Goal: Task Accomplishment & Management: Use online tool/utility

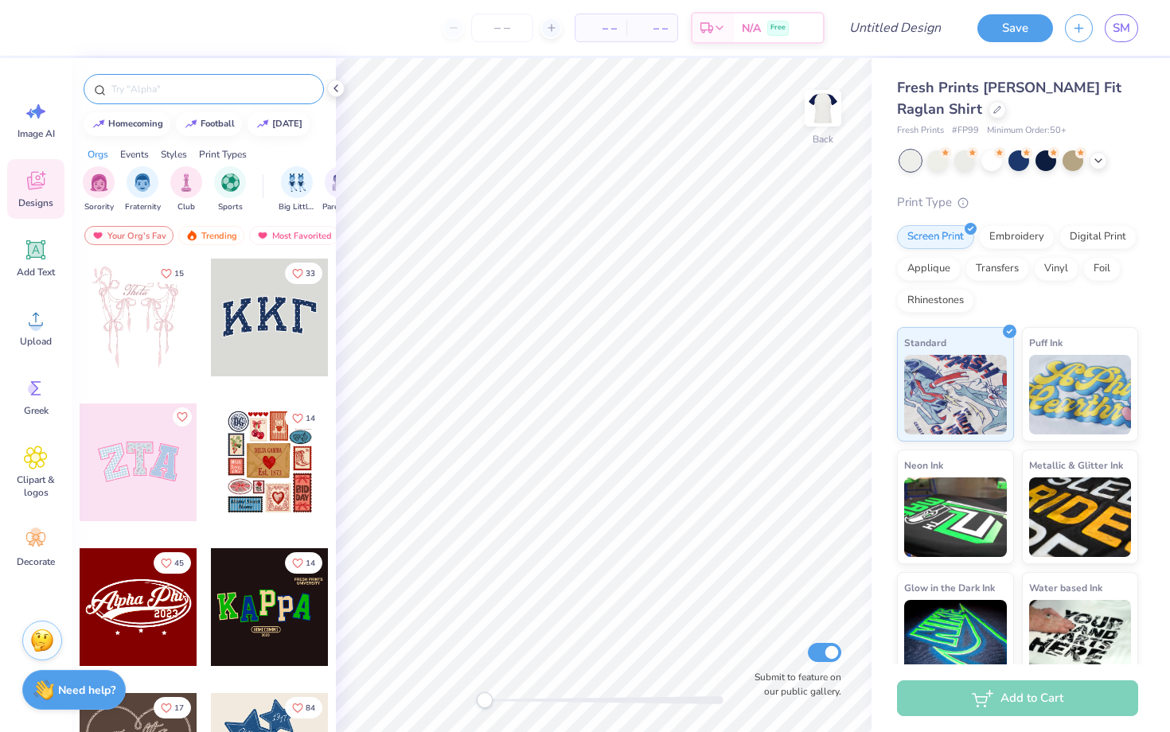
click at [180, 88] on input "text" at bounding box center [212, 89] width 204 height 16
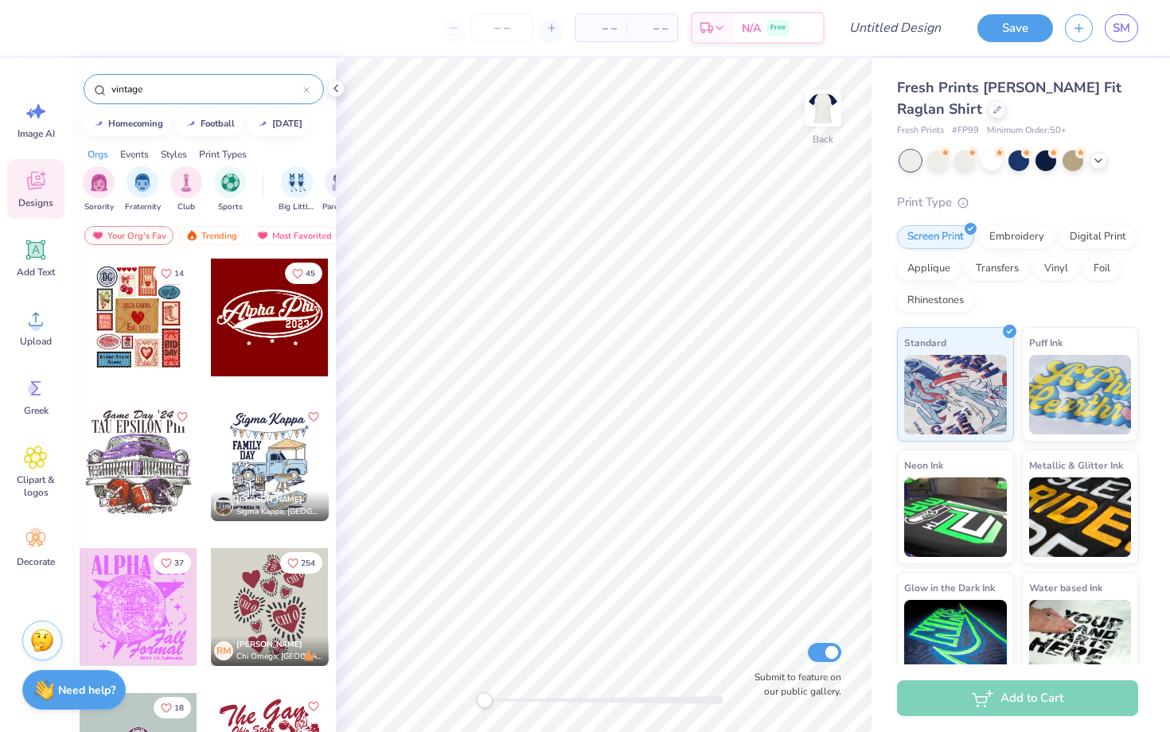
type input "vintage"
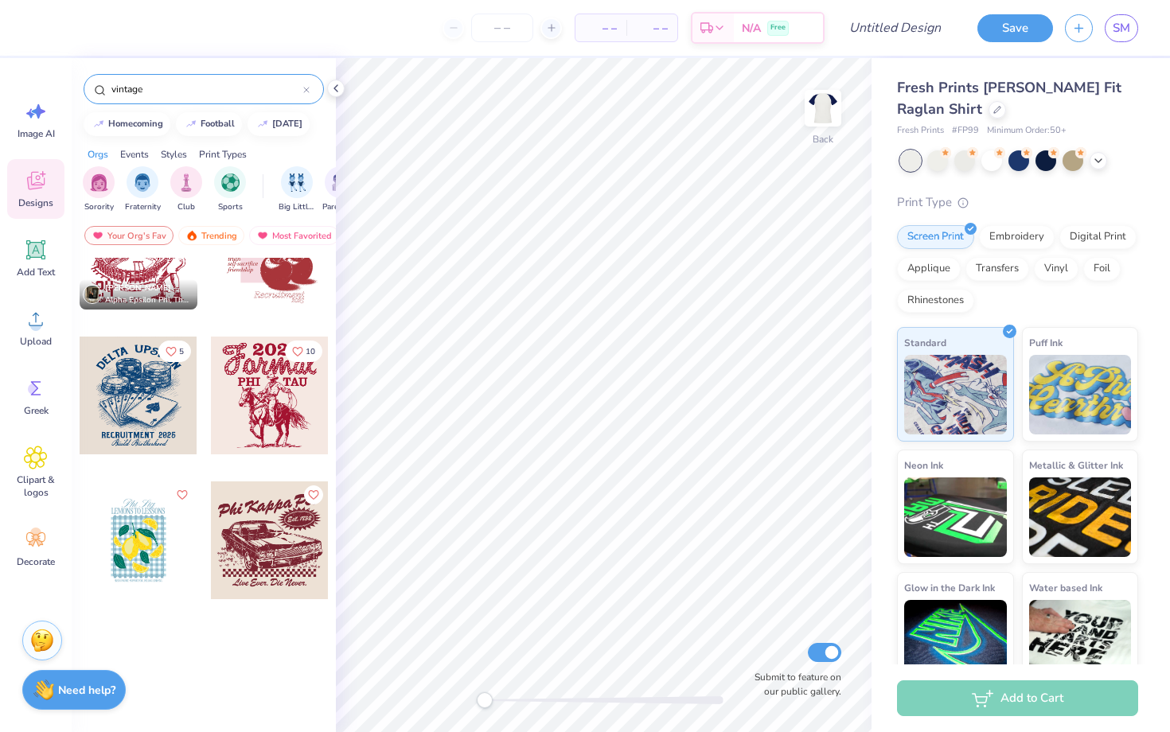
scroll to position [275, 0]
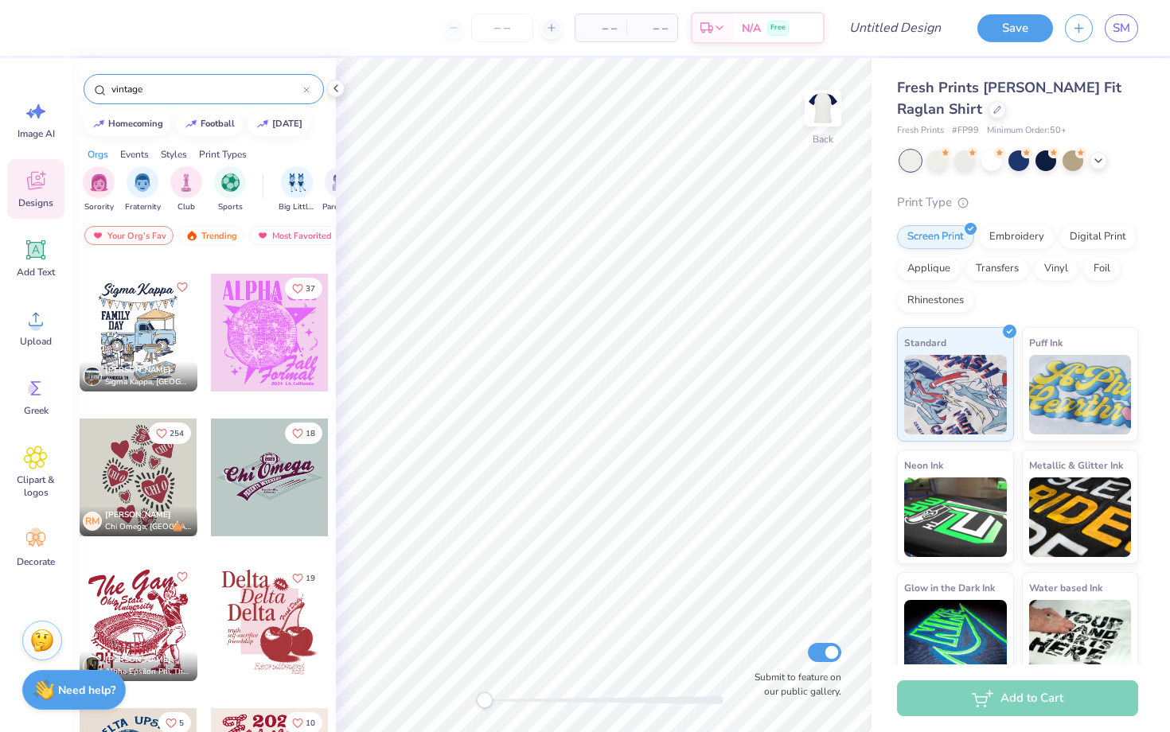
click at [274, 480] on div at bounding box center [270, 478] width 118 height 118
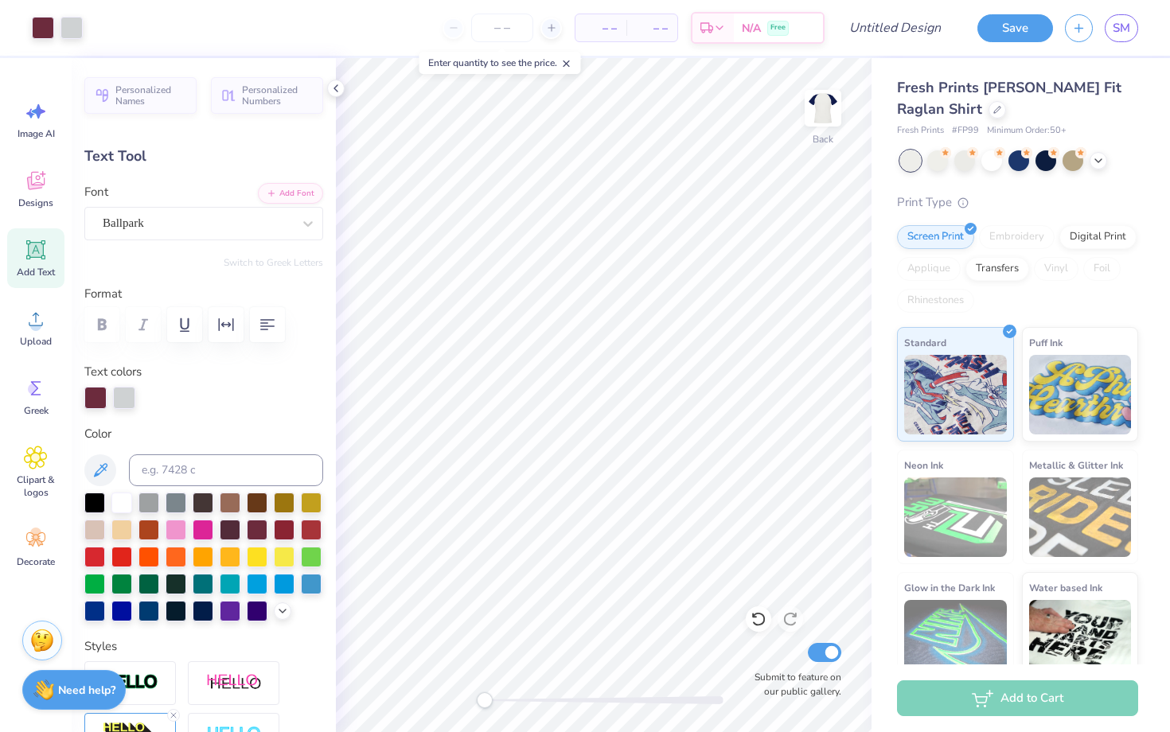
type input "0.0"
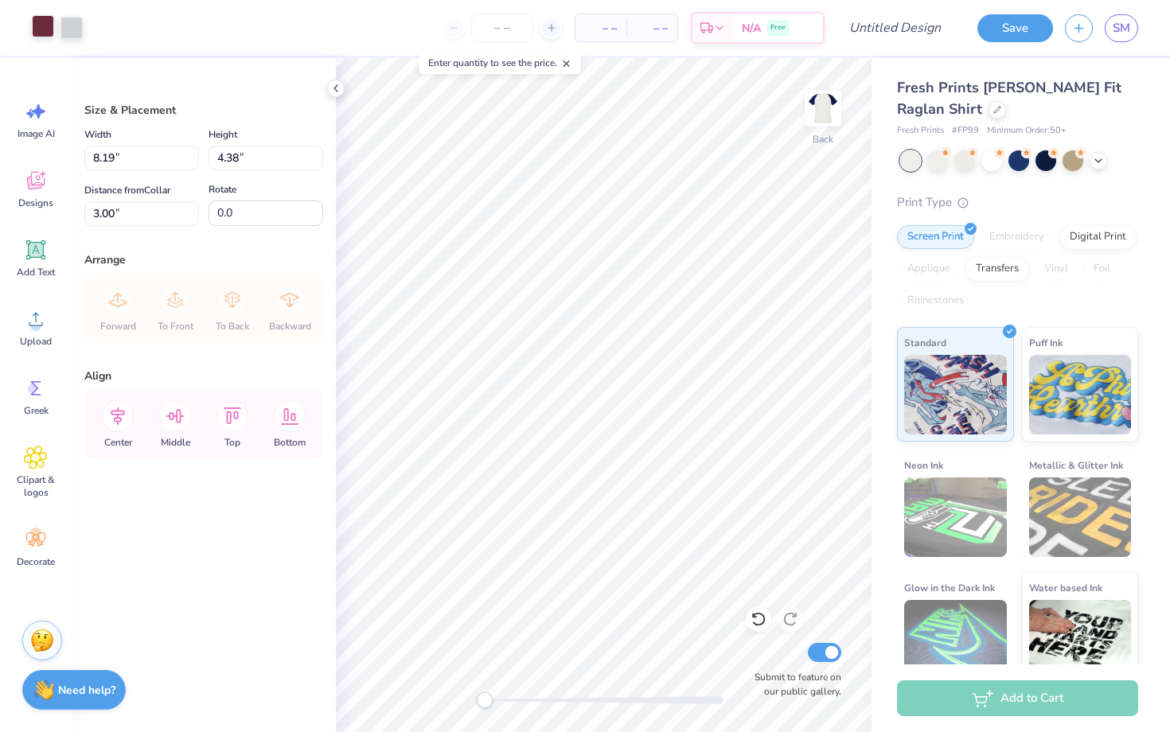
click at [41, 33] on div at bounding box center [43, 26] width 22 height 22
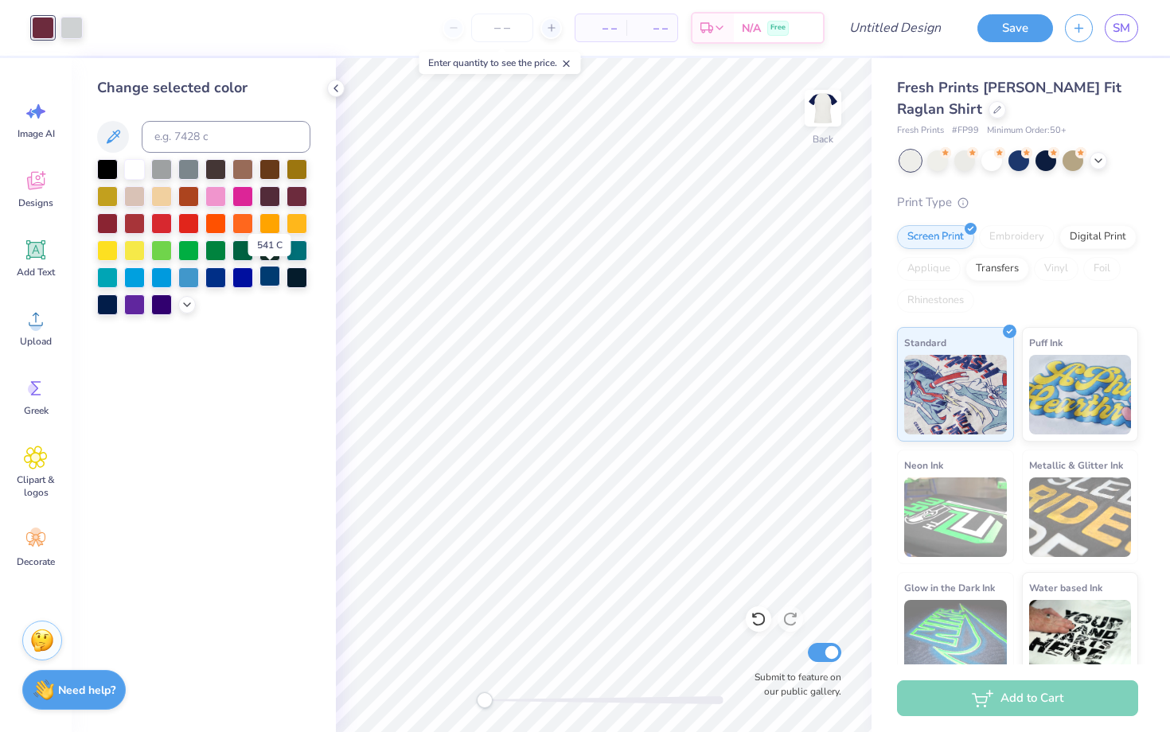
click at [268, 275] on div at bounding box center [269, 276] width 21 height 21
click at [67, 28] on div at bounding box center [71, 26] width 22 height 22
click at [133, 251] on div at bounding box center [134, 249] width 21 height 21
click at [303, 223] on div at bounding box center [297, 222] width 21 height 21
click at [271, 220] on div at bounding box center [269, 222] width 21 height 21
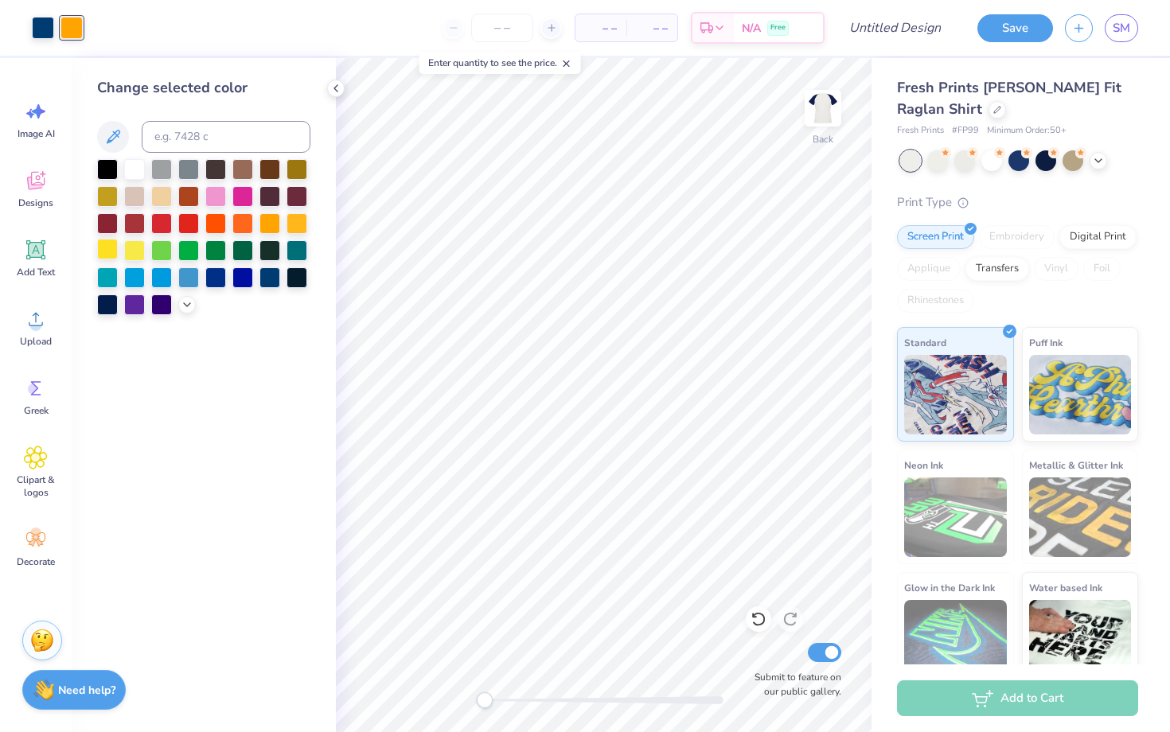
click at [105, 246] on div at bounding box center [107, 249] width 21 height 21
click at [131, 251] on div at bounding box center [134, 249] width 21 height 21
click at [107, 192] on div at bounding box center [107, 195] width 21 height 21
click at [291, 228] on div at bounding box center [297, 222] width 21 height 21
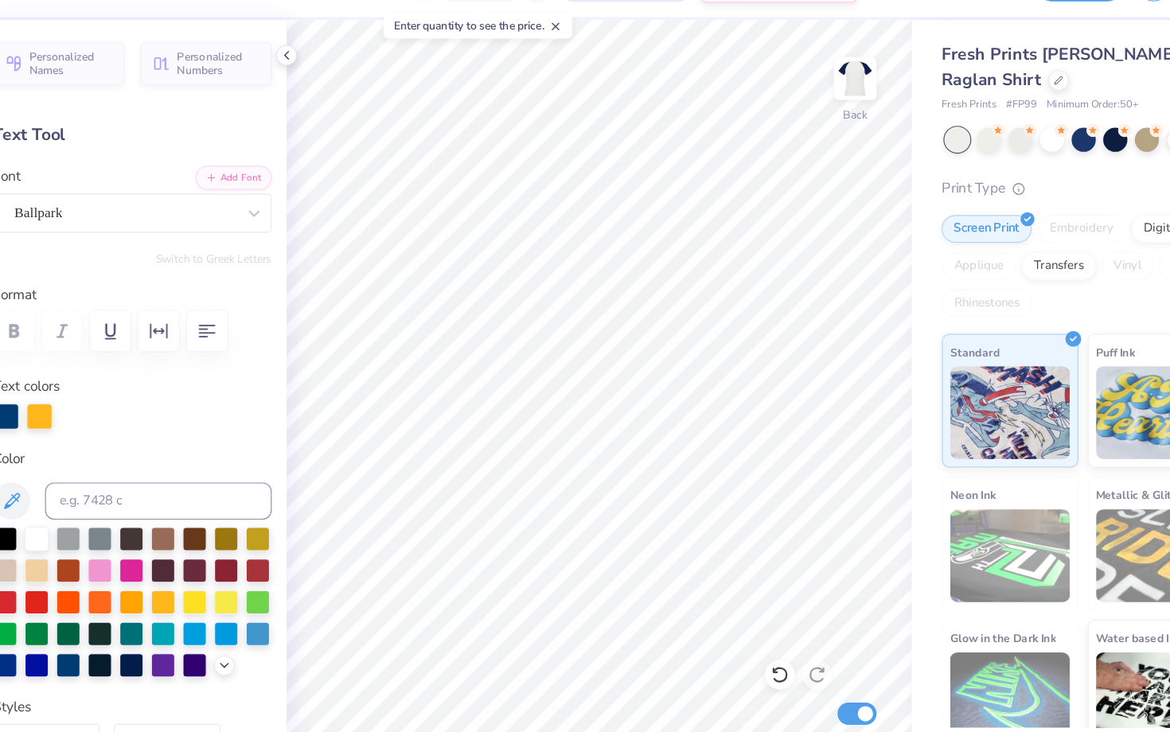
scroll to position [0, 0]
type textarea "Homecoming"
type input "0.0"
type input "9.38"
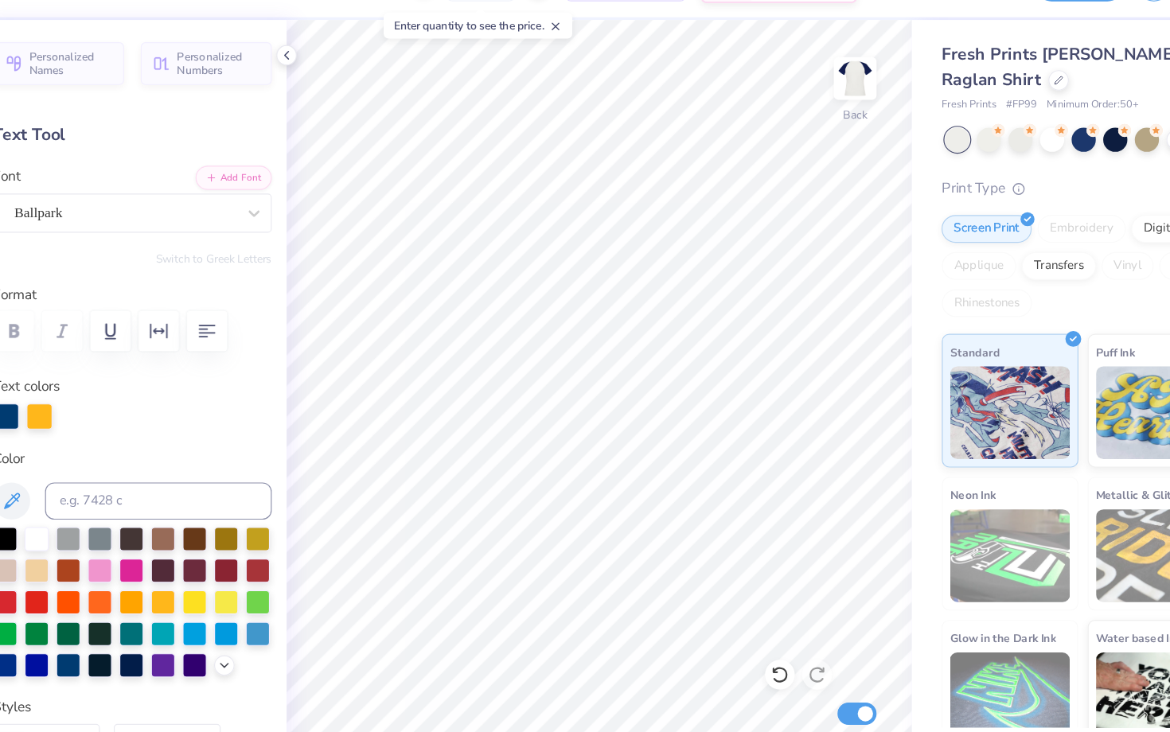
type input "2.41"
type input "3.09"
type input "0.0"
type input "3.00"
type input "-10.9"
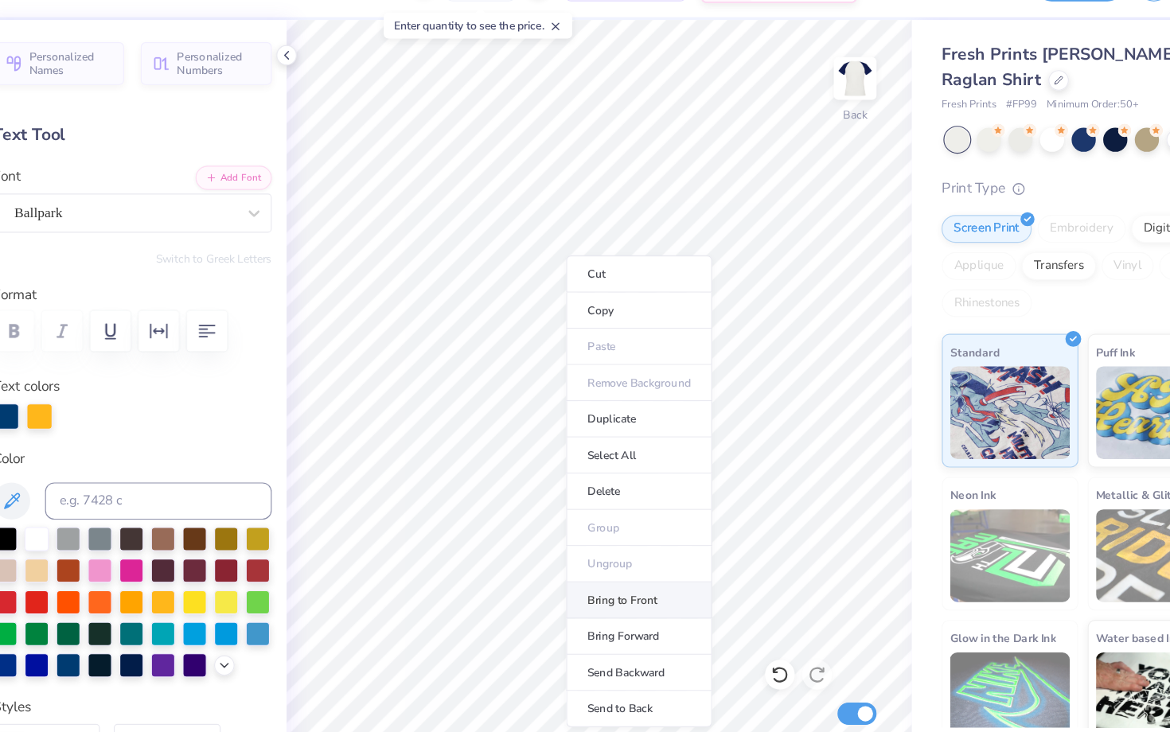
click at [659, 561] on li "Bring to Front" at bounding box center [637, 555] width 125 height 31
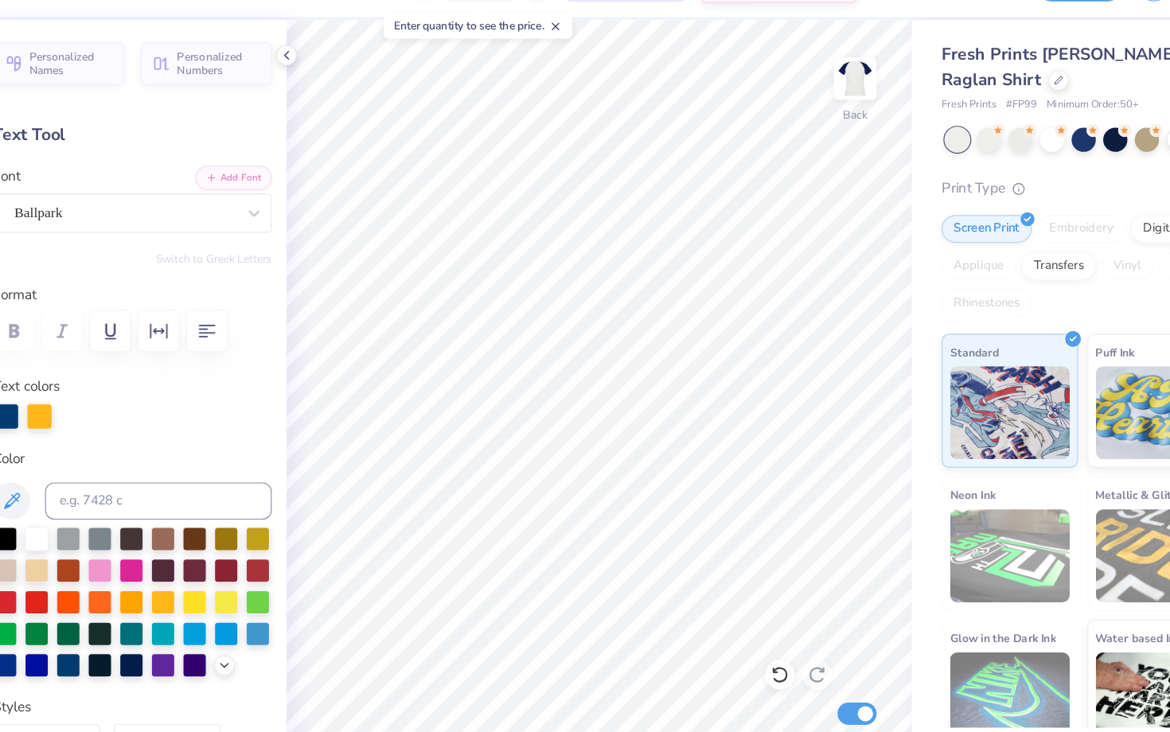
type input "9.27"
type input "2.86"
type input "3.22"
type input "0.0"
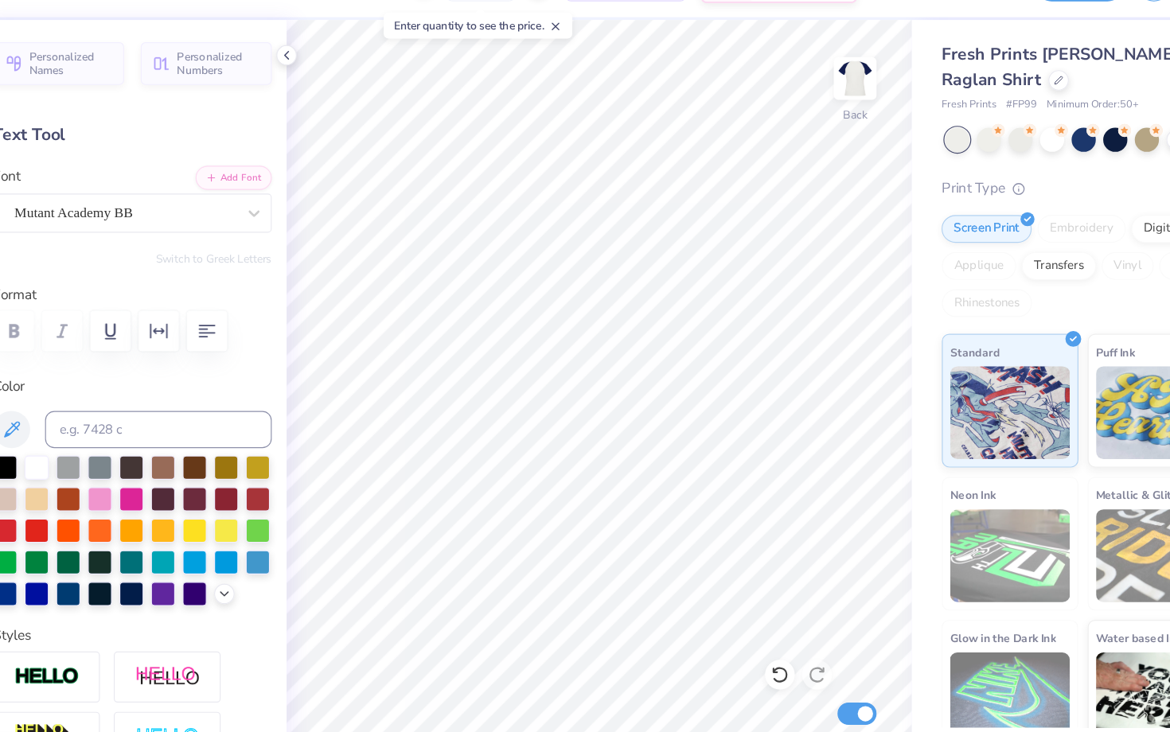
type input "0.86"
type input "0.32"
type input "3.38"
type textarea "2025"
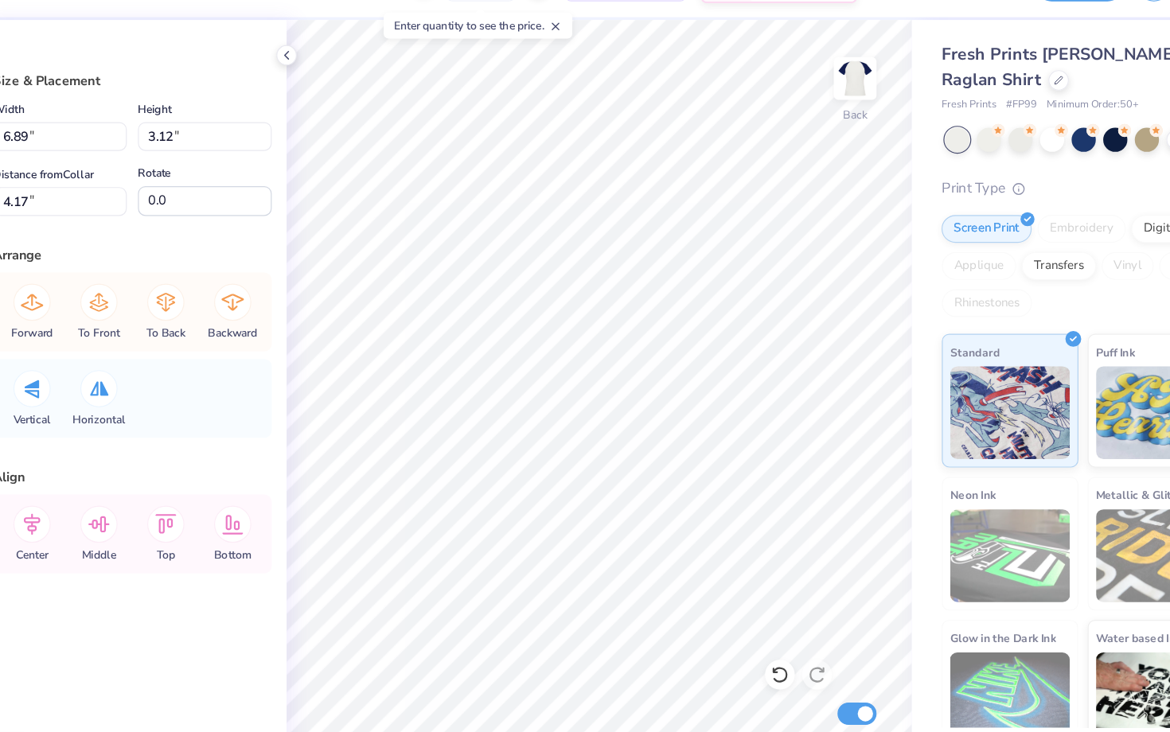
type input "1.77"
type input "1.07"
type input "3.00"
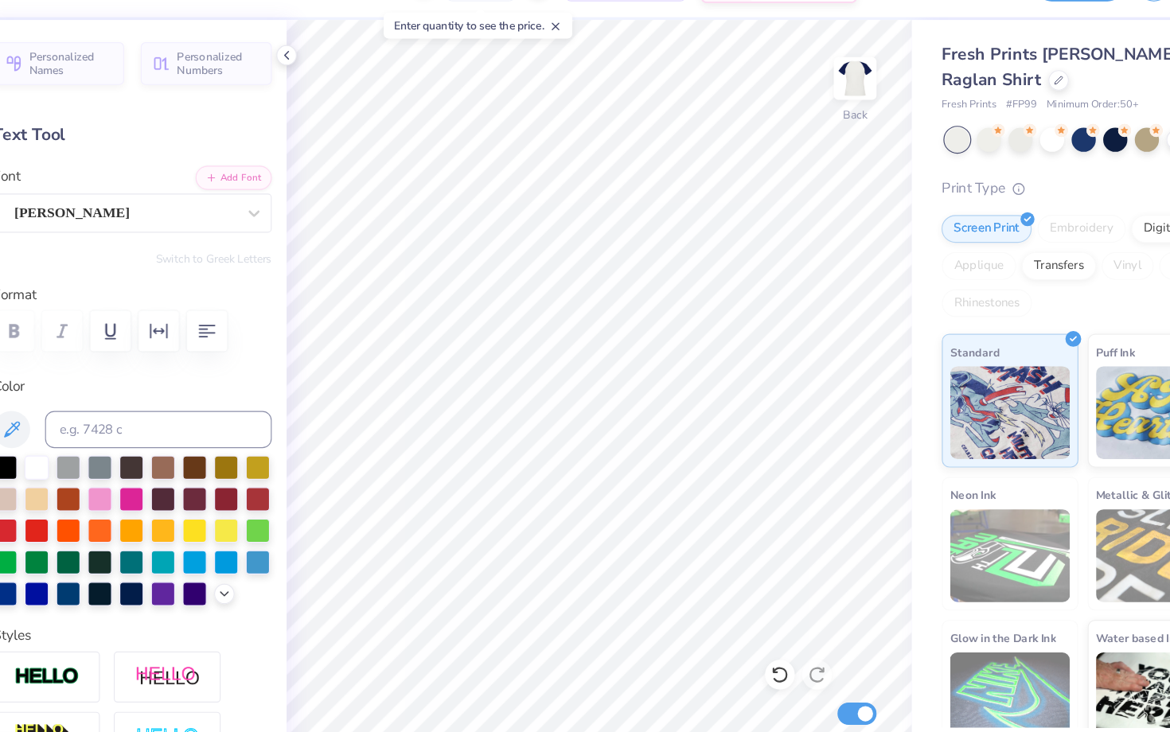
type input "1.41"
type input "0.23"
type input "6.19"
type input "3.37"
type input "1.86"
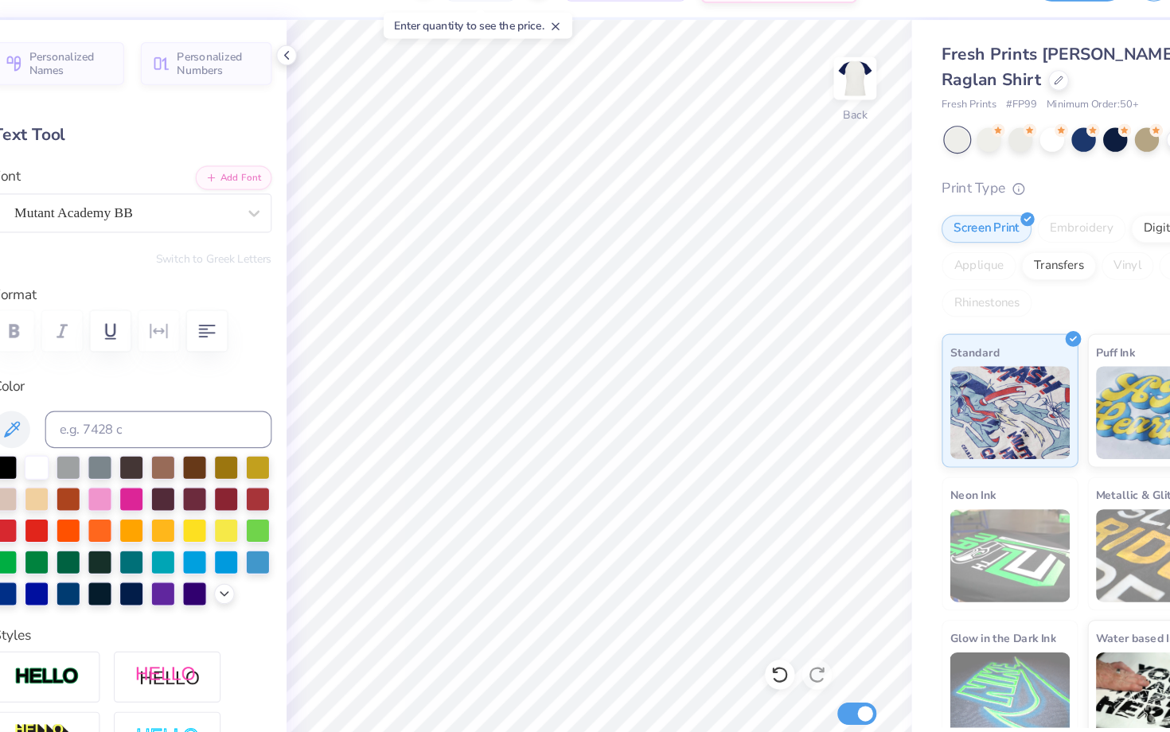
type input "5.10"
type input "-31.2"
type textarea "K"
type textarea "Theta x sigma pi"
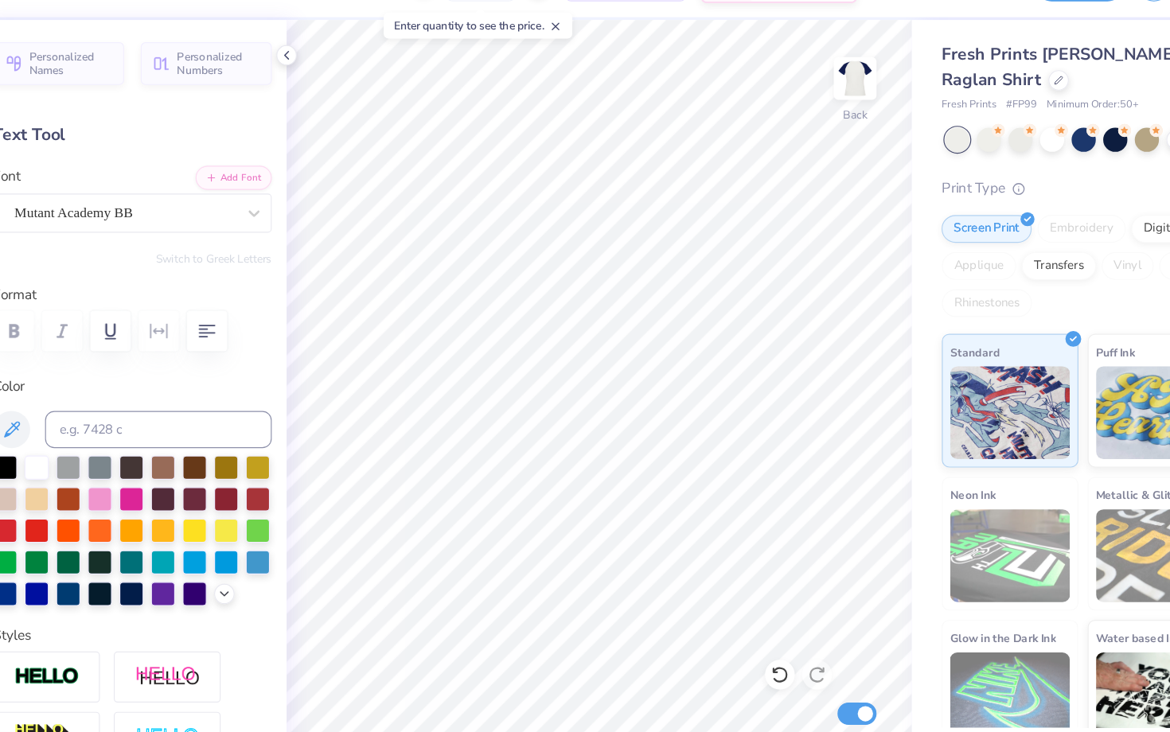
scroll to position [0, 4]
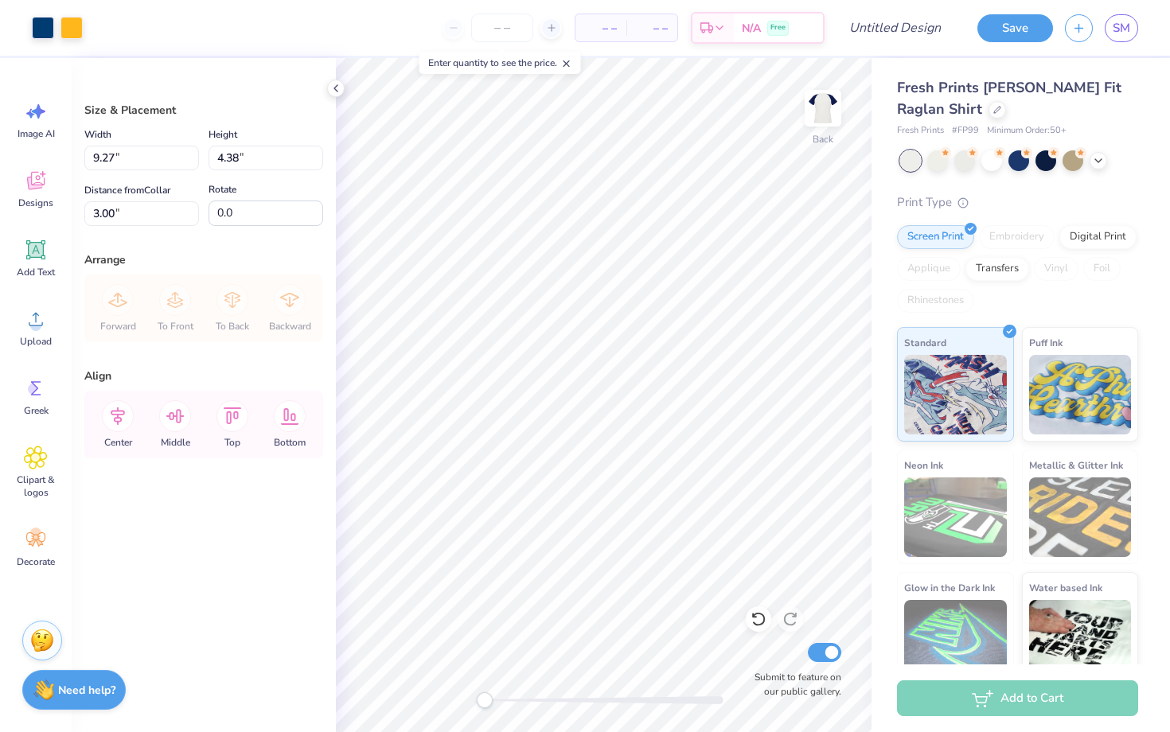
type input "8.66"
type input "4.09"
type input "3.19"
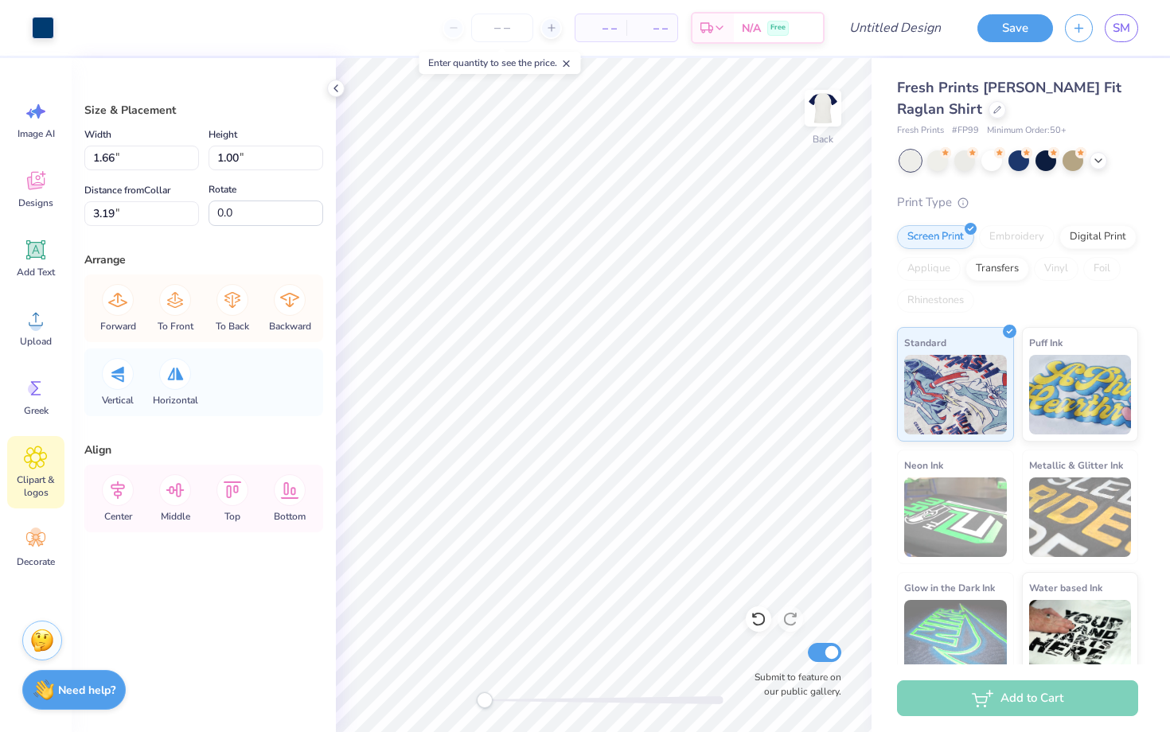
click at [39, 448] on icon at bounding box center [35, 458] width 23 height 24
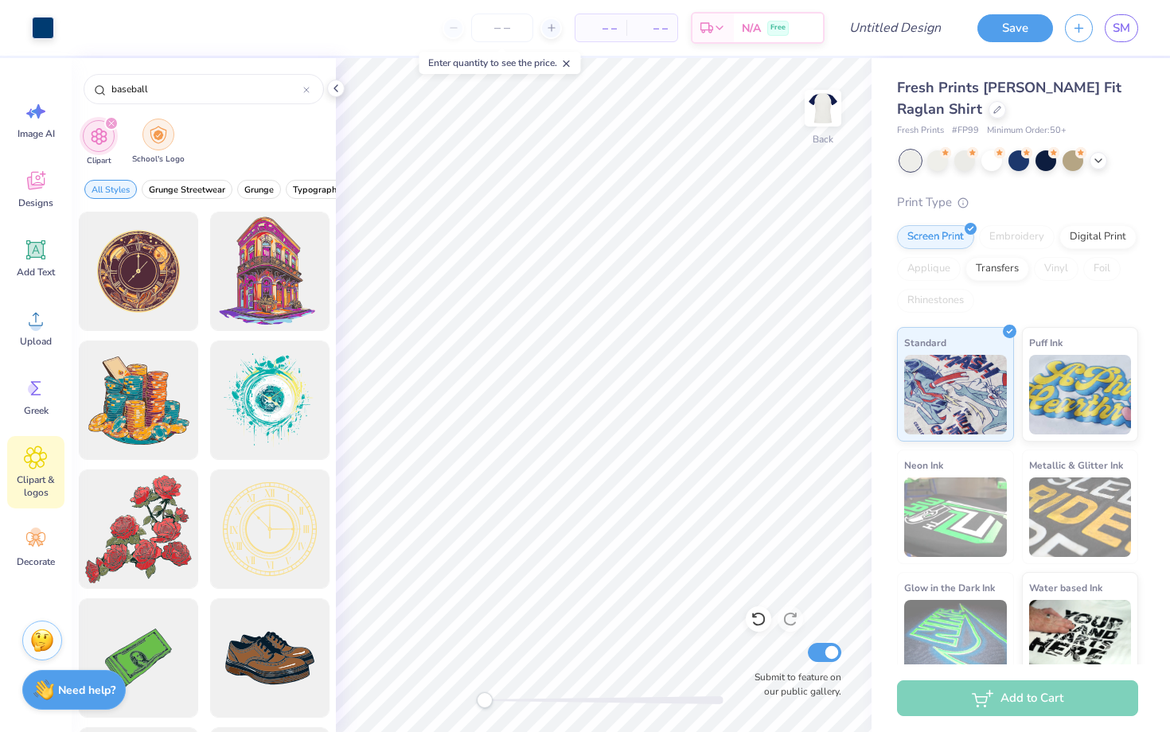
type input "baseball"
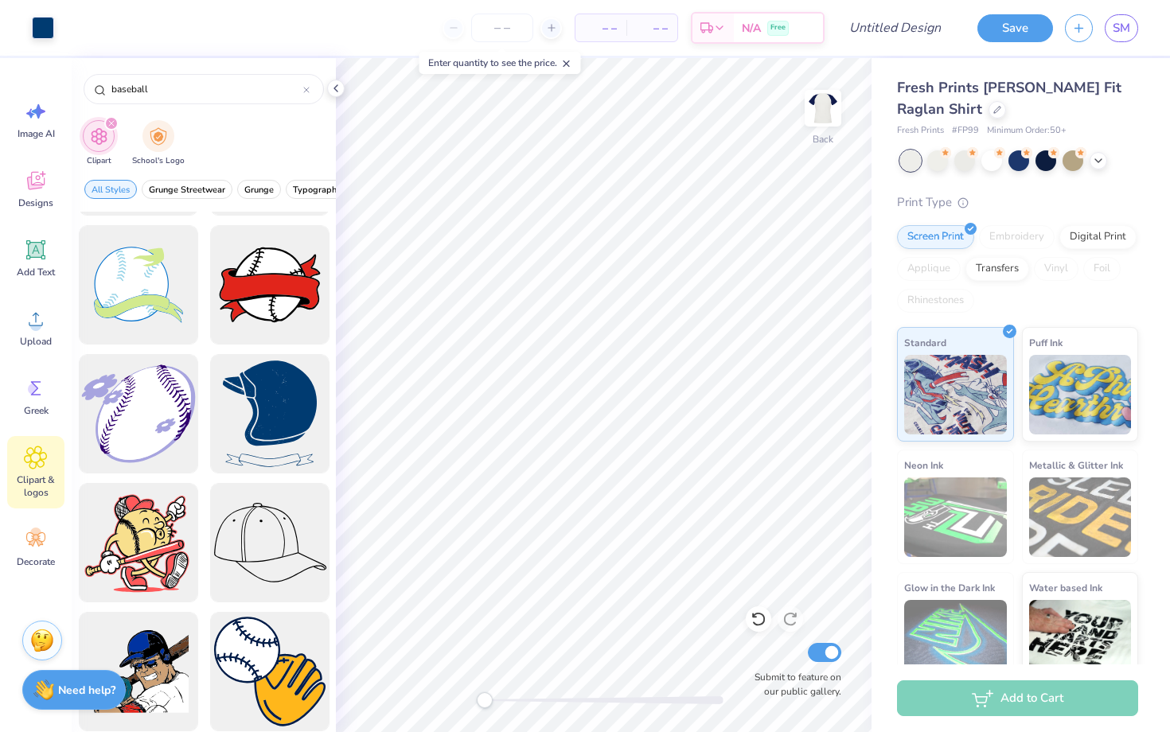
scroll to position [2478, 0]
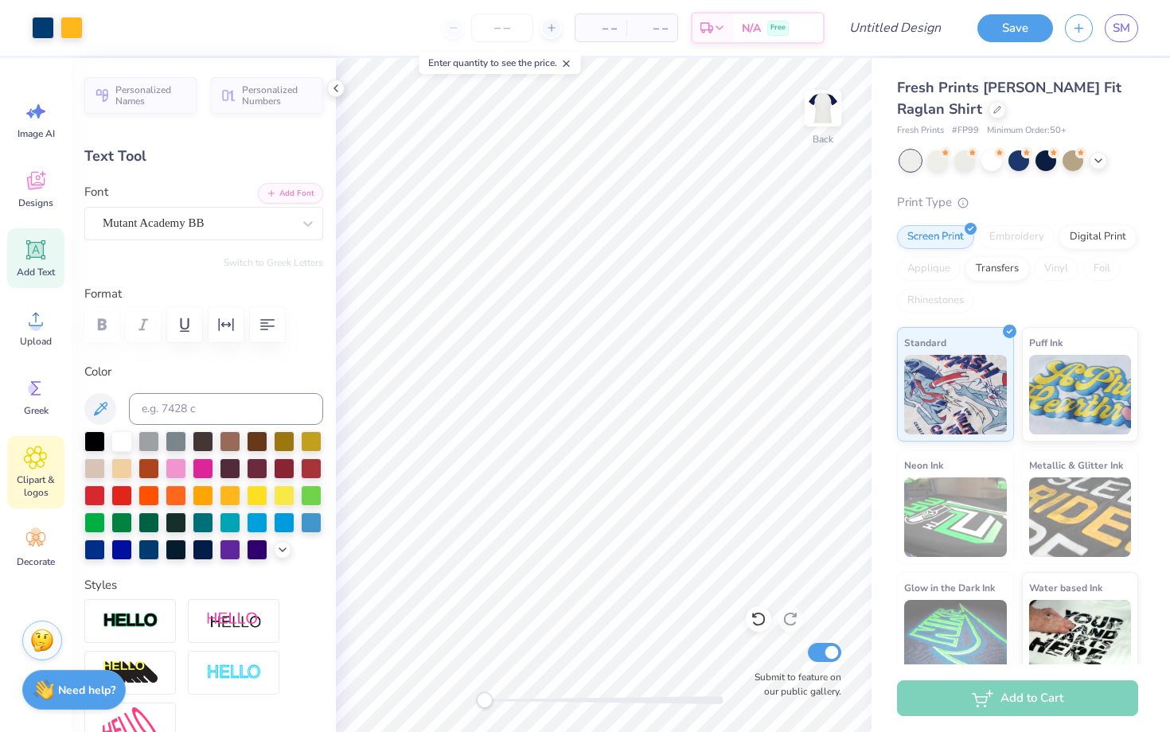
click at [29, 467] on icon at bounding box center [35, 458] width 23 height 24
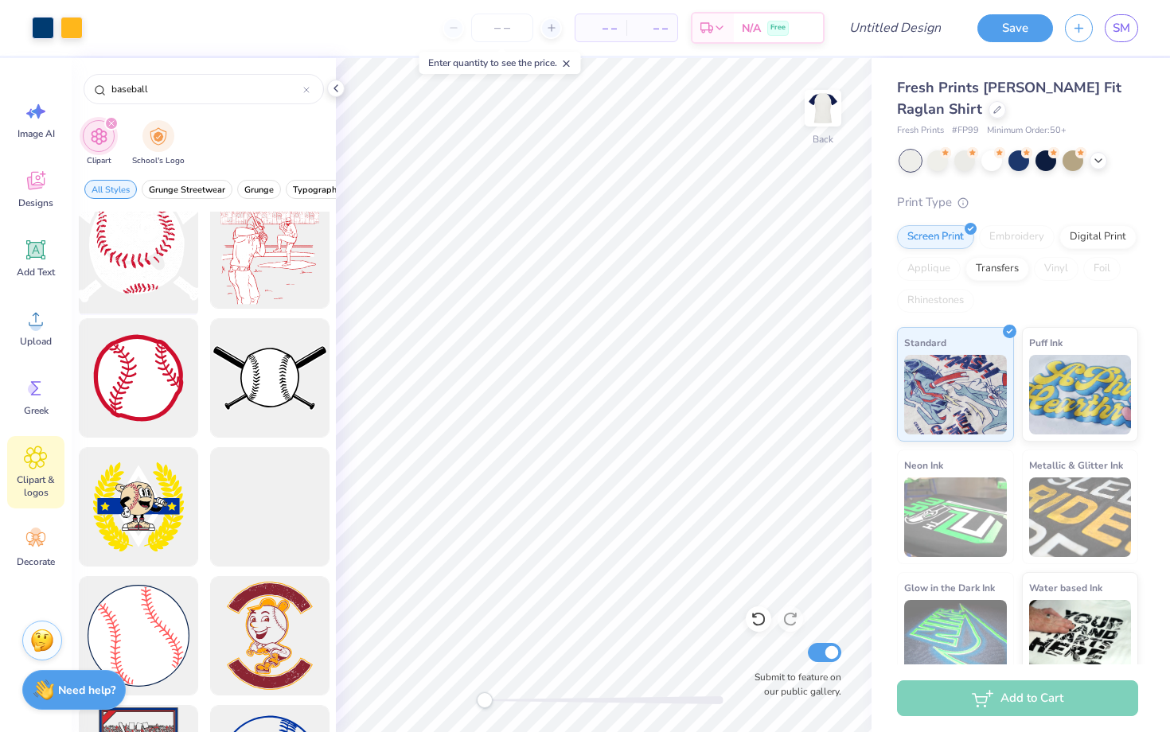
scroll to position [415, 0]
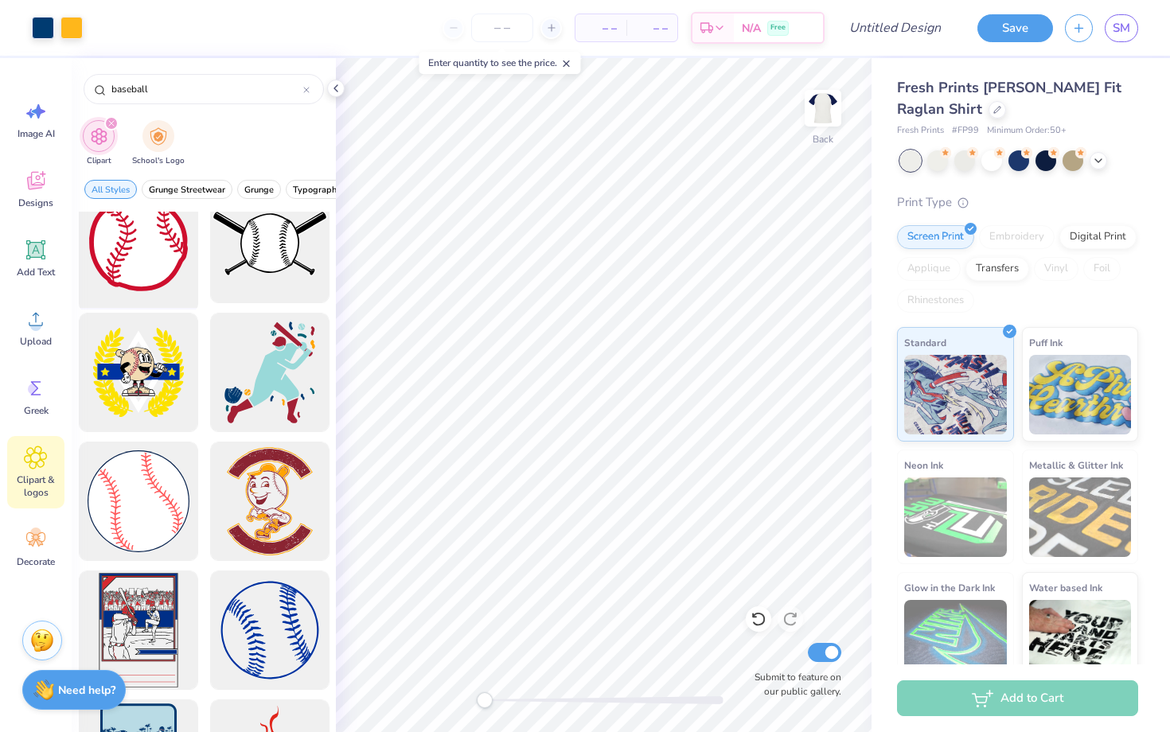
click at [149, 268] on div at bounding box center [137, 243] width 131 height 131
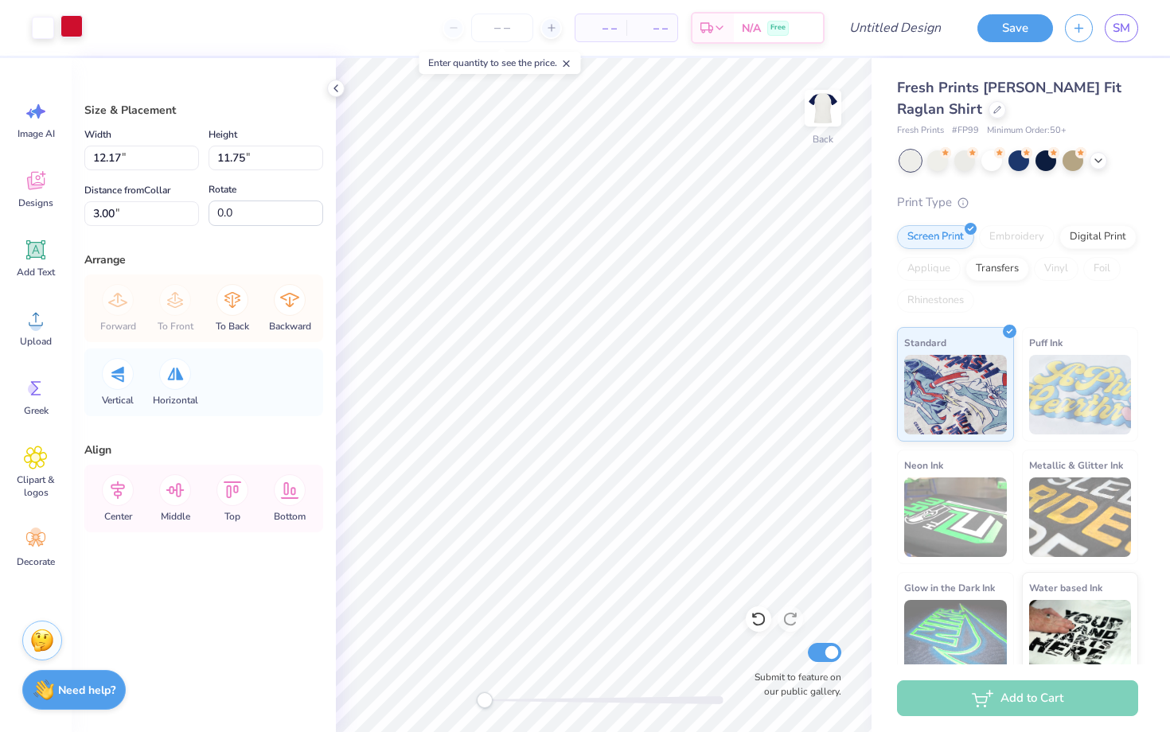
click at [73, 35] on div at bounding box center [71, 26] width 22 height 22
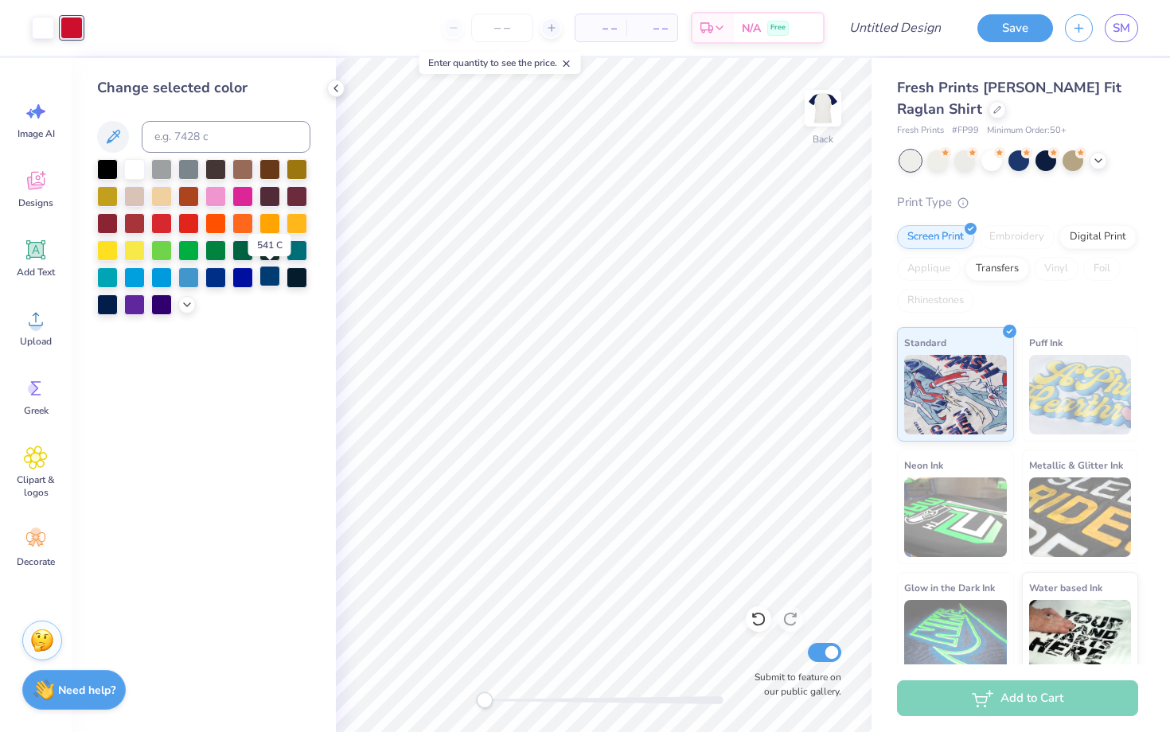
click at [275, 279] on div at bounding box center [269, 276] width 21 height 21
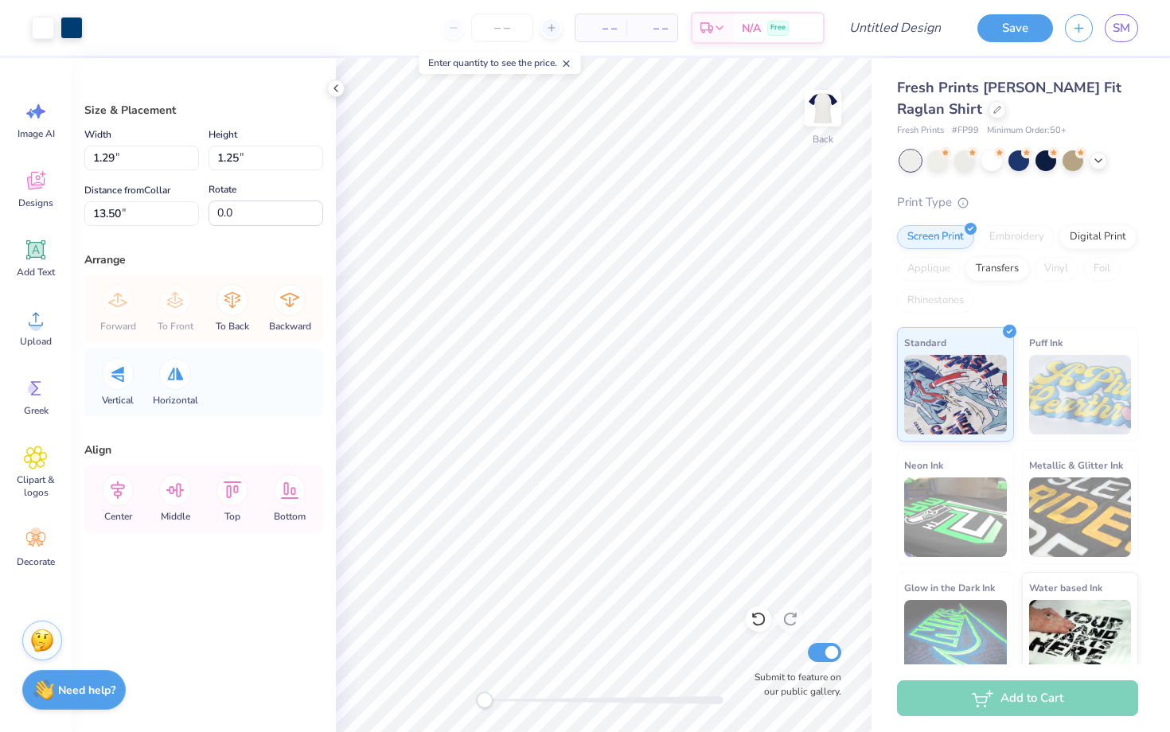
type input "1.29"
type input "1.25"
type input "13.50"
click at [39, 27] on div at bounding box center [43, 26] width 22 height 22
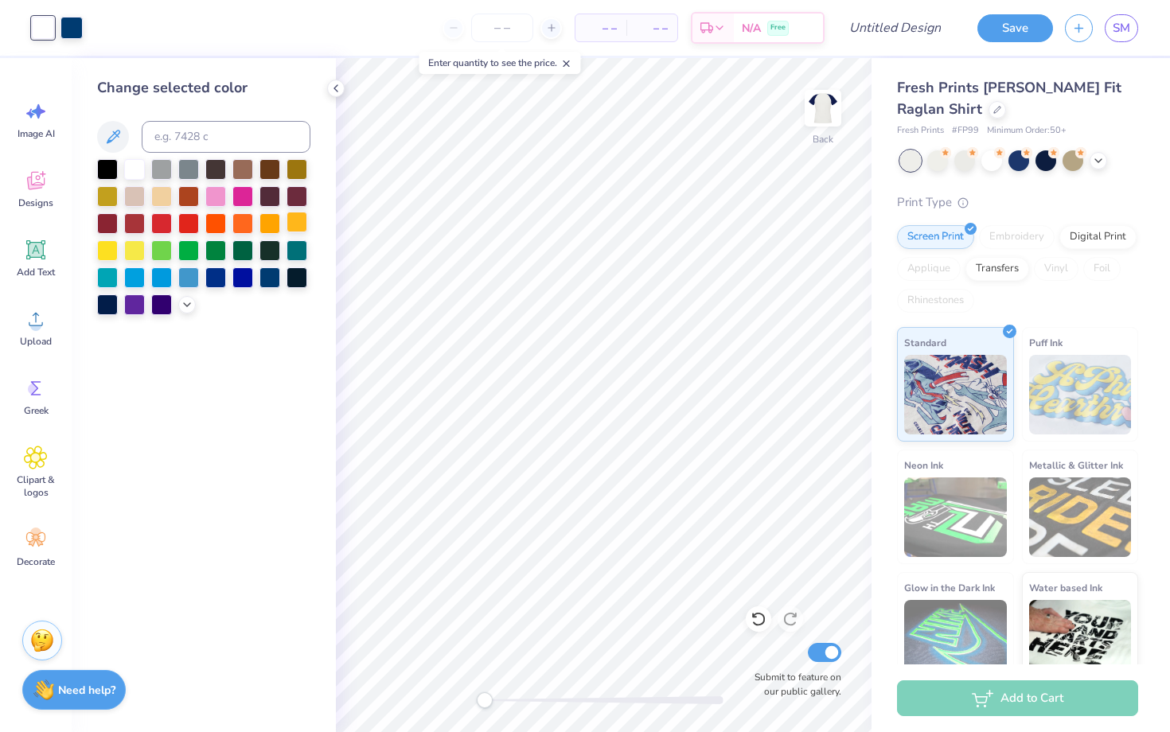
click at [293, 221] on div at bounding box center [297, 222] width 21 height 21
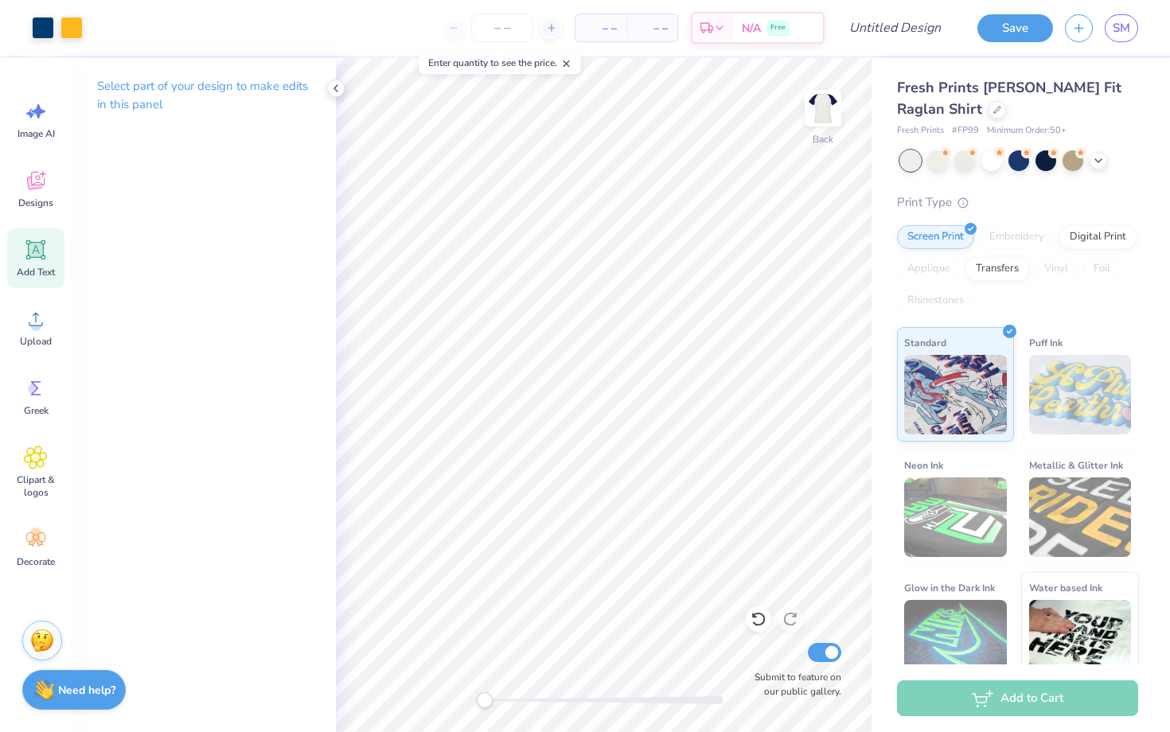
click at [33, 255] on icon at bounding box center [36, 250] width 15 height 15
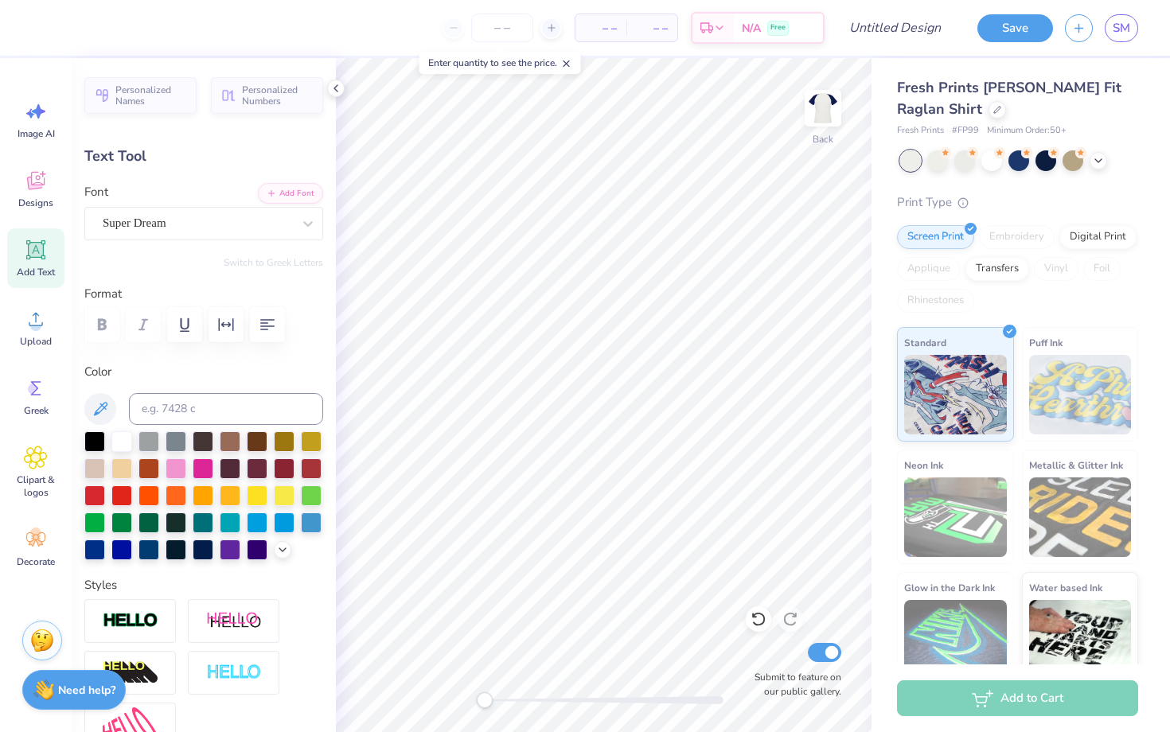
type textarea "2025"
click at [166, 224] on div "Super Dream" at bounding box center [197, 223] width 193 height 25
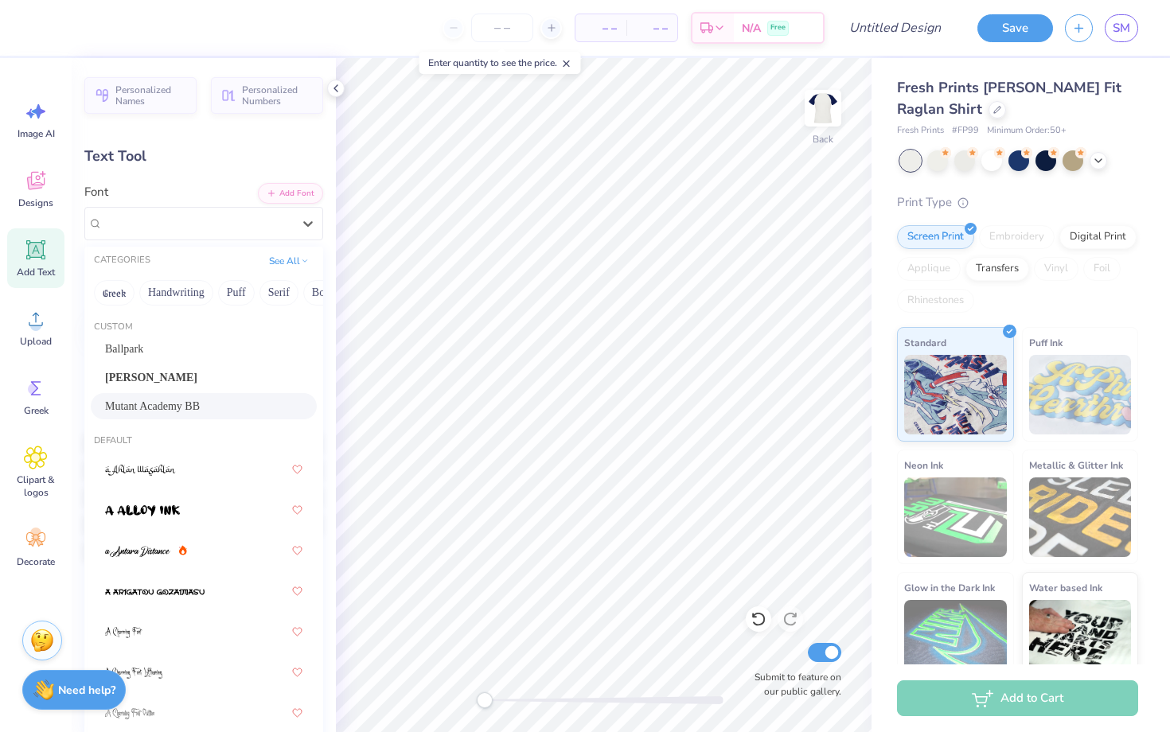
click at [201, 416] on div "Mutant Academy BB" at bounding box center [204, 406] width 226 height 26
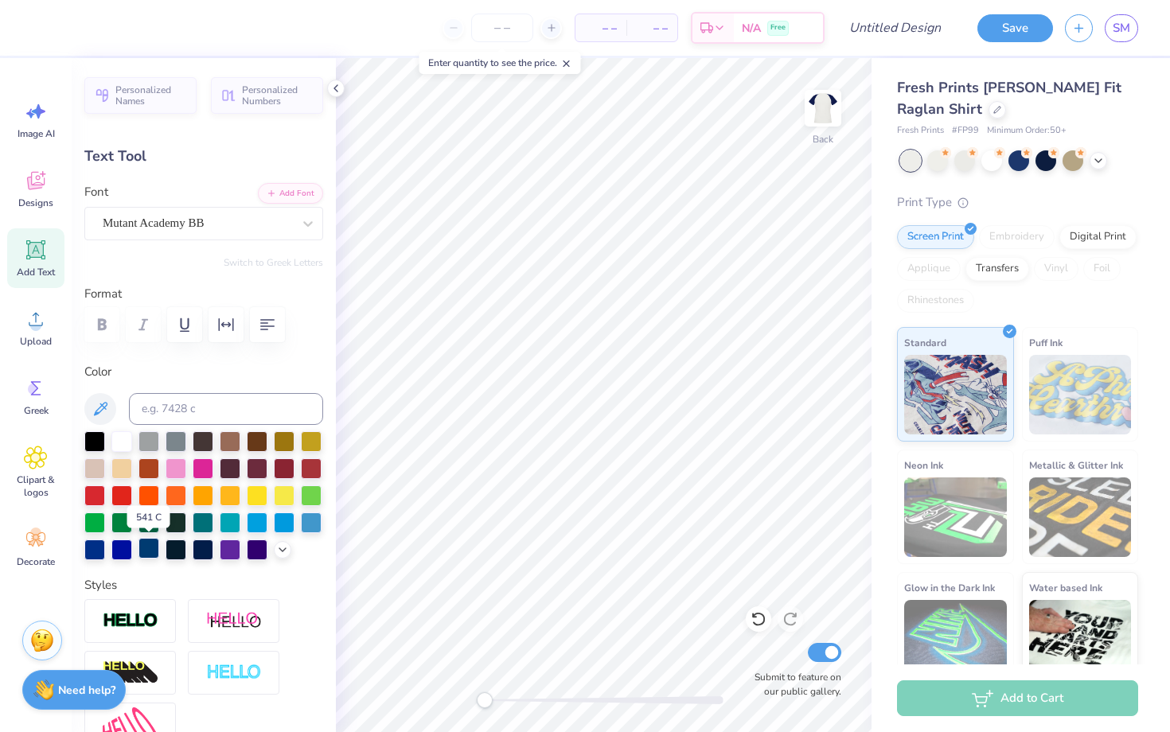
click at [148, 548] on div at bounding box center [148, 548] width 21 height 21
type input "3.08"
type input "1.12"
type input "9.56"
type input "1.07"
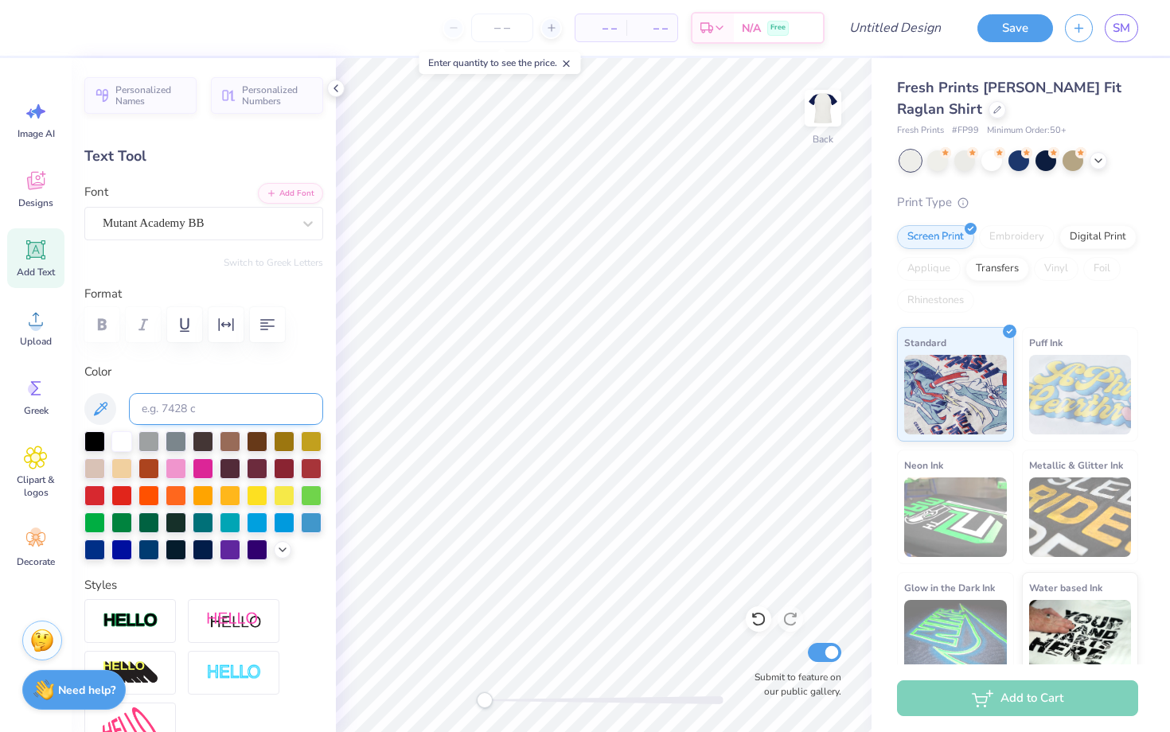
type input "0.39"
type input "10.30"
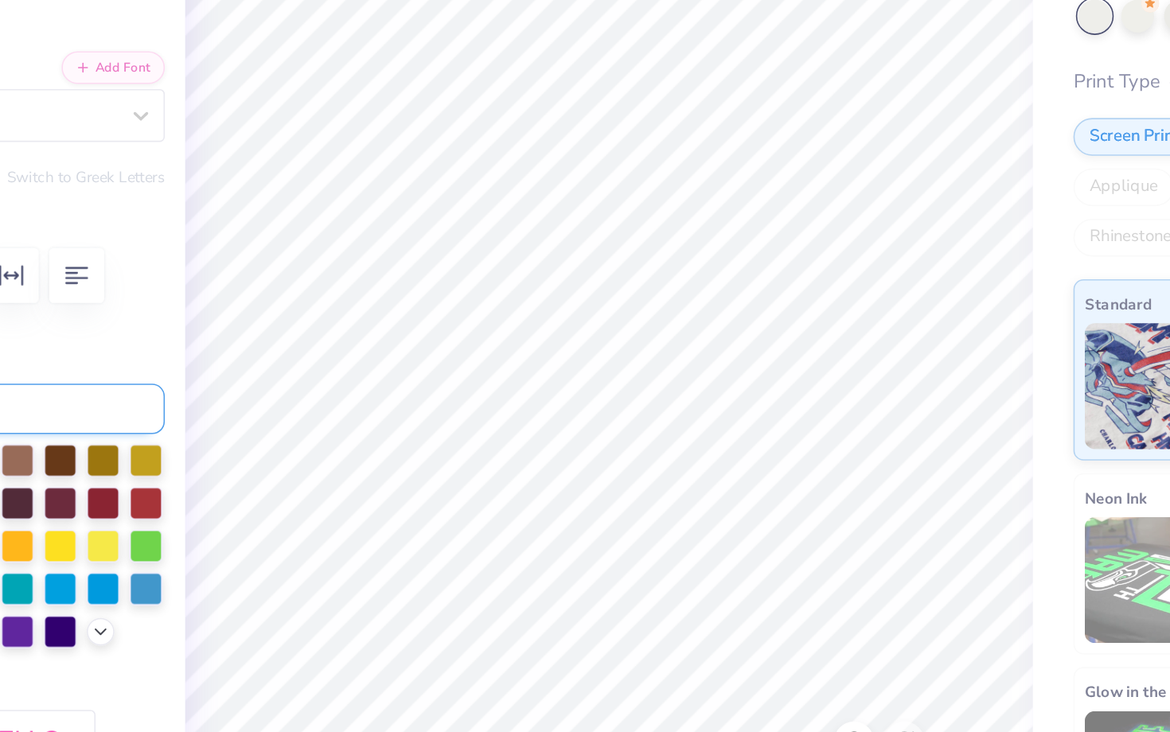
type input "0.82"
type input "0.30"
type input "10.39"
type input "0.51"
type input "0.18"
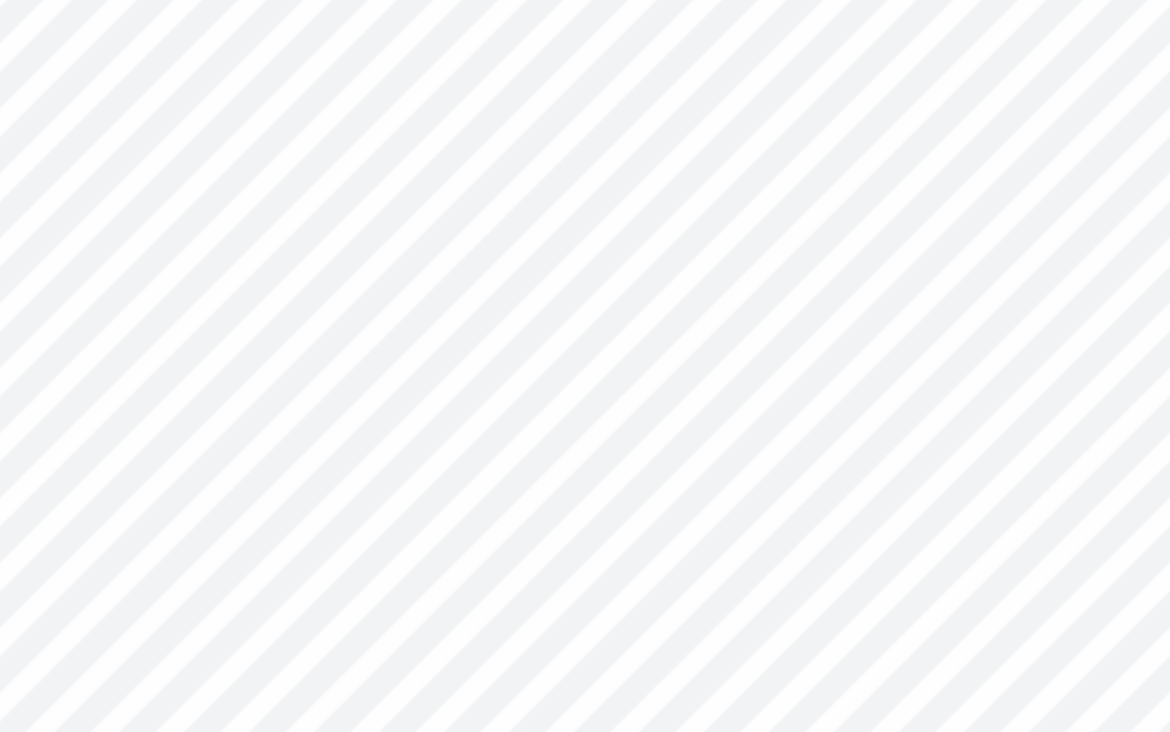
type input "3.65"
type input "0.61"
type input "0.22"
type input "3.42"
type input "0.44"
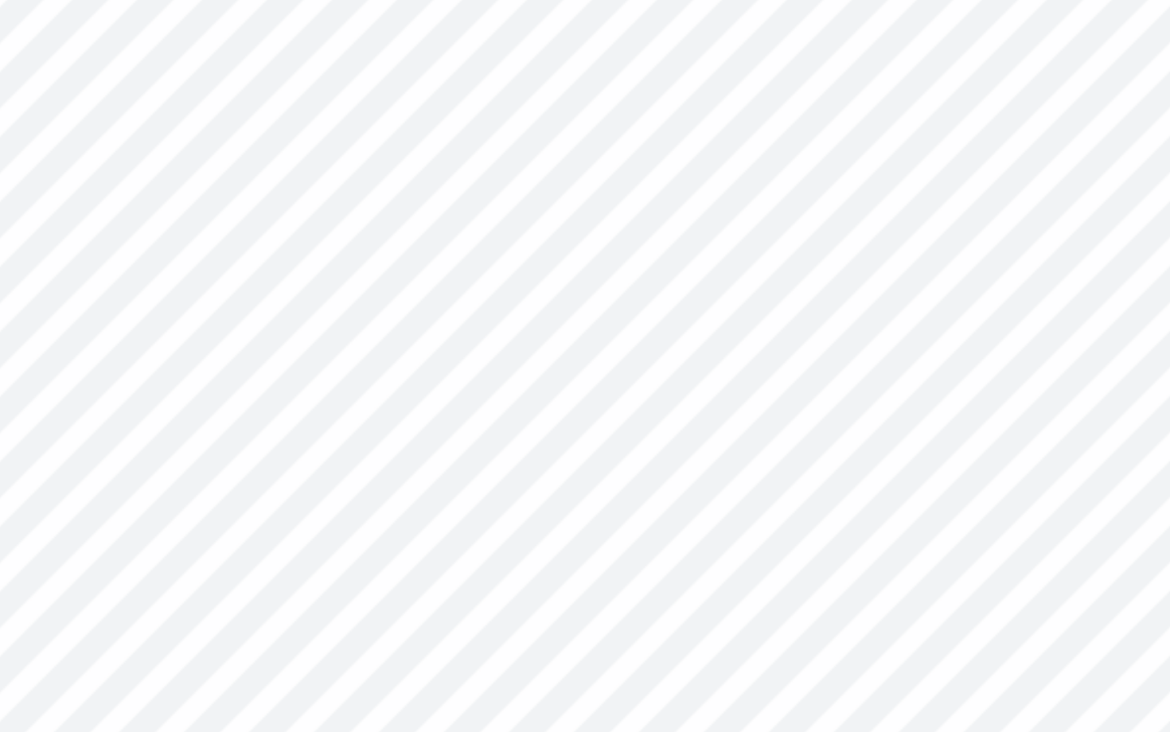
type input "0.16"
type input "3.48"
type input "0.53"
type input "0.19"
type input "3.64"
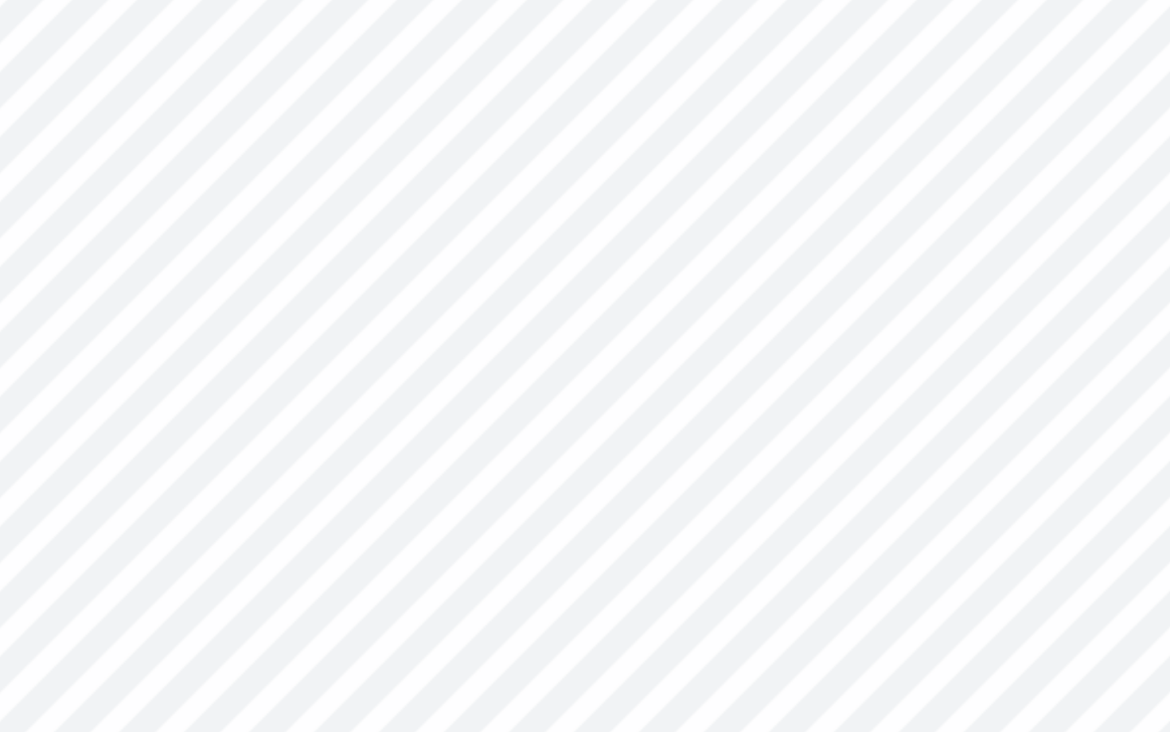
type input "0.36"
type input "0.13"
type input "0.41"
type input "0.15"
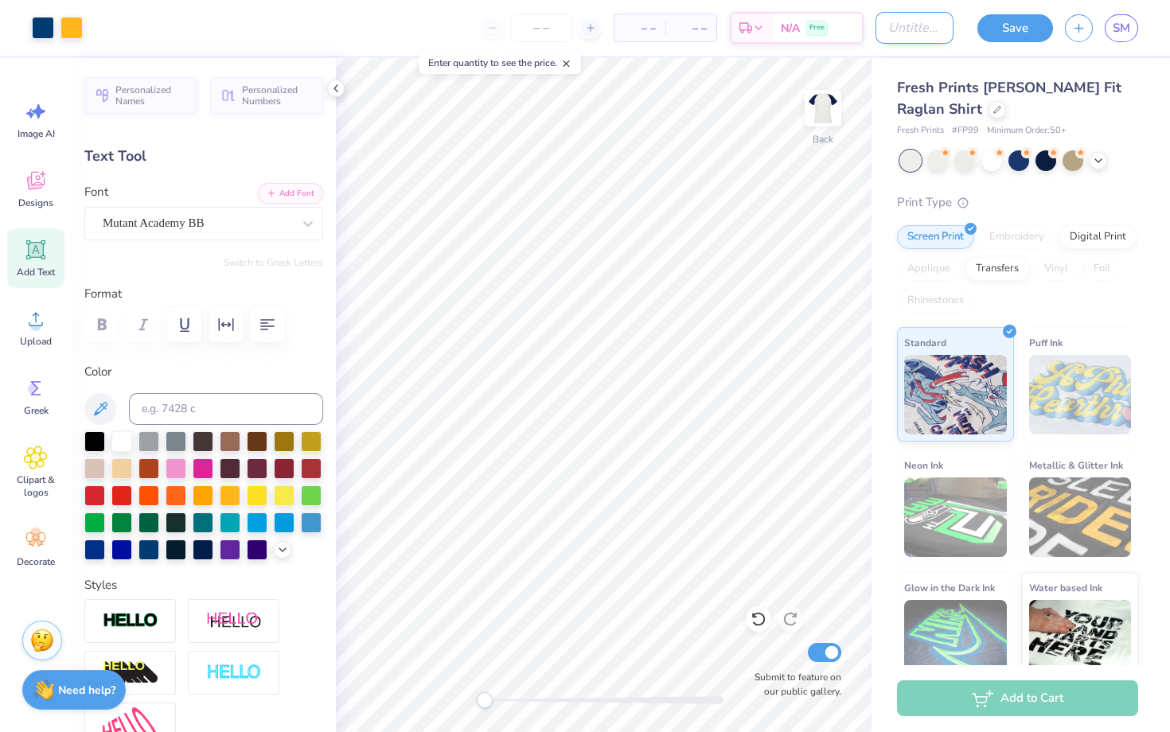
click at [907, 30] on input "Design Title" at bounding box center [915, 28] width 78 height 32
type input "Hocoo"
click at [1008, 25] on button "Save" at bounding box center [1015, 26] width 76 height 28
click at [1006, 30] on div "Save" at bounding box center [1015, 28] width 76 height 28
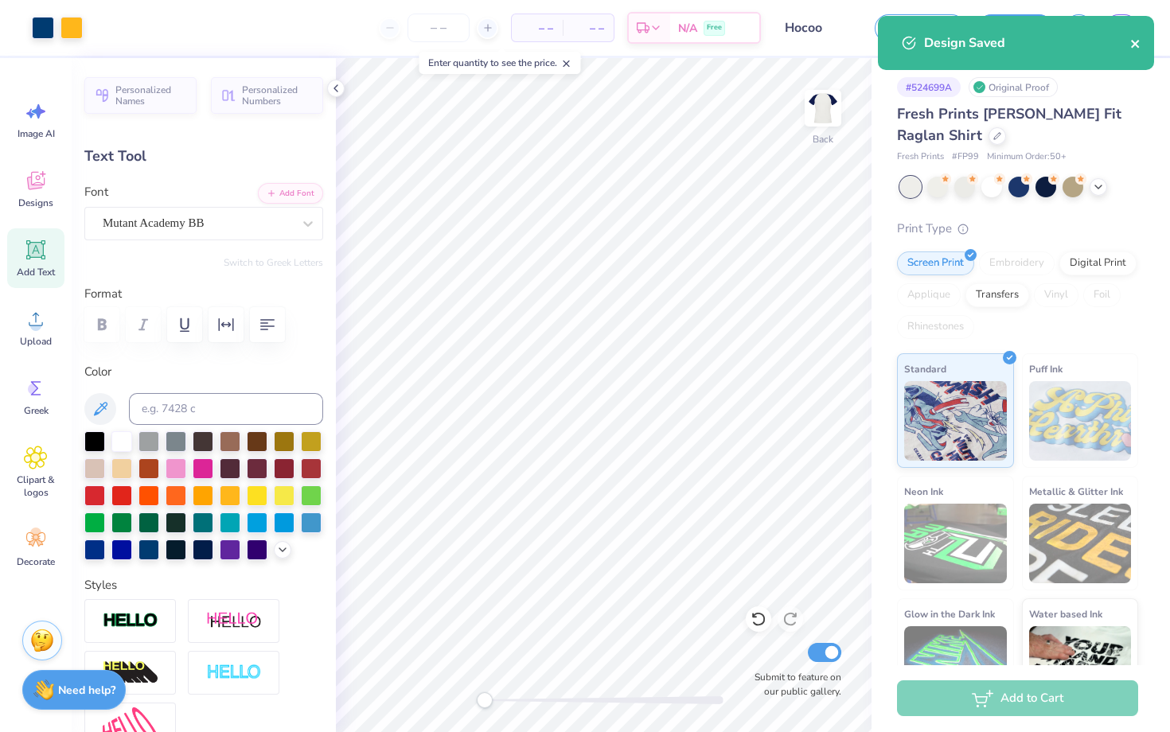
click at [1133, 44] on icon "close" at bounding box center [1135, 43] width 11 height 13
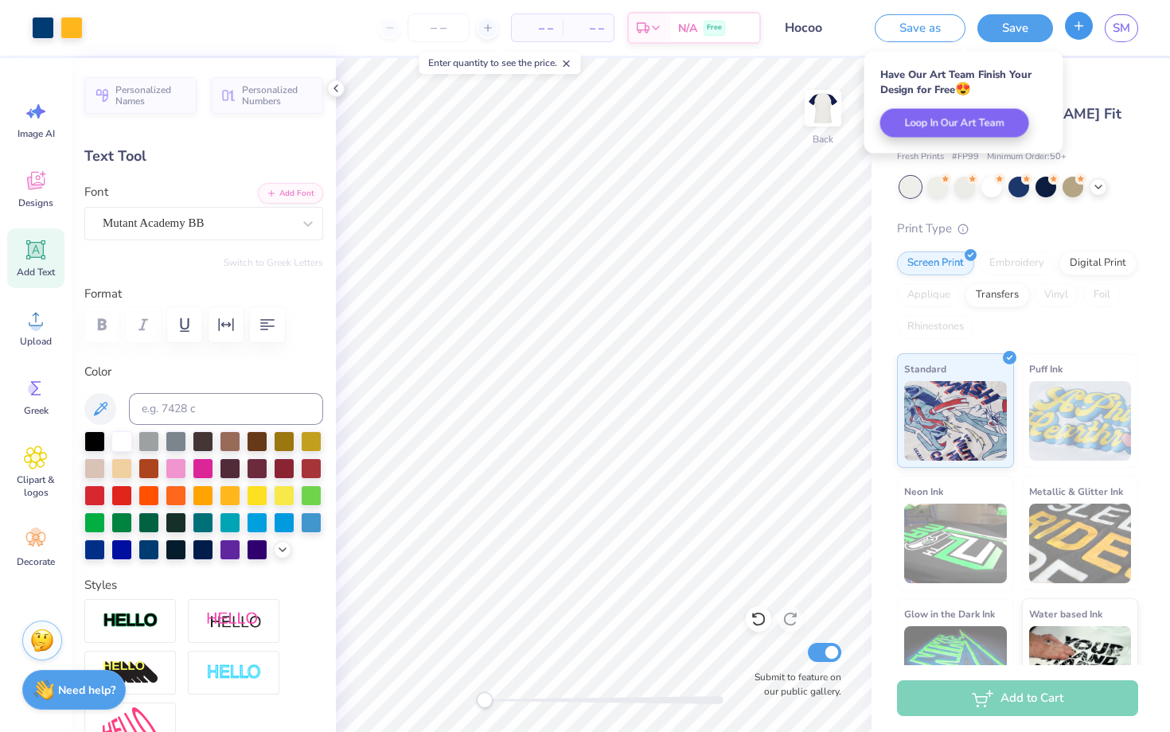
click at [1085, 27] on icon "button" at bounding box center [1079, 26] width 14 height 14
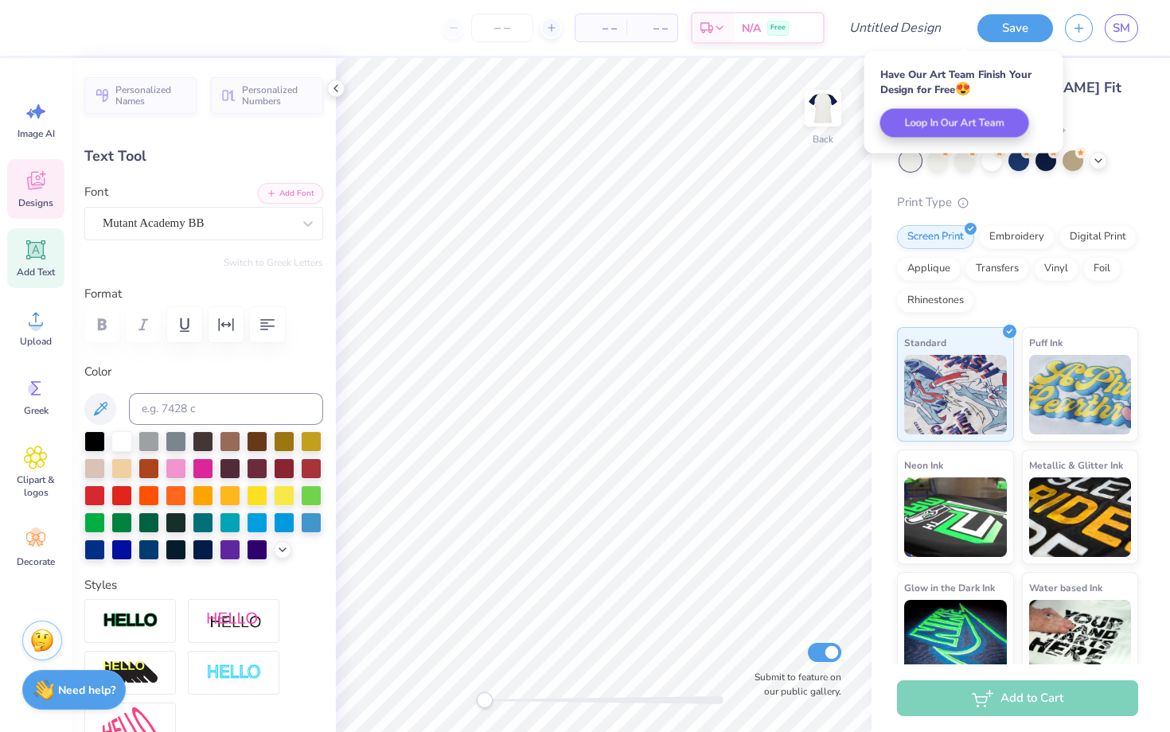
click at [37, 193] on div "Designs" at bounding box center [35, 189] width 57 height 60
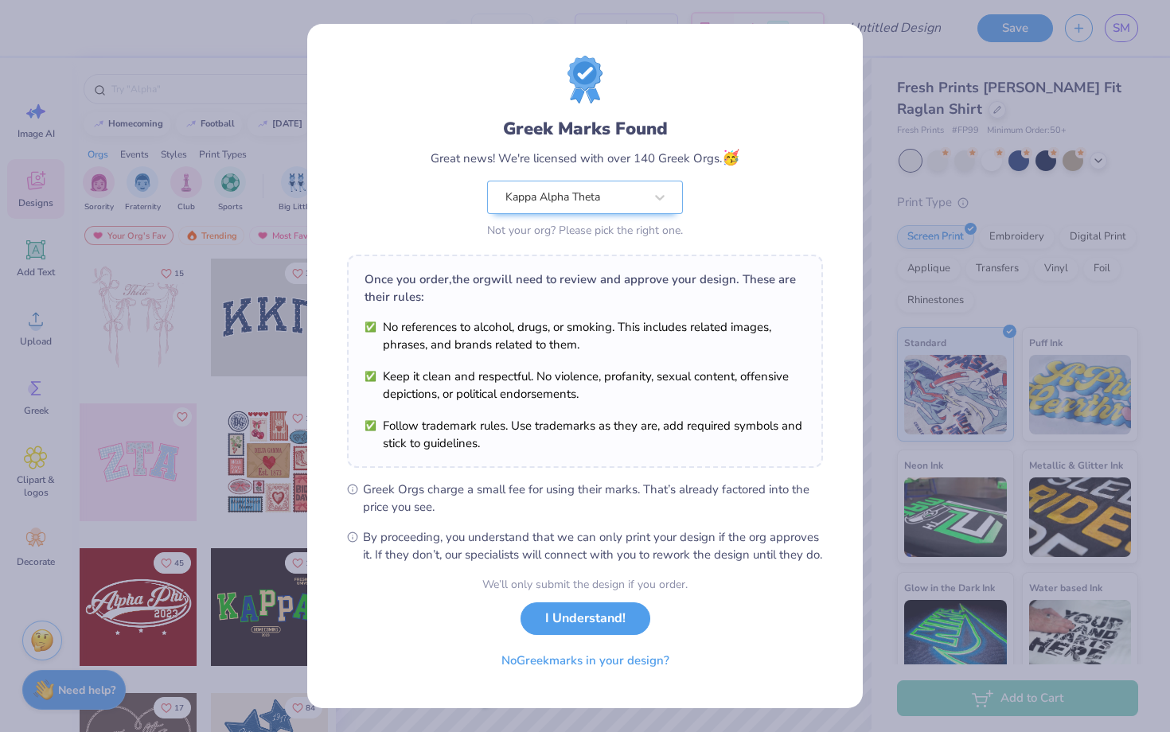
click at [885, 105] on div "Greek Marks Found Great news! We're licensed with over 140 Greek Orgs. 🥳 Kappa …" at bounding box center [585, 366] width 1170 height 732
click at [589, 631] on button "I Understand!" at bounding box center [586, 615] width 130 height 33
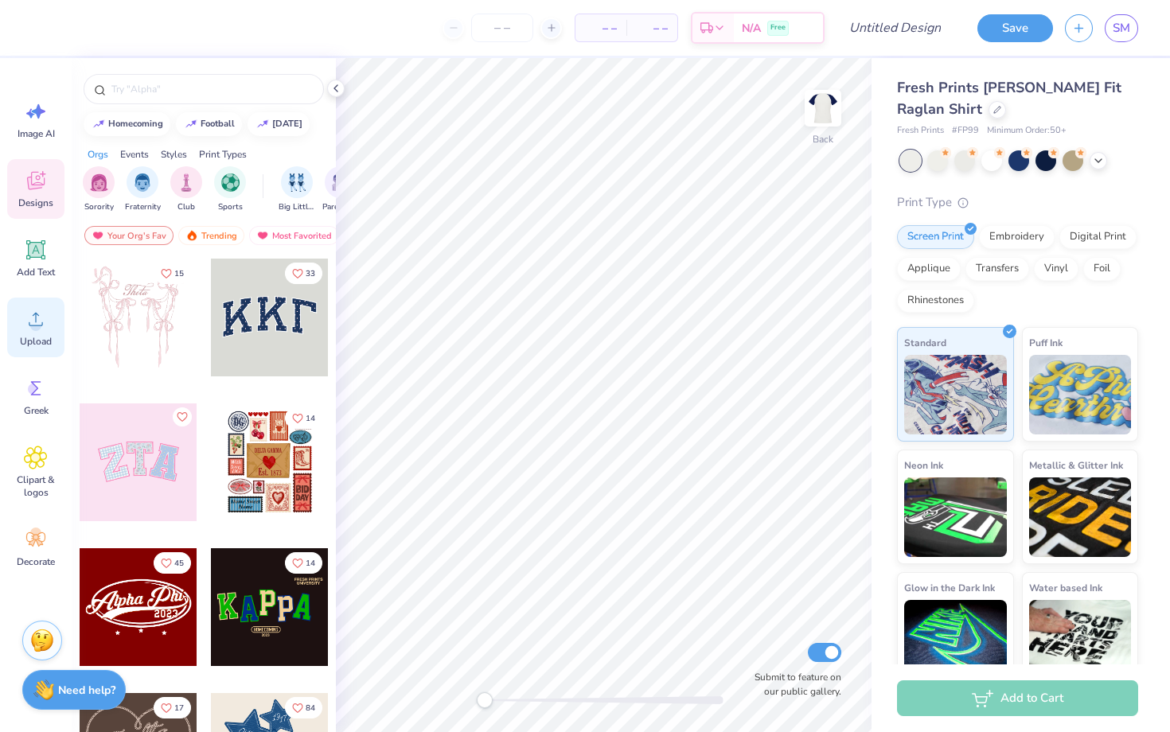
click at [40, 325] on circle at bounding box center [35, 325] width 11 height 11
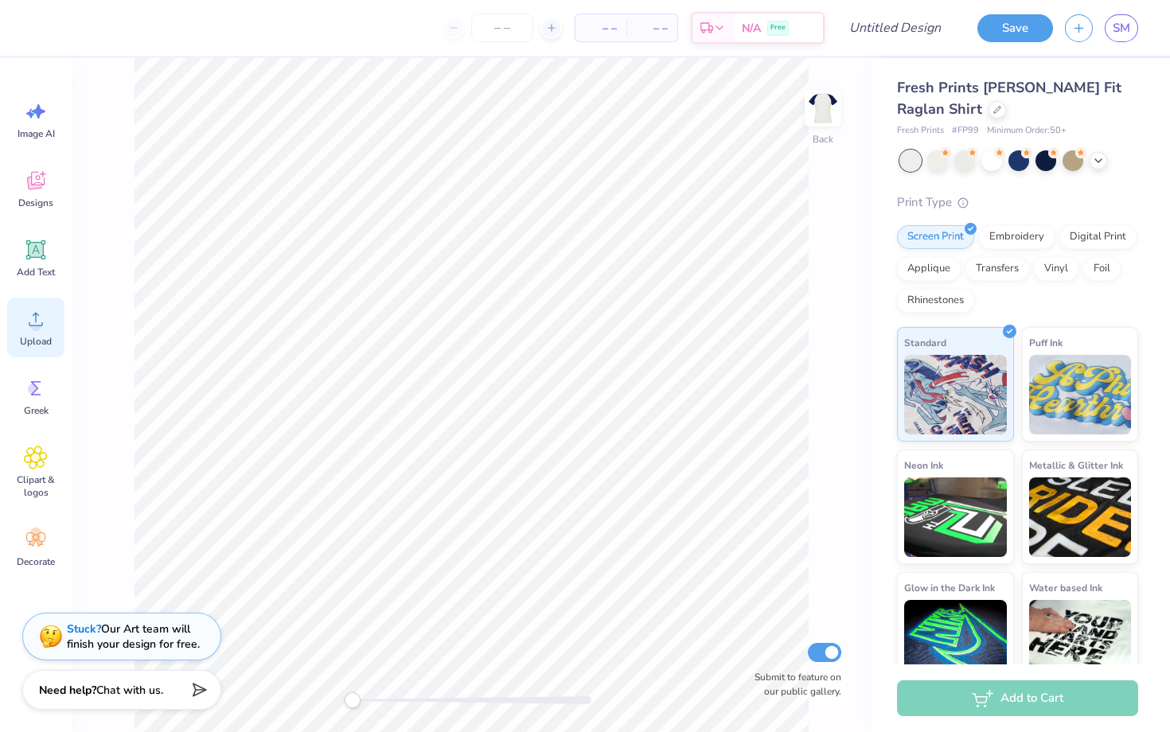
click at [34, 330] on circle at bounding box center [35, 325] width 11 height 11
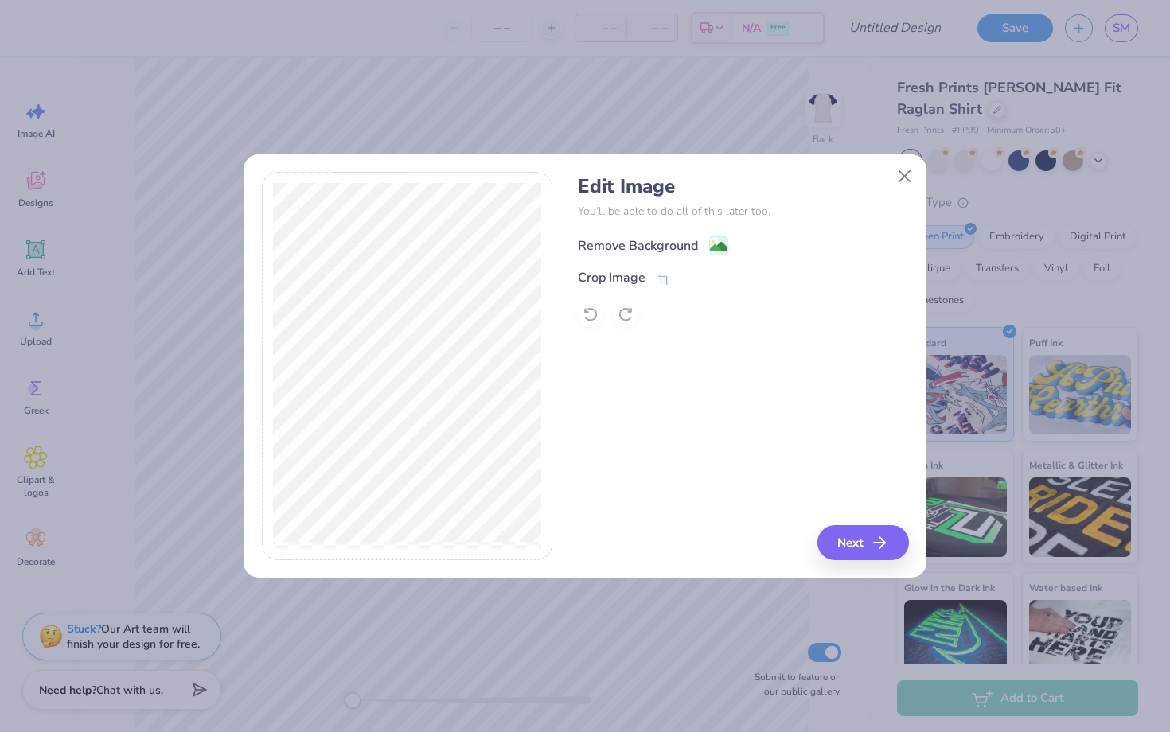
click at [667, 245] on div "Remove Background" at bounding box center [638, 245] width 120 height 19
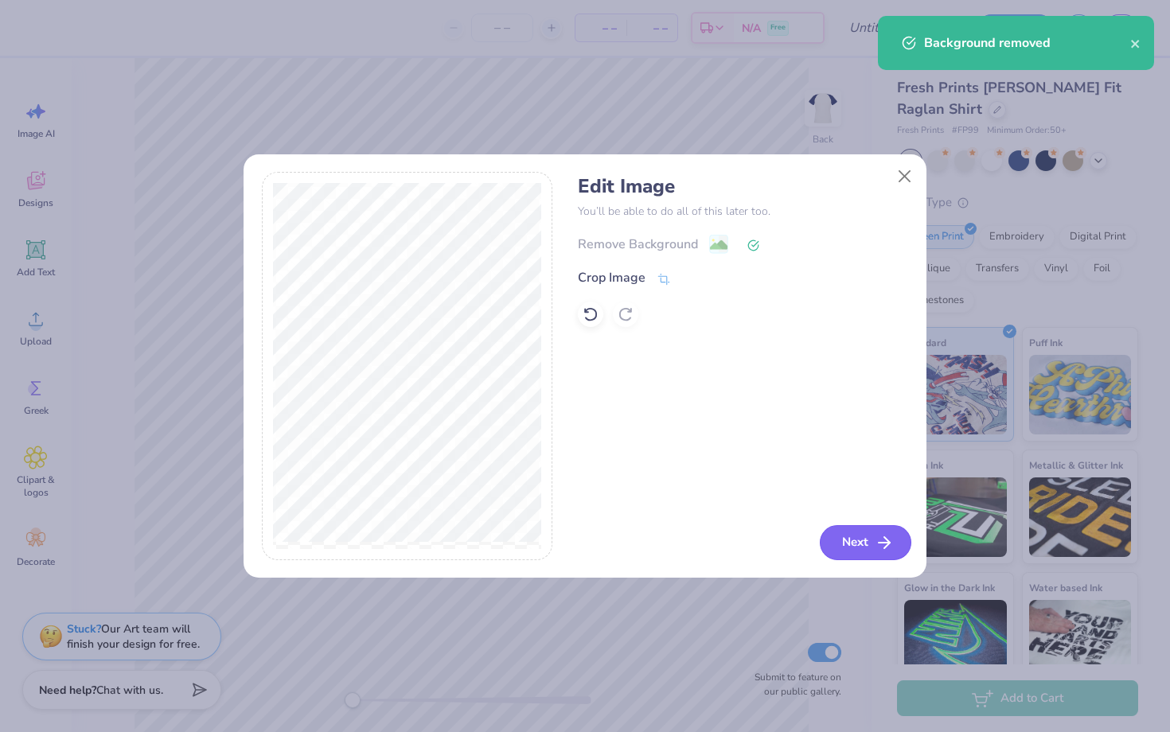
click at [864, 541] on button "Next" at bounding box center [866, 542] width 92 height 35
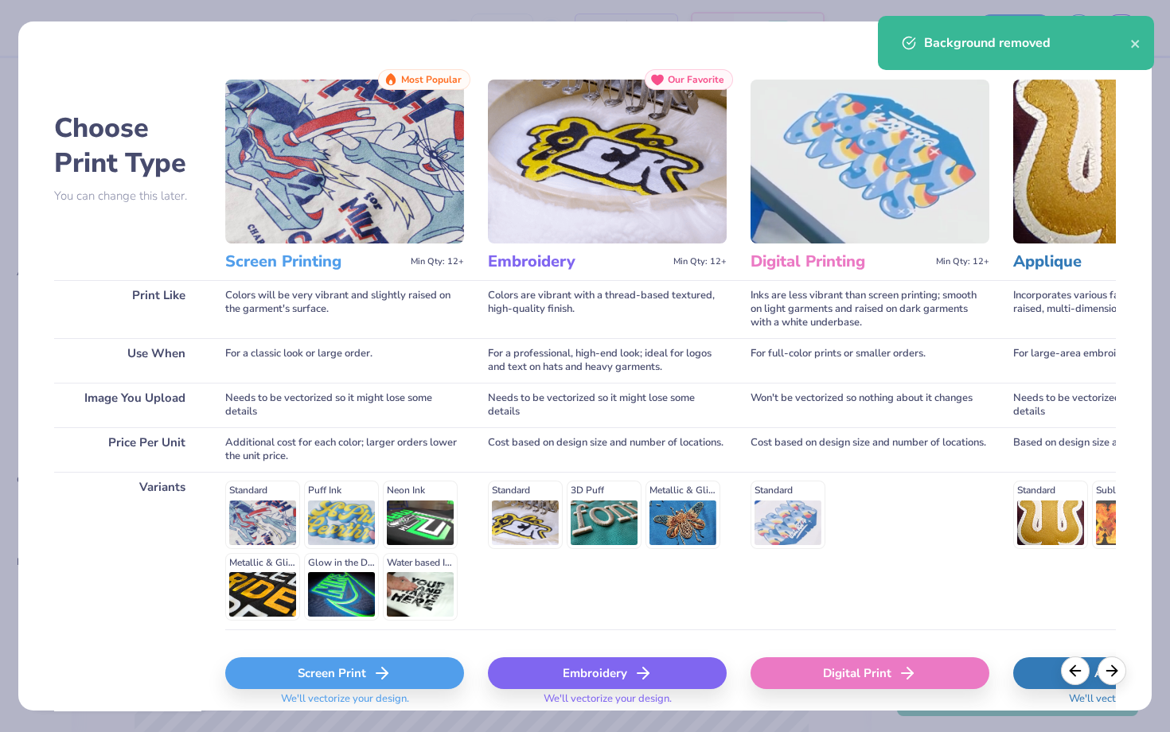
click at [404, 665] on div "Screen Print" at bounding box center [344, 673] width 239 height 32
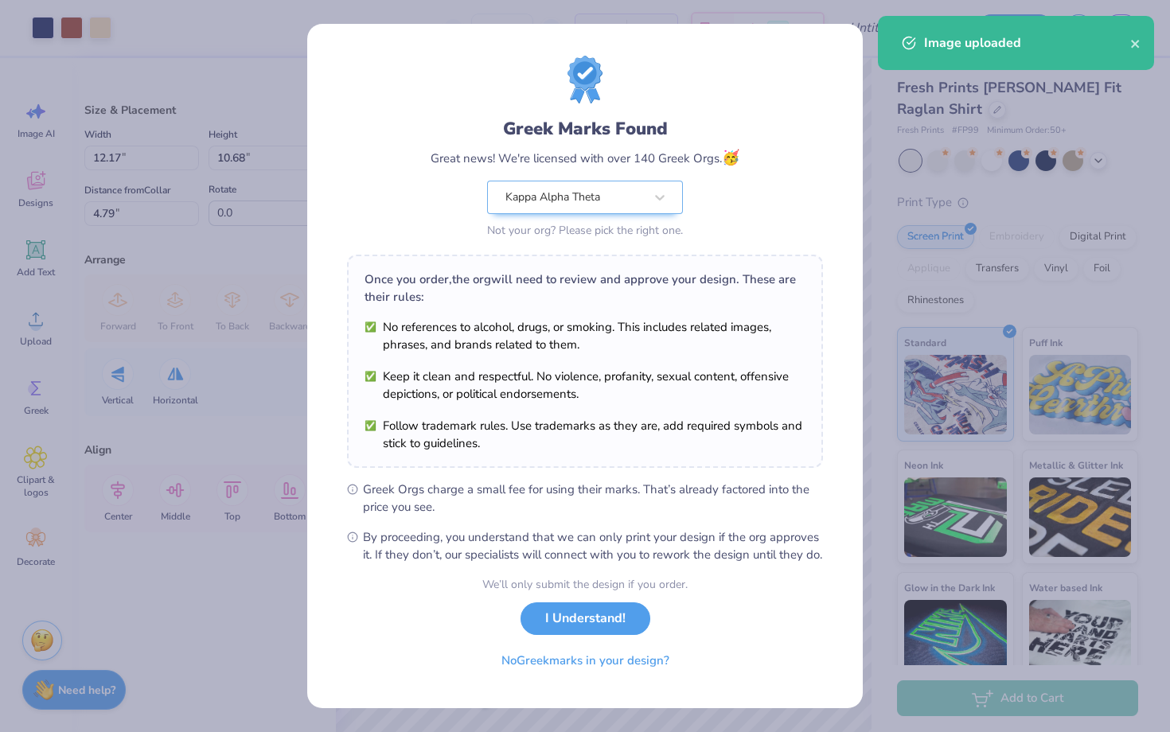
click at [615, 431] on body "Art colors – – Per Item – – Total Est. Delivery N/A Free Design Title Save SM I…" at bounding box center [585, 366] width 1170 height 732
type input "5.55"
type input "4.87"
type input "10.59"
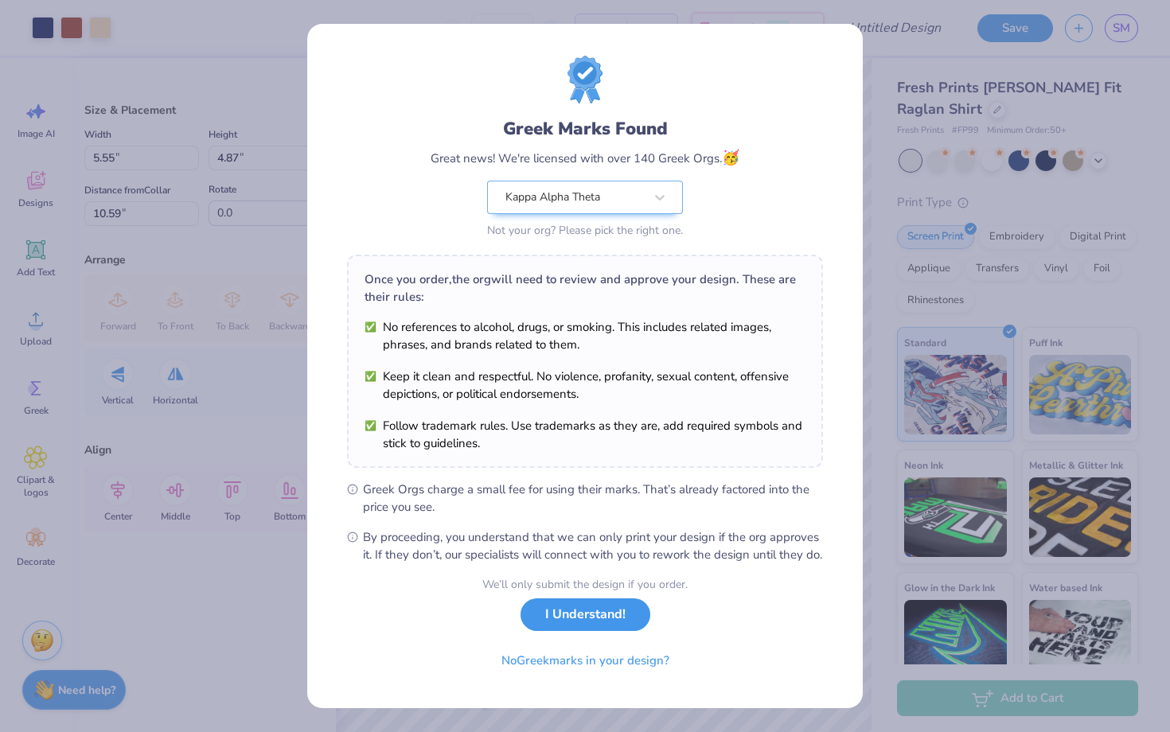
click at [614, 619] on button "I Understand!" at bounding box center [586, 615] width 130 height 33
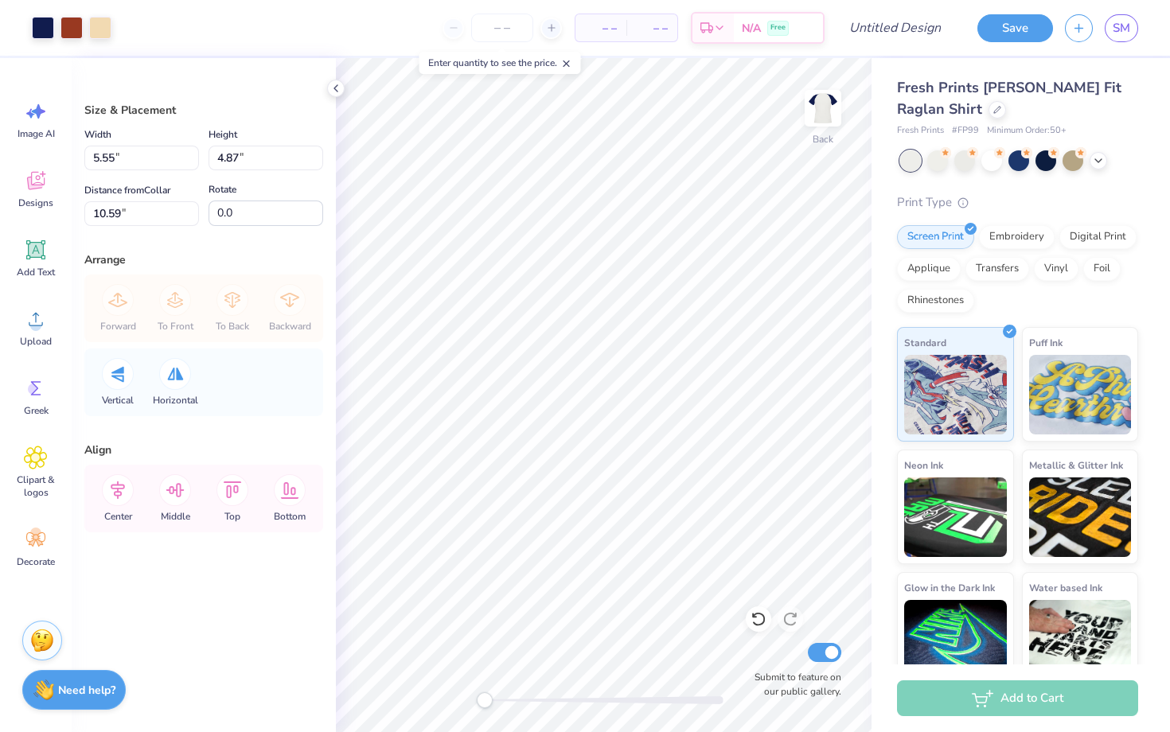
type input "3.94"
type input "3.45"
type input "2.58"
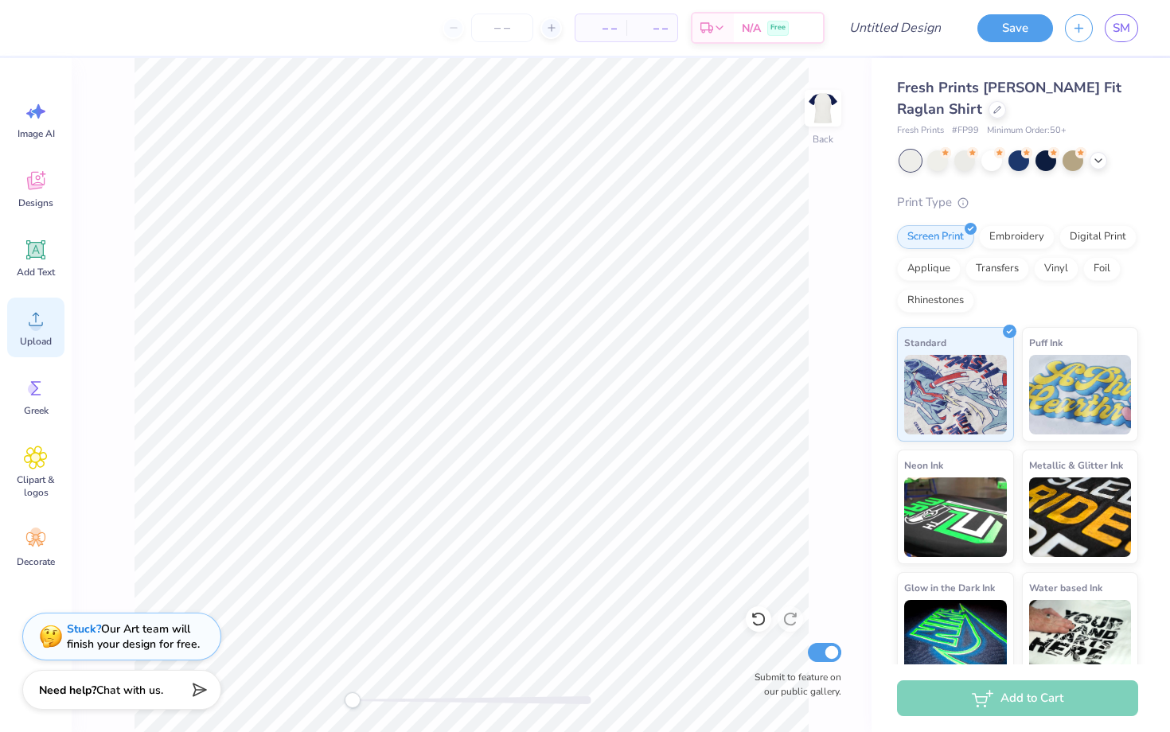
click at [38, 324] on circle at bounding box center [35, 325] width 11 height 11
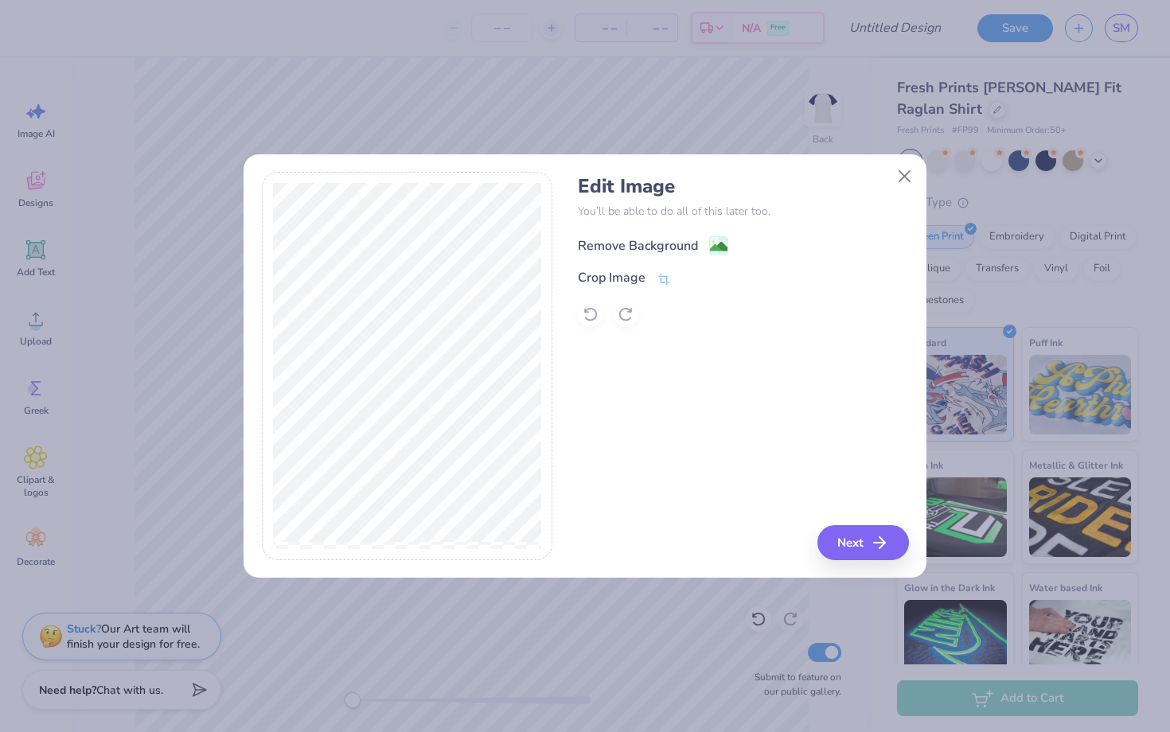
click at [674, 245] on div "Remove Background" at bounding box center [638, 245] width 120 height 19
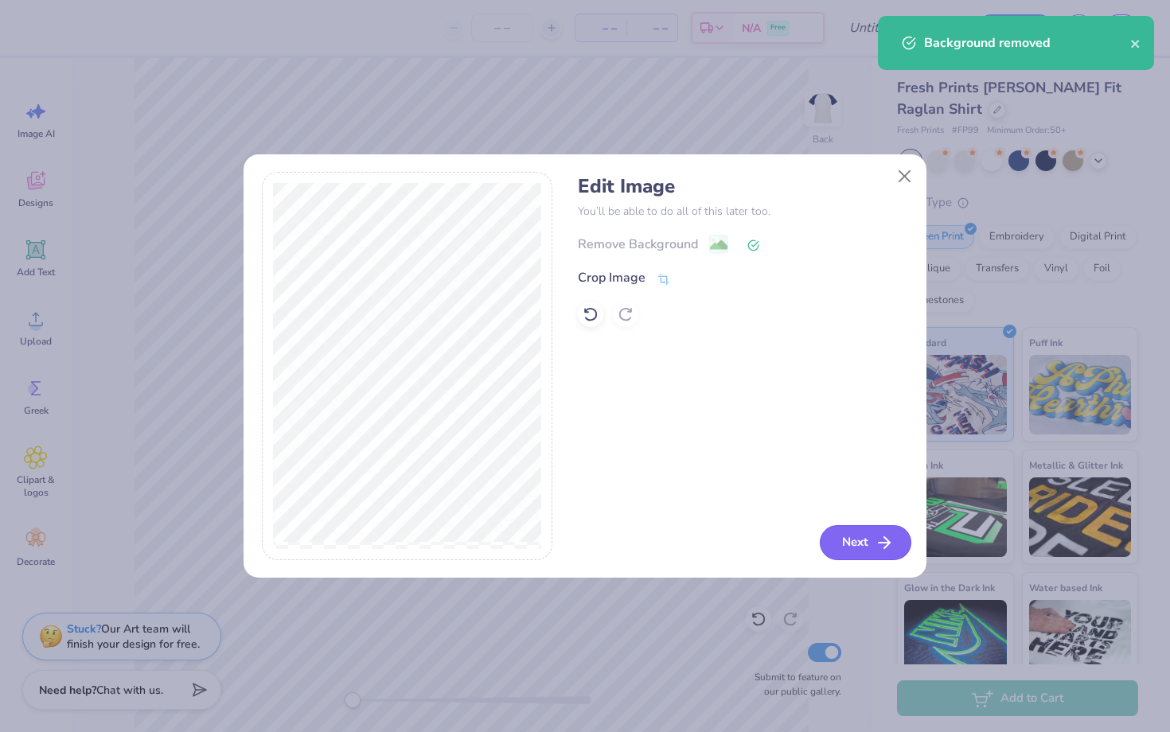
click at [882, 539] on icon "button" at bounding box center [884, 542] width 19 height 19
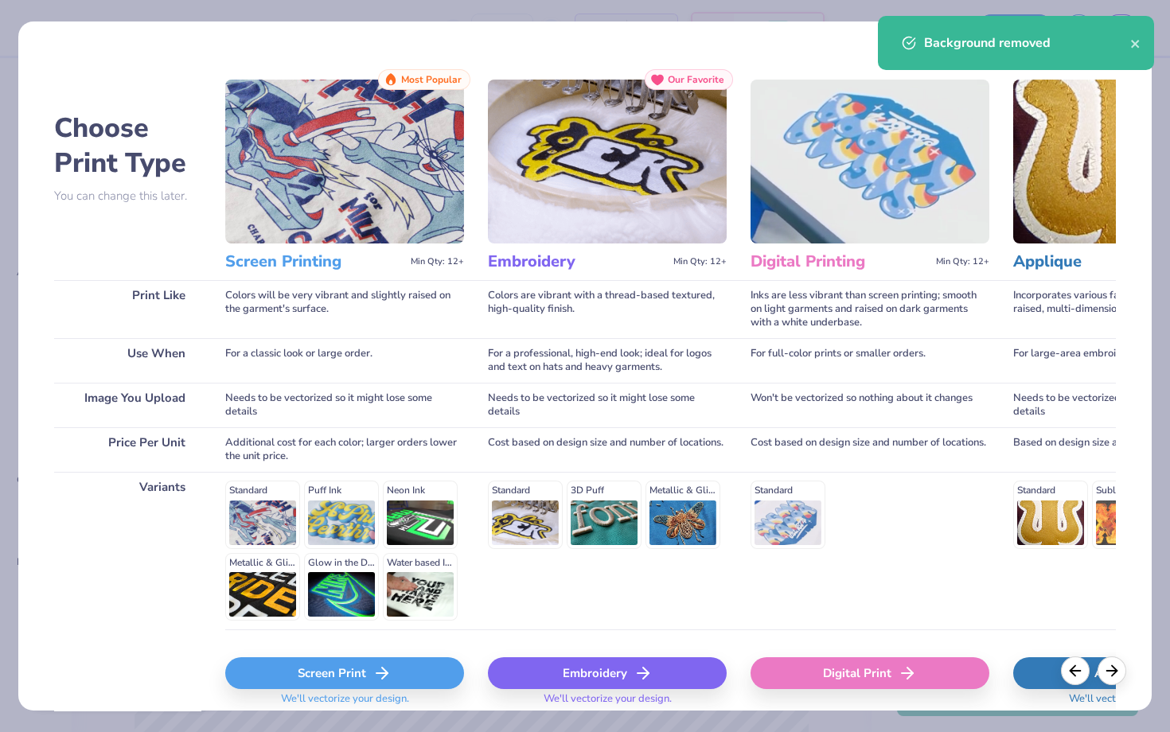
click at [314, 673] on div "Screen Print" at bounding box center [344, 673] width 239 height 32
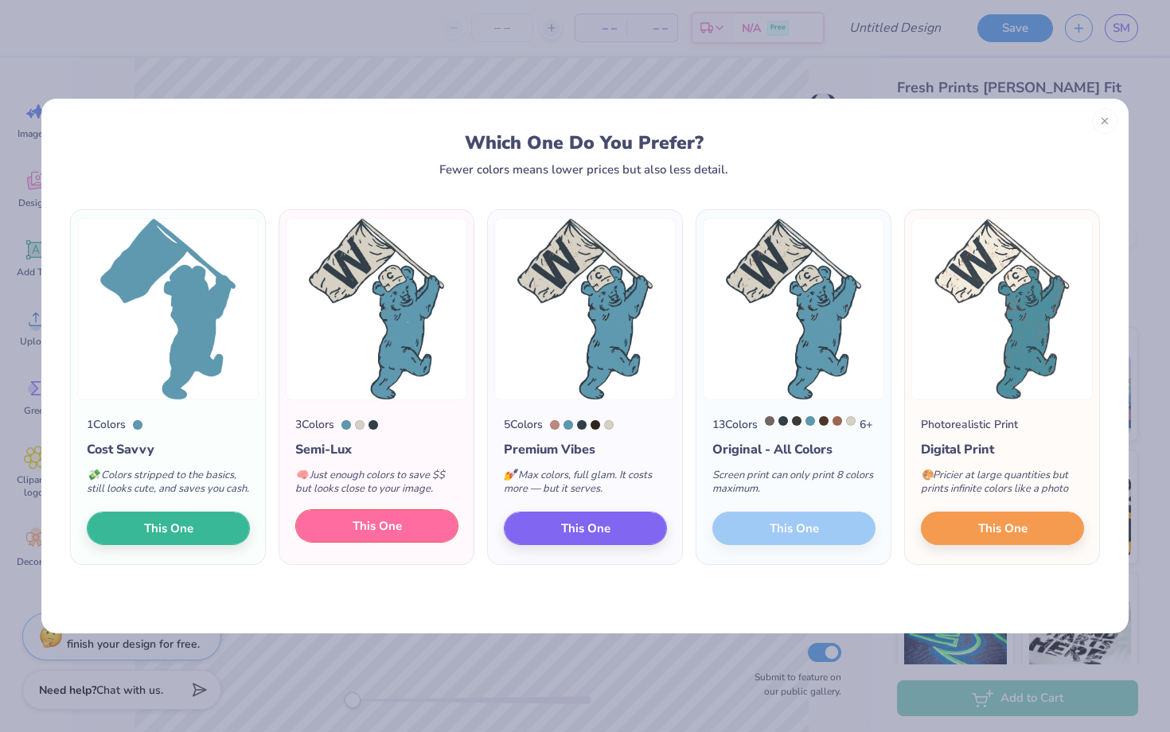
click at [354, 543] on button "This One" at bounding box center [376, 525] width 163 height 33
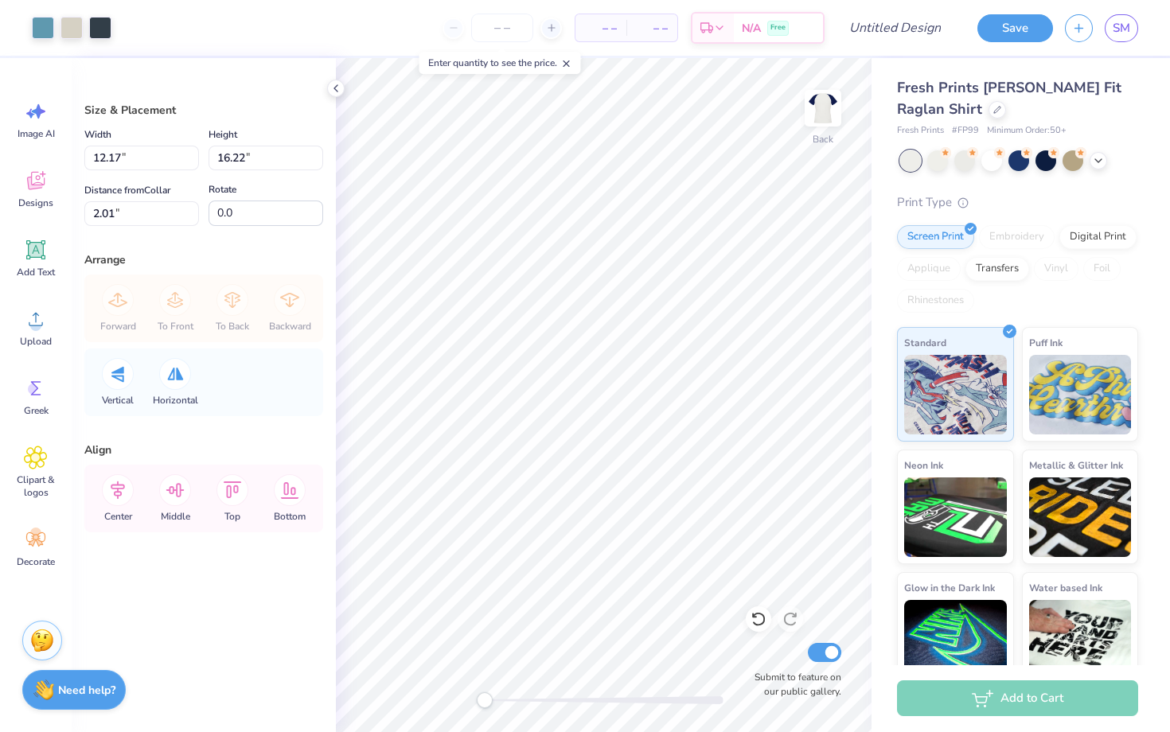
type input "3.99"
type input "5.32"
type input "12.91"
type input "3.38"
type input "4.51"
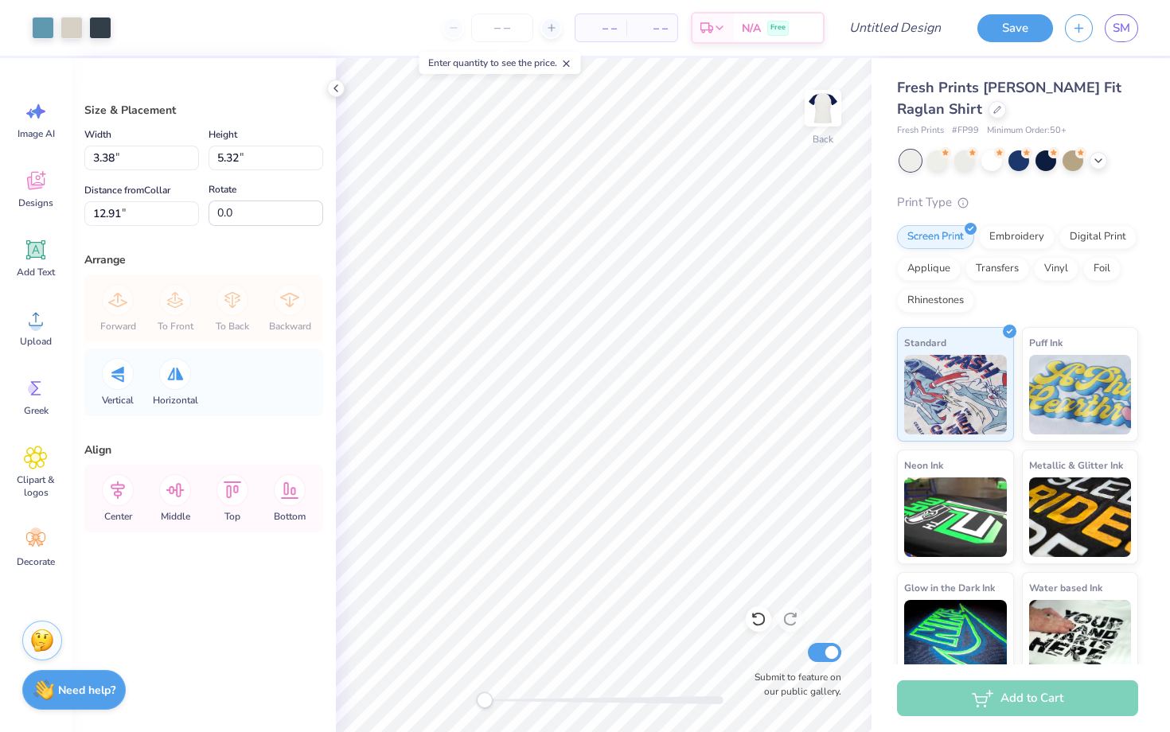
type input "13.72"
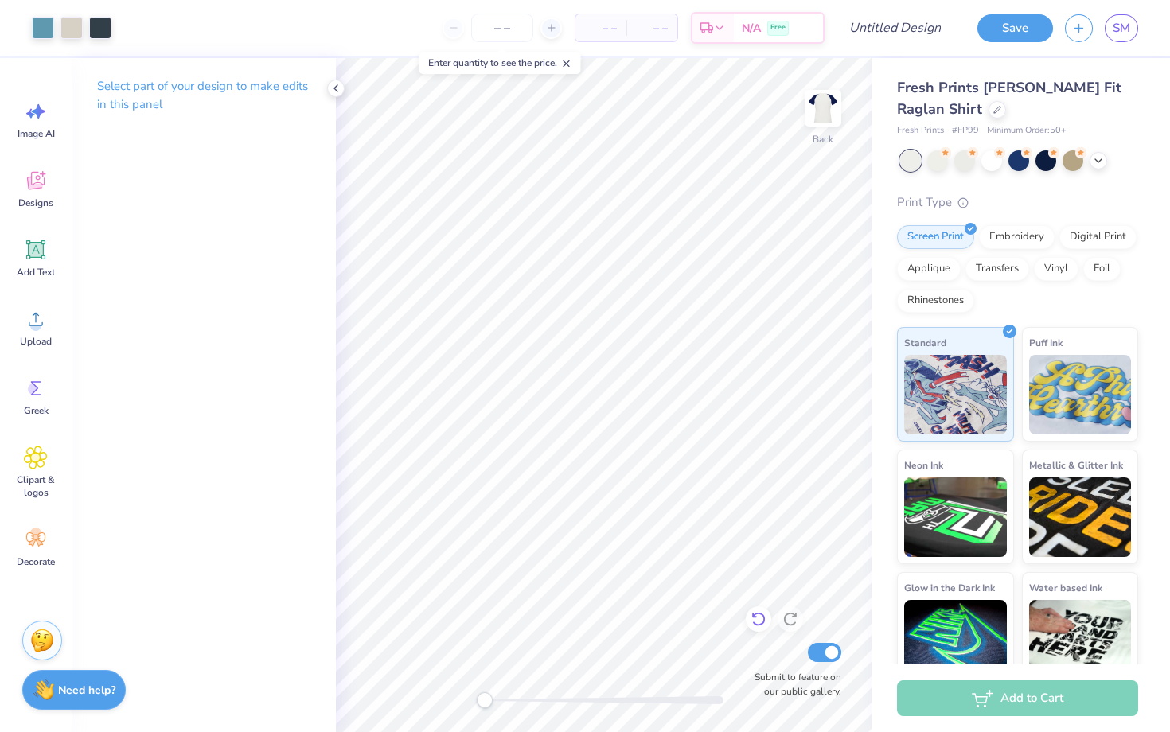
click at [764, 618] on icon at bounding box center [758, 620] width 14 height 14
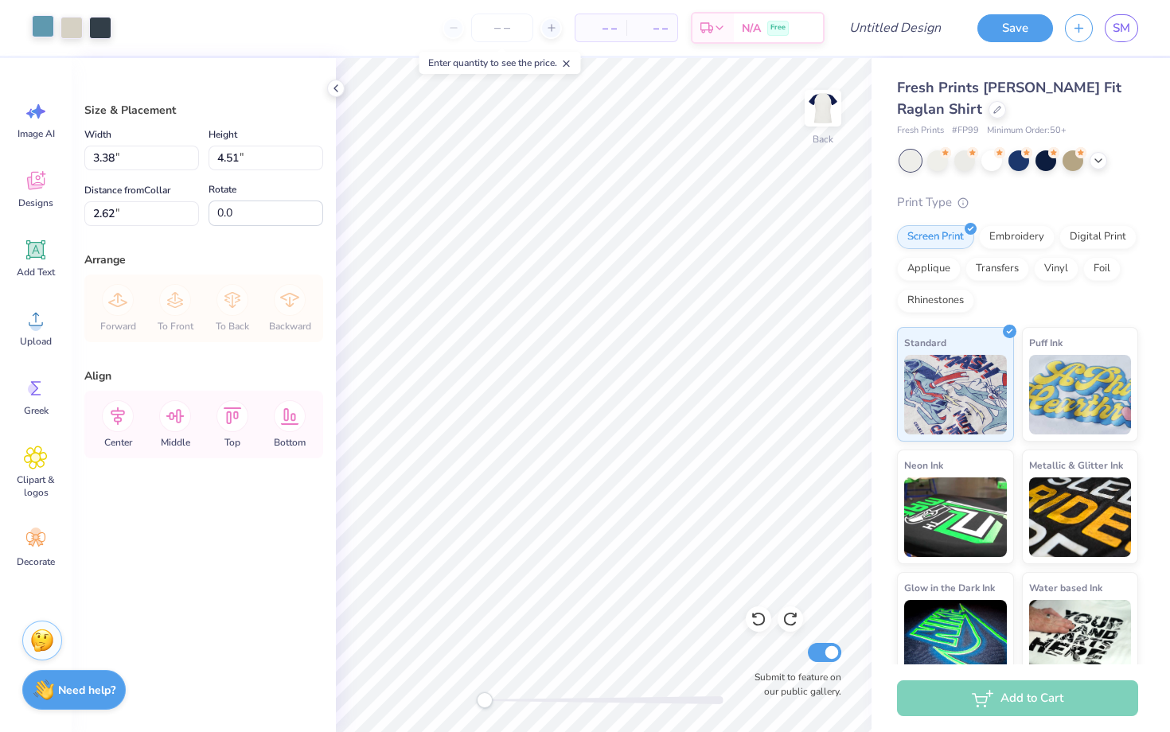
click at [40, 31] on div at bounding box center [43, 26] width 22 height 22
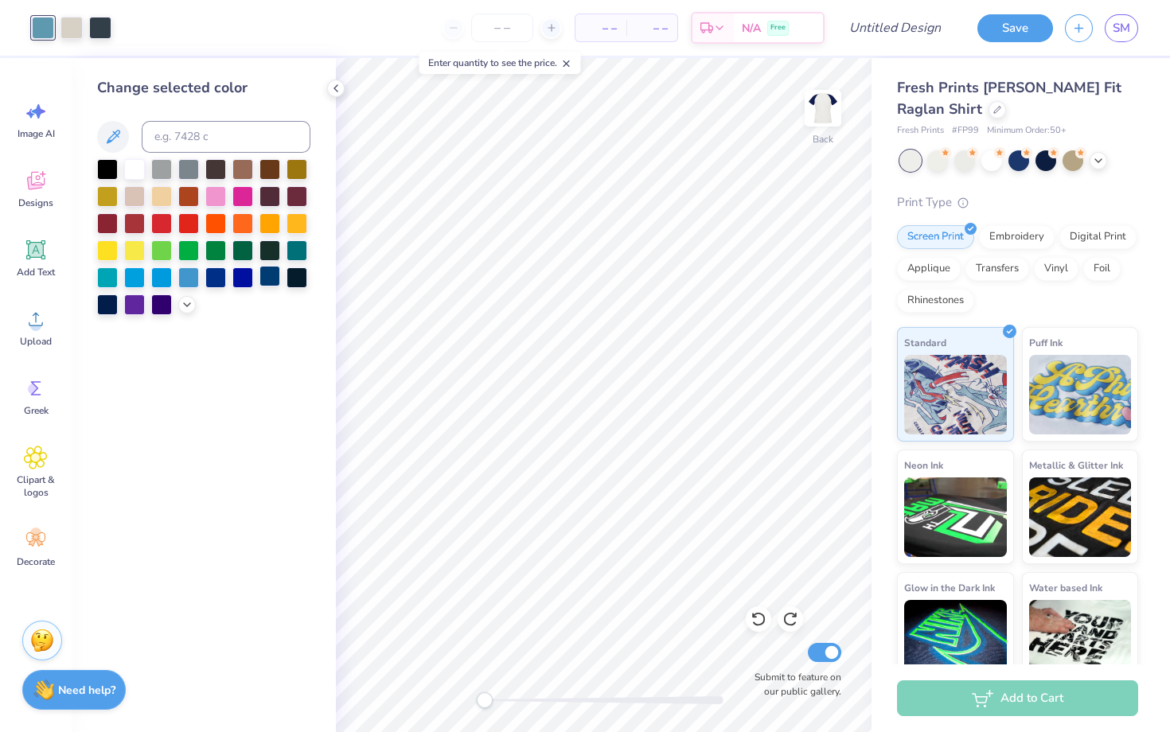
click at [267, 279] on div at bounding box center [269, 276] width 21 height 21
click at [102, 34] on div at bounding box center [100, 26] width 22 height 22
click at [186, 276] on div at bounding box center [188, 276] width 21 height 21
click at [103, 171] on div at bounding box center [107, 168] width 21 height 21
click at [41, 26] on div at bounding box center [43, 26] width 22 height 22
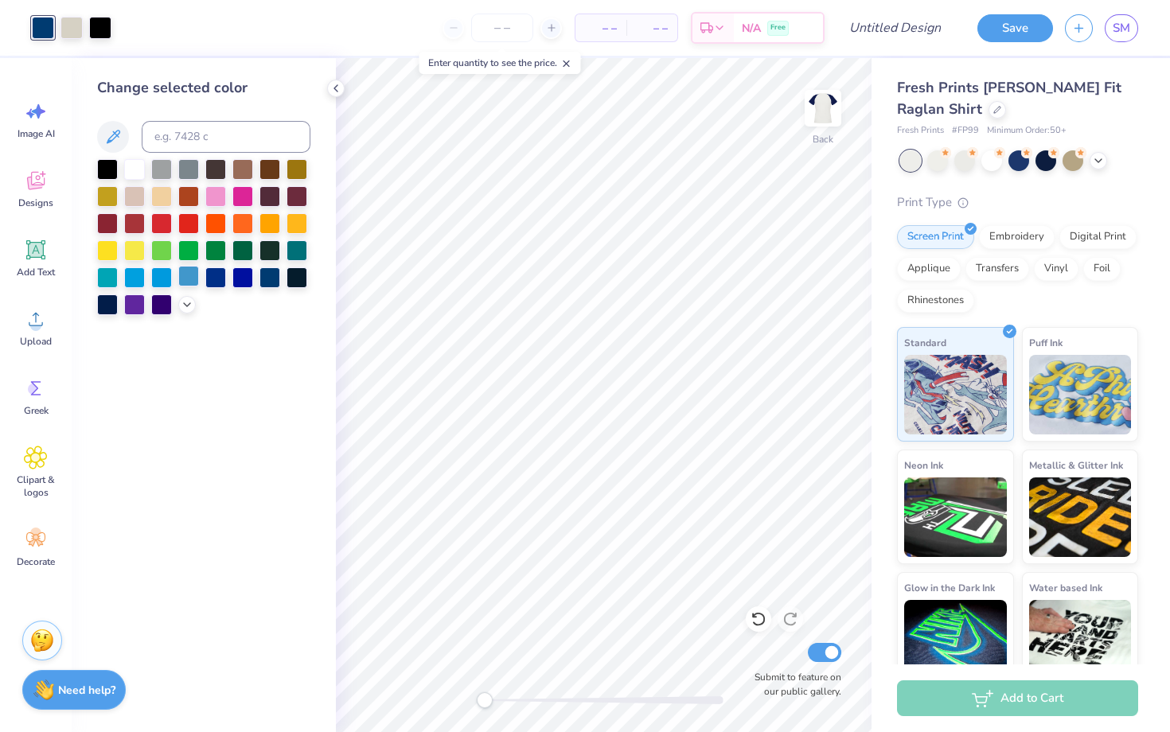
click at [185, 279] on div at bounding box center [188, 276] width 21 height 21
click at [214, 254] on div at bounding box center [215, 249] width 21 height 21
click at [247, 251] on div at bounding box center [242, 249] width 21 height 21
click at [294, 224] on div at bounding box center [297, 222] width 21 height 21
click at [275, 224] on div at bounding box center [269, 222] width 21 height 21
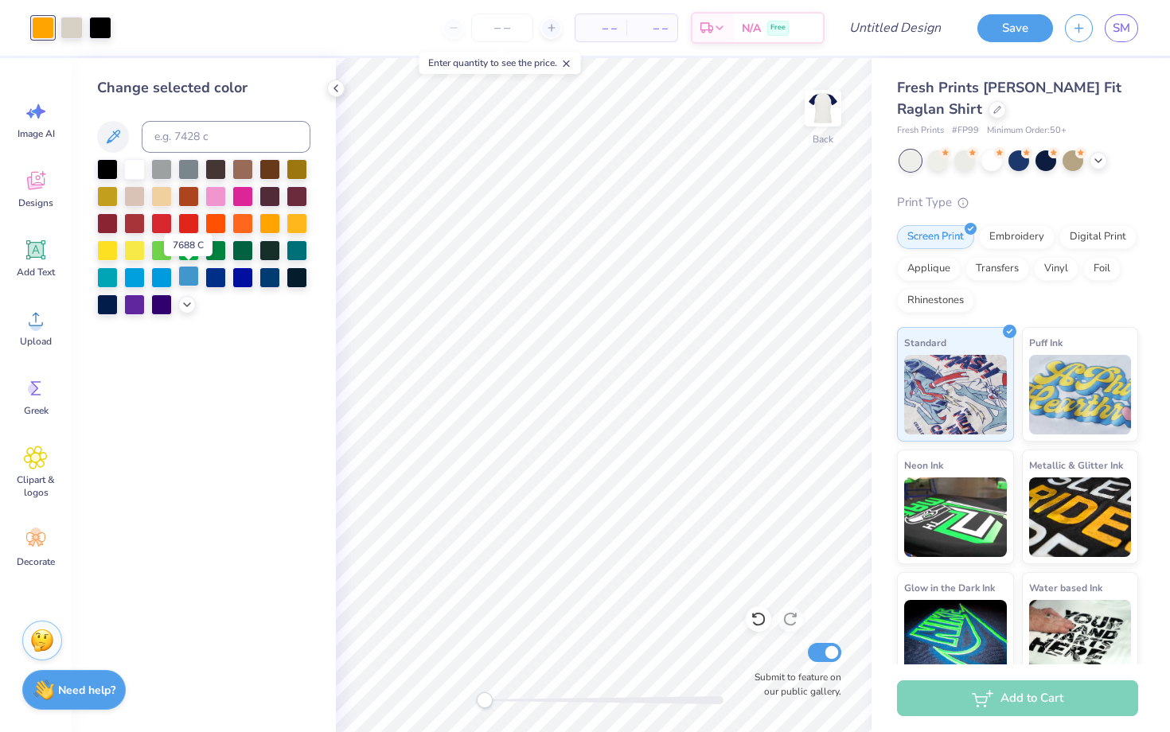
click at [192, 272] on div at bounding box center [188, 276] width 21 height 21
click at [160, 275] on div at bounding box center [161, 276] width 21 height 21
click at [136, 274] on div at bounding box center [134, 276] width 21 height 21
click at [99, 268] on div at bounding box center [107, 276] width 21 height 21
click at [296, 247] on div at bounding box center [297, 249] width 21 height 21
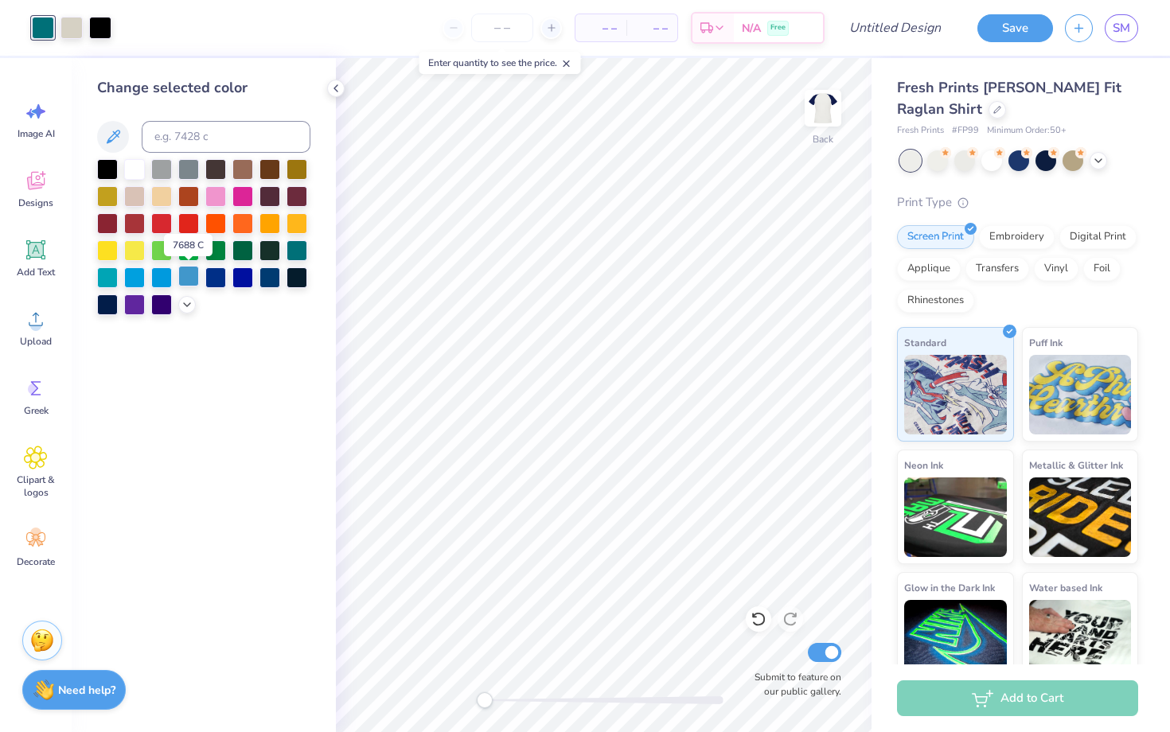
click at [196, 274] on div at bounding box center [188, 276] width 21 height 21
click at [75, 31] on div at bounding box center [71, 26] width 22 height 22
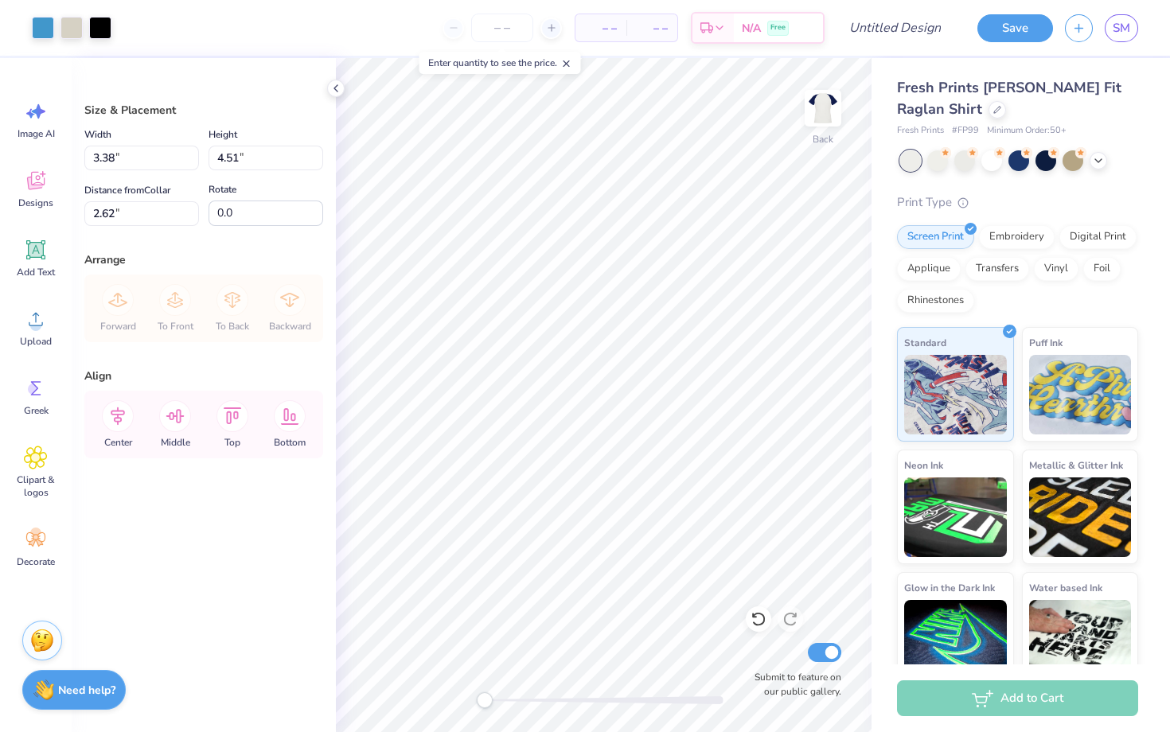
type input "2.60"
click at [71, 34] on div at bounding box center [71, 26] width 22 height 22
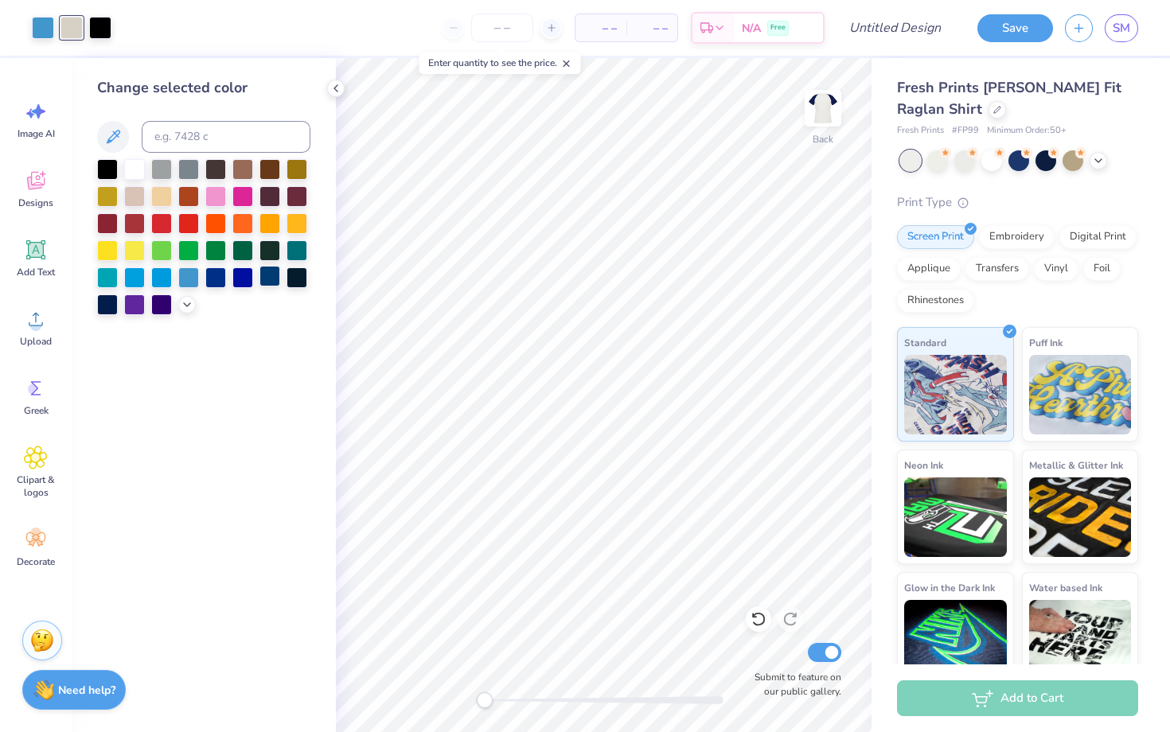
click at [275, 279] on div at bounding box center [269, 276] width 21 height 21
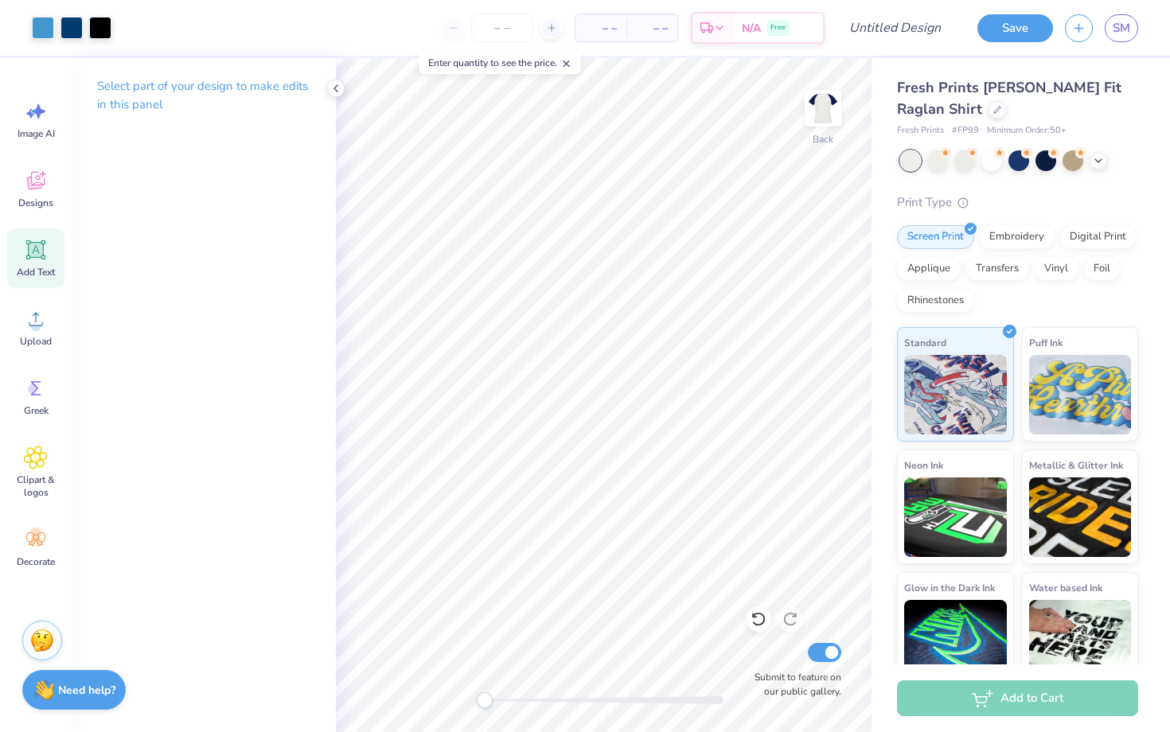
click at [21, 252] on div "Add Text" at bounding box center [35, 258] width 57 height 60
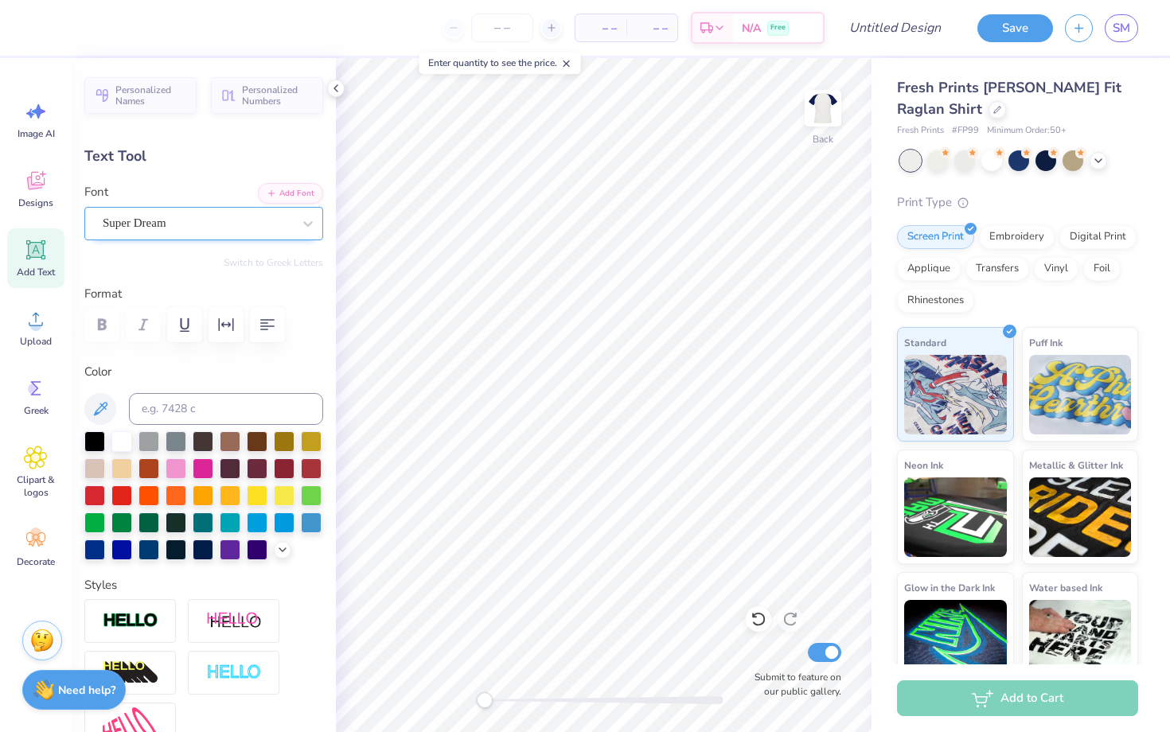
click at [220, 233] on div "Super Dream" at bounding box center [197, 223] width 193 height 25
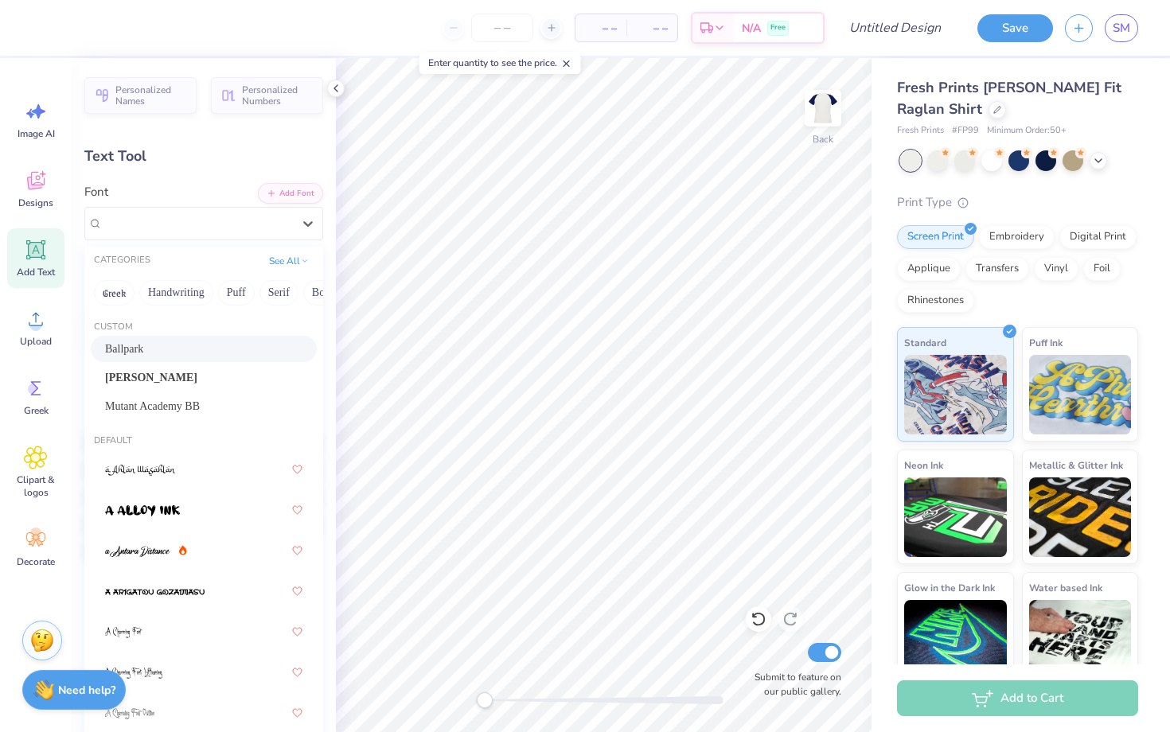
click at [207, 351] on div "Ballpark" at bounding box center [203, 349] width 197 height 17
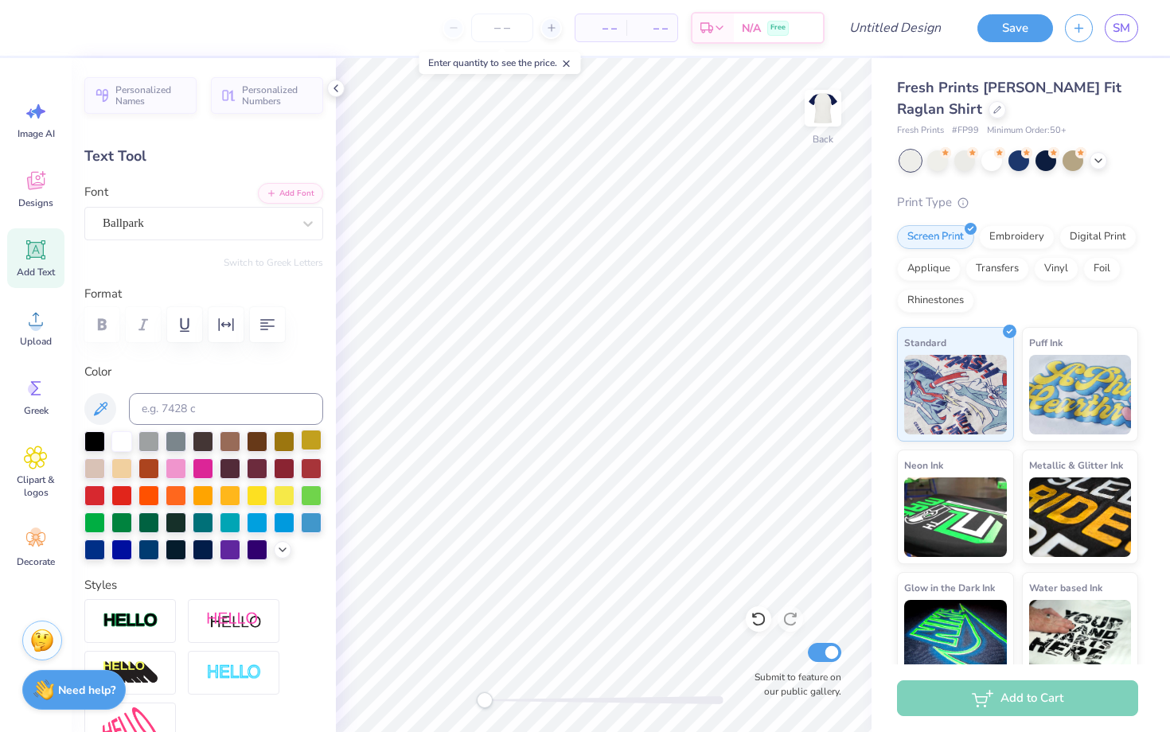
type textarea "Homecoming"
type input "9.49"
type input "1.79"
type input "9.23"
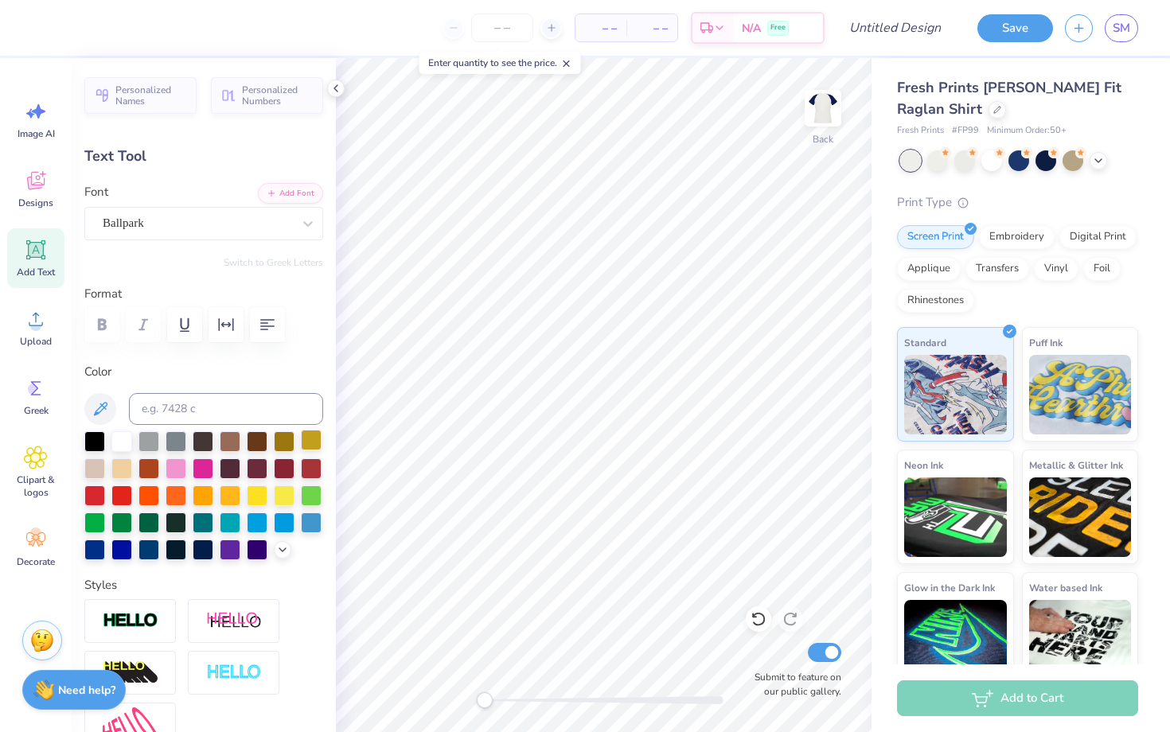
type input "5.47"
type input "1.03"
type input "3.65"
type input "0.69"
type input "7.11"
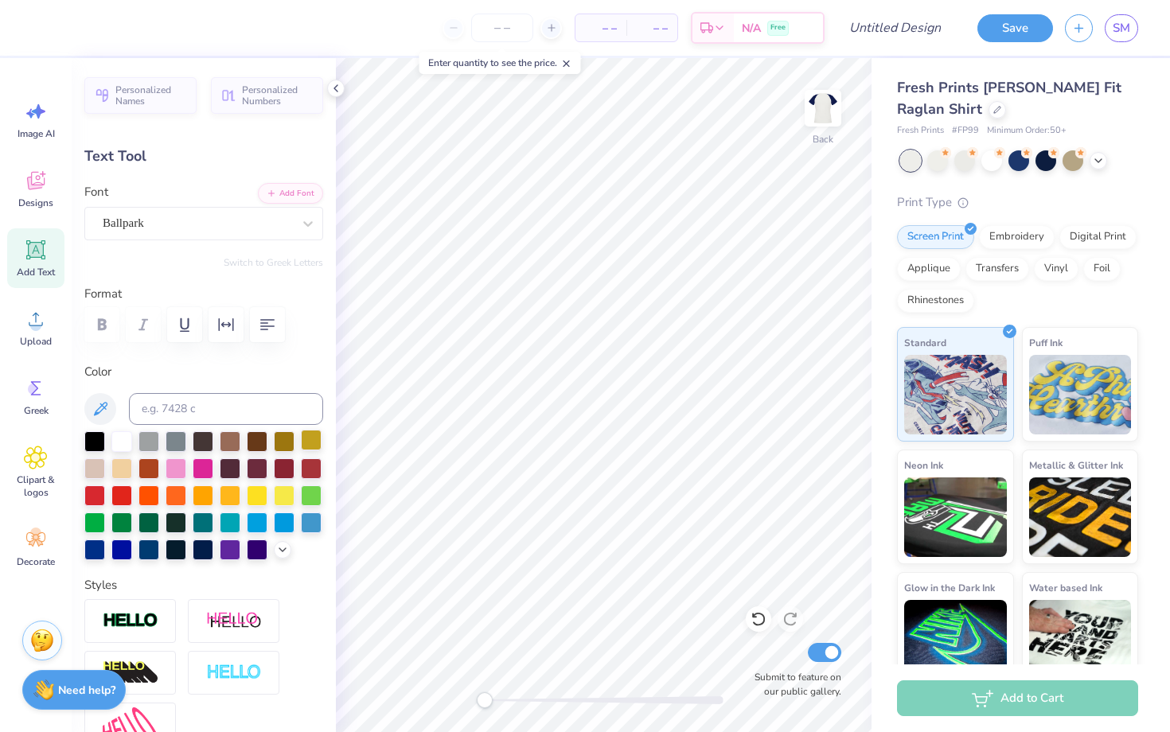
scroll to position [0, 2]
click at [244, 222] on div "Ballpark" at bounding box center [197, 223] width 193 height 25
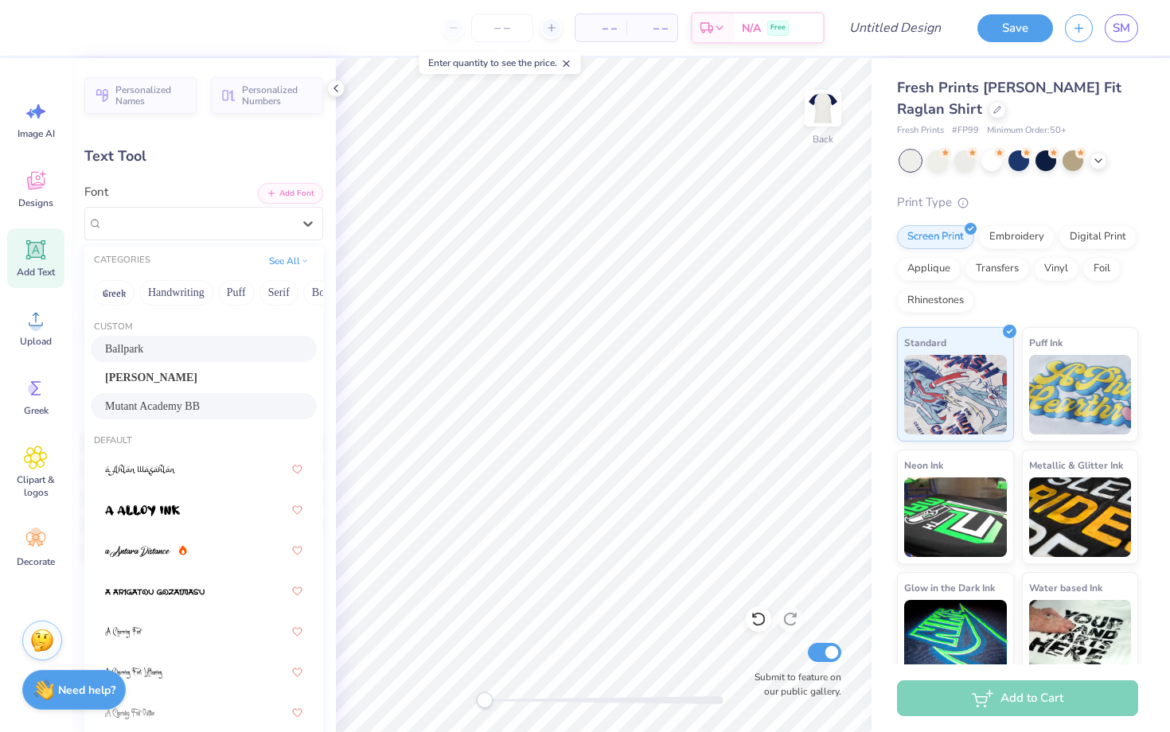
click at [220, 404] on div "Mutant Academy BB" at bounding box center [203, 406] width 197 height 17
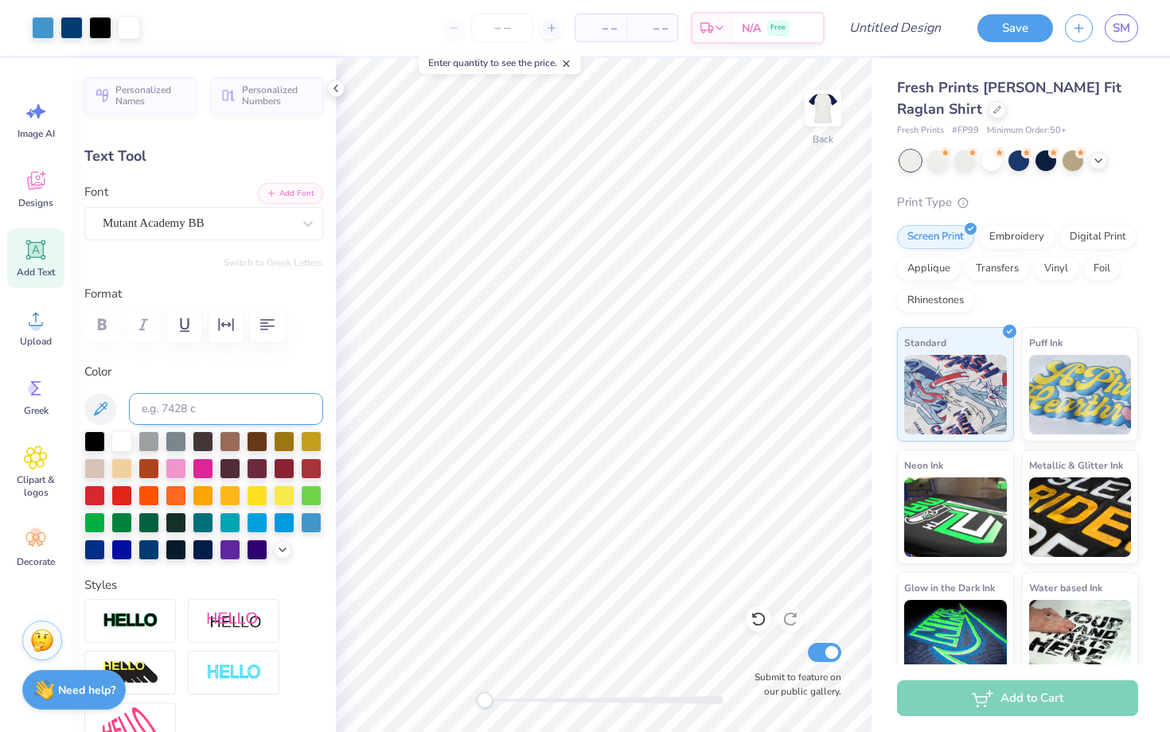
type input "3.43"
type input "0.43"
type input "7.24"
click at [146, 554] on div at bounding box center [148, 548] width 21 height 21
click at [278, 233] on div at bounding box center [197, 223] width 189 height 21
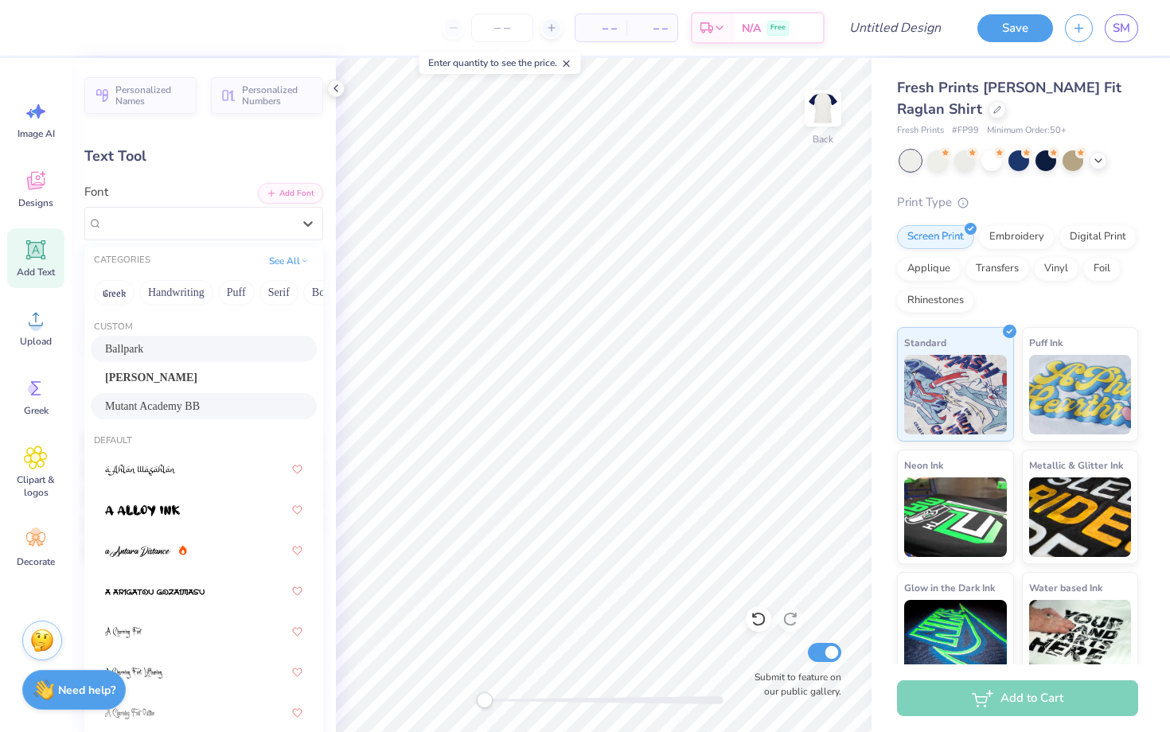
click at [244, 351] on div "Ballpark" at bounding box center [203, 349] width 197 height 17
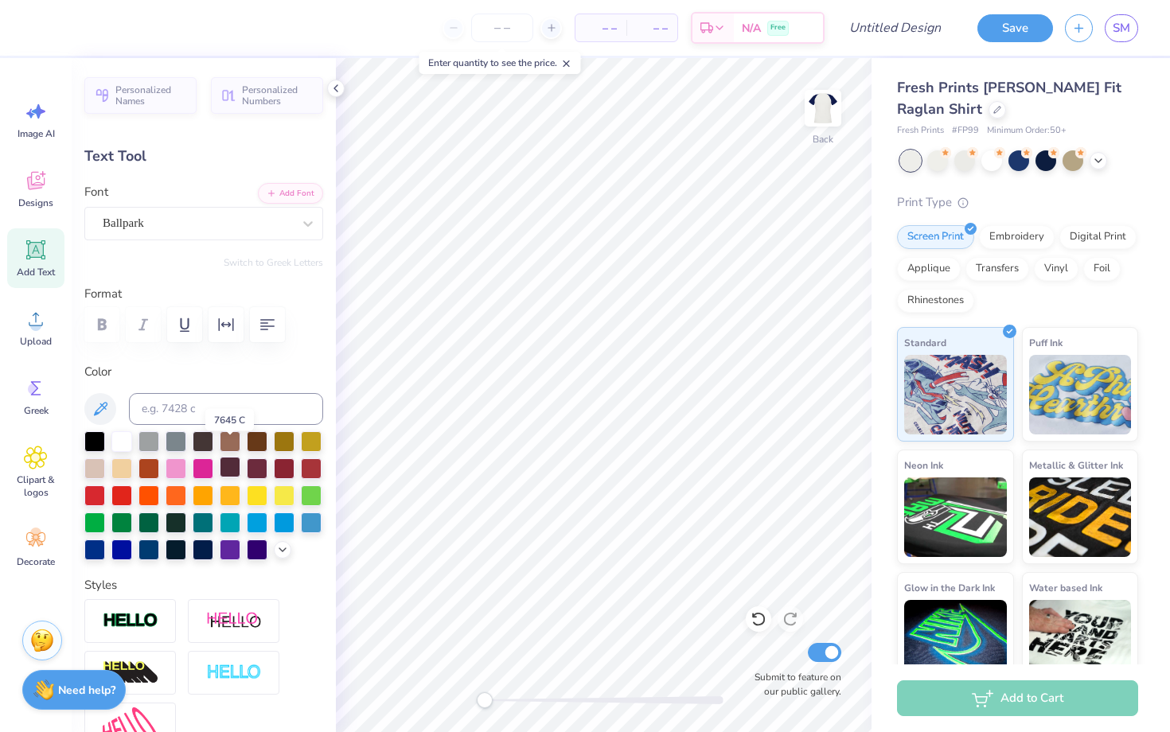
scroll to position [220, 0]
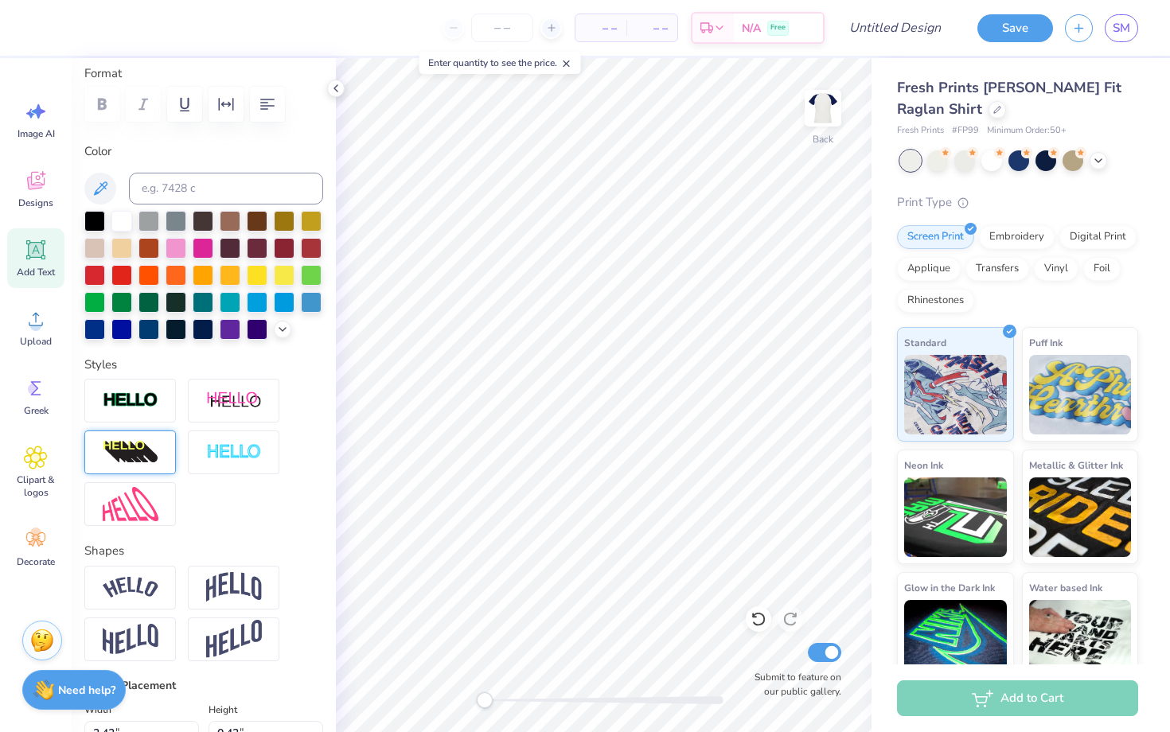
click at [149, 454] on img at bounding box center [131, 452] width 56 height 25
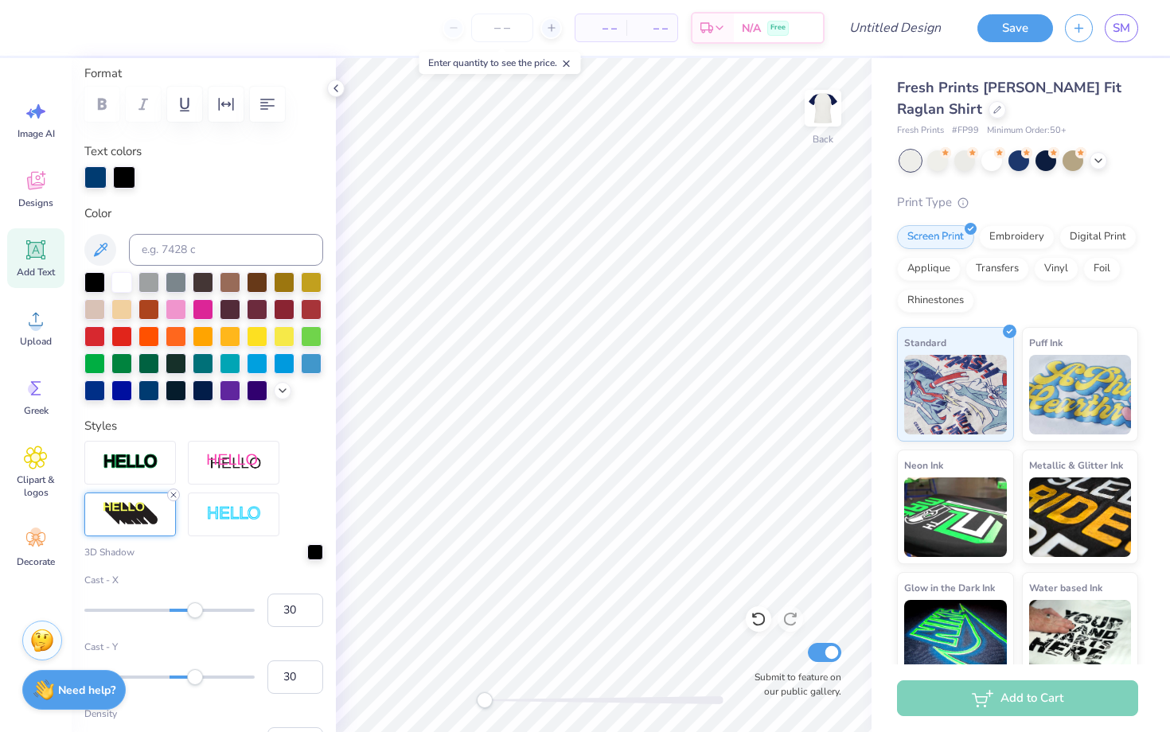
click at [173, 494] on line at bounding box center [173, 495] width 5 height 5
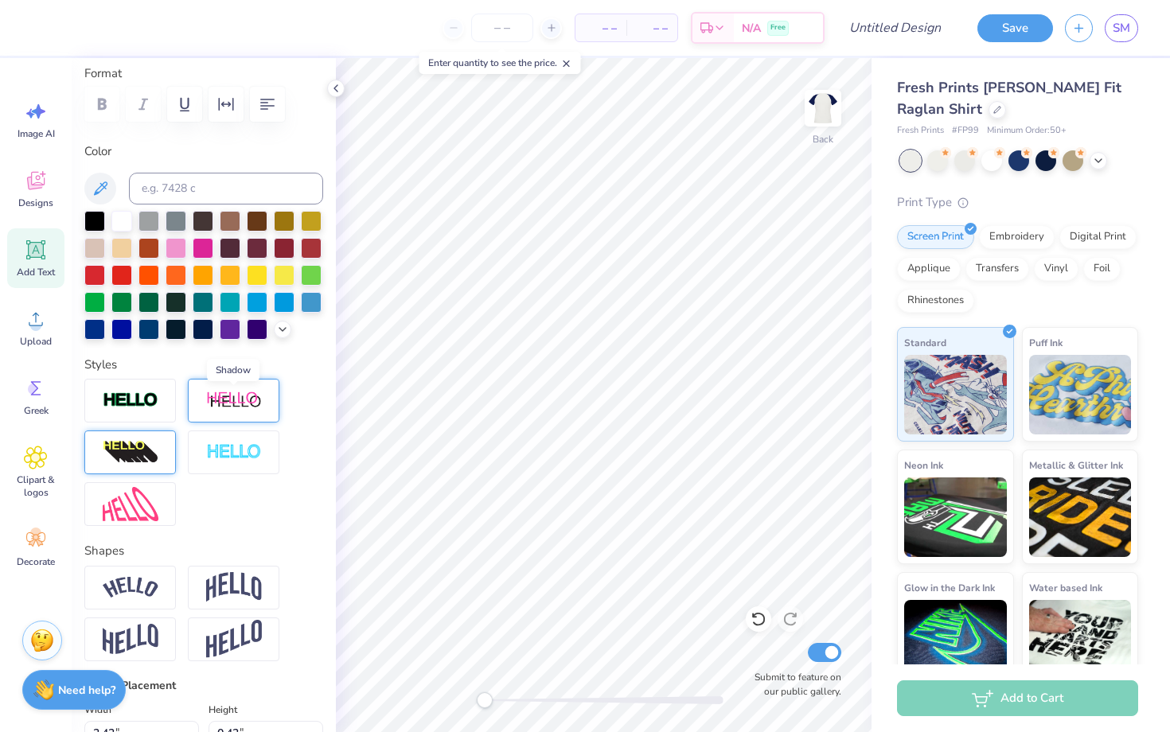
click at [248, 410] on img at bounding box center [234, 401] width 56 height 20
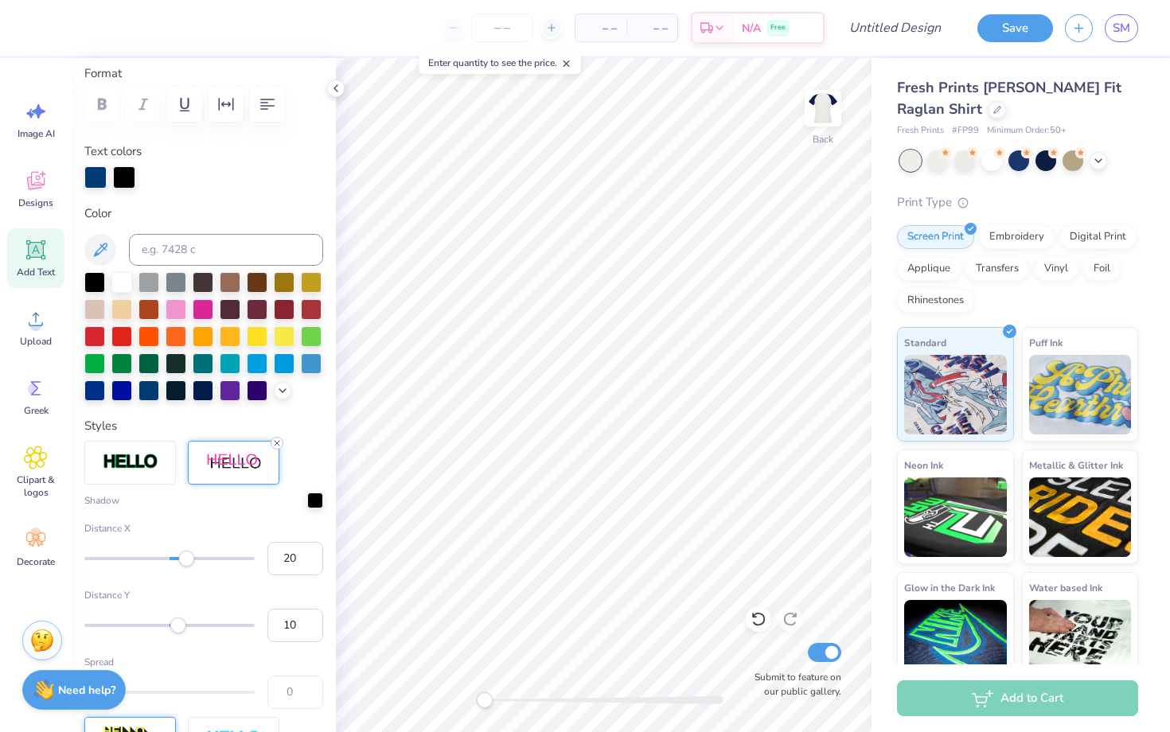
click at [275, 442] on icon at bounding box center [277, 444] width 10 height 10
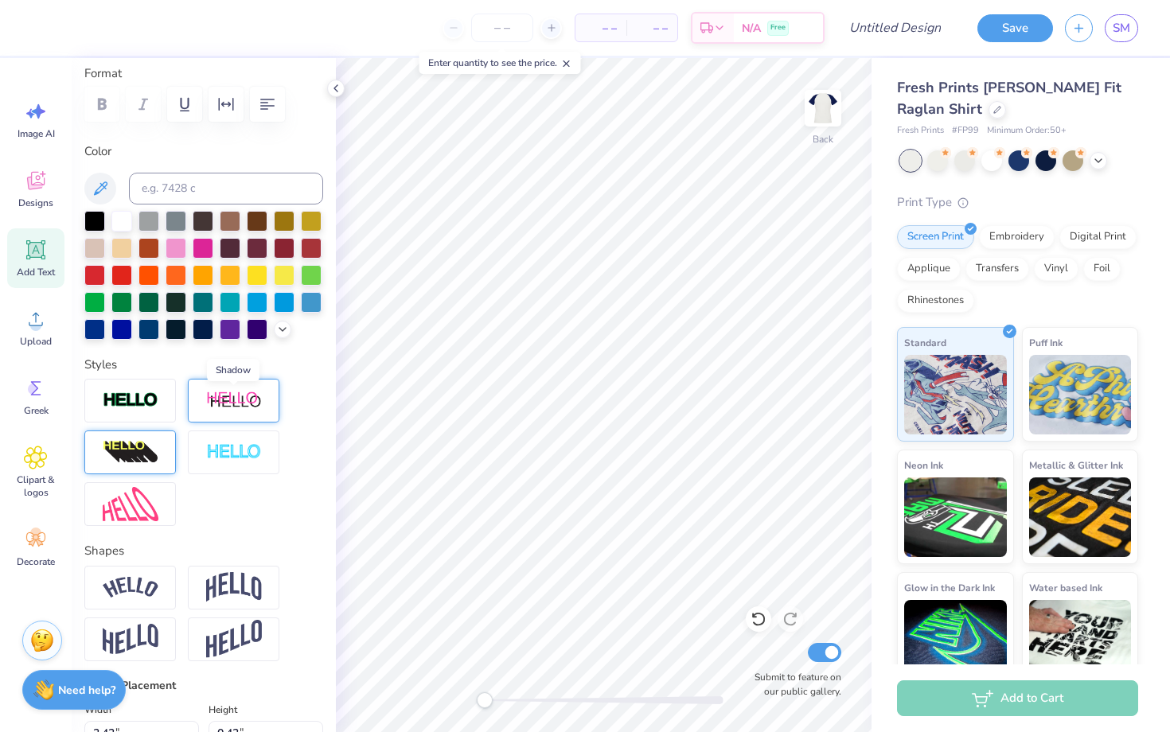
click at [236, 401] on img at bounding box center [234, 401] width 56 height 20
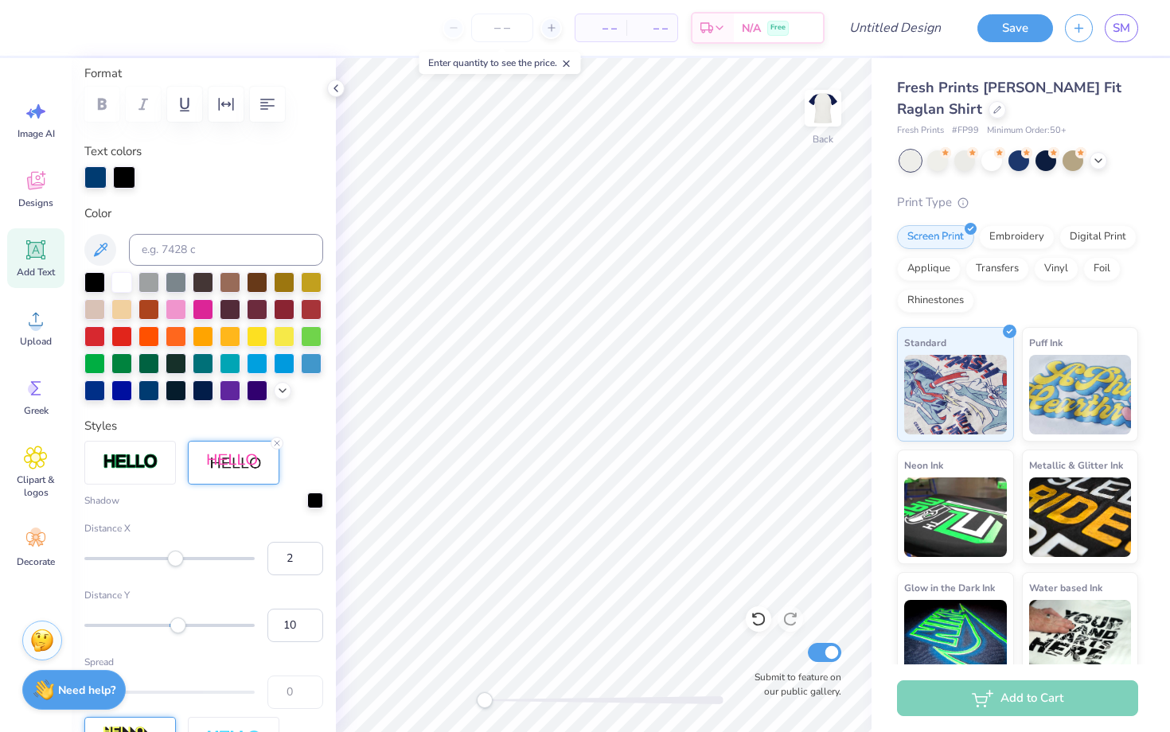
type input "1"
drag, startPoint x: 182, startPoint y: 562, endPoint x: 170, endPoint y: 562, distance: 11.9
click at [170, 562] on div "Accessibility label" at bounding box center [170, 559] width 16 height 16
type input "7"
click at [175, 562] on div "Accessibility label" at bounding box center [175, 559] width 16 height 16
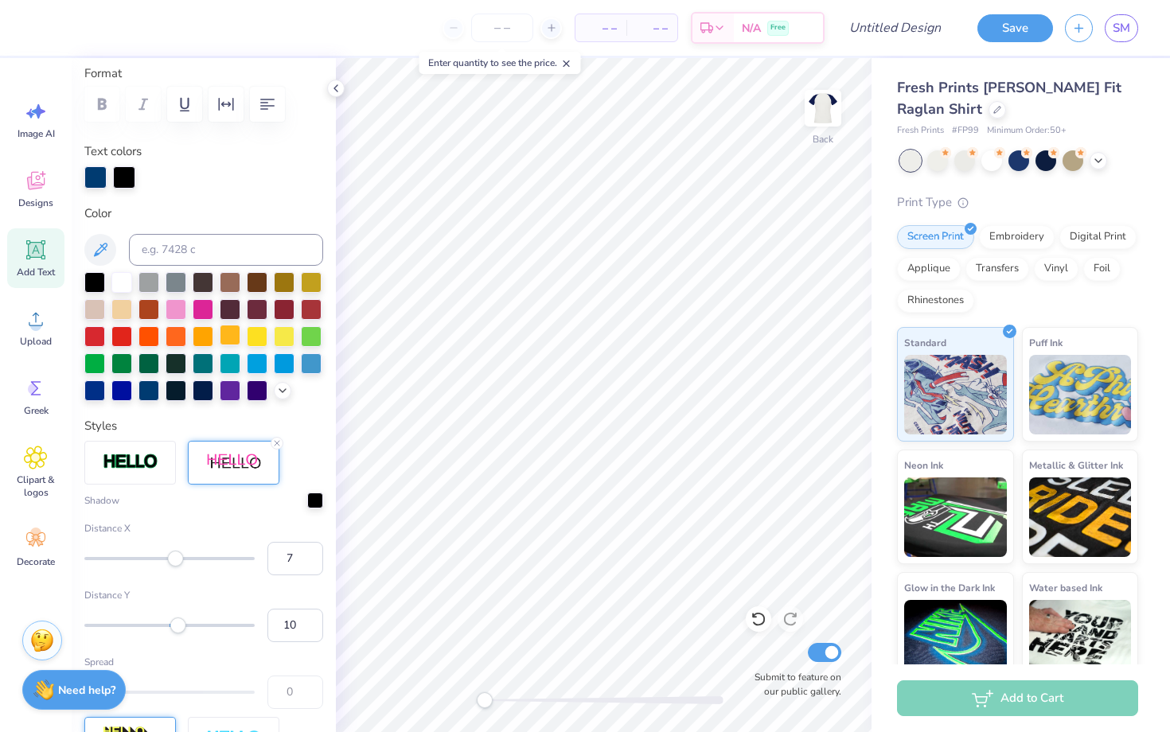
click at [232, 330] on div at bounding box center [230, 335] width 21 height 21
type input "-8"
drag, startPoint x: 177, startPoint y: 624, endPoint x: 162, endPoint y: 624, distance: 15.1
click at [162, 624] on div "Accessibility label" at bounding box center [162, 626] width 16 height 16
click at [764, 618] on icon at bounding box center [758, 620] width 14 height 14
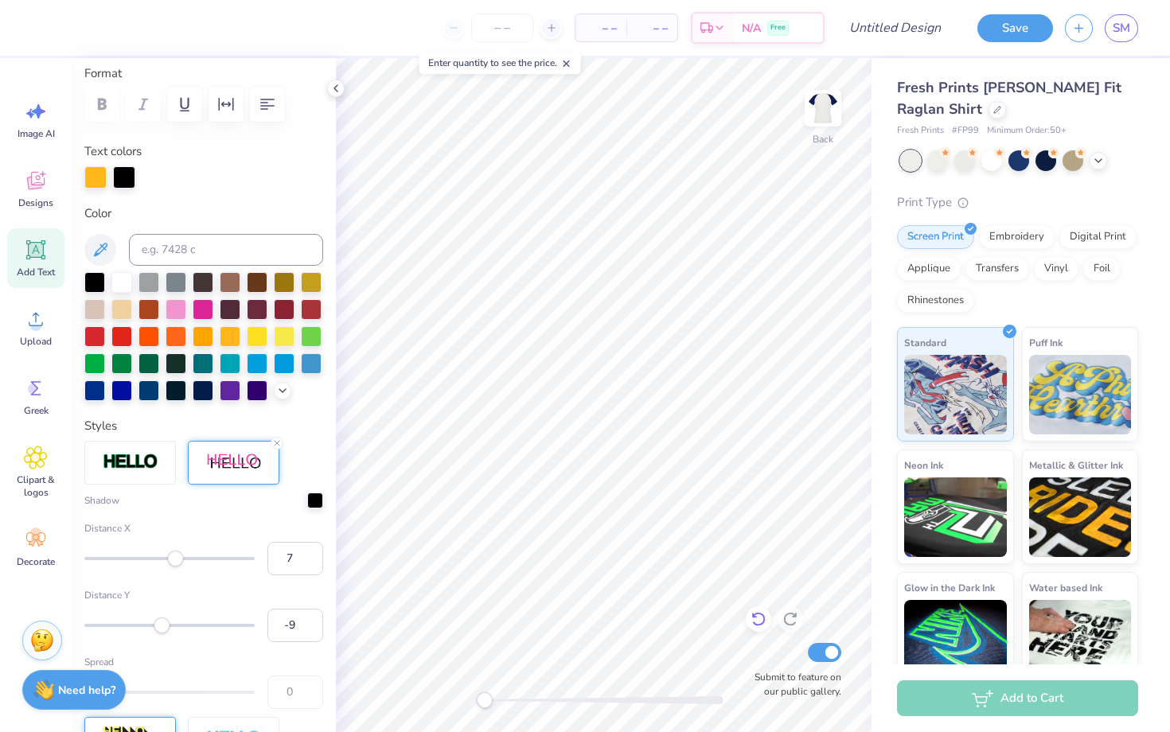
type input "3.91"
type input "0.76"
type input "7.11"
type input "10"
click at [761, 619] on icon at bounding box center [759, 619] width 16 height 16
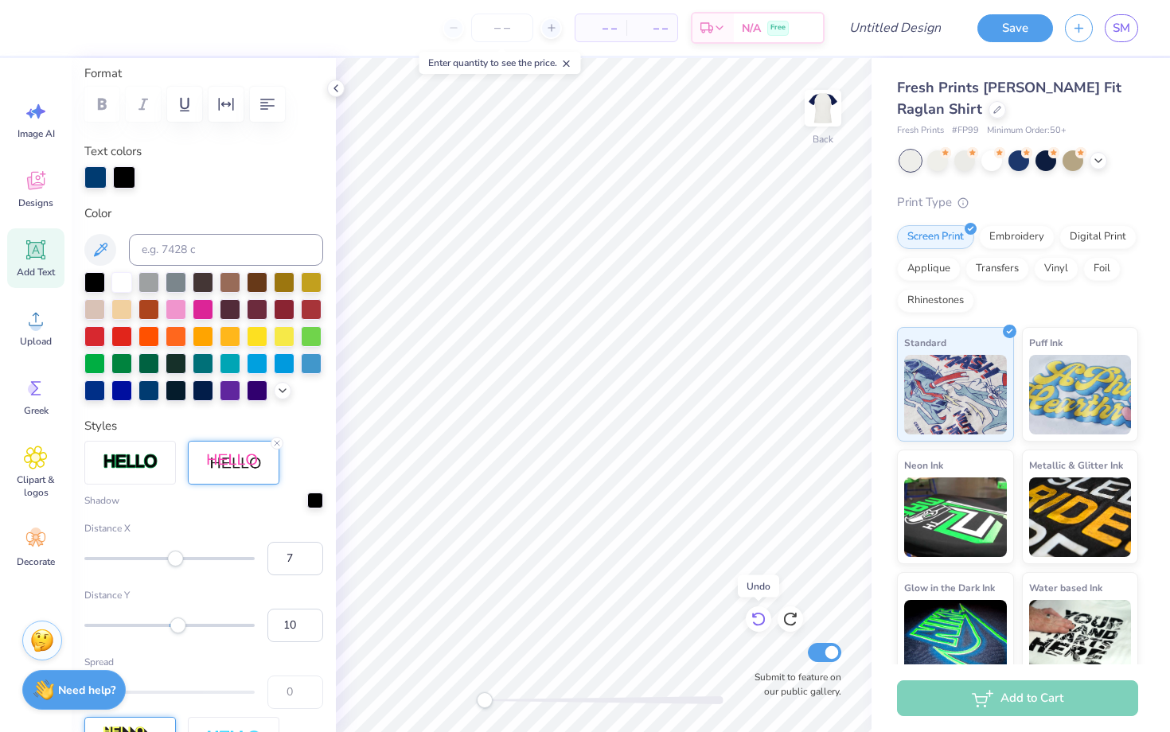
click at [761, 619] on icon at bounding box center [759, 619] width 16 height 16
type input "3.69"
type input "1"
click at [761, 619] on icon at bounding box center [759, 619] width 16 height 16
type input "4.38"
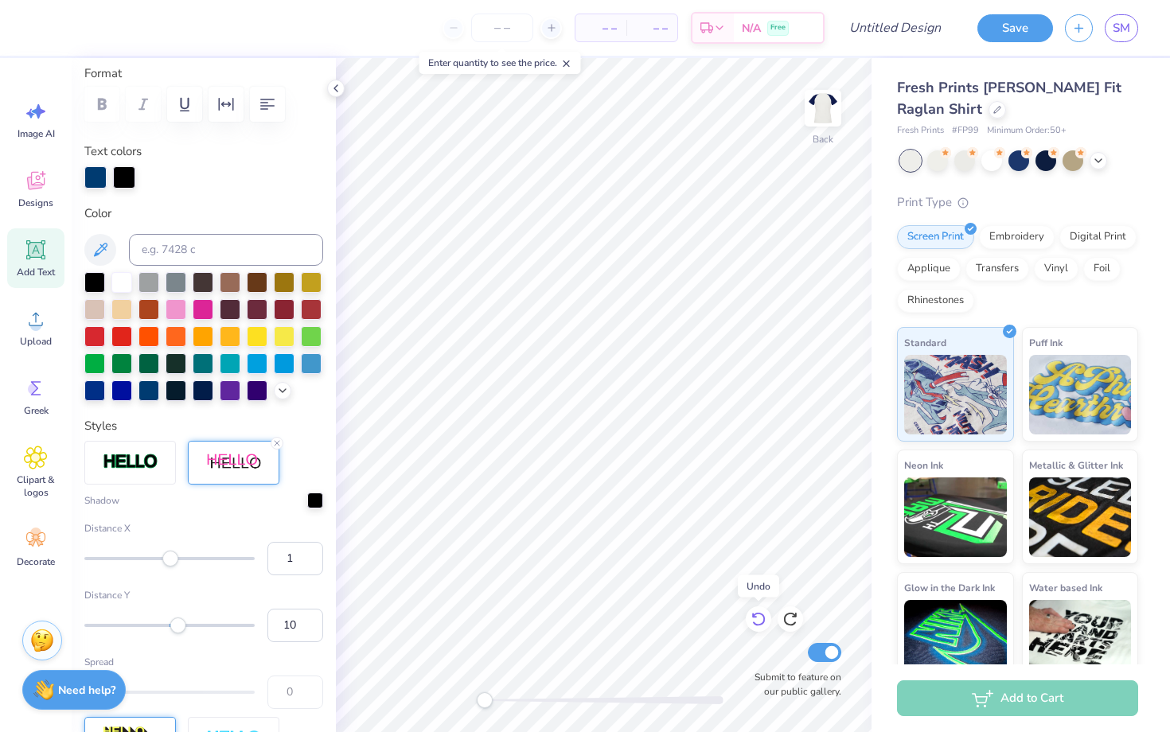
type input "20"
click at [761, 619] on icon at bounding box center [759, 619] width 16 height 16
type input "3.65"
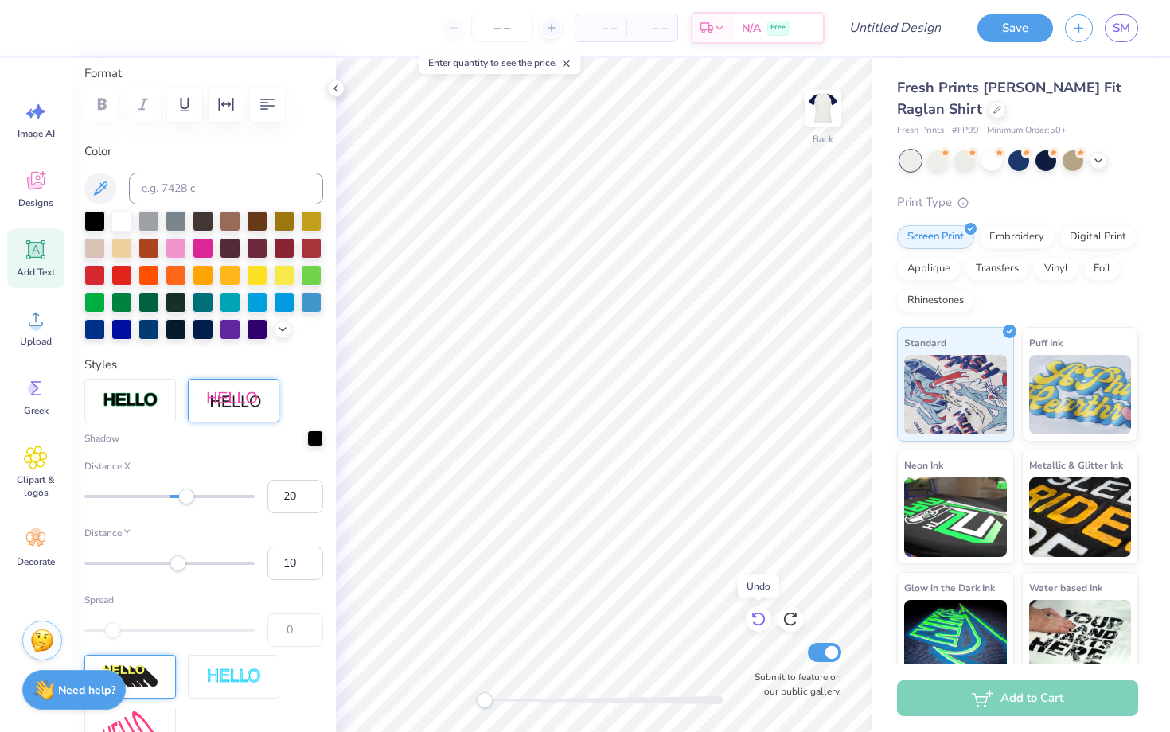
type input "0.69"
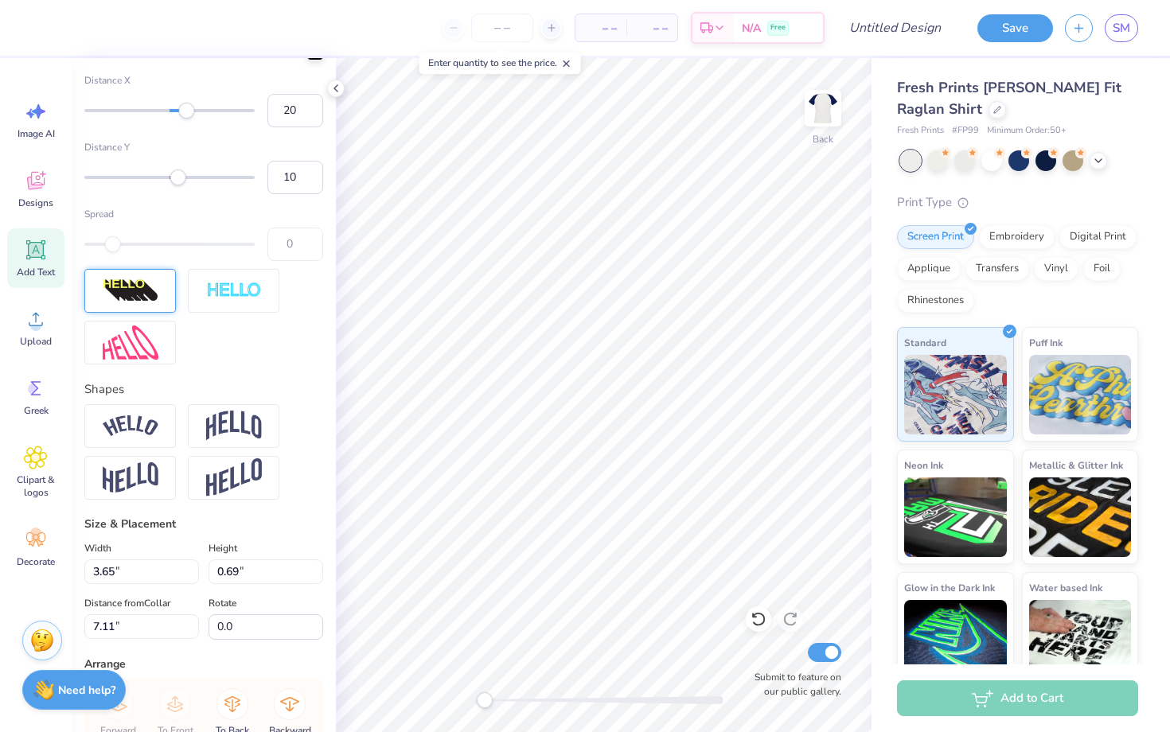
scroll to position [620, 0]
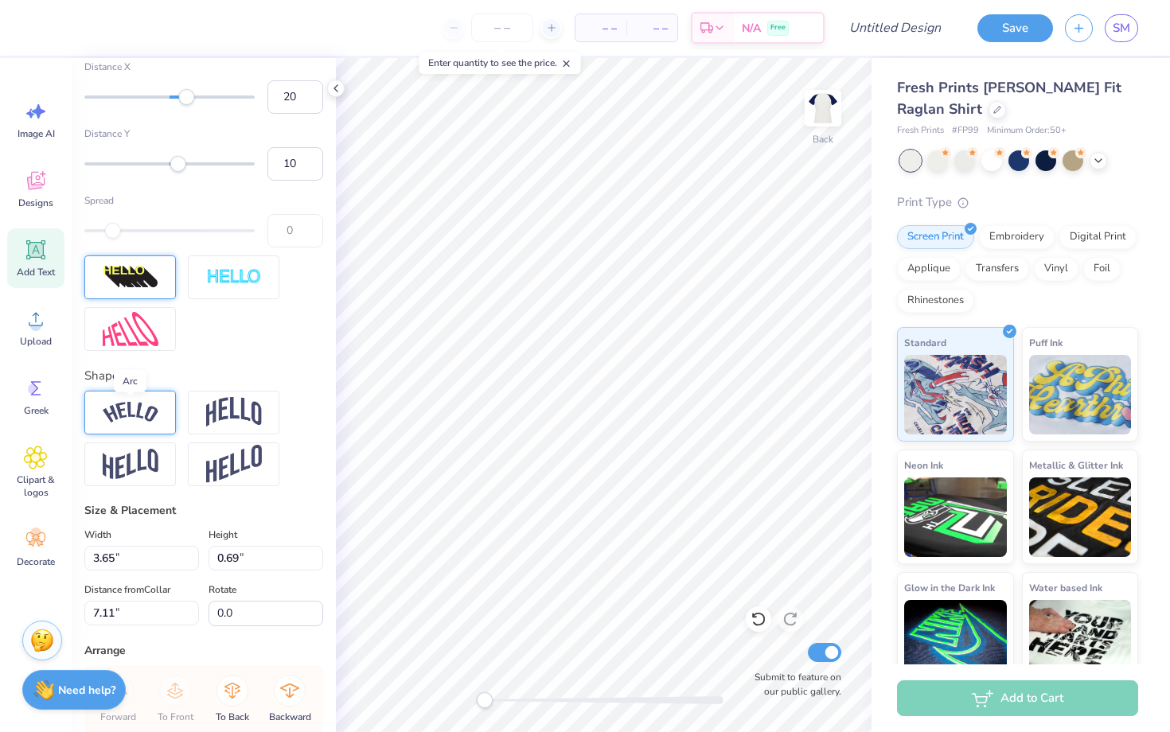
click at [150, 411] on img at bounding box center [131, 412] width 56 height 21
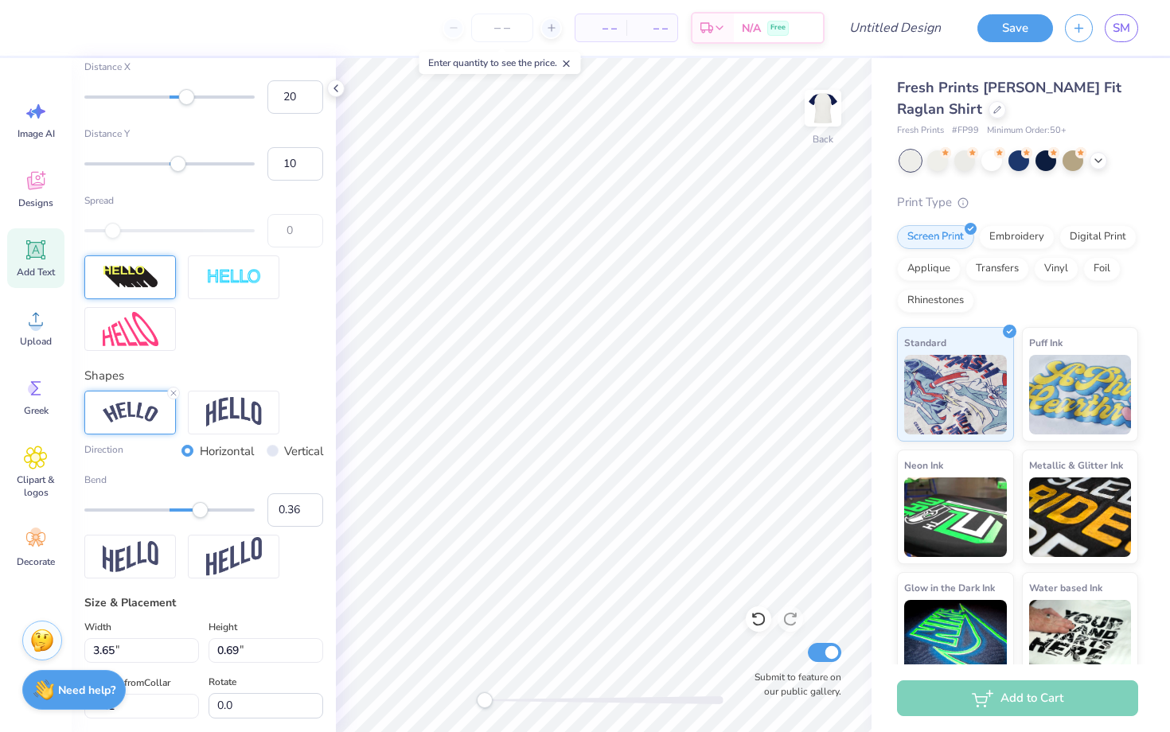
type input "0.35"
drag, startPoint x: 213, startPoint y: 510, endPoint x: 199, endPoint y: 511, distance: 14.3
click at [199, 511] on div "Accessibility label" at bounding box center [201, 510] width 16 height 16
type input "0.24"
drag, startPoint x: 199, startPoint y: 511, endPoint x: 189, endPoint y: 512, distance: 9.6
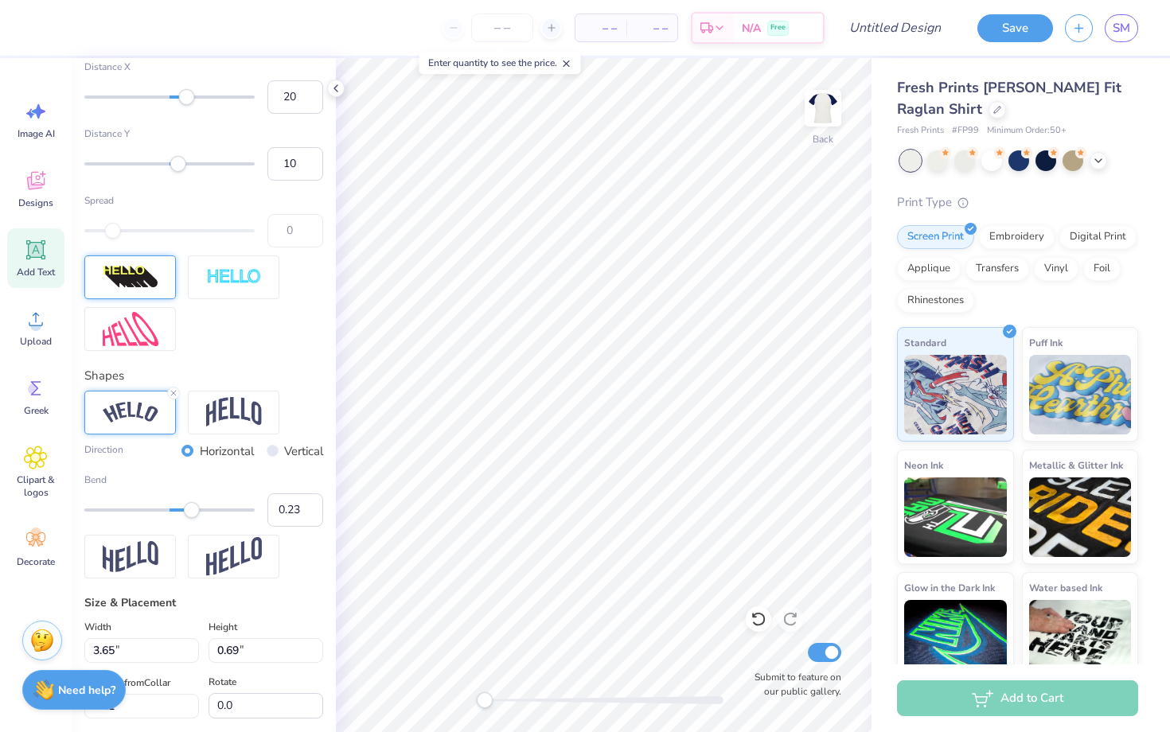
click at [189, 512] on div "Accessibility label" at bounding box center [192, 510] width 16 height 16
type input "0.13"
drag, startPoint x: 189, startPoint y: 512, endPoint x: 181, endPoint y: 514, distance: 9.1
click at [181, 514] on div "Accessibility label" at bounding box center [181, 510] width 16 height 16
type input "3.79"
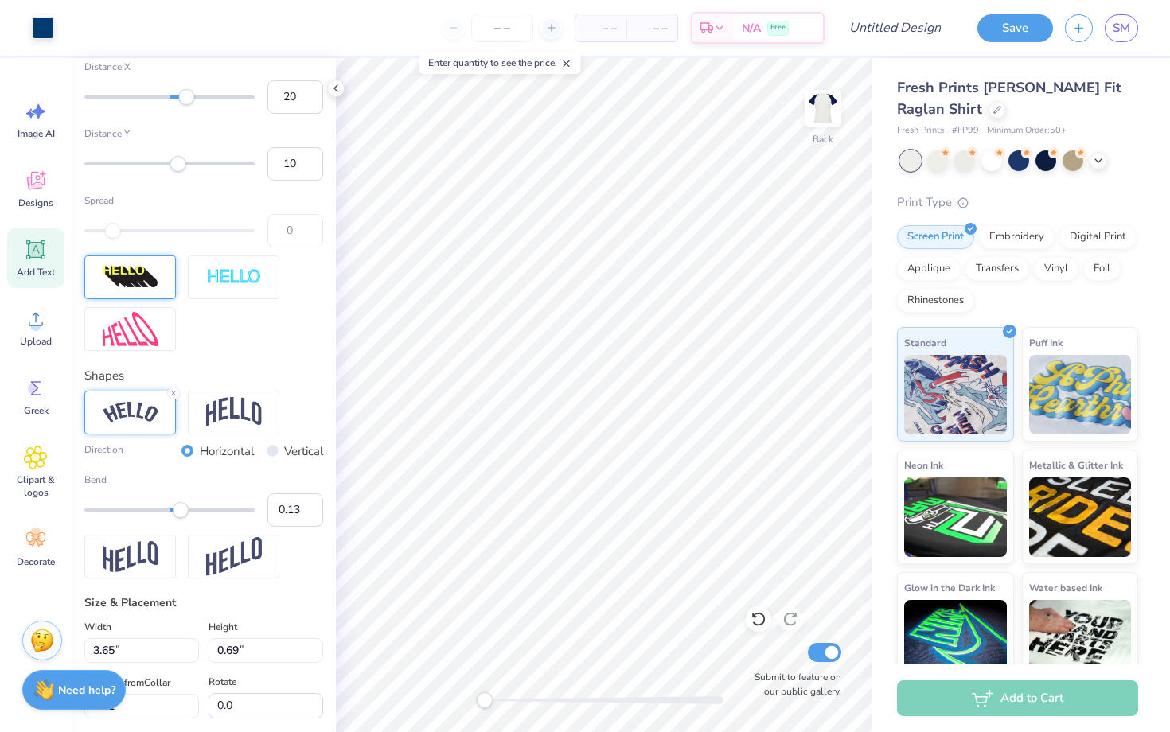
type input "0.70"
type input "1.90"
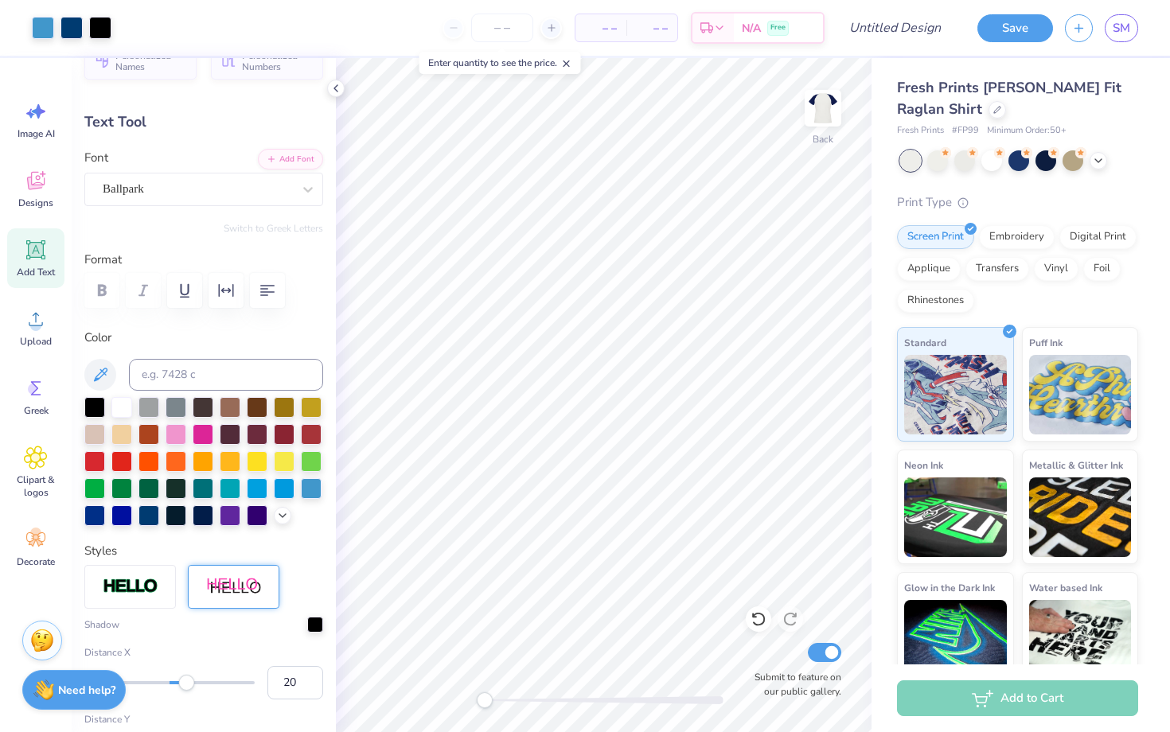
scroll to position [0, 0]
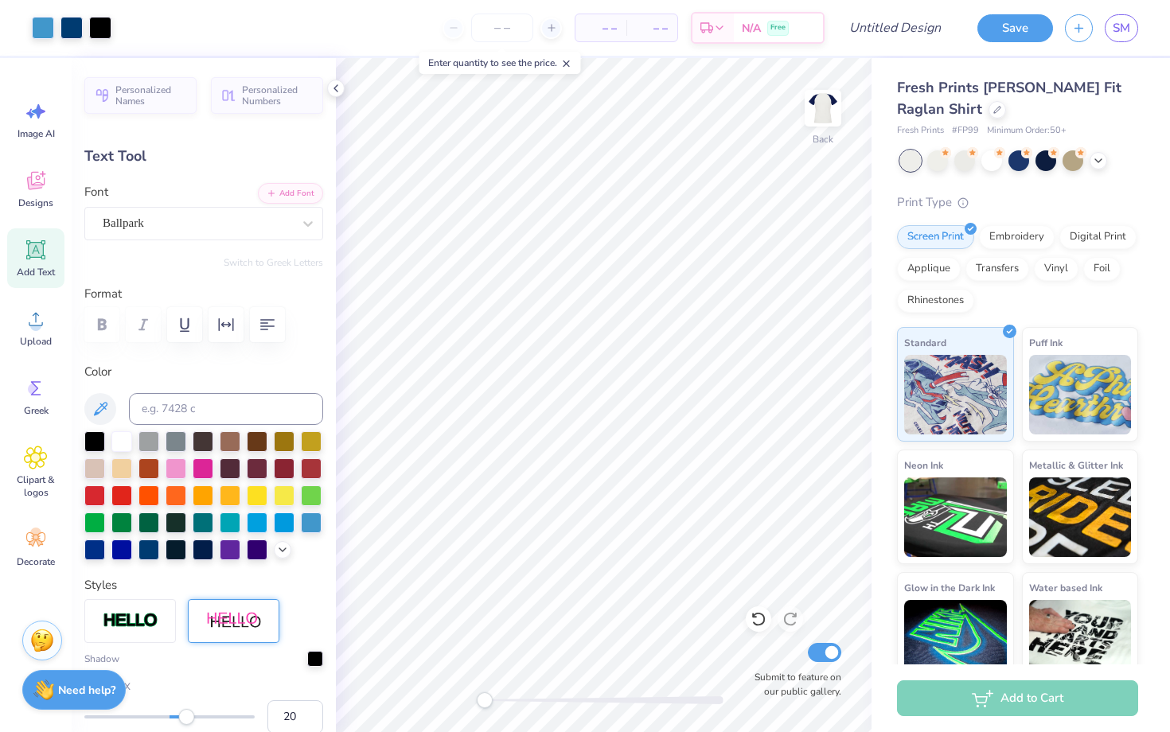
click at [32, 266] on span "Add Text" at bounding box center [36, 272] width 38 height 13
type input "4.52"
type input "1.31"
type input "9.47"
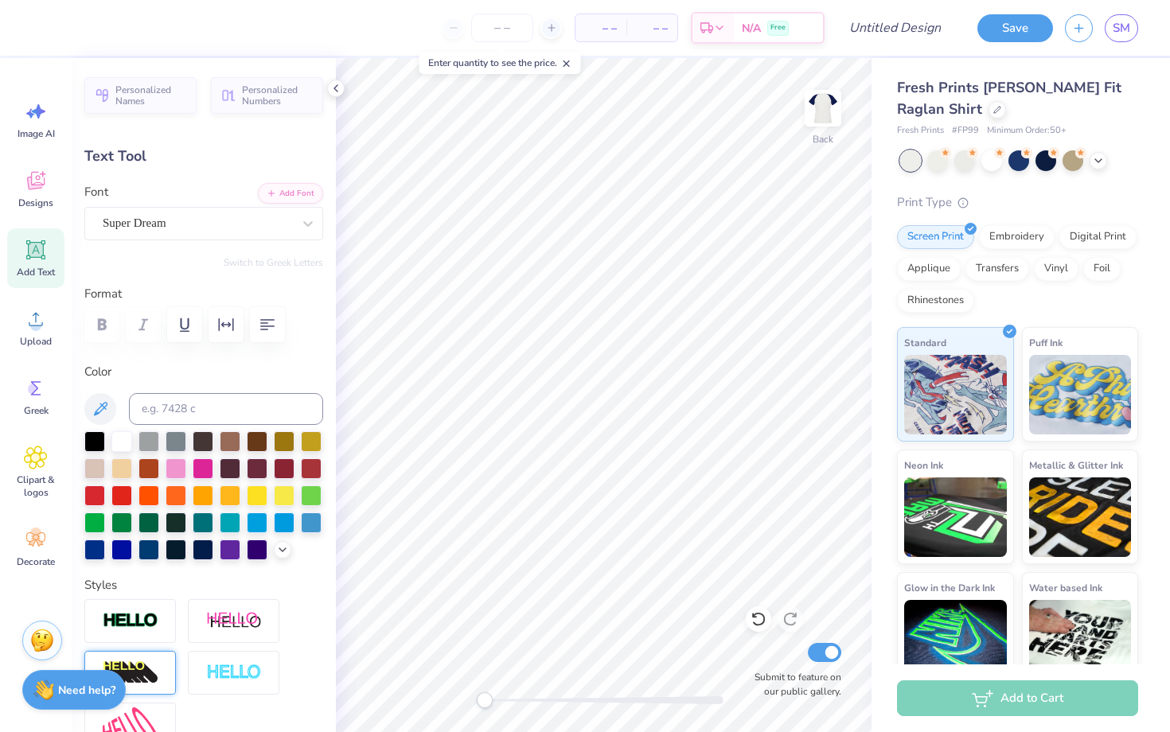
scroll to position [0, 2]
type textarea "Homecoming"
click at [244, 233] on div "Super Dream" at bounding box center [197, 223] width 193 height 25
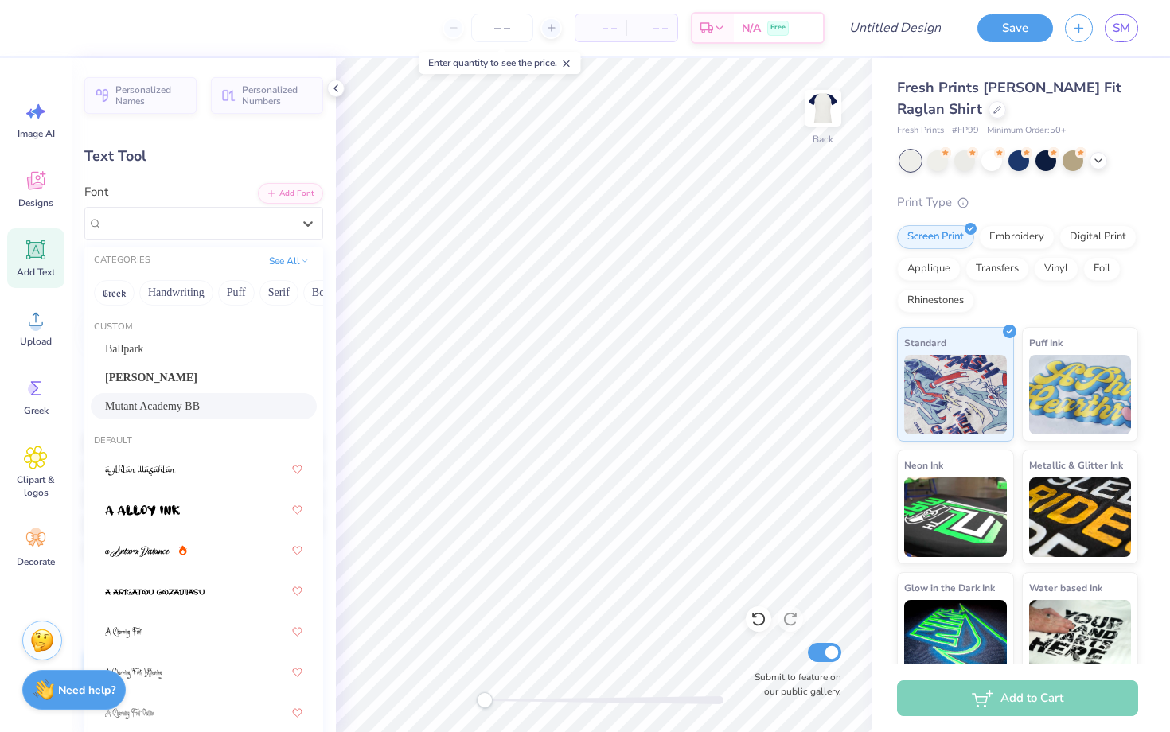
click at [216, 408] on div "Mutant Academy BB" at bounding box center [203, 406] width 197 height 17
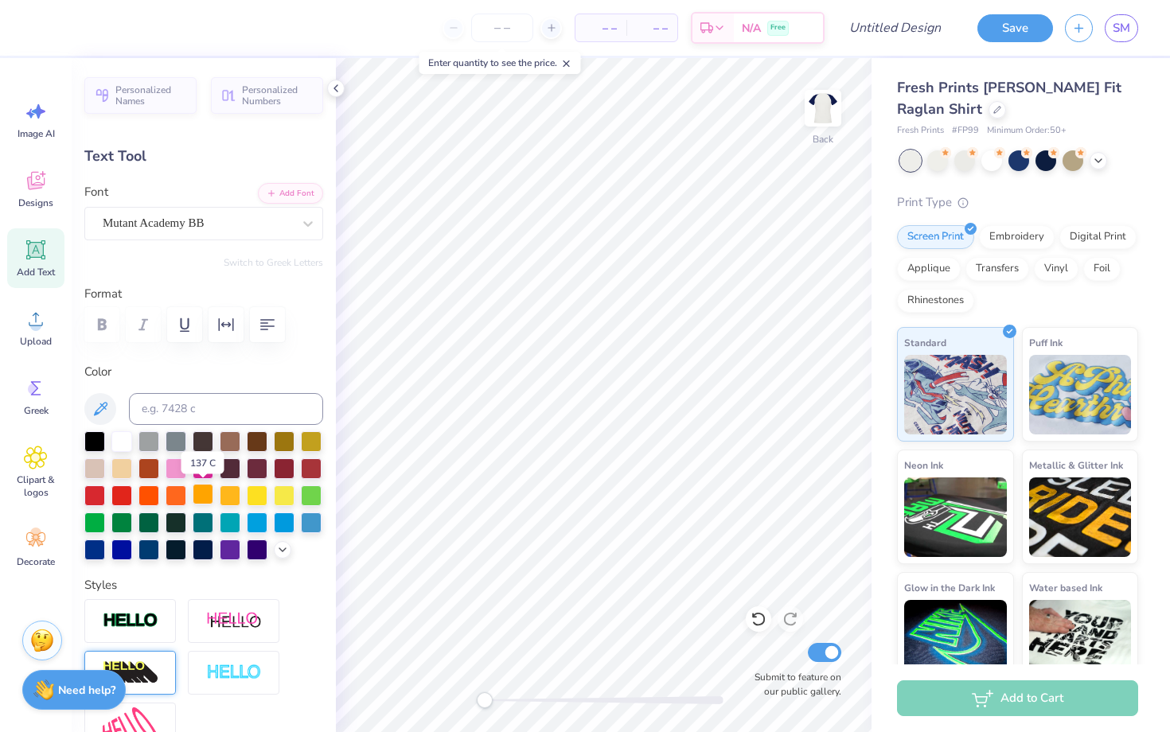
click at [202, 496] on div at bounding box center [203, 494] width 21 height 21
click at [116, 439] on div at bounding box center [121, 440] width 21 height 21
type input "8.92"
type input "1.12"
type input "9.56"
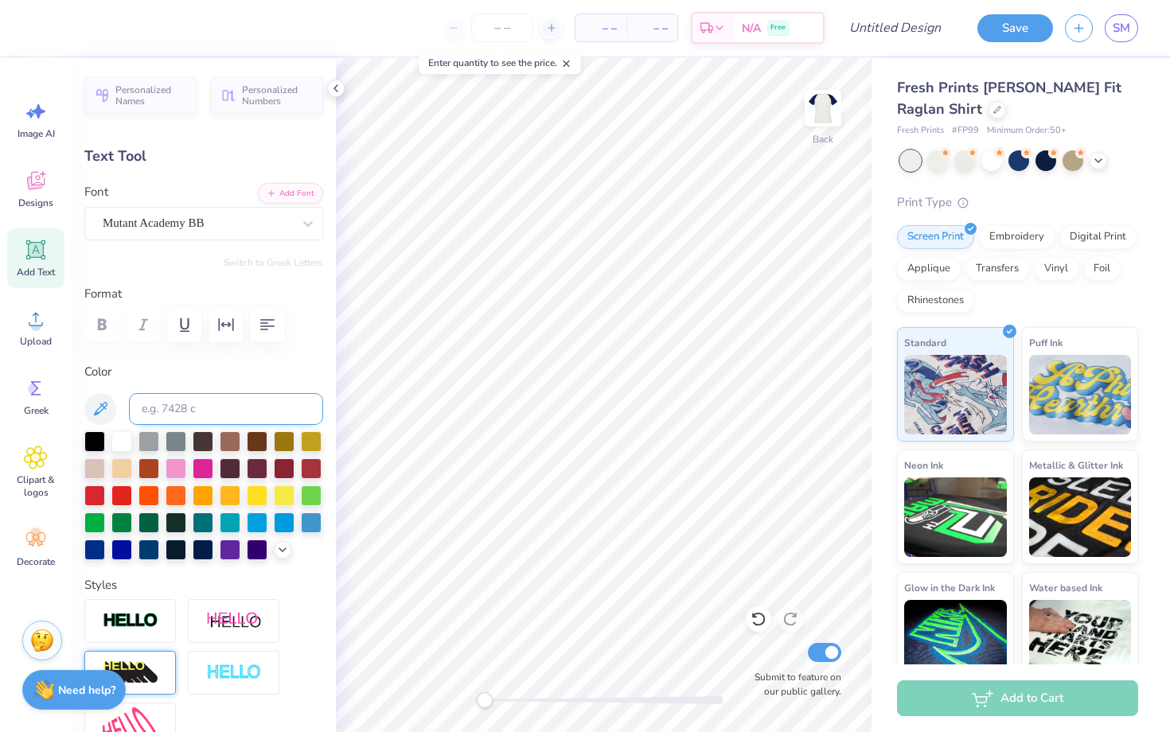
type input "2.18"
type input "0.28"
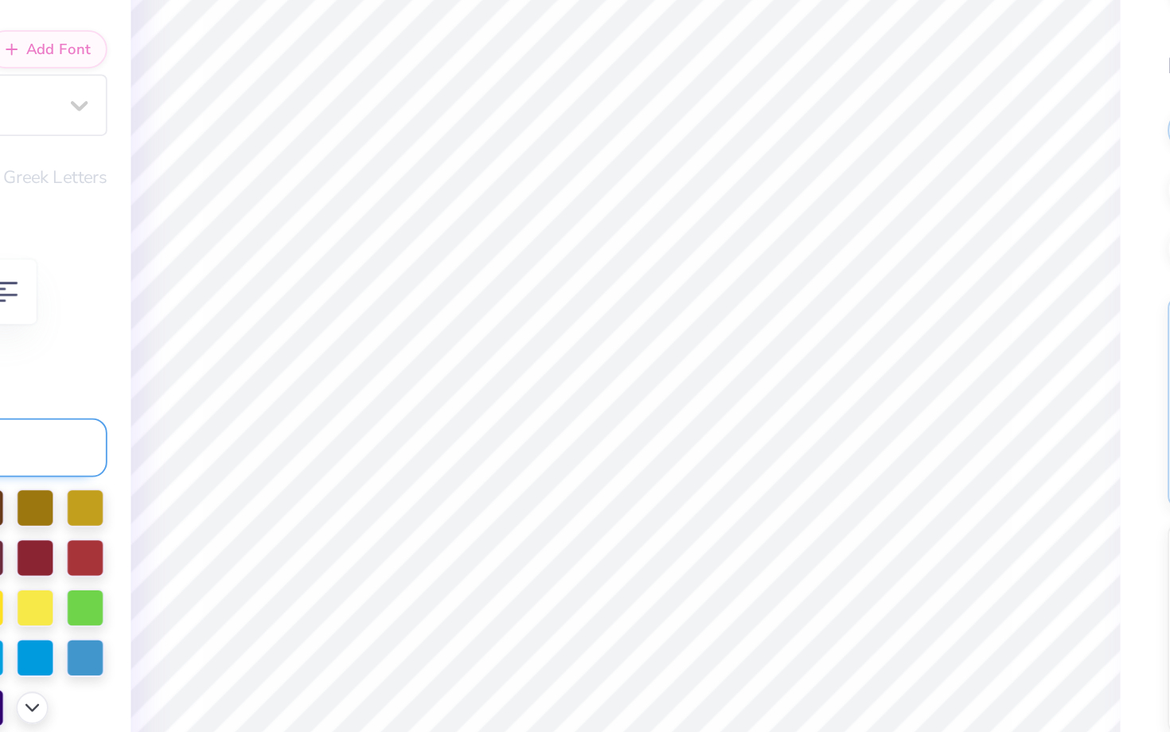
type input "-46.0"
type input "1.28"
type input "1.31"
type input "2.99"
type input "0.0"
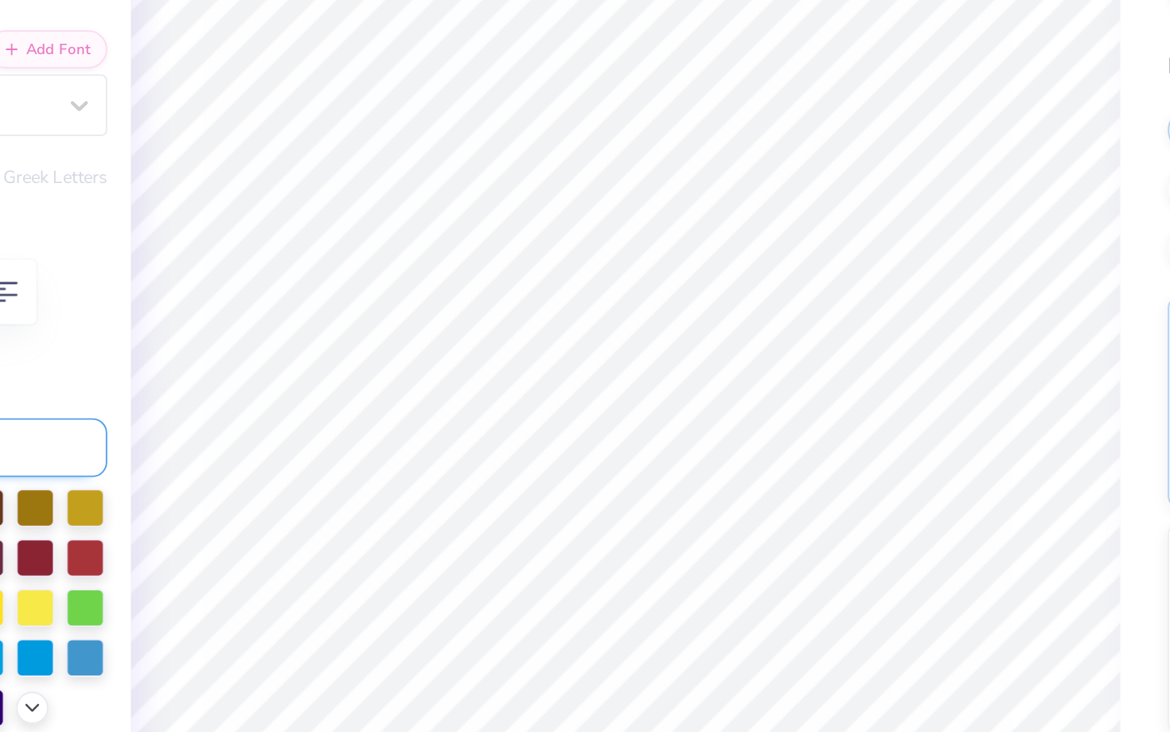
type input "3.15"
type input "-46.0"
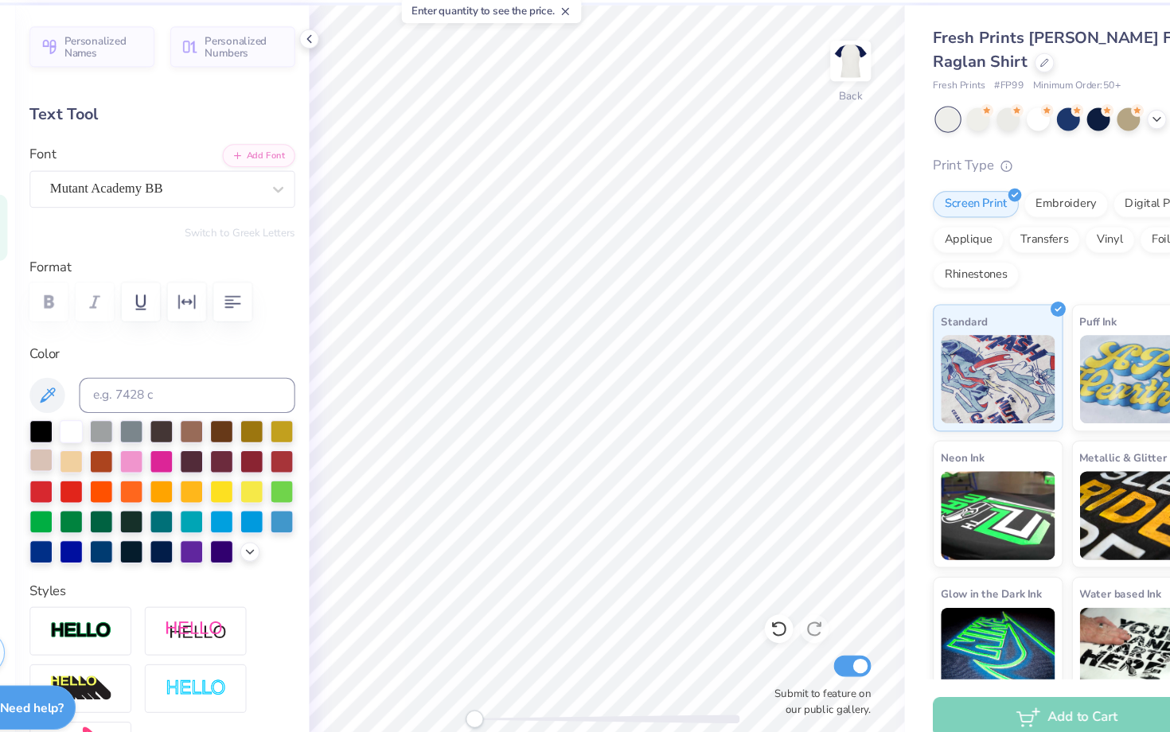
click at [99, 463] on div at bounding box center [94, 467] width 21 height 21
click at [230, 490] on div at bounding box center [230, 494] width 21 height 21
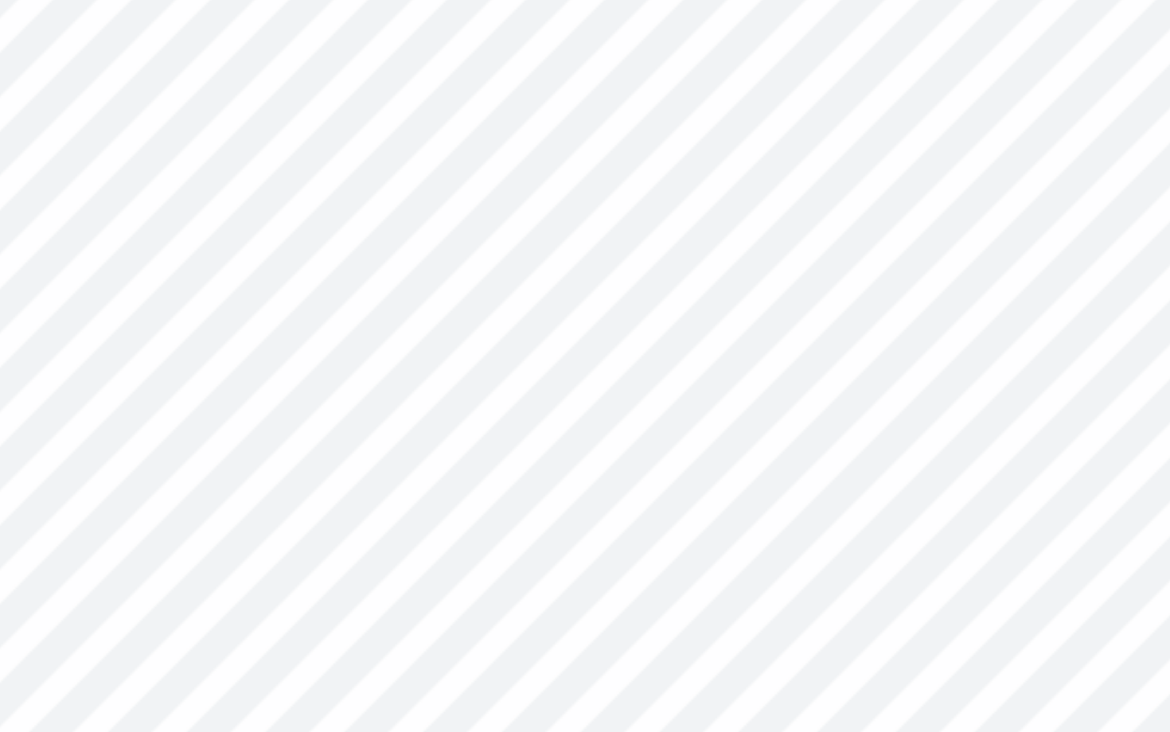
type input "-46.0"
type input "1.15"
type input "1.18"
type input "3.16"
type input "1.05"
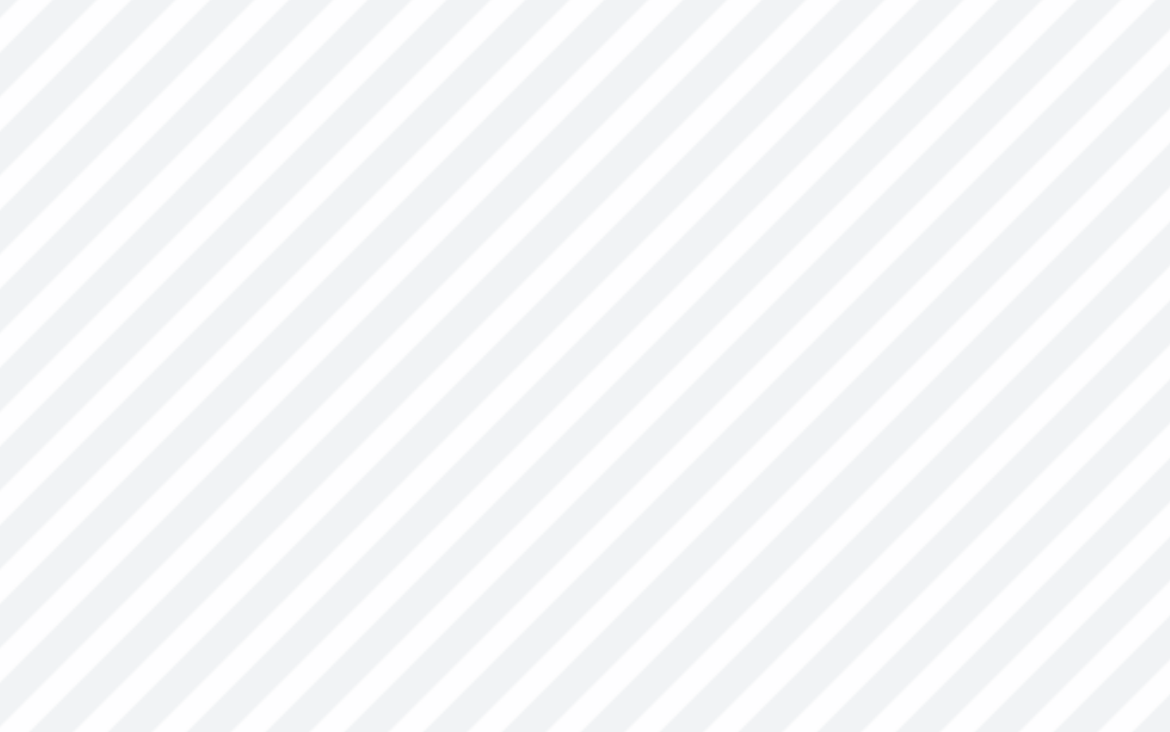
type input "1.08"
type input "3.25"
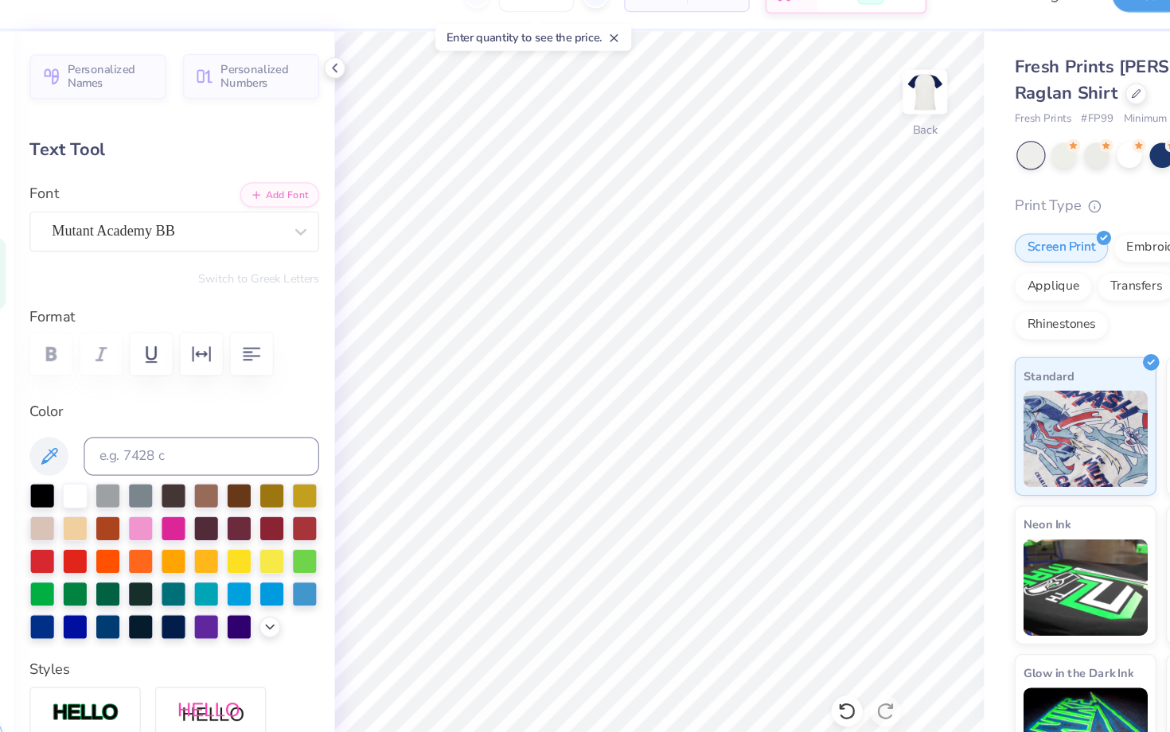
type input "-46.0"
type textarea "25"
type input "0.0"
type input "0.25"
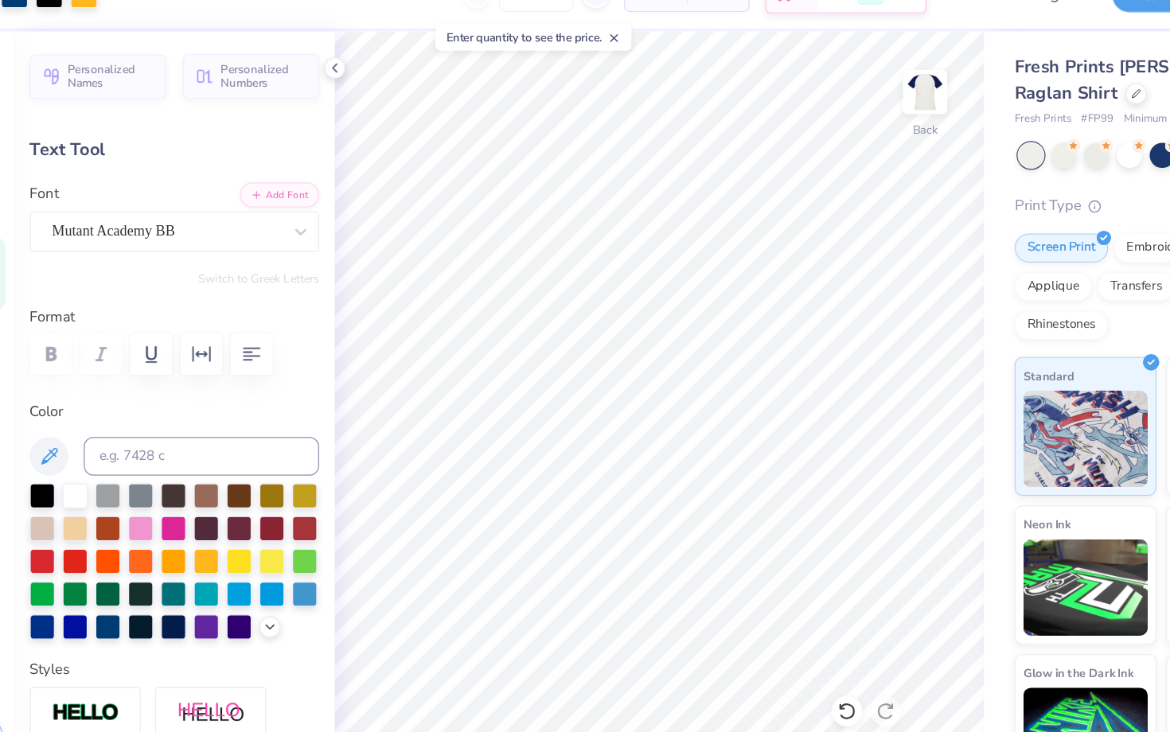
type input "0.28"
type input "9.18"
type input "0.0"
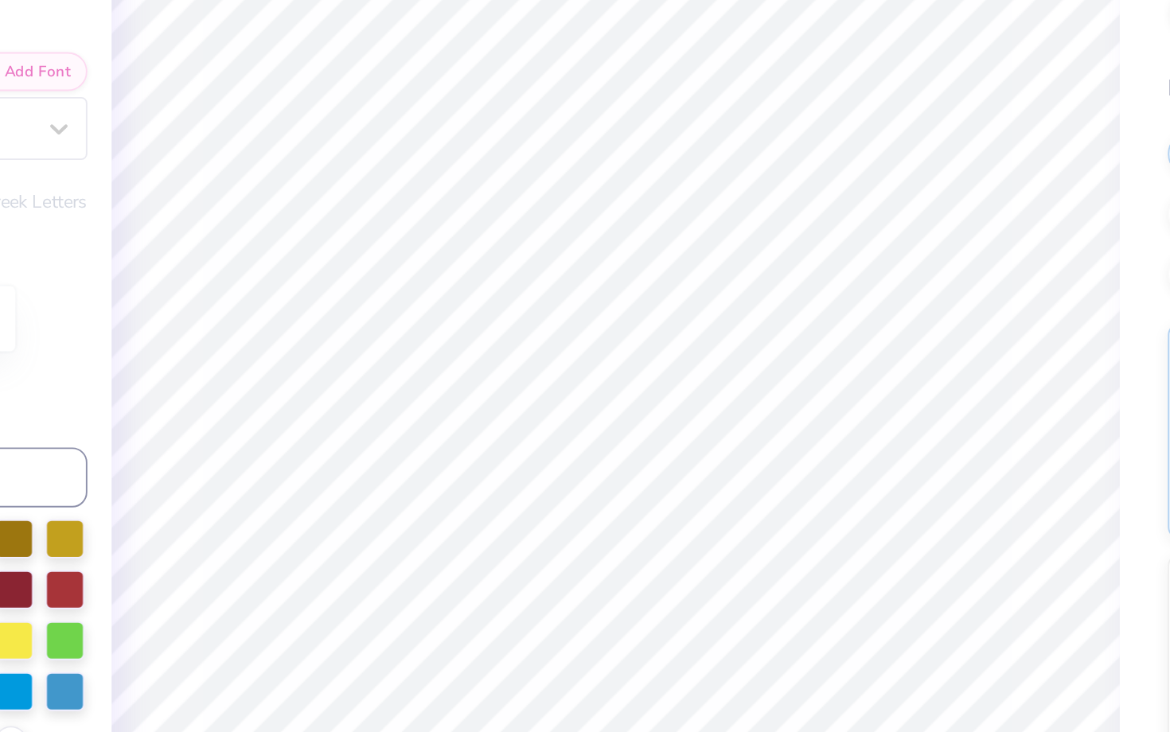
type input "0.23"
type input "9.20"
type input "-15.5"
type input "1.57"
type input "1.41"
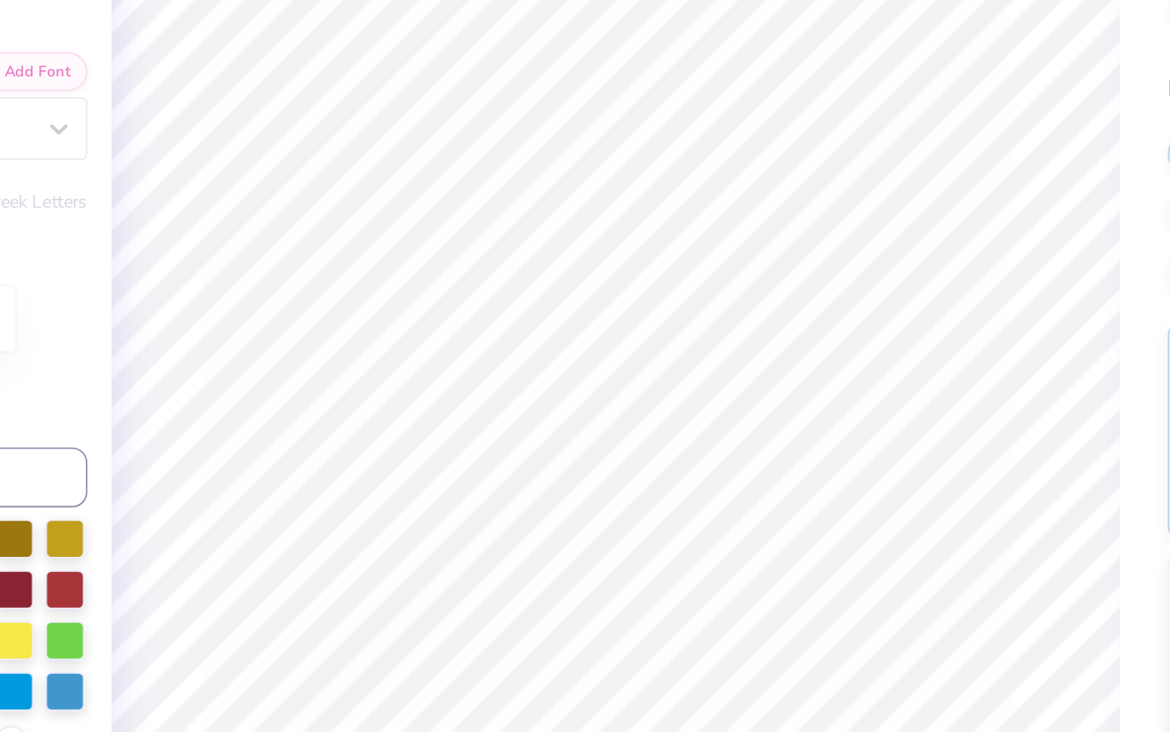
type input "8.89"
type input "0.24"
type input "0.21"
type input "4.88"
type input "0.0"
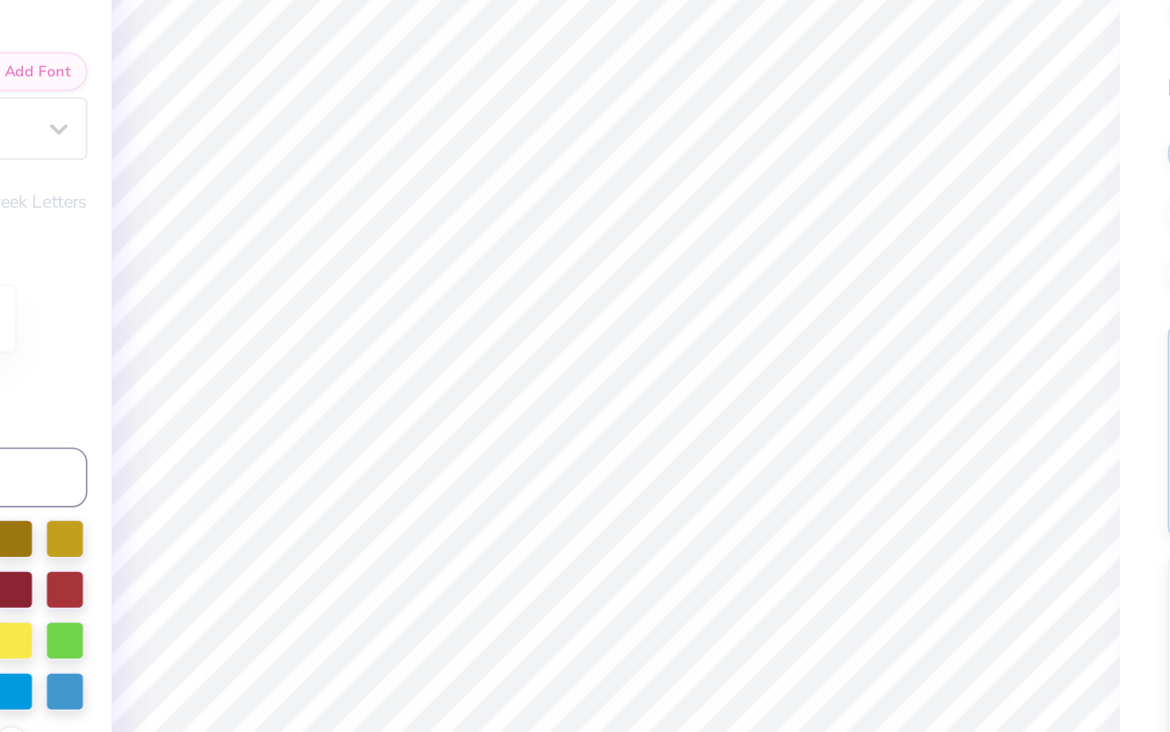
type input "3.95"
type input "0.0"
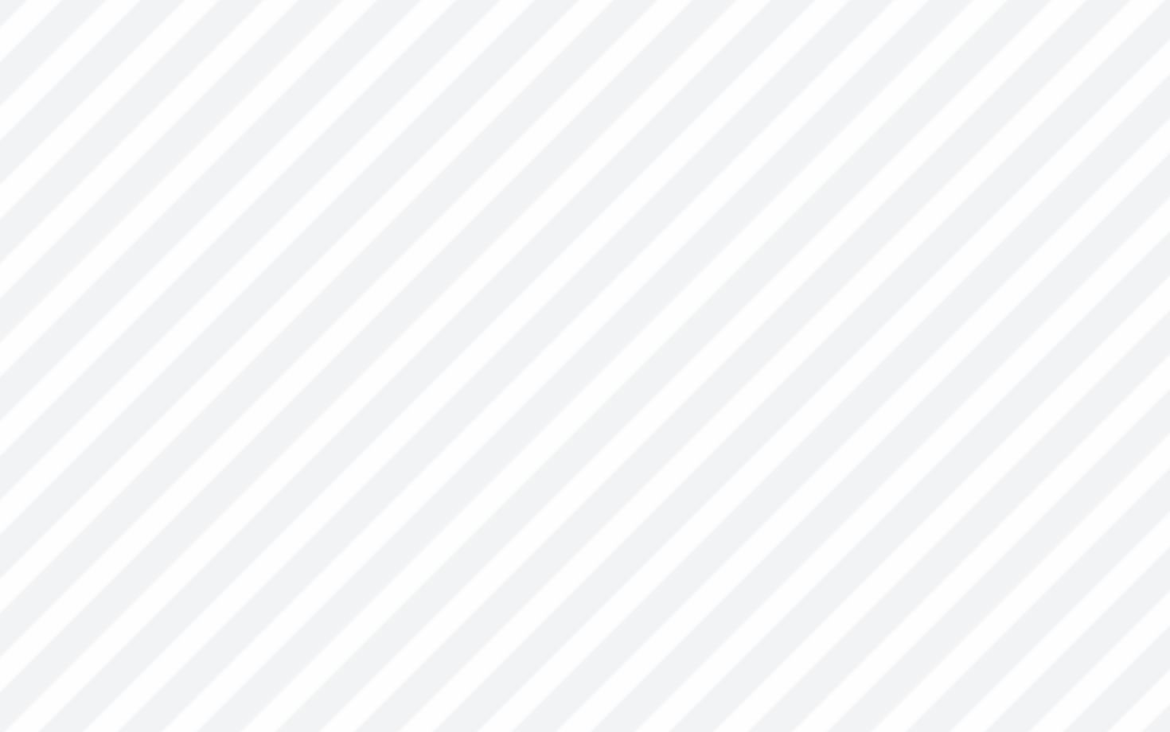
type input "0.25"
type input "3.93"
type input "-33.3"
type input "0.34"
type input "0.35"
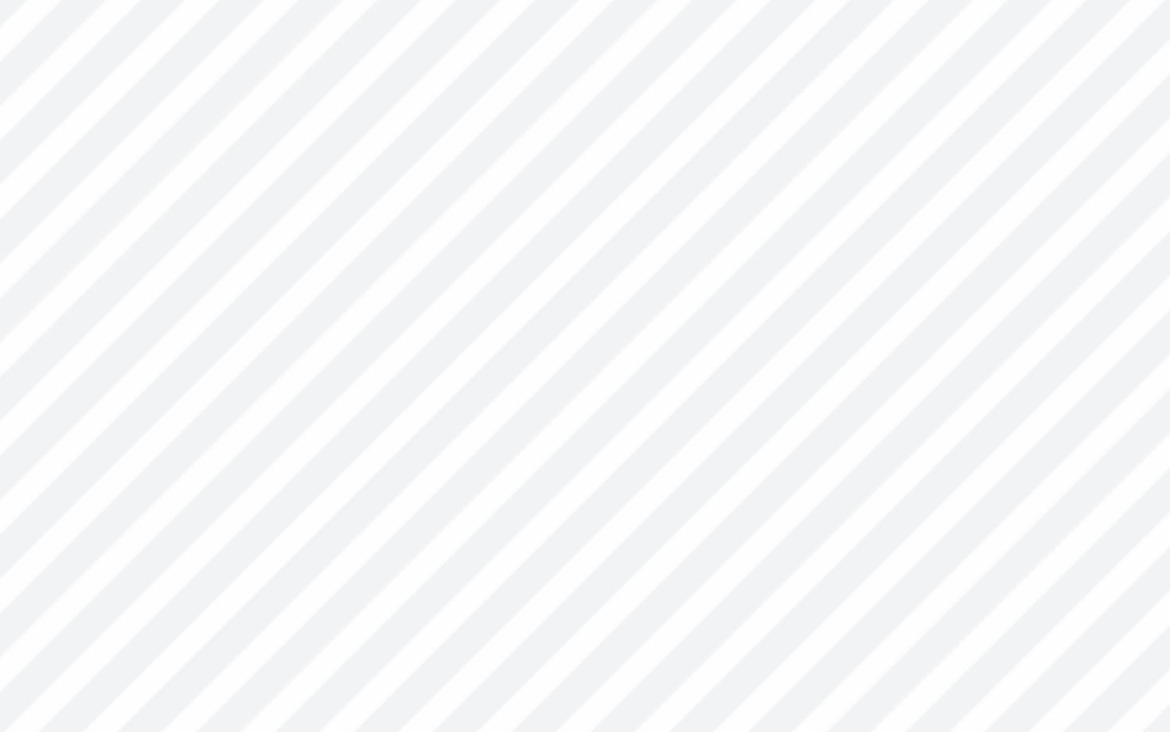
type input "3.79"
type input "0.22"
type input "0.23"
type input "3.91"
type input "-33.3"
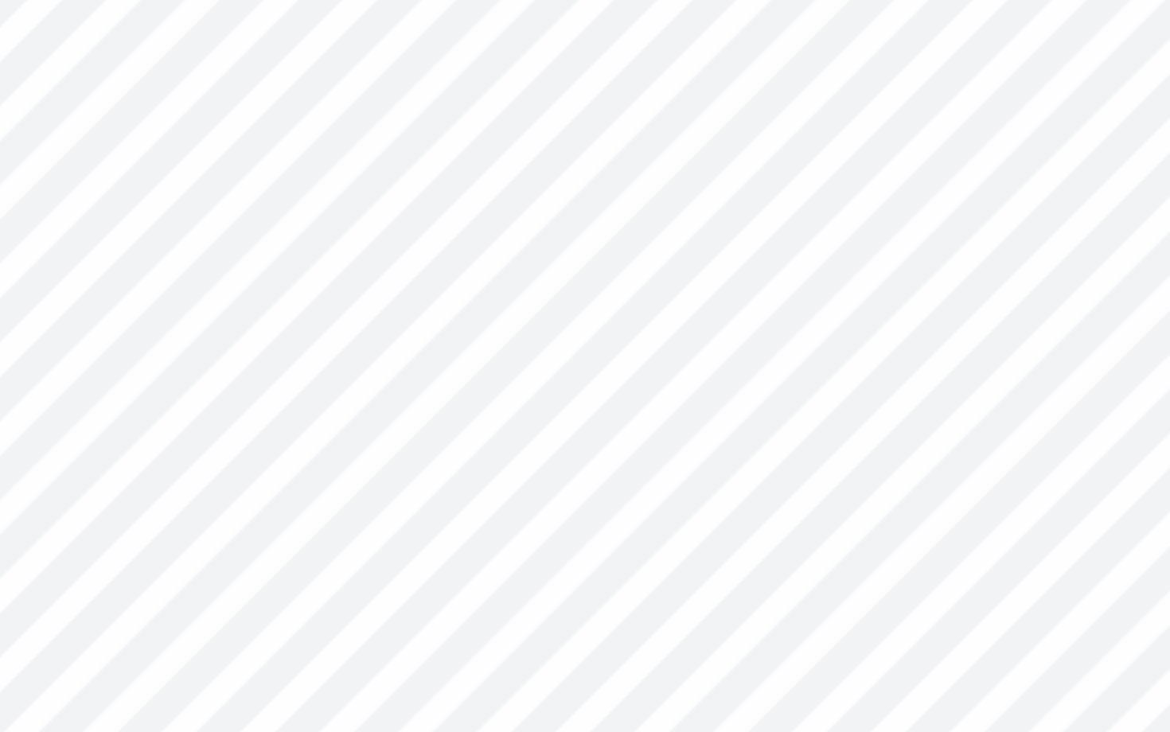
type input "0.27"
type input "0.28"
type input "3.89"
type input "0.20"
type input "0.21"
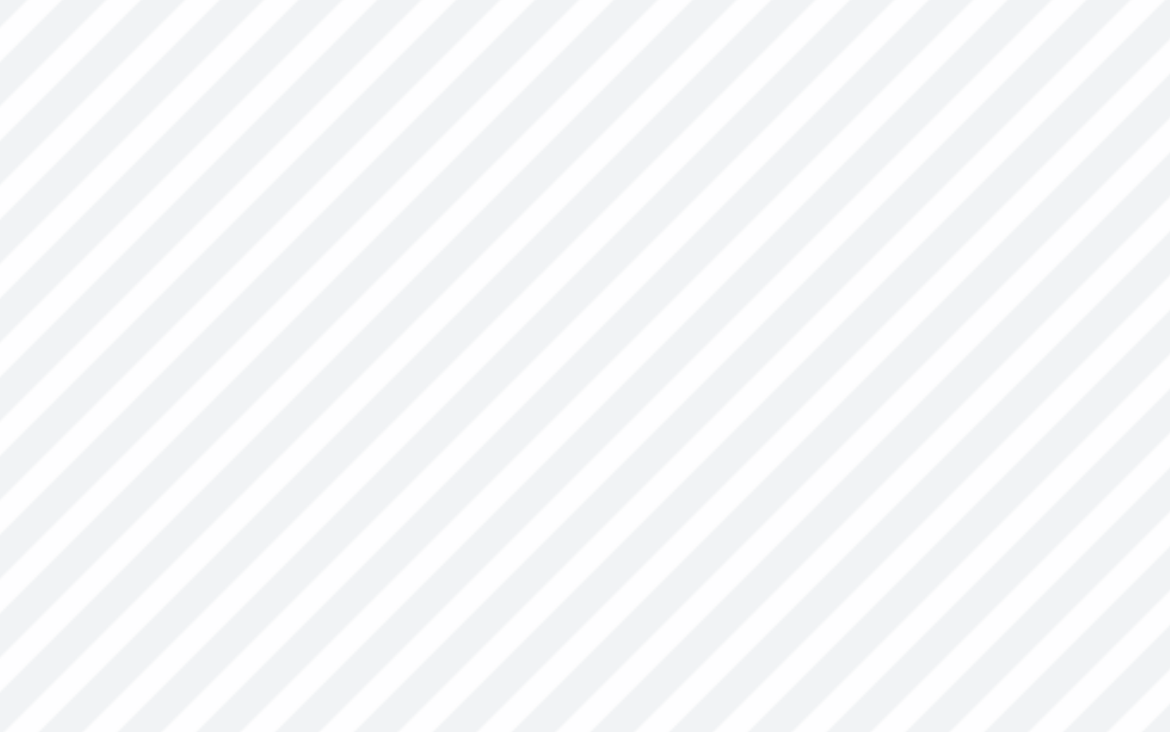
type input "3.88"
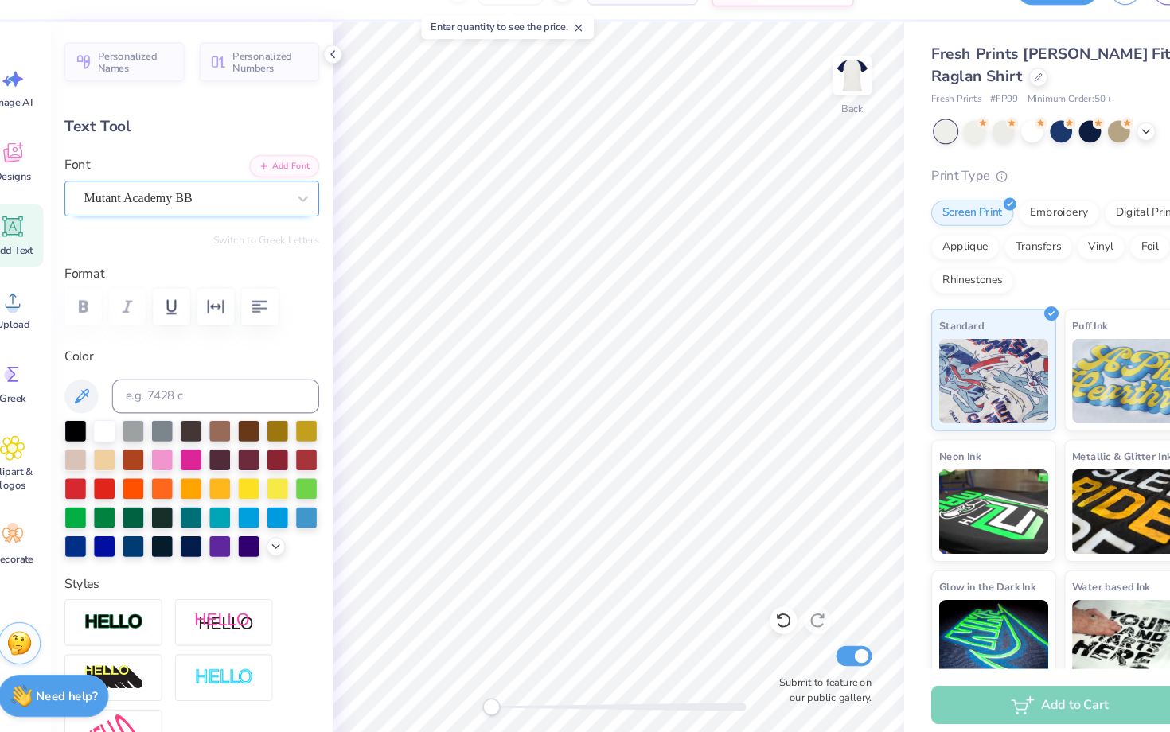
click at [120, 231] on div "Mutant Academy BB" at bounding box center [197, 223] width 193 height 25
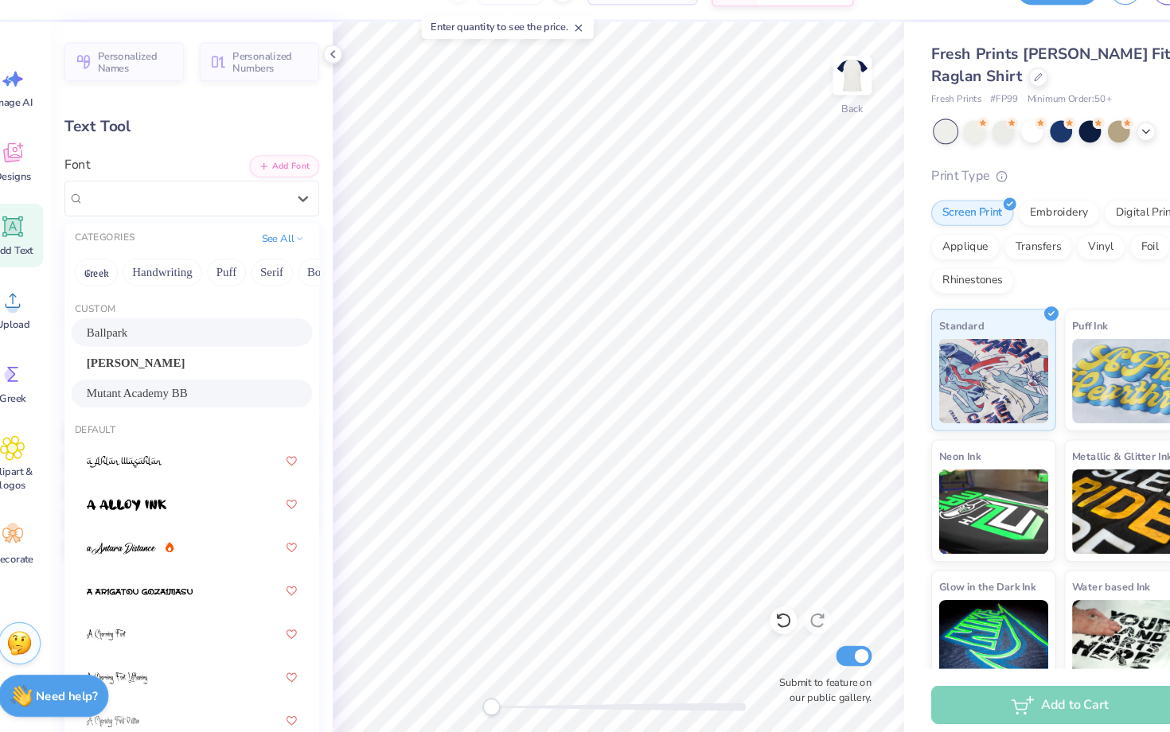
click at [190, 352] on div "Ballpark" at bounding box center [203, 349] width 197 height 17
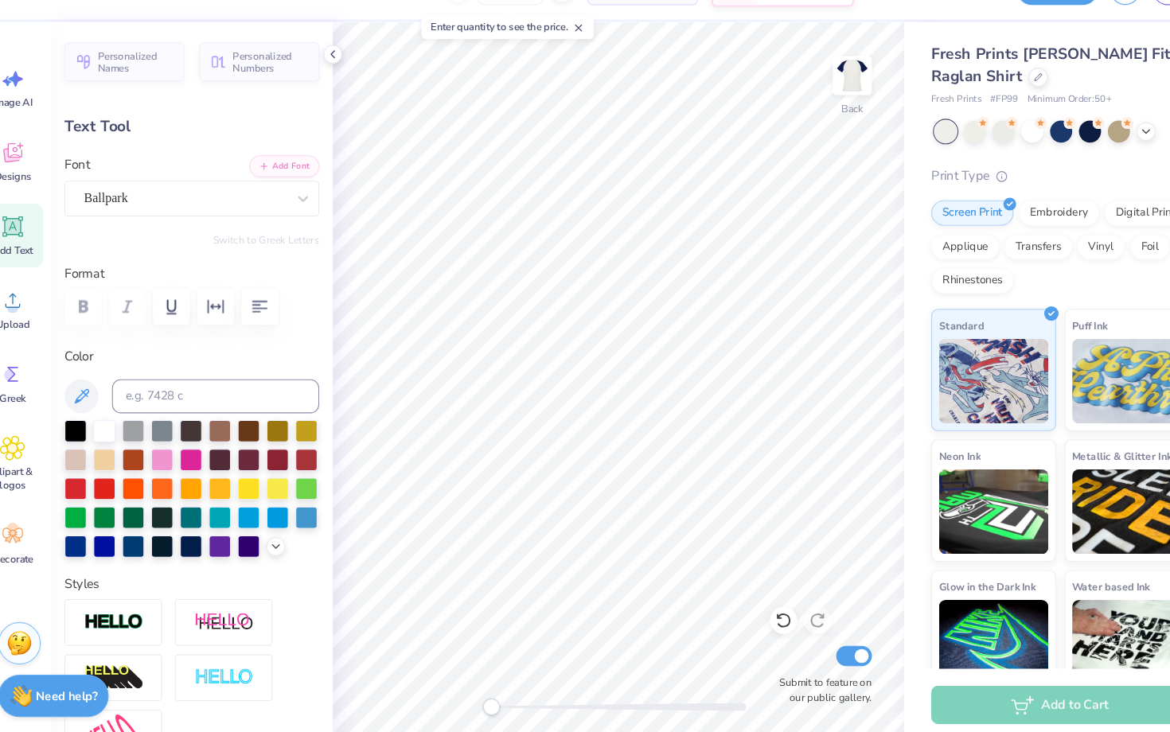
type input "0.0"
type input "1.10"
type input "3.22"
type input "-0.9"
type input "2.72"
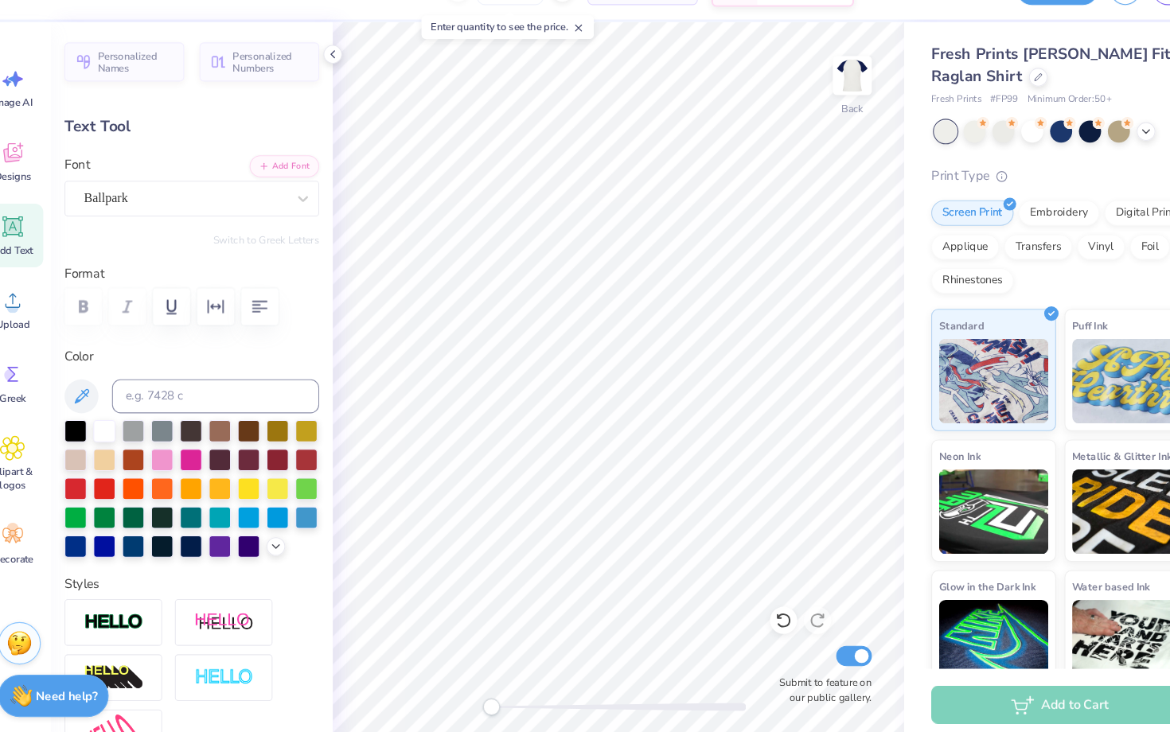
type input "0.49"
type input "10.00"
click at [150, 230] on div "Ballpark" at bounding box center [197, 223] width 193 height 25
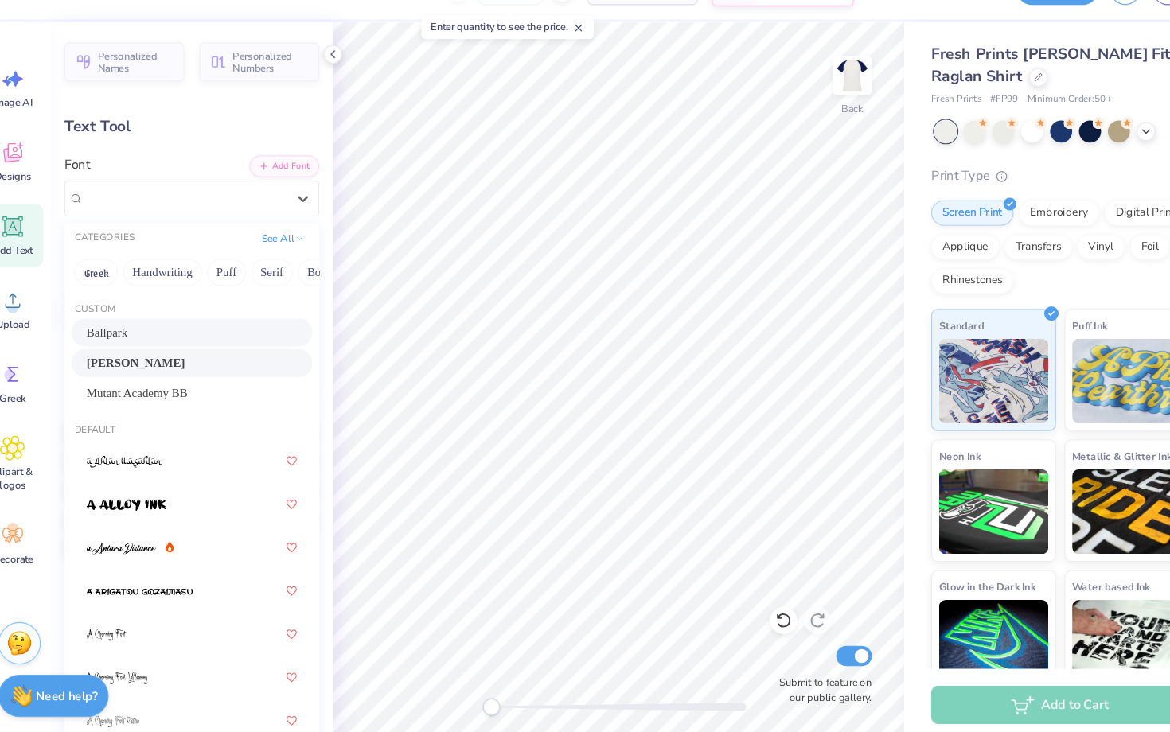
click at [184, 380] on div "Baskerville" at bounding box center [203, 377] width 197 height 17
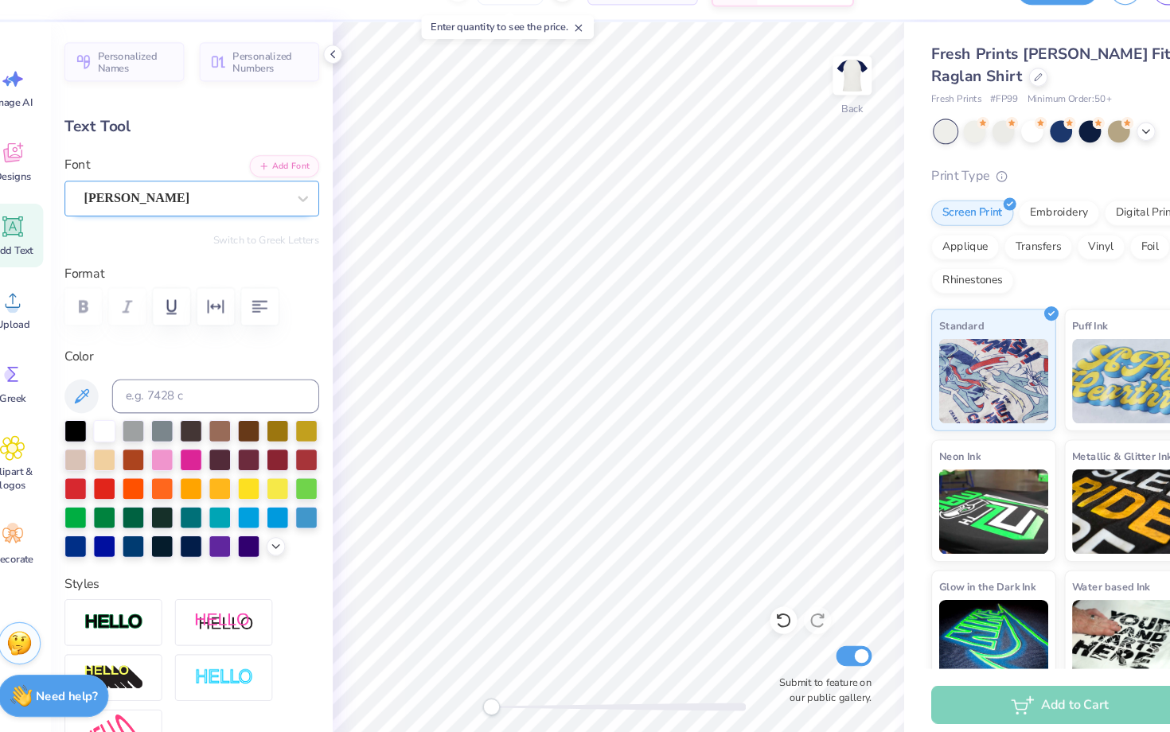
click at [184, 219] on div "Baskerville" at bounding box center [197, 223] width 193 height 25
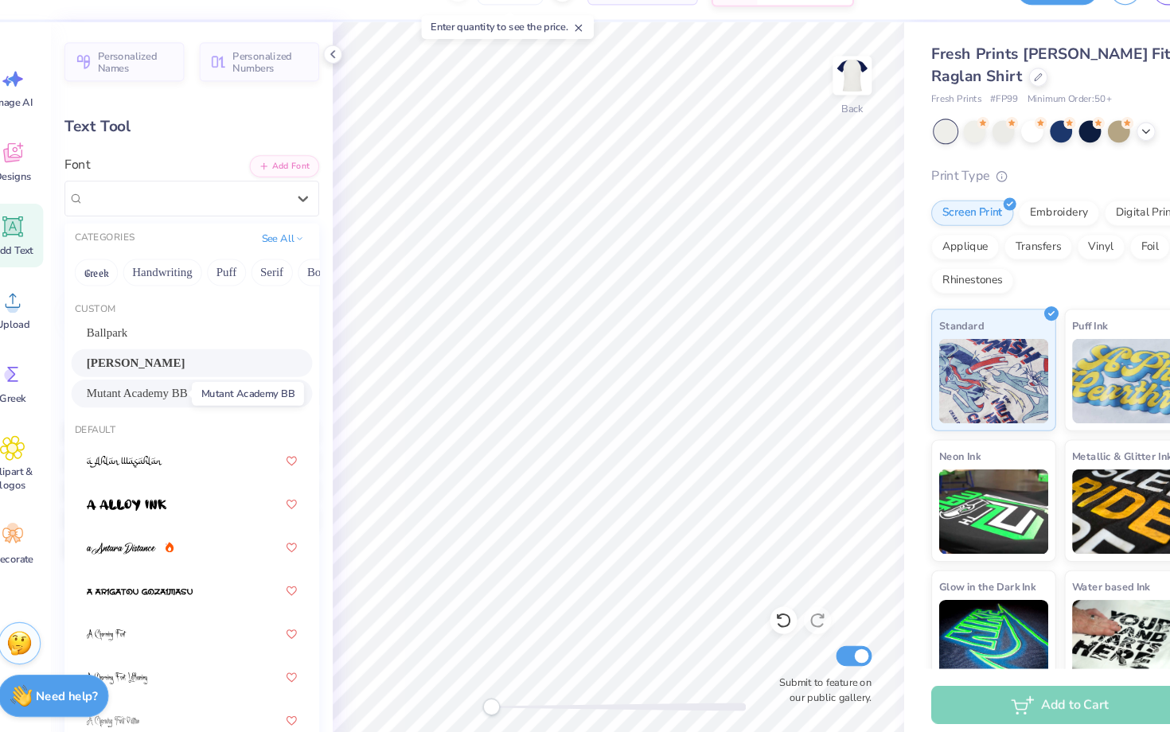
click at [179, 404] on span "Mutant Academy BB" at bounding box center [152, 406] width 95 height 17
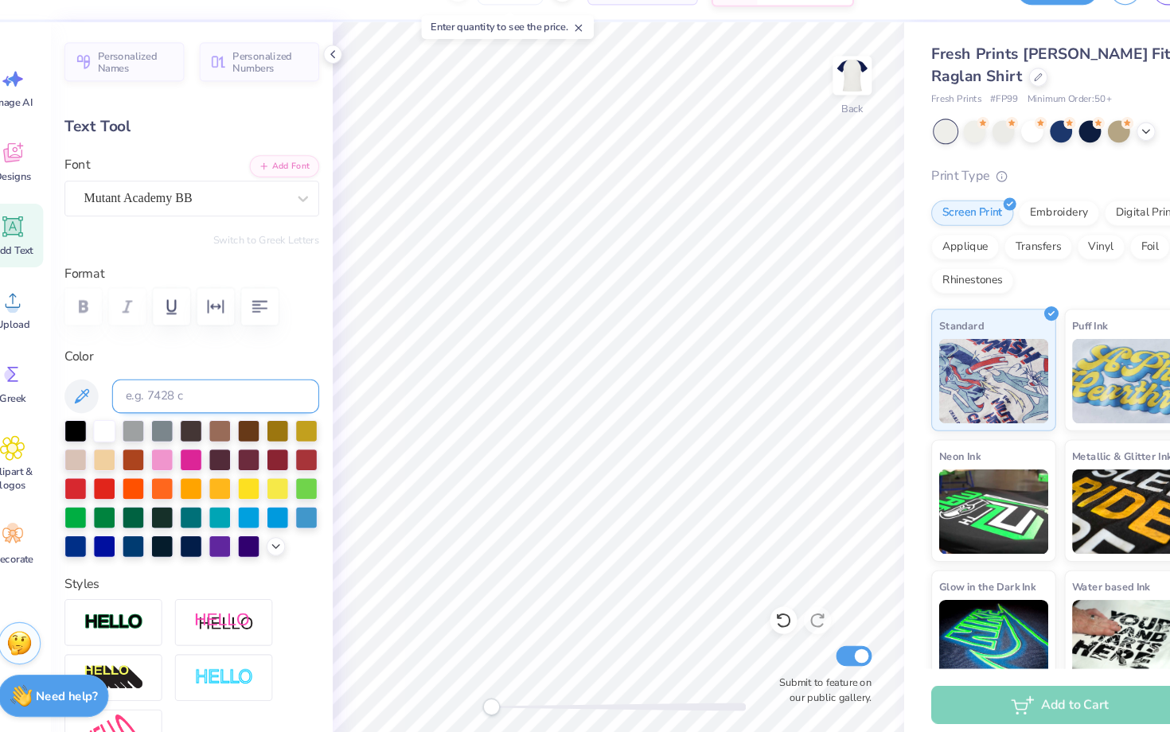
scroll to position [0, 0]
type textarea "Homecoming"
type input "2.56"
type input "0.36"
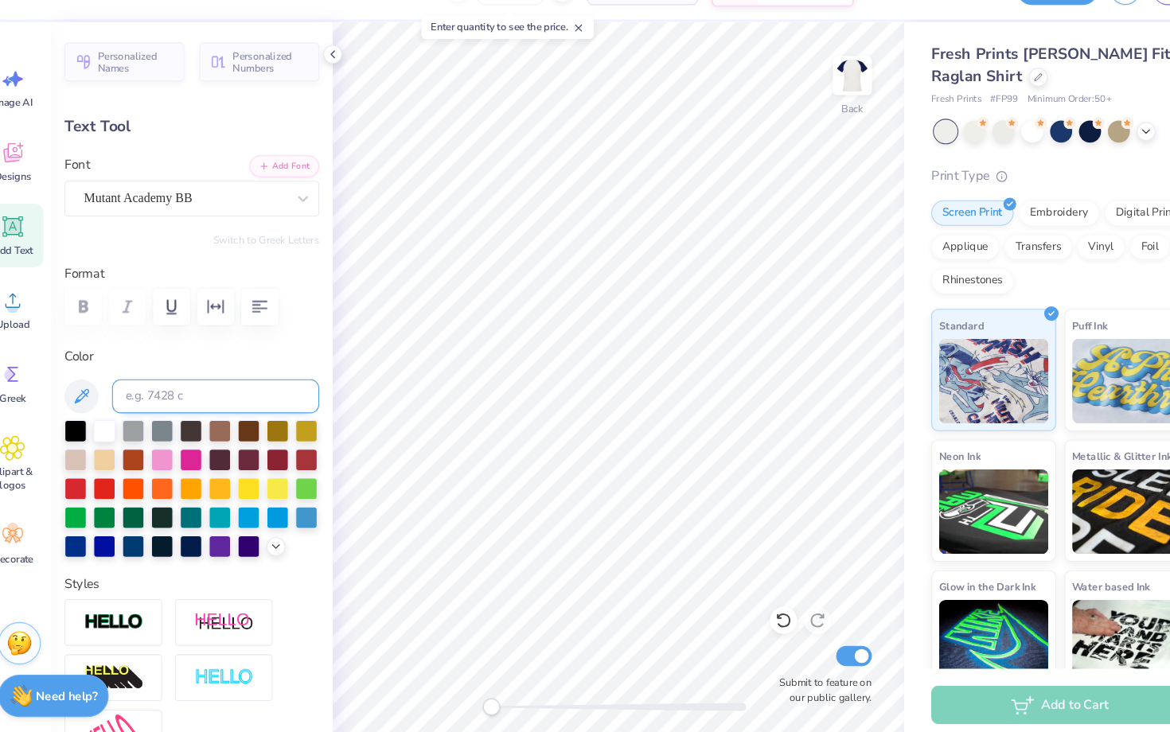
type input "10.06"
type input "4.19"
type input "0.59"
type input "9.92"
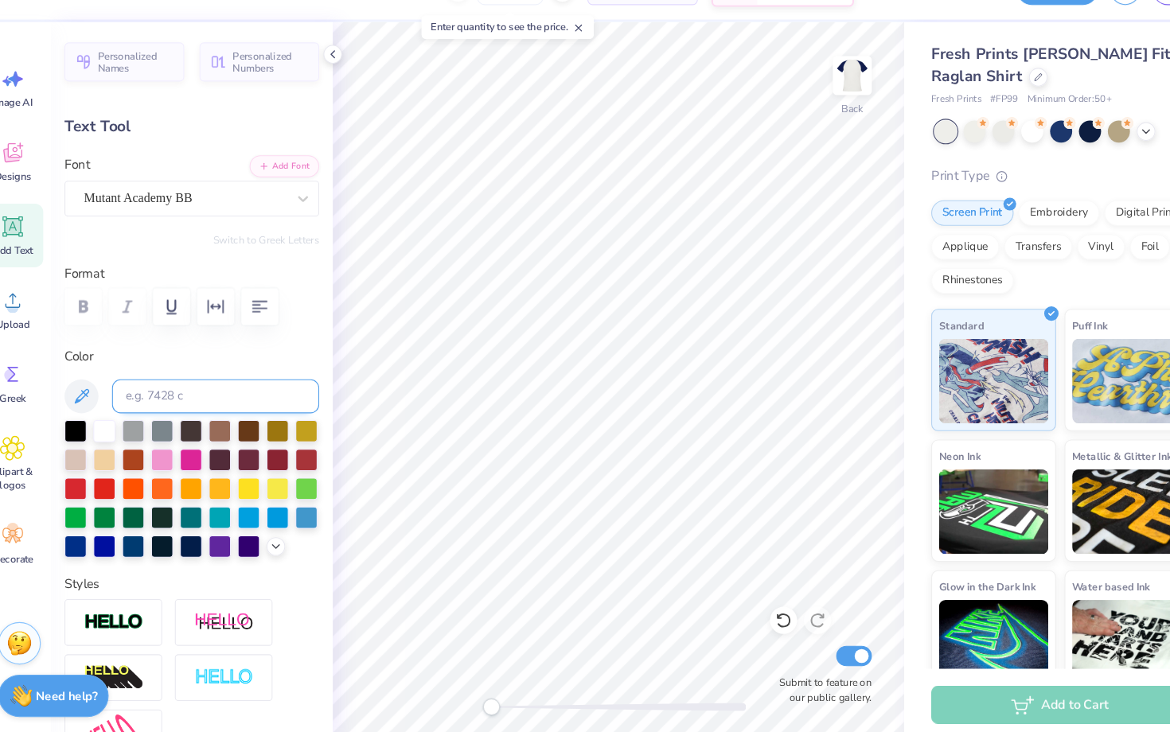
type textarea "Theta x Sigma Pi Homecoming"
click at [264, 326] on icon "button" at bounding box center [267, 324] width 14 height 11
type input "0.0"
click at [177, 221] on div "Mutant Academy BB" at bounding box center [197, 223] width 193 height 25
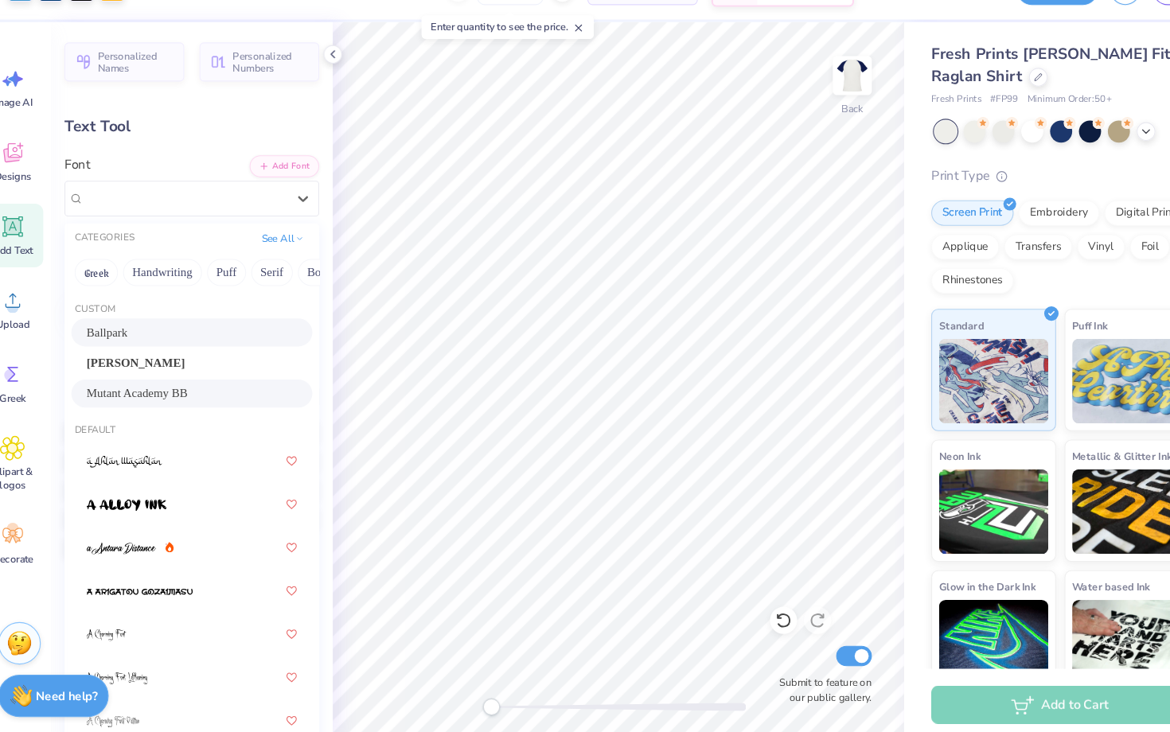
click at [178, 354] on div "Ballpark" at bounding box center [203, 349] width 197 height 17
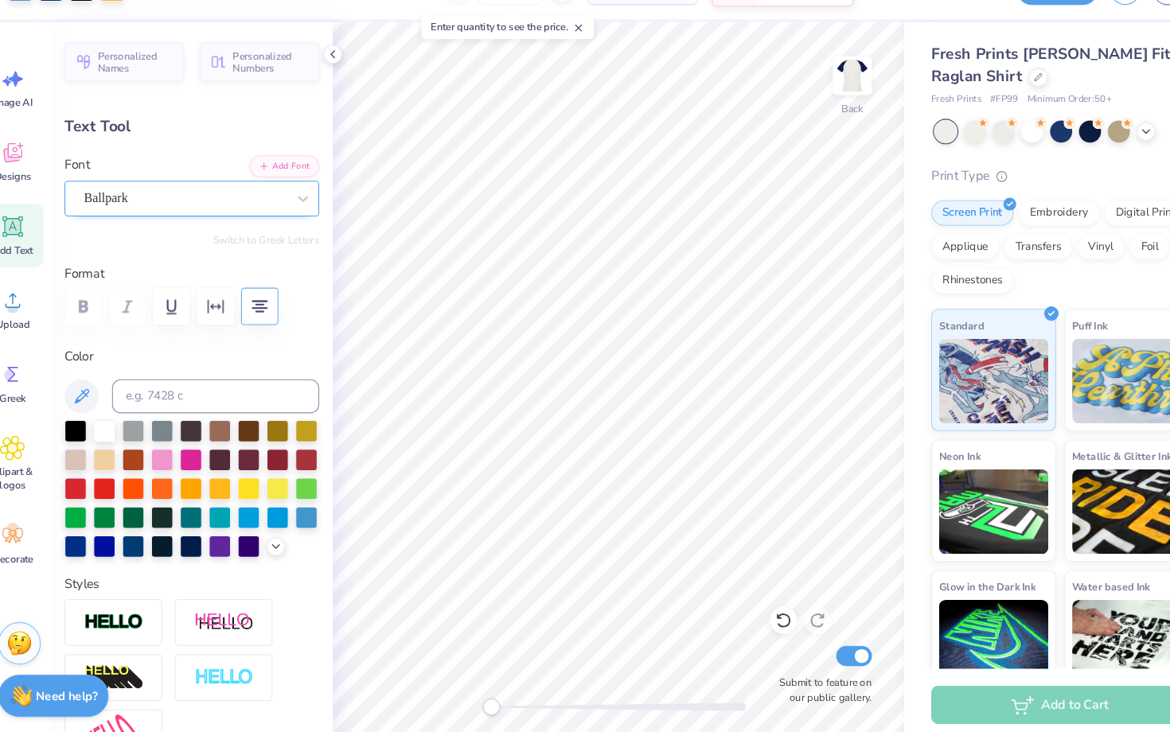
click at [163, 232] on div at bounding box center [197, 223] width 189 height 21
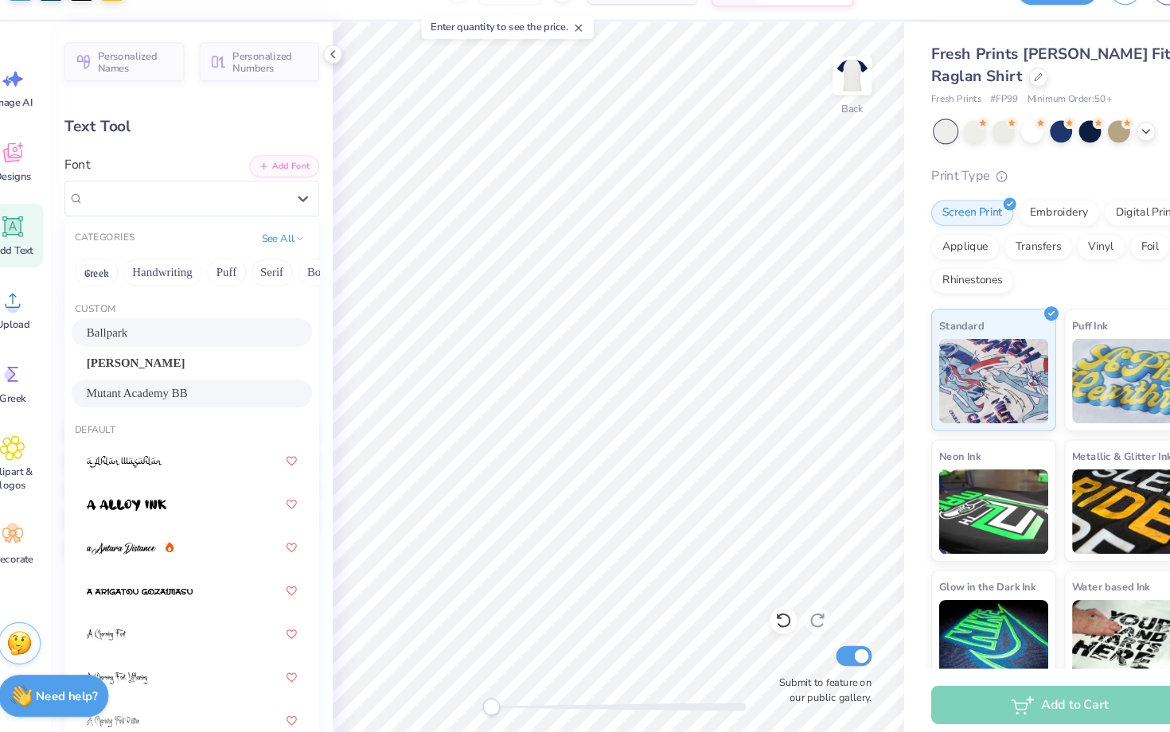
click at [180, 402] on span "Mutant Academy BB" at bounding box center [152, 406] width 95 height 17
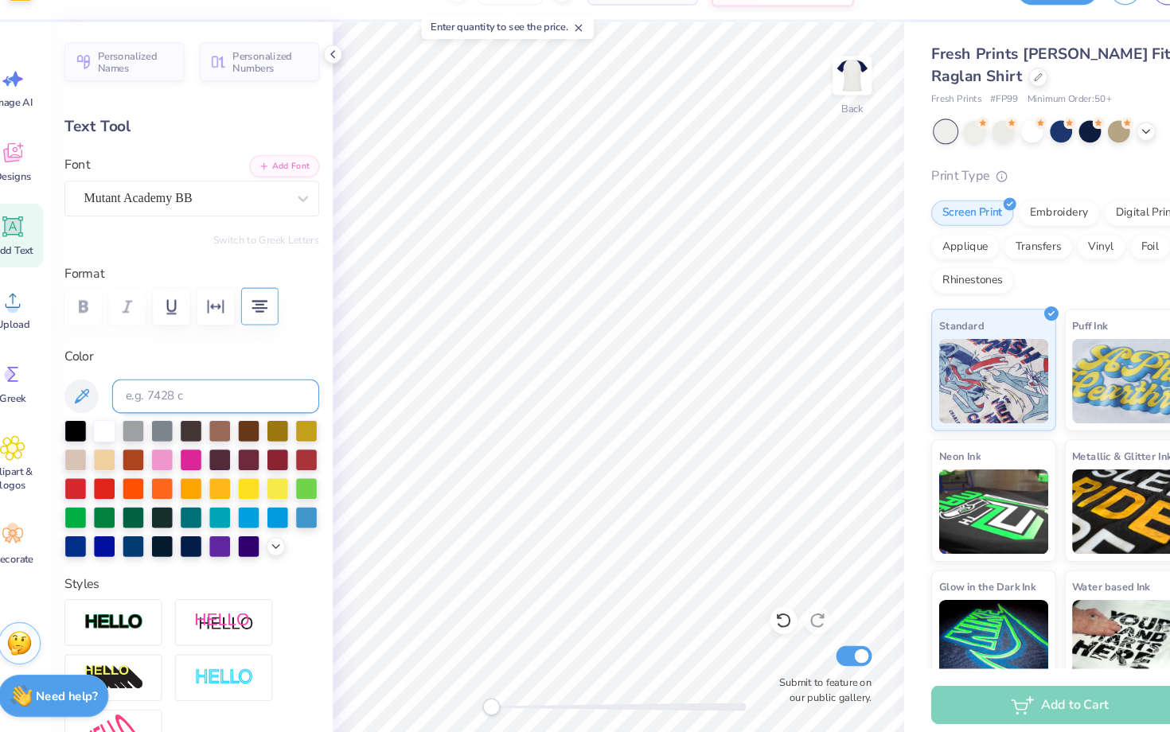
type input "5.81"
type input "1.65"
type input "9.38"
type input "-0.9"
type input "1.86"
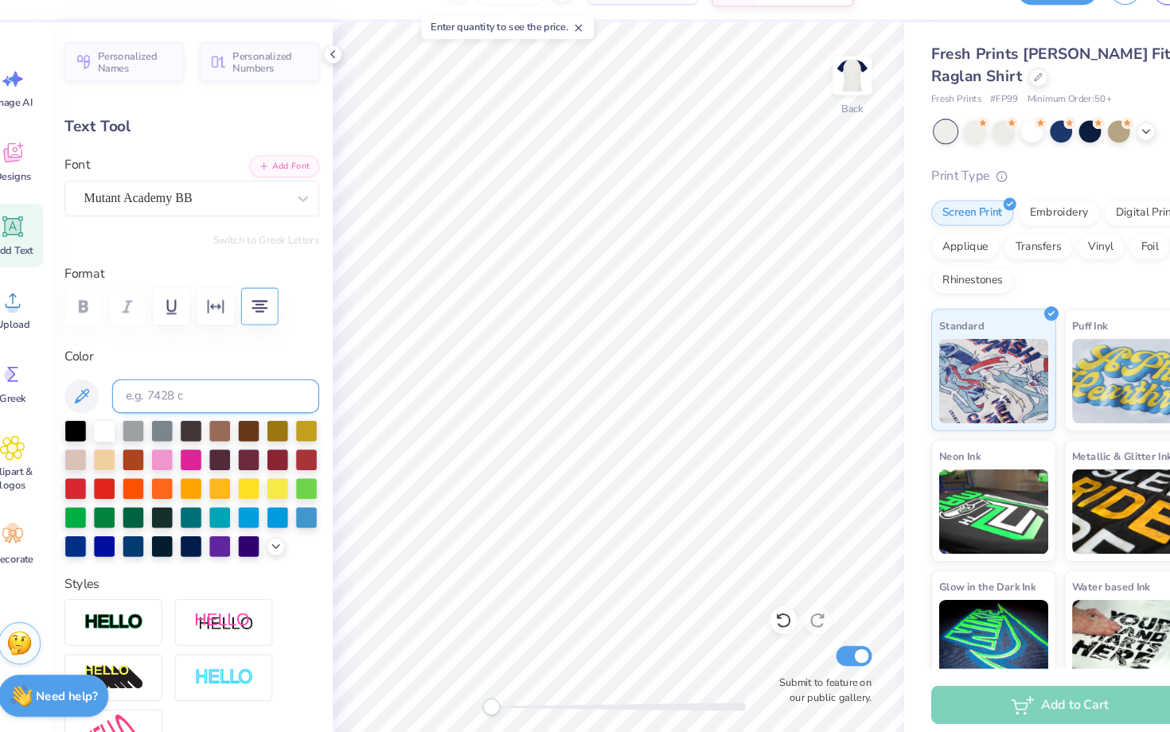
type input "0.53"
type input "10.37"
type input "-47.8"
type input "1.22"
type input "1.30"
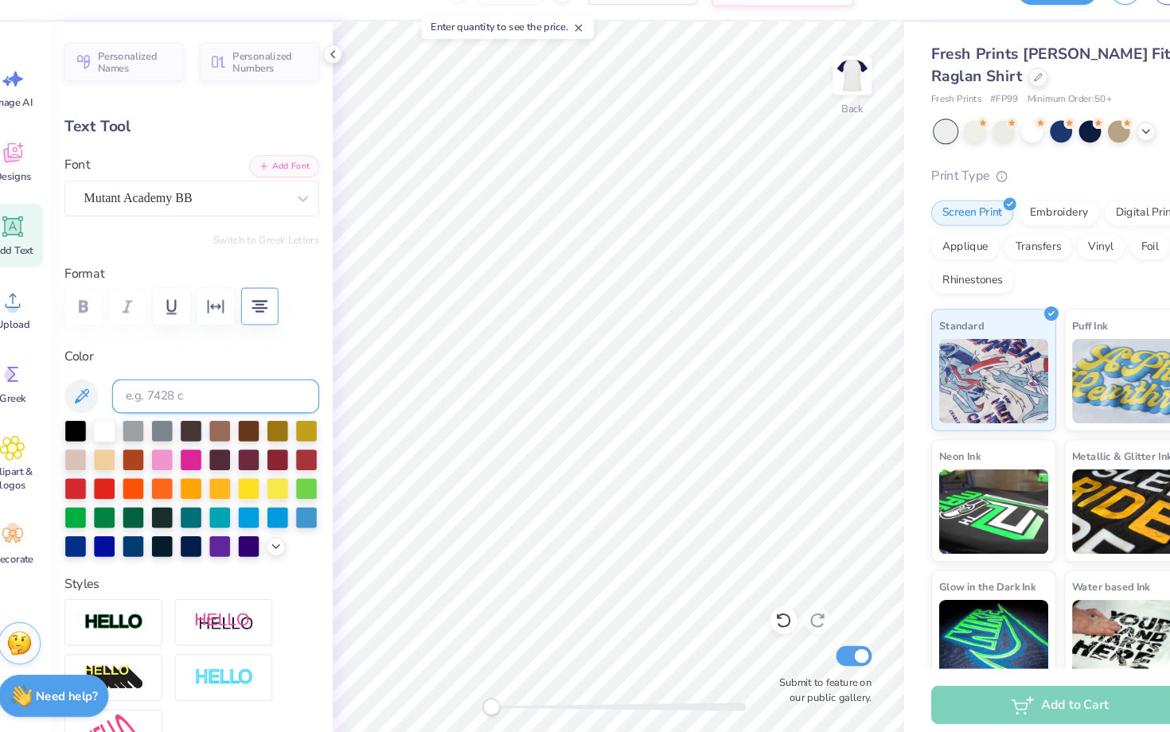
type input "3.02"
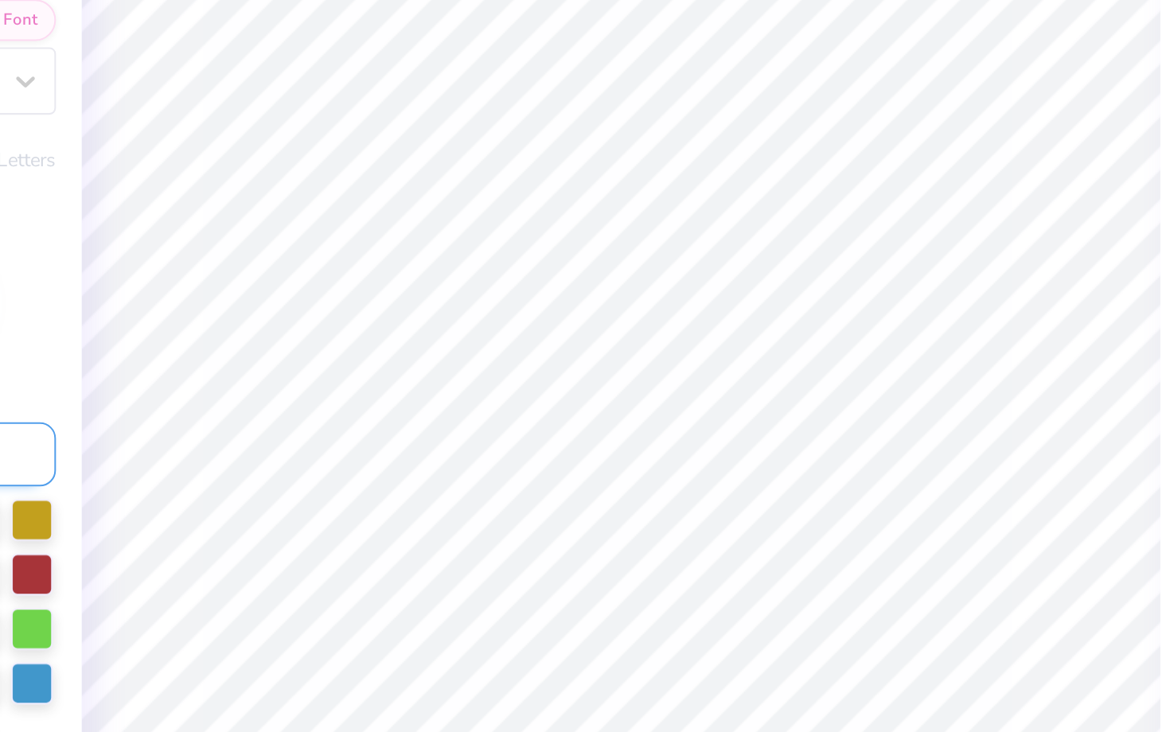
type input "-47.8"
type input "1.18"
type input "1.25"
type input "3.04"
type input "-47.8"
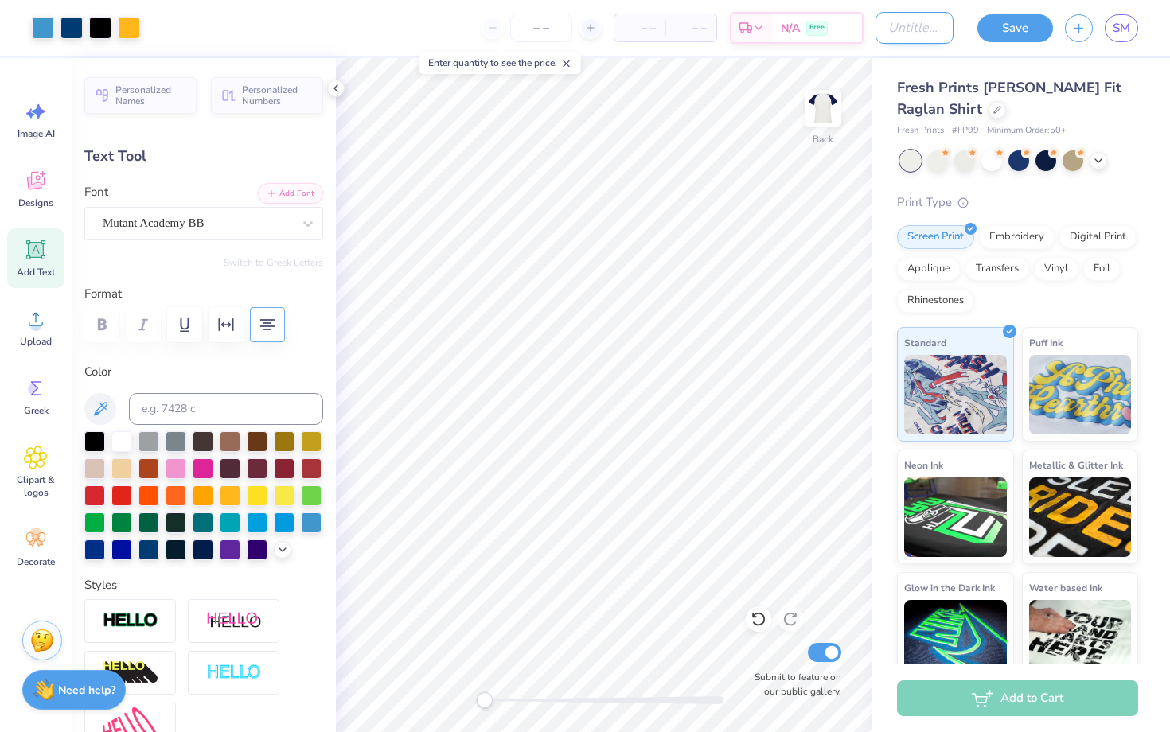
click at [899, 25] on input "Design Title" at bounding box center [915, 28] width 78 height 32
click at [1013, 32] on button "Save" at bounding box center [1015, 26] width 76 height 28
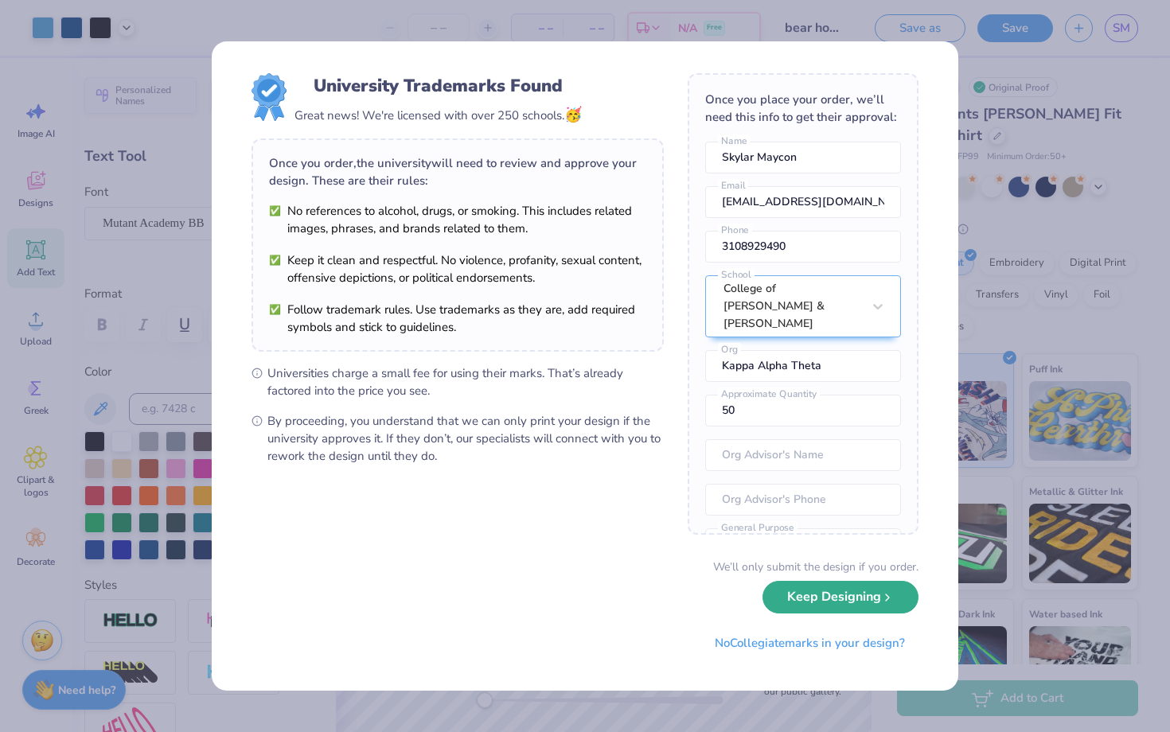
click at [848, 599] on button "Keep Designing" at bounding box center [840, 597] width 156 height 33
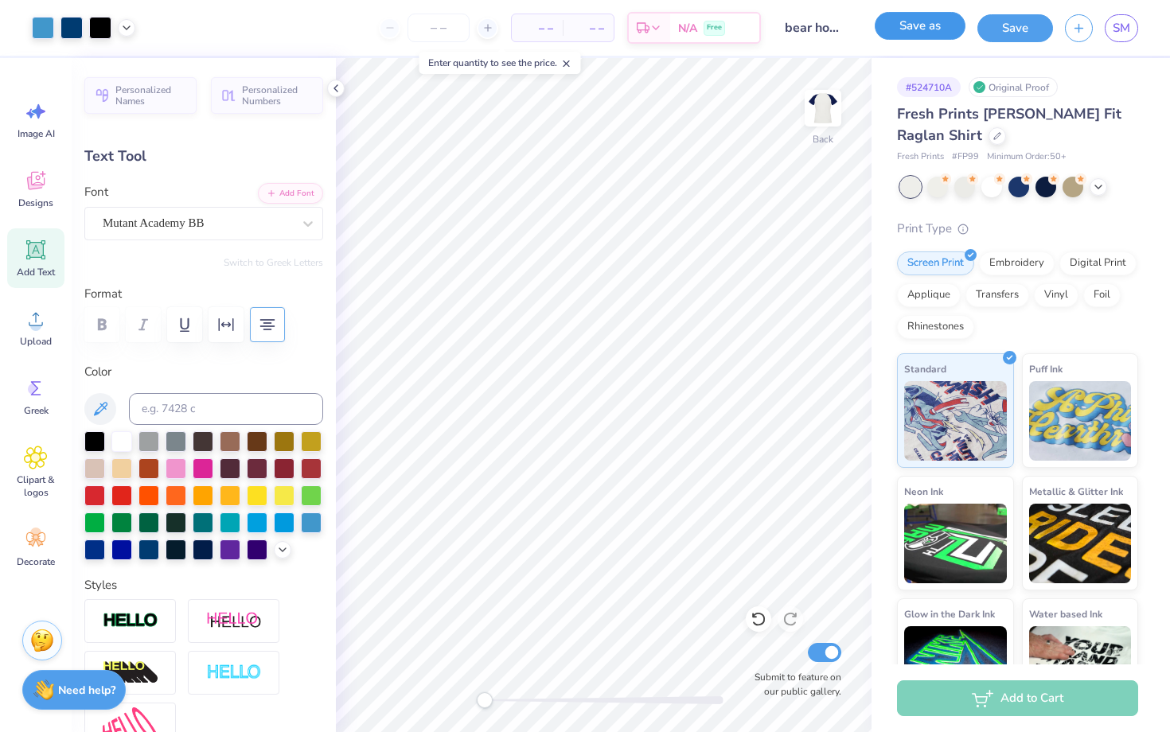
click at [905, 21] on button "Save as" at bounding box center [920, 26] width 91 height 28
click at [1085, 29] on icon "button" at bounding box center [1079, 26] width 14 height 14
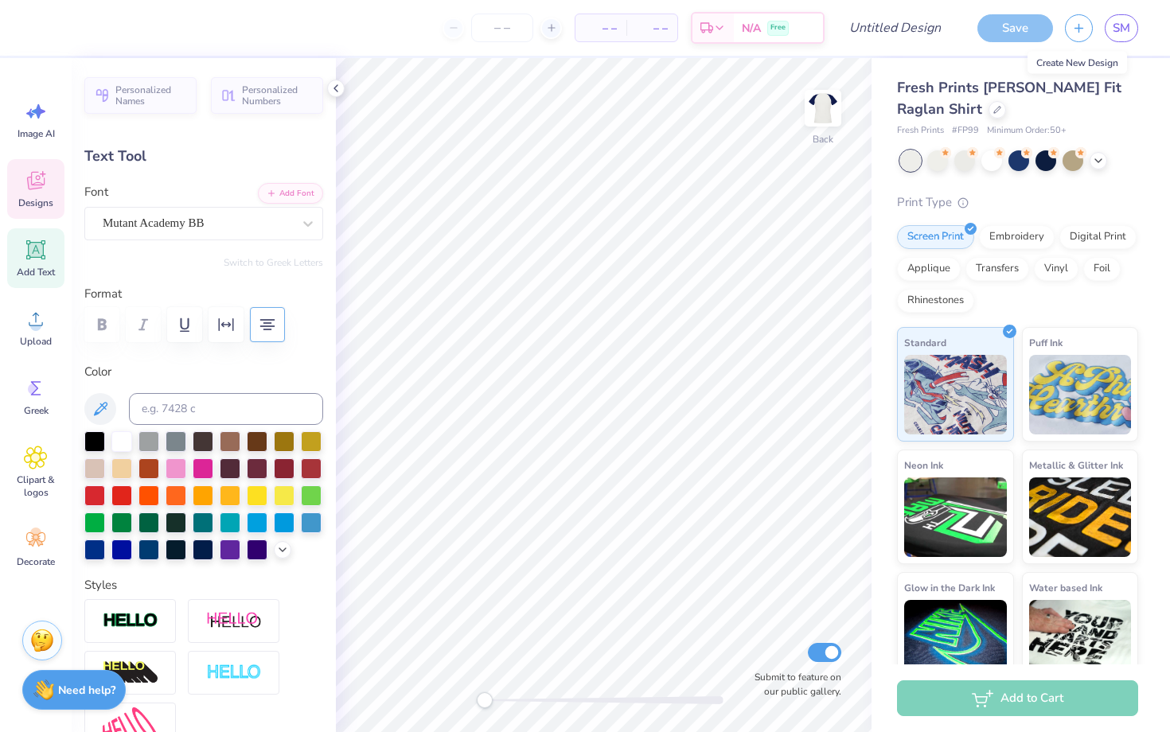
click at [37, 193] on div "Designs" at bounding box center [35, 189] width 57 height 60
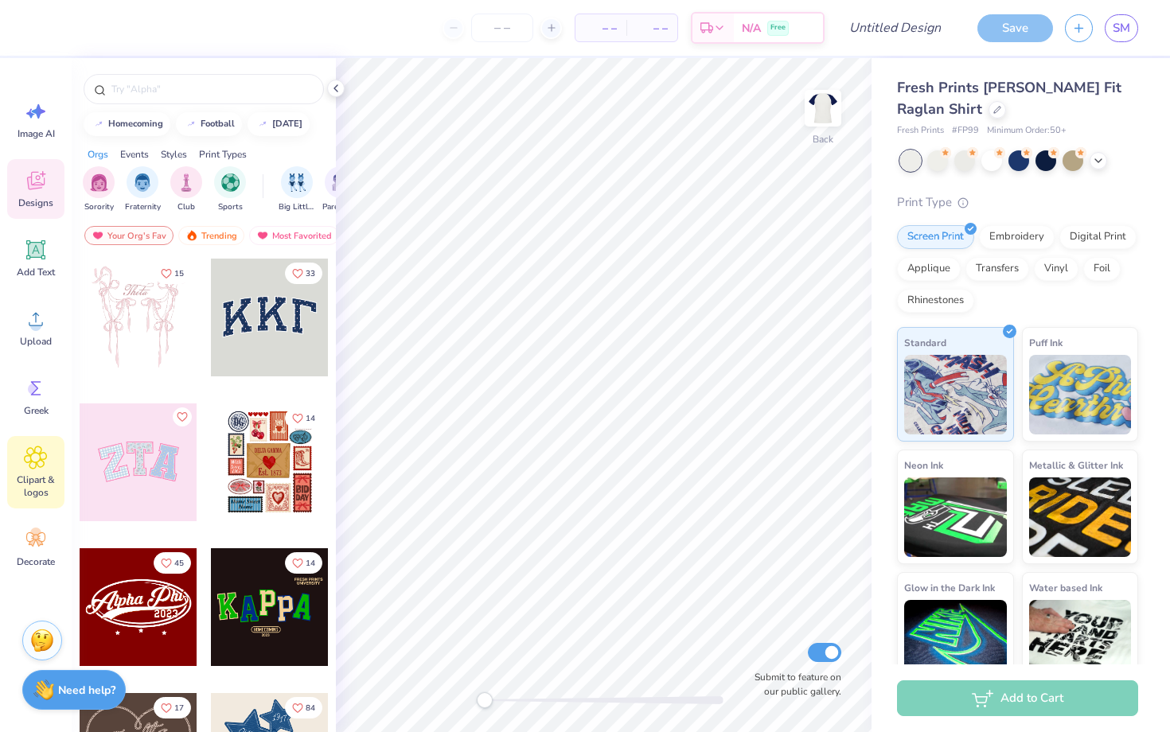
click at [45, 468] on icon at bounding box center [35, 458] width 23 height 24
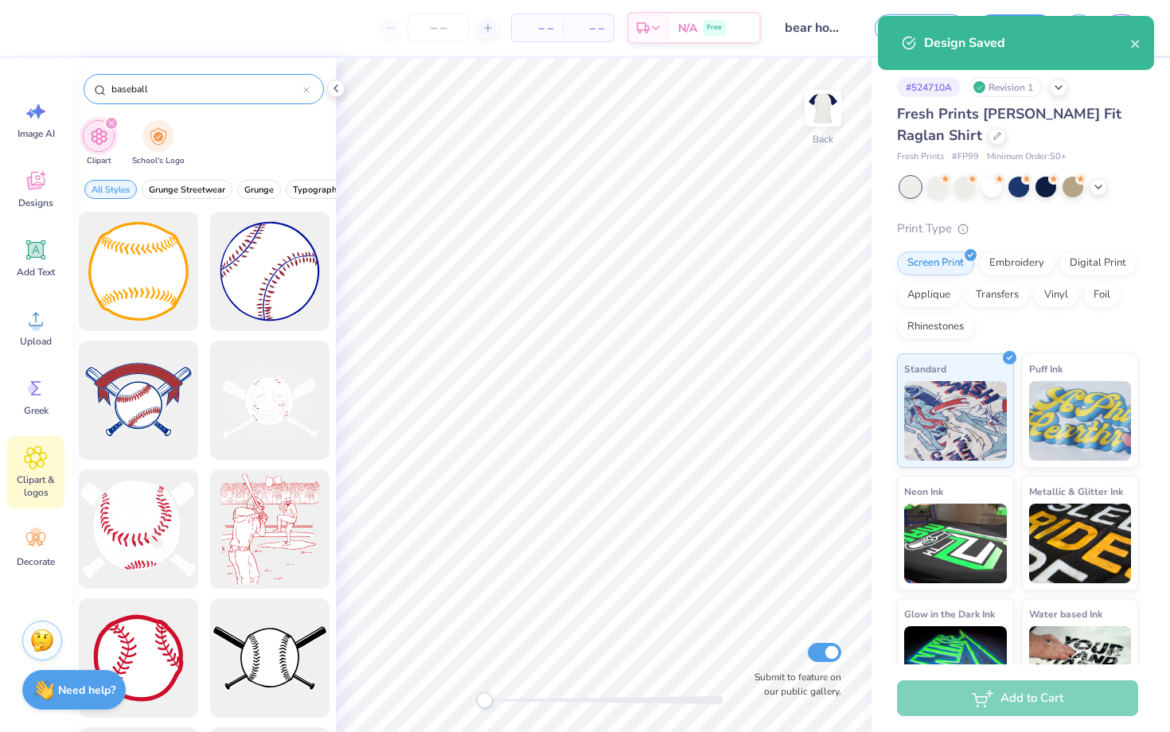
click at [303, 88] on icon at bounding box center [306, 90] width 6 height 6
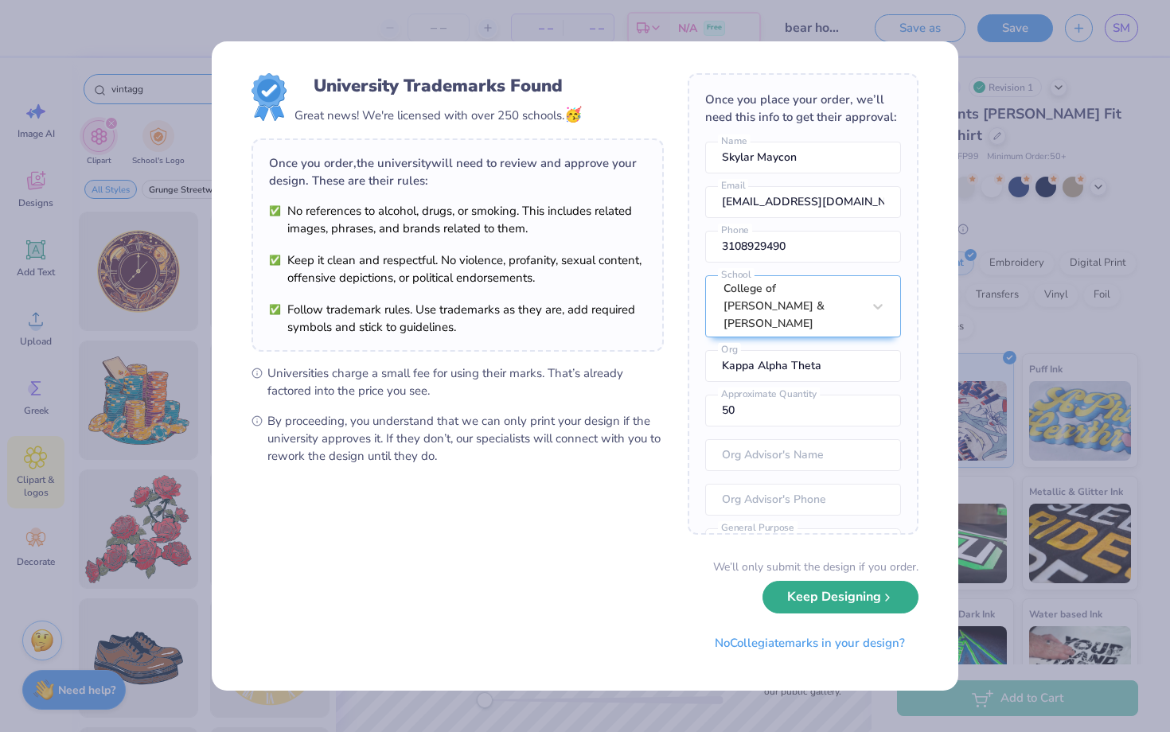
click at [833, 591] on button "Keep Designing" at bounding box center [840, 597] width 156 height 33
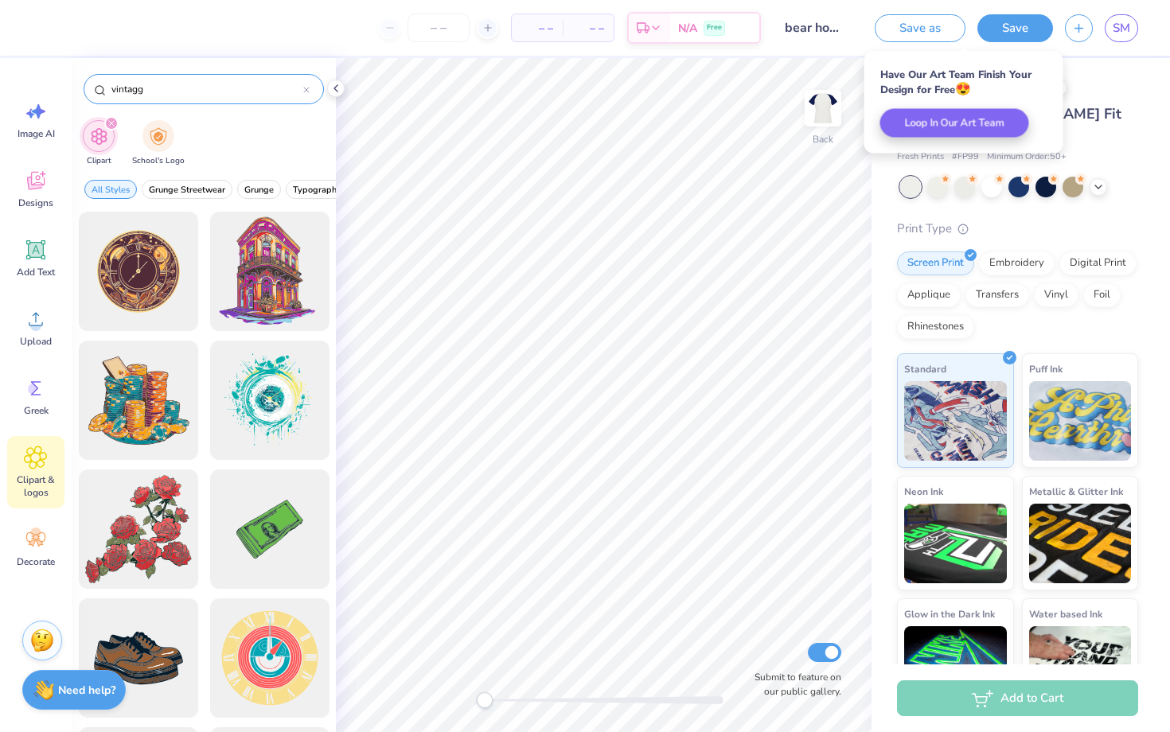
click at [222, 88] on input "vintagg" at bounding box center [206, 89] width 193 height 16
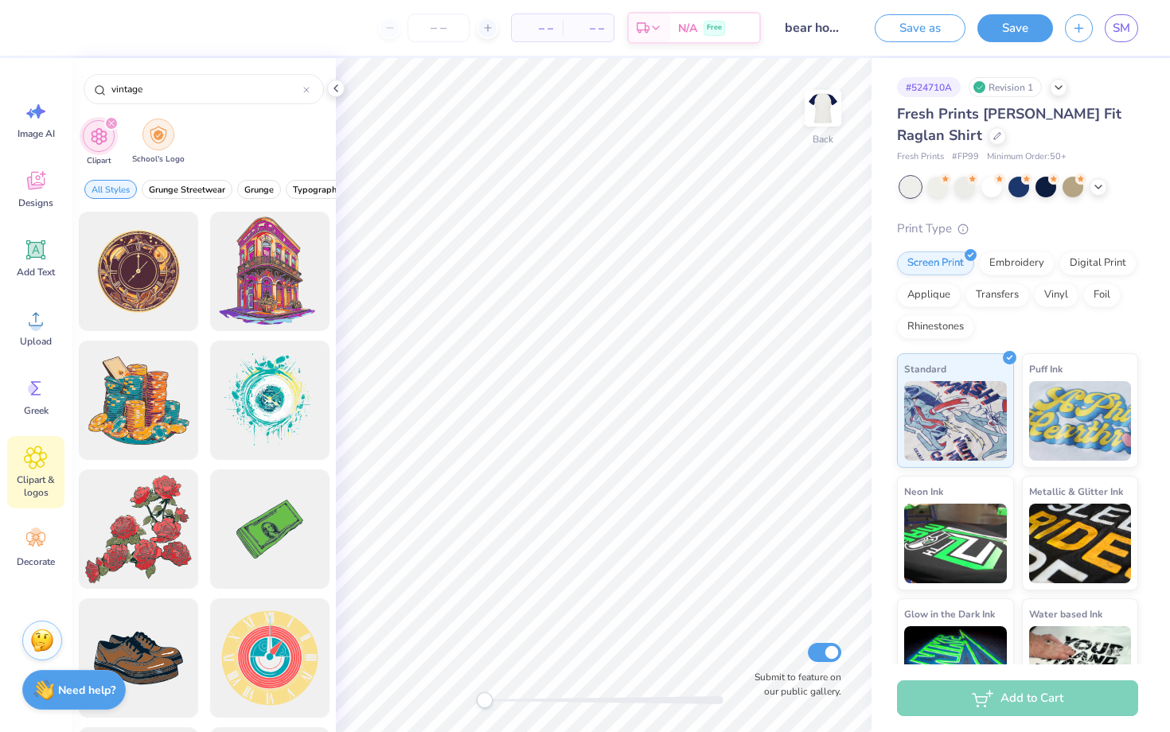
click at [163, 127] on img "filter for School's Logo" at bounding box center [159, 135] width 18 height 18
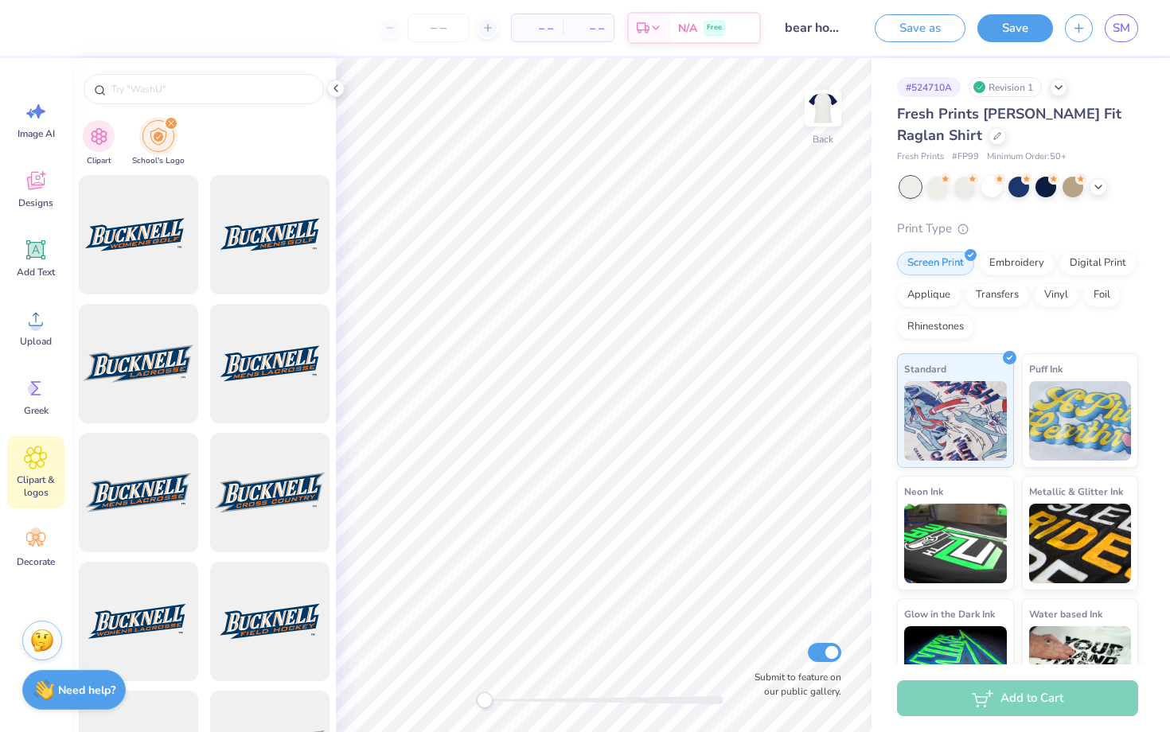
click at [158, 128] on img "filter for School's Logo" at bounding box center [159, 136] width 18 height 18
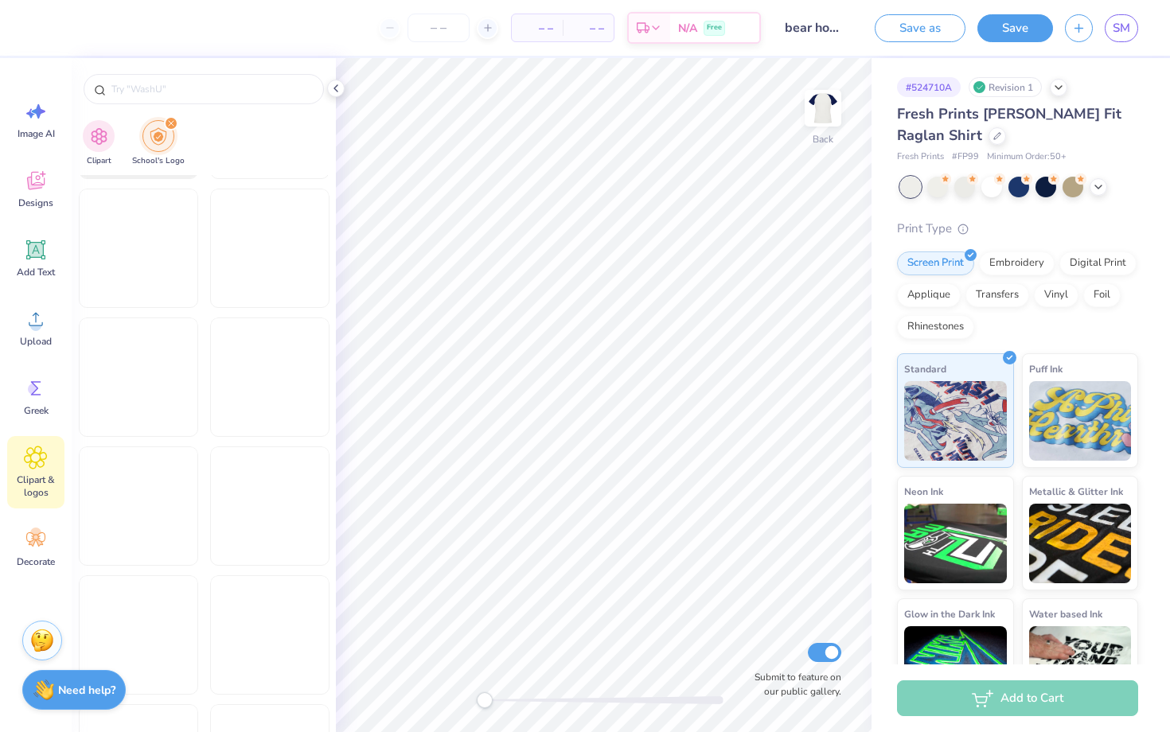
scroll to position [2935, 0]
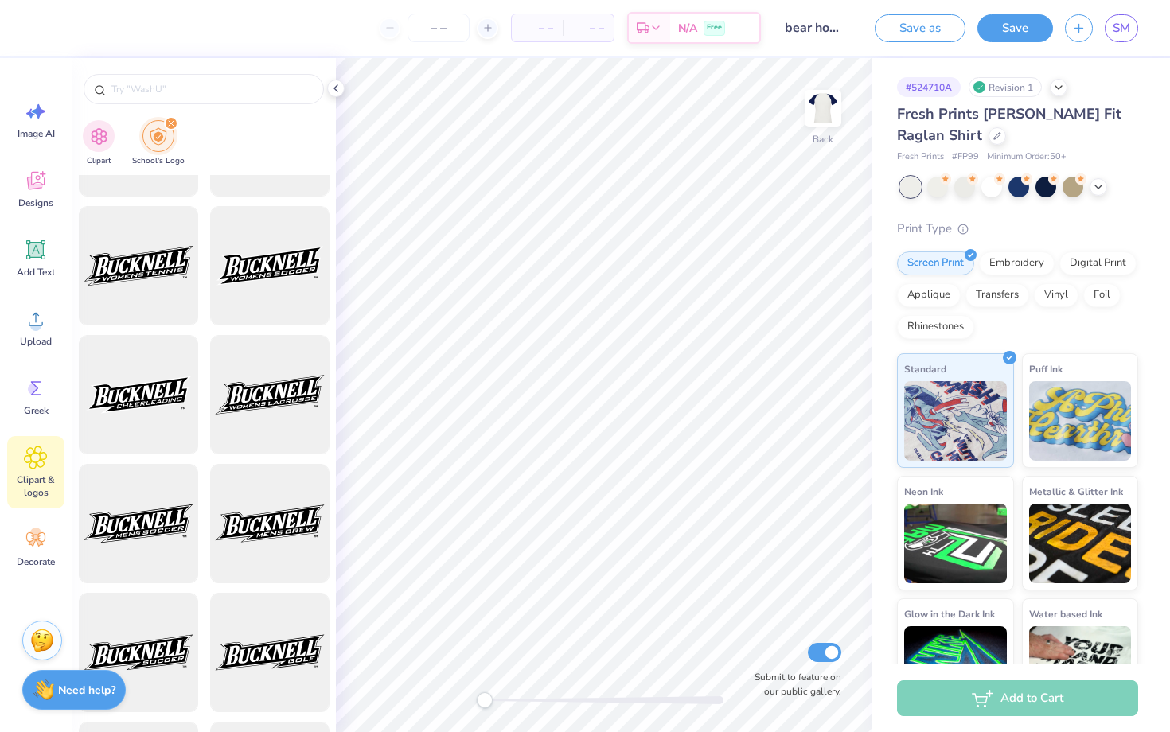
click at [168, 119] on div "filter for School's Logo" at bounding box center [171, 123] width 14 height 14
click at [94, 134] on img "filter for Clipart" at bounding box center [99, 135] width 18 height 18
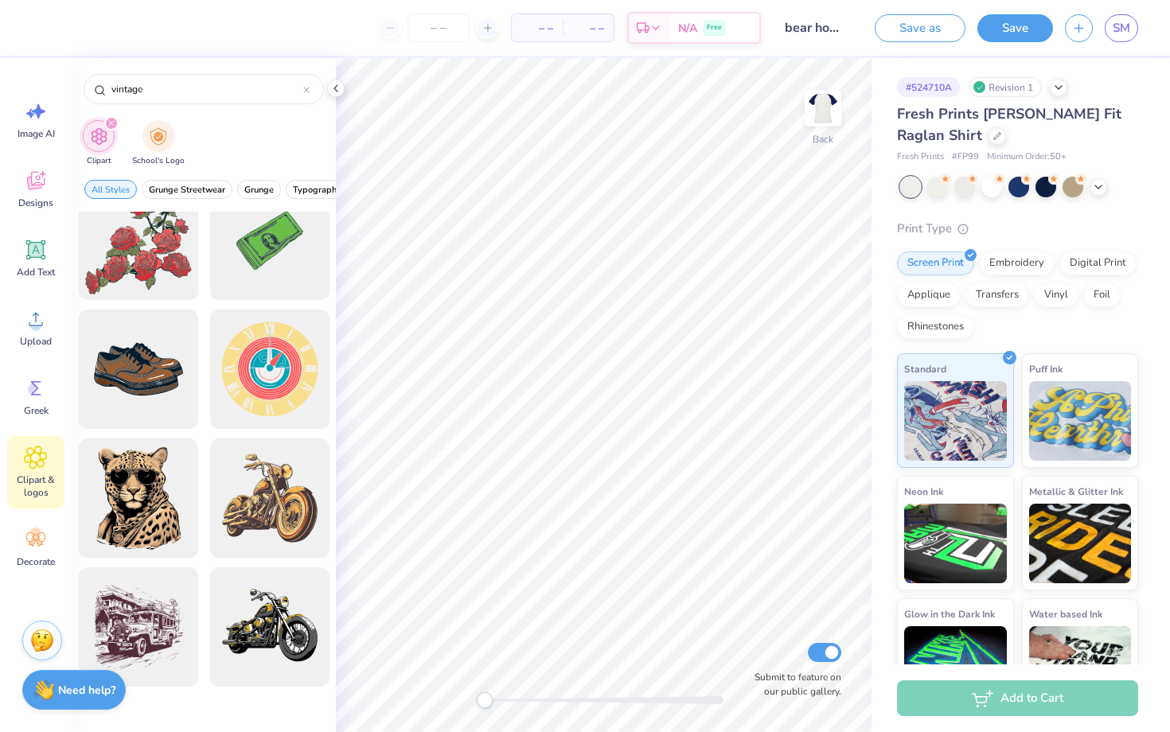
scroll to position [0, 0]
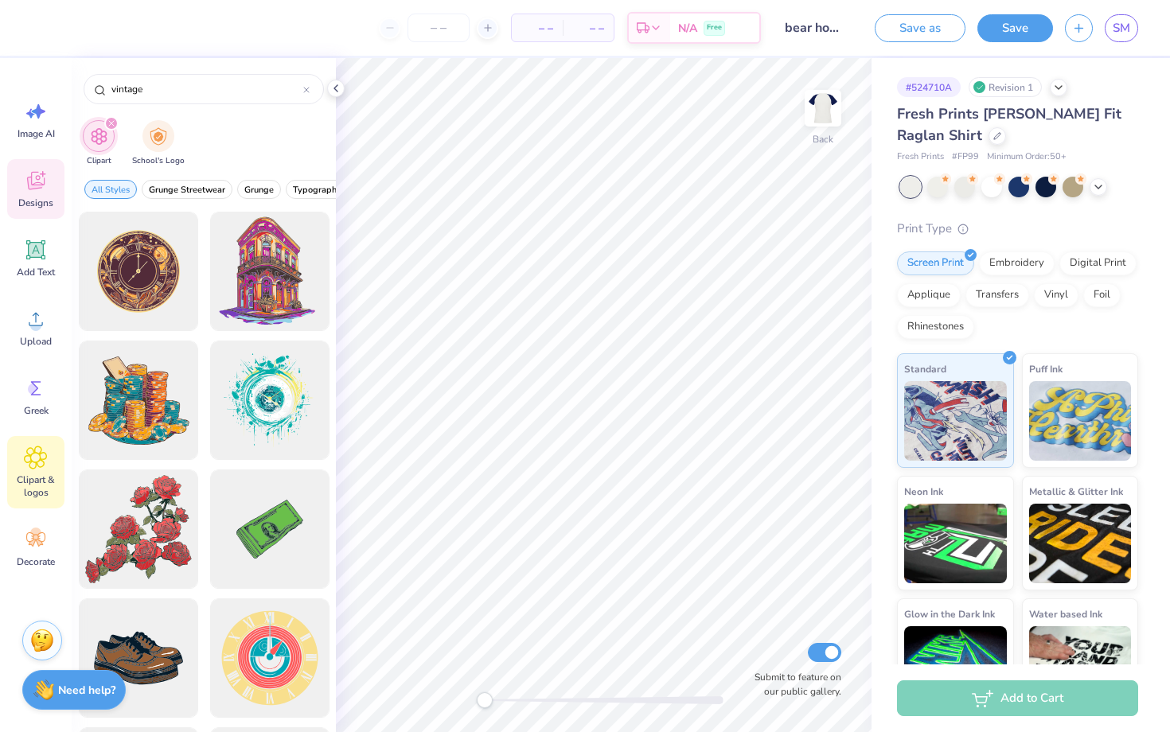
click at [37, 189] on icon at bounding box center [36, 181] width 24 height 24
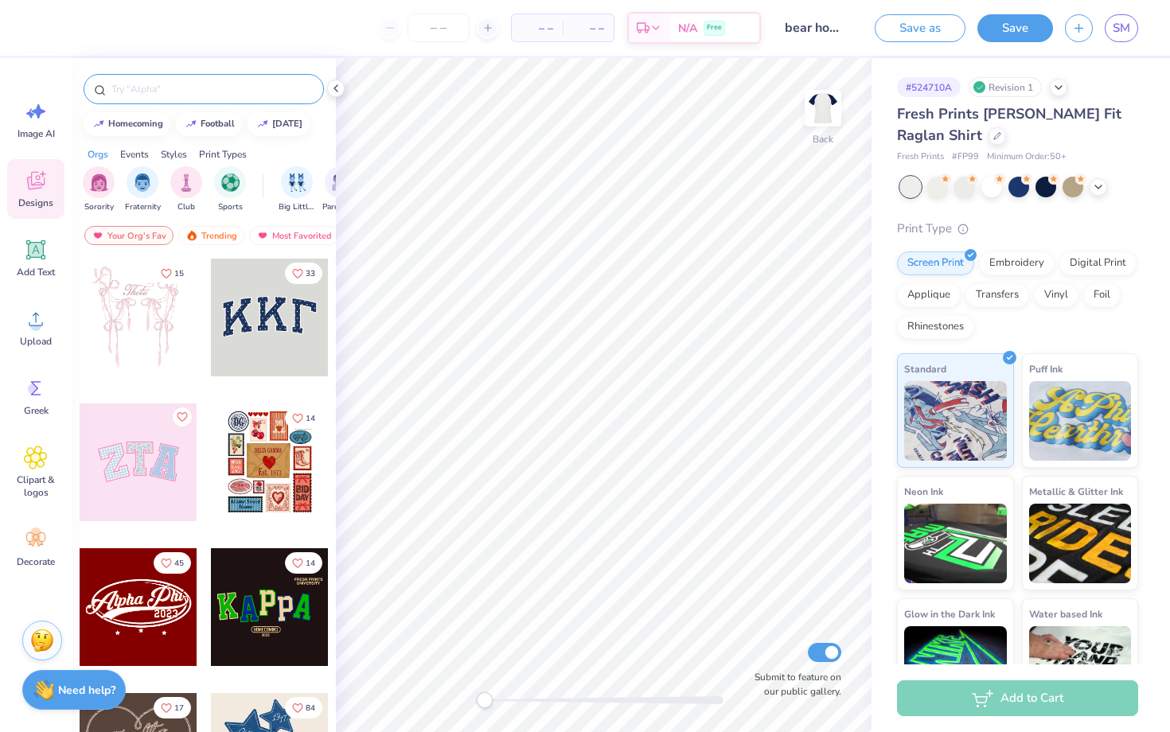
click at [155, 88] on input "text" at bounding box center [212, 89] width 204 height 16
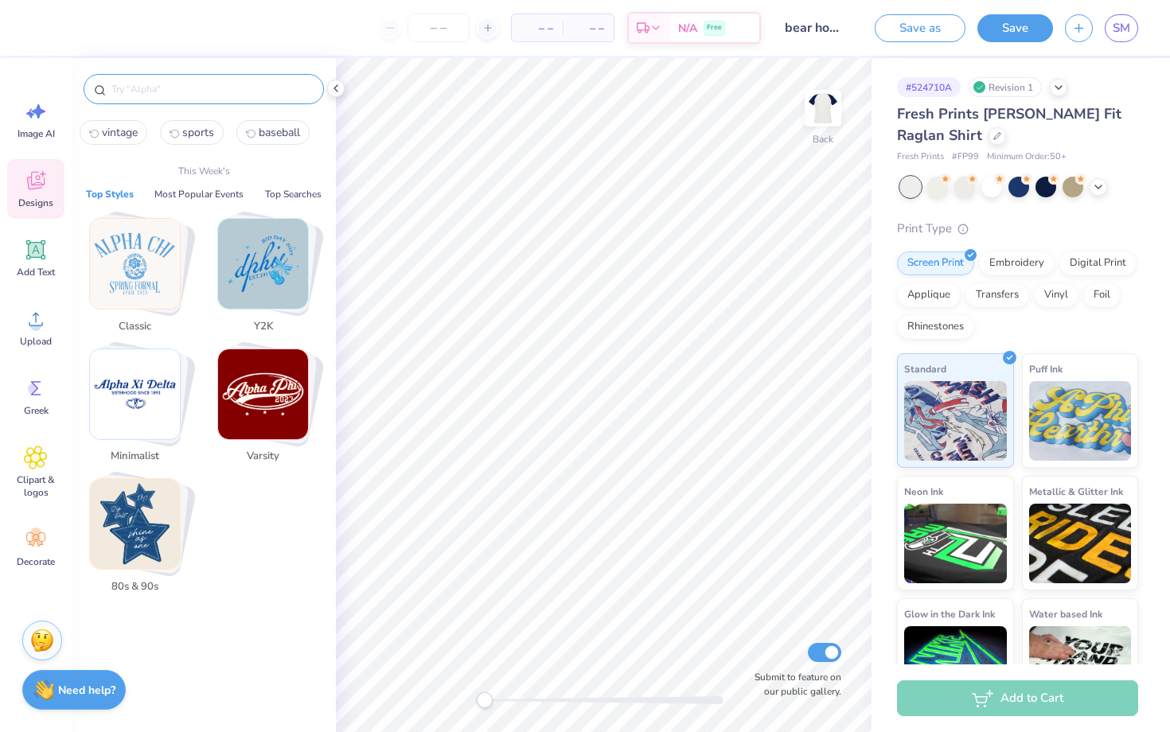
click at [284, 393] on img "Stack Card Button Varsity" at bounding box center [263, 394] width 90 height 90
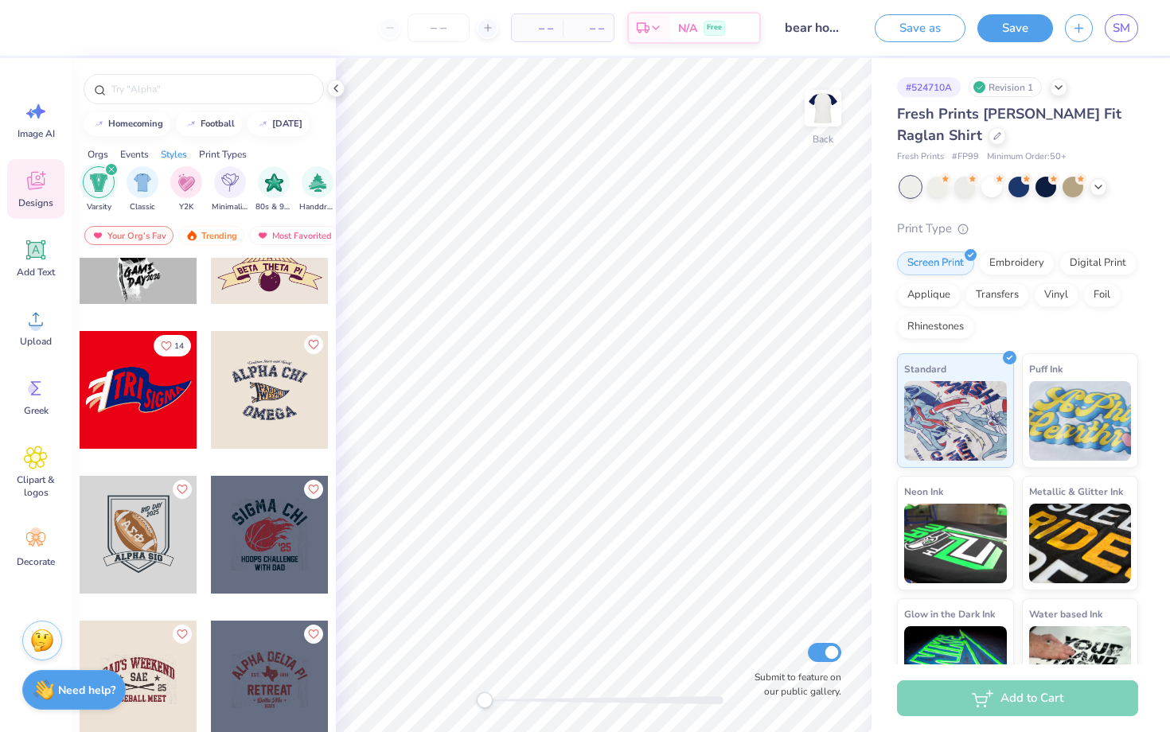
scroll to position [6881, 0]
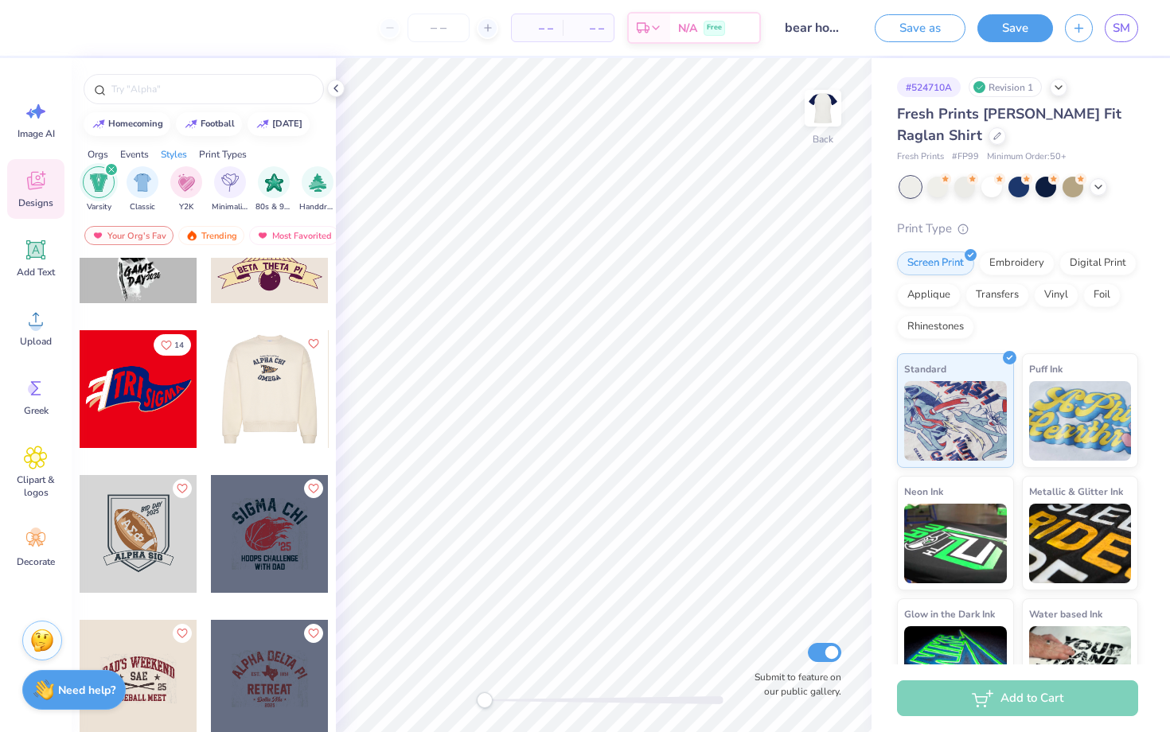
click at [277, 402] on div at bounding box center [269, 389] width 353 height 118
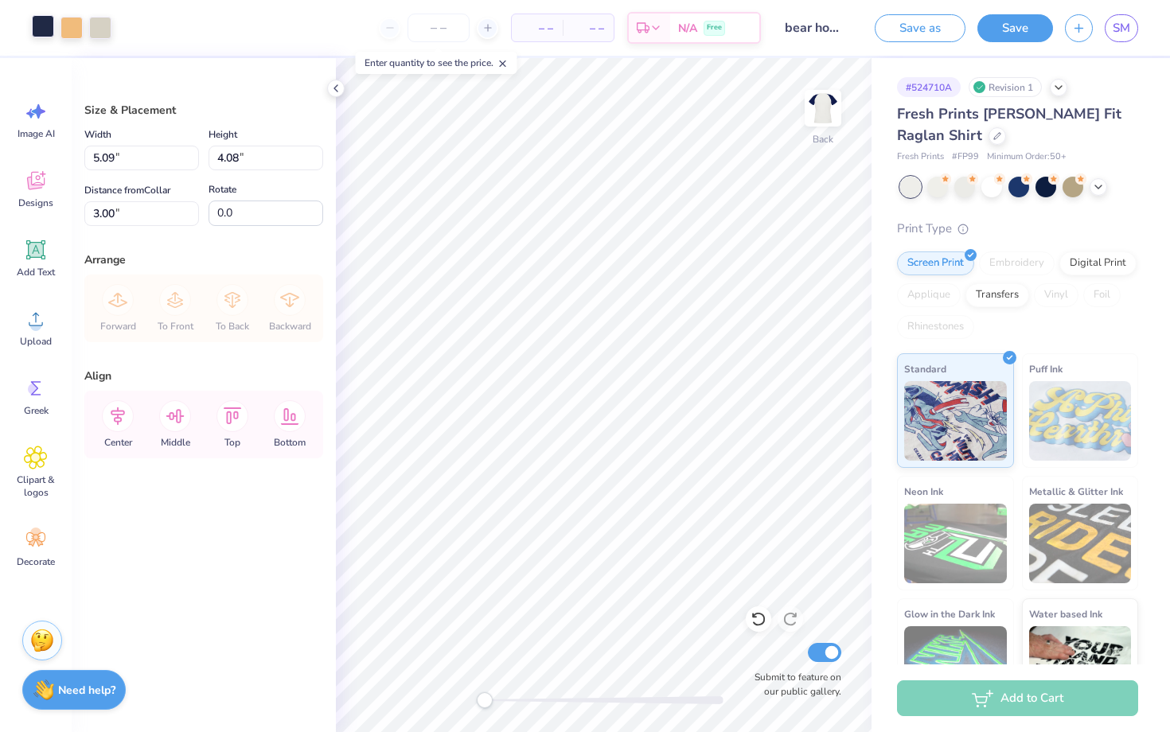
click at [44, 29] on div at bounding box center [43, 26] width 22 height 22
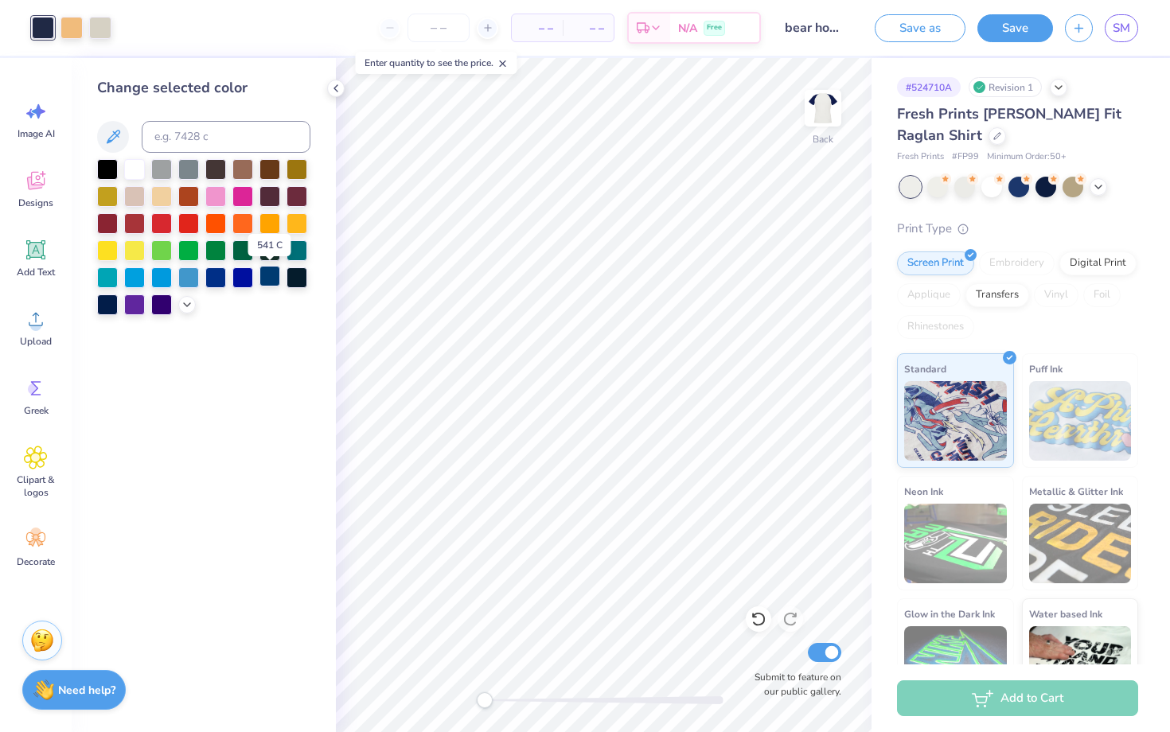
click at [264, 273] on div at bounding box center [269, 276] width 21 height 21
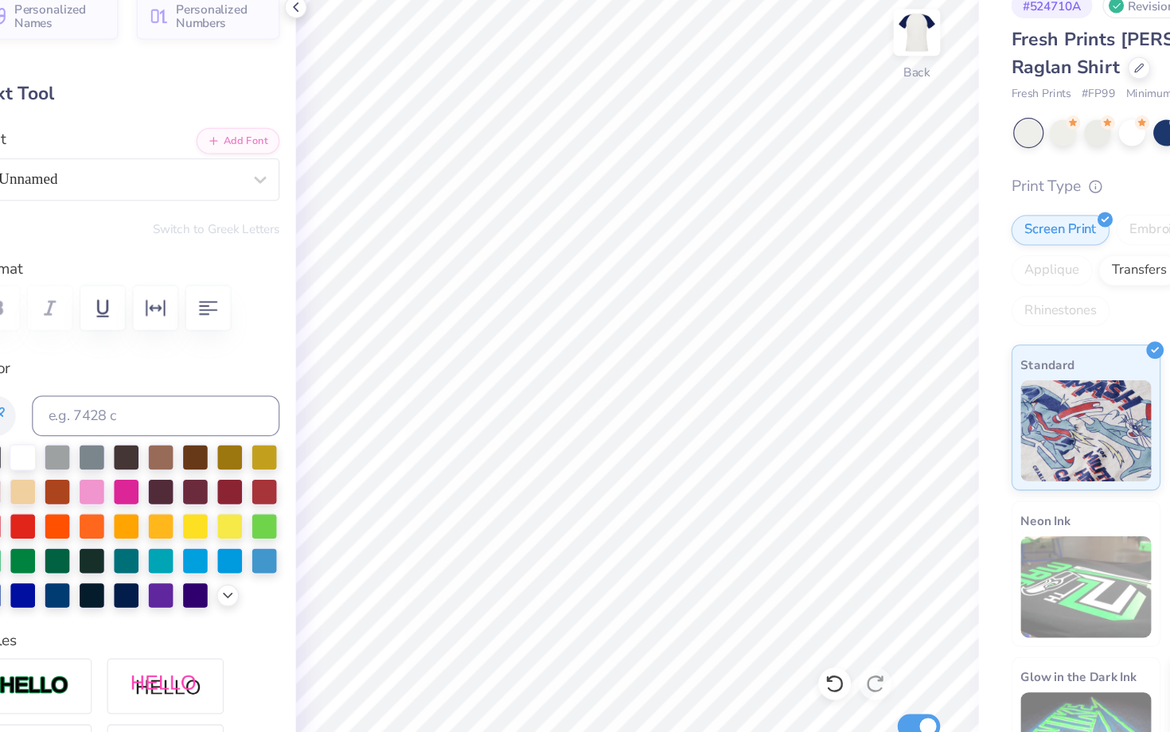
scroll to position [0, 0]
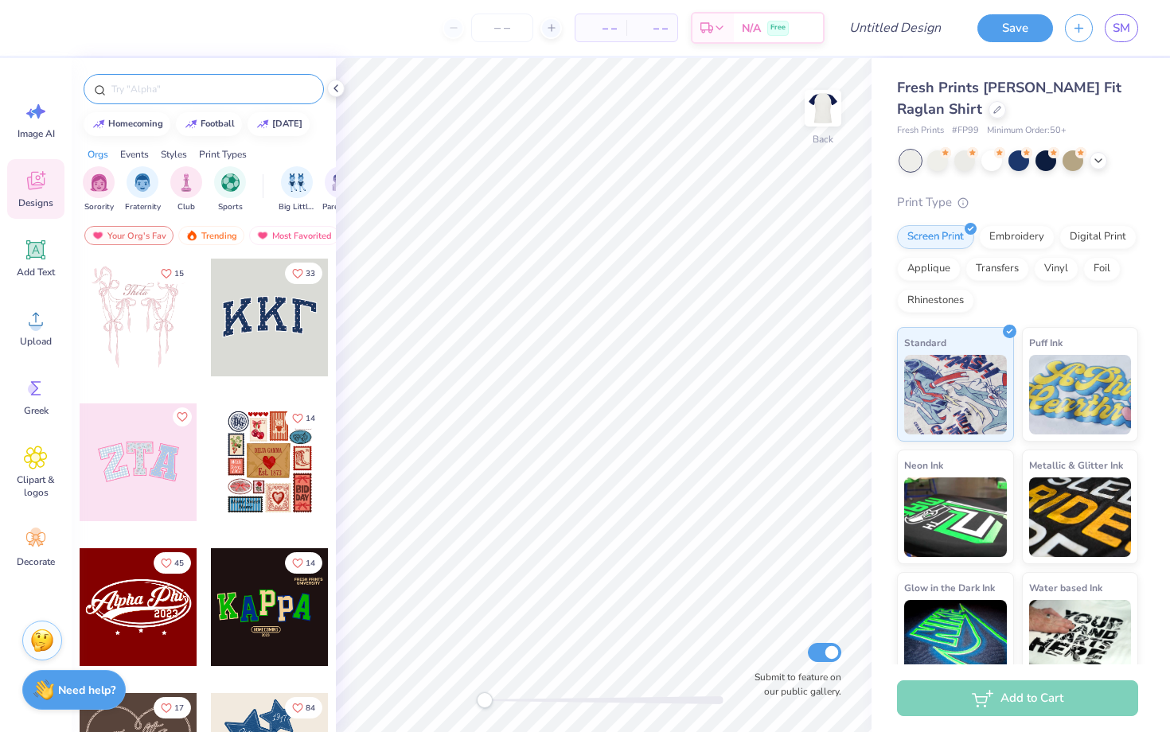
click at [218, 82] on input "text" at bounding box center [212, 89] width 204 height 16
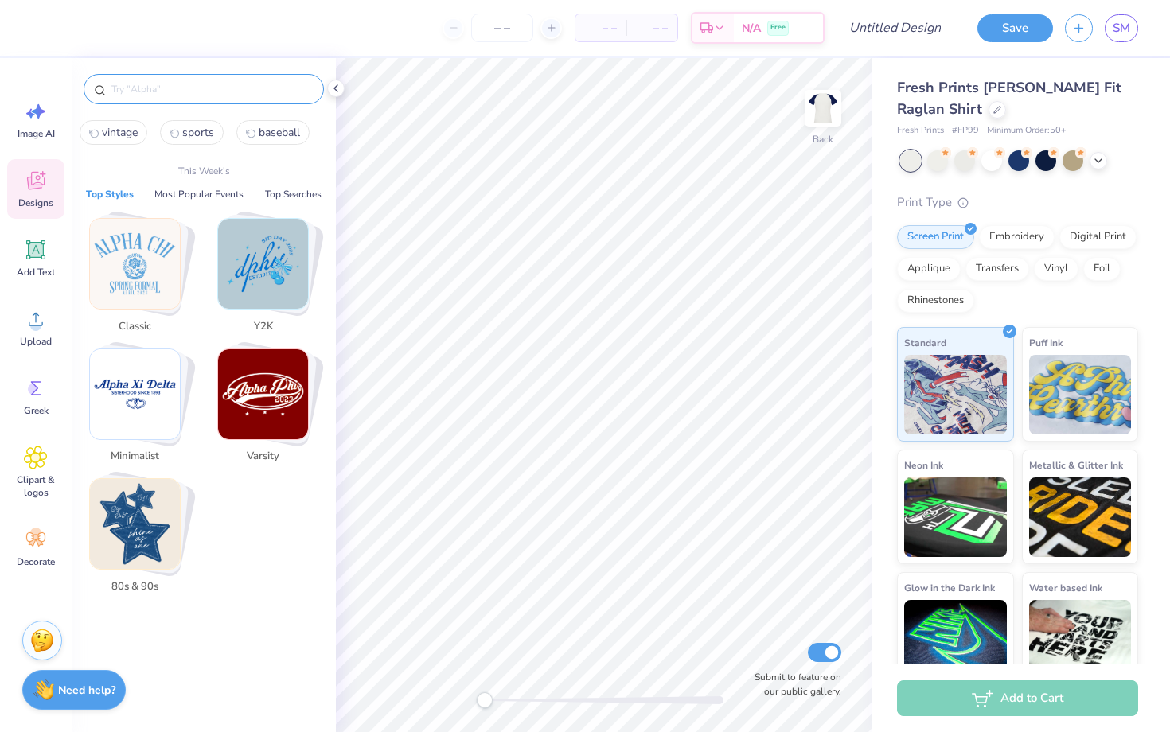
click at [261, 381] on img "Stack Card Button Varsity" at bounding box center [263, 394] width 90 height 90
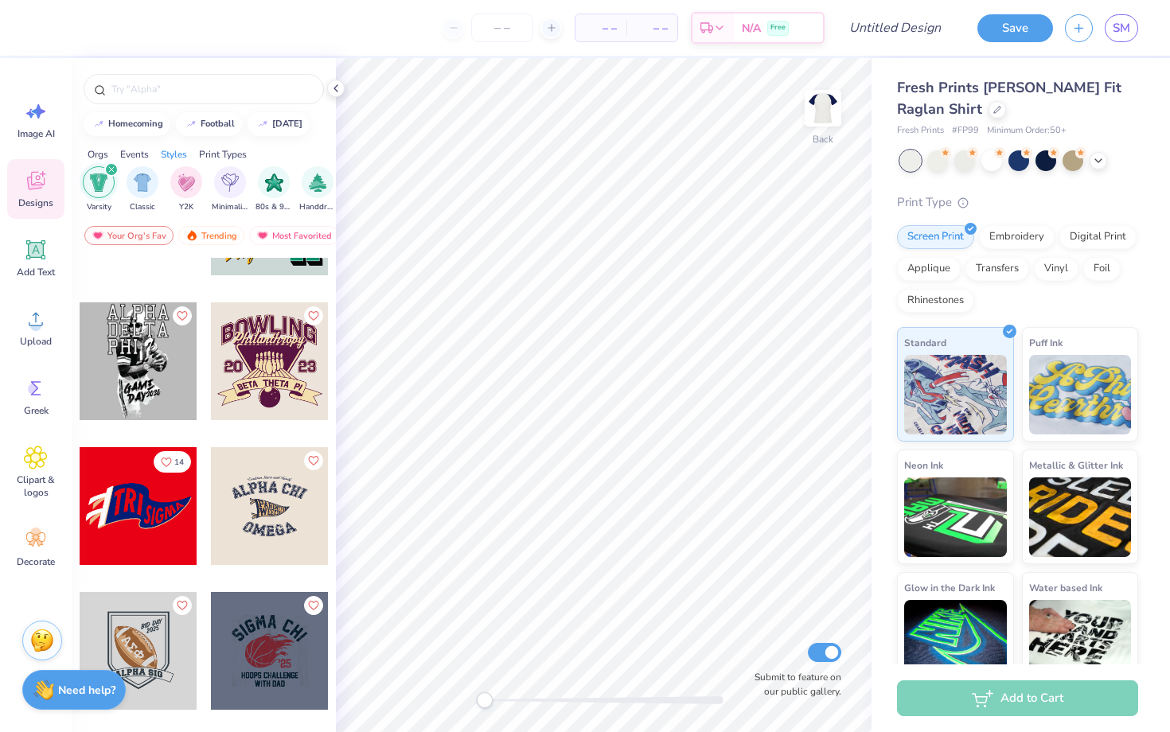
scroll to position [6944, 0]
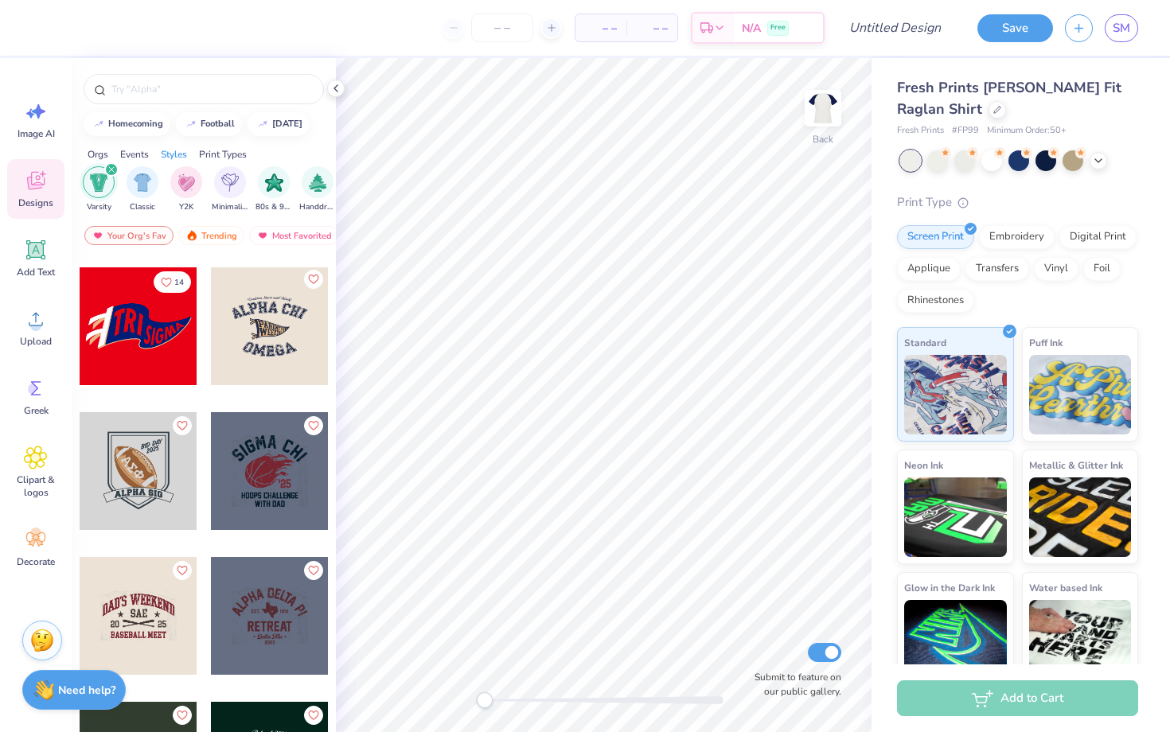
click at [309, 283] on icon "Like" at bounding box center [312, 279] width 11 height 11
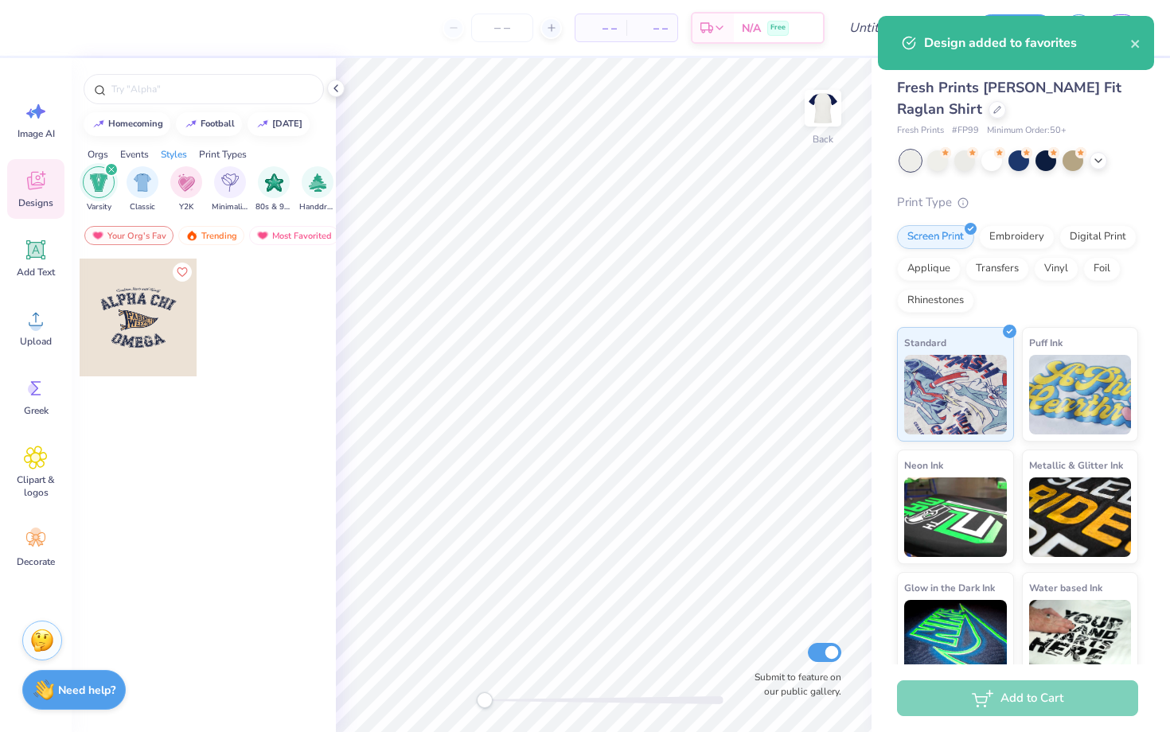
scroll to position [0, 0]
click at [162, 318] on div at bounding box center [139, 318] width 118 height 118
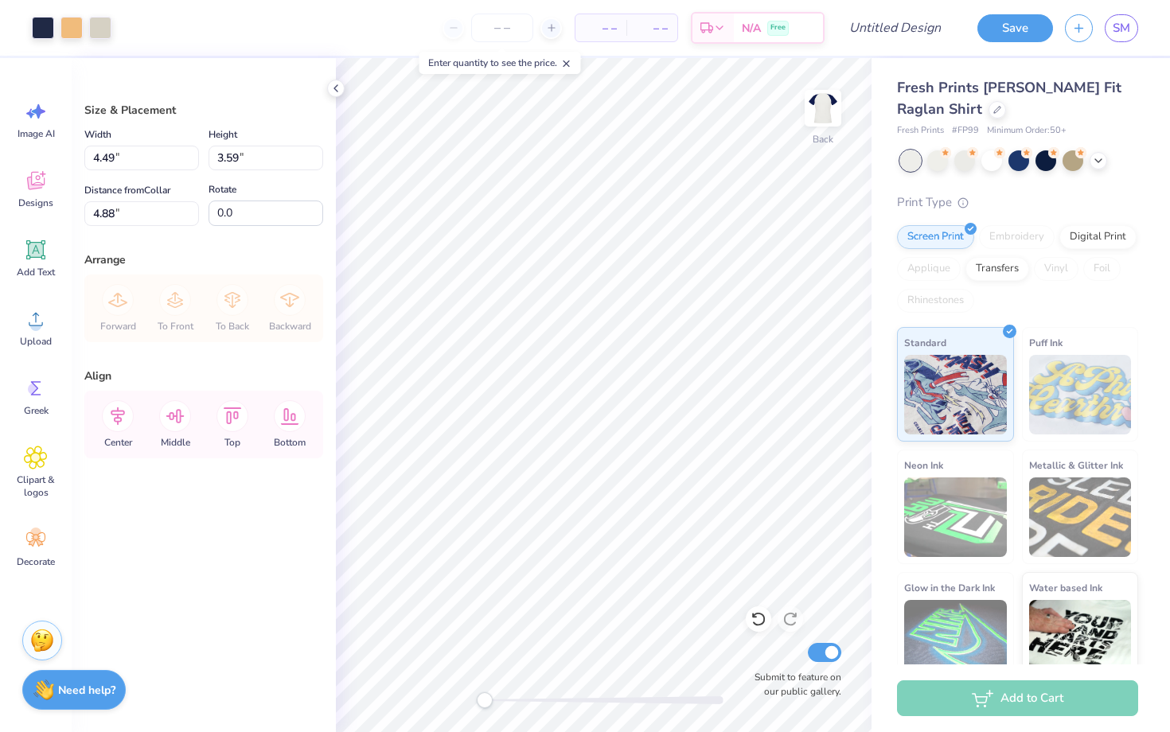
type input "4.49"
type input "3.59"
type input "4.88"
click at [44, 107] on icon at bounding box center [36, 111] width 24 height 24
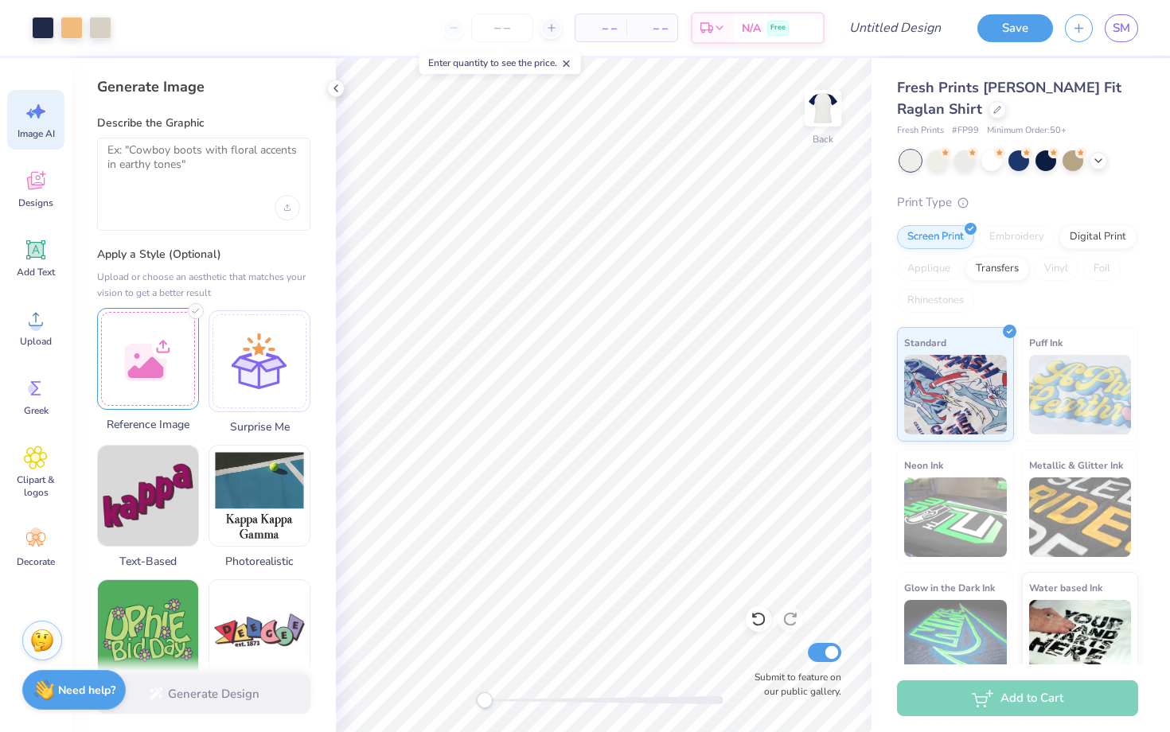
click at [151, 362] on div at bounding box center [148, 359] width 102 height 102
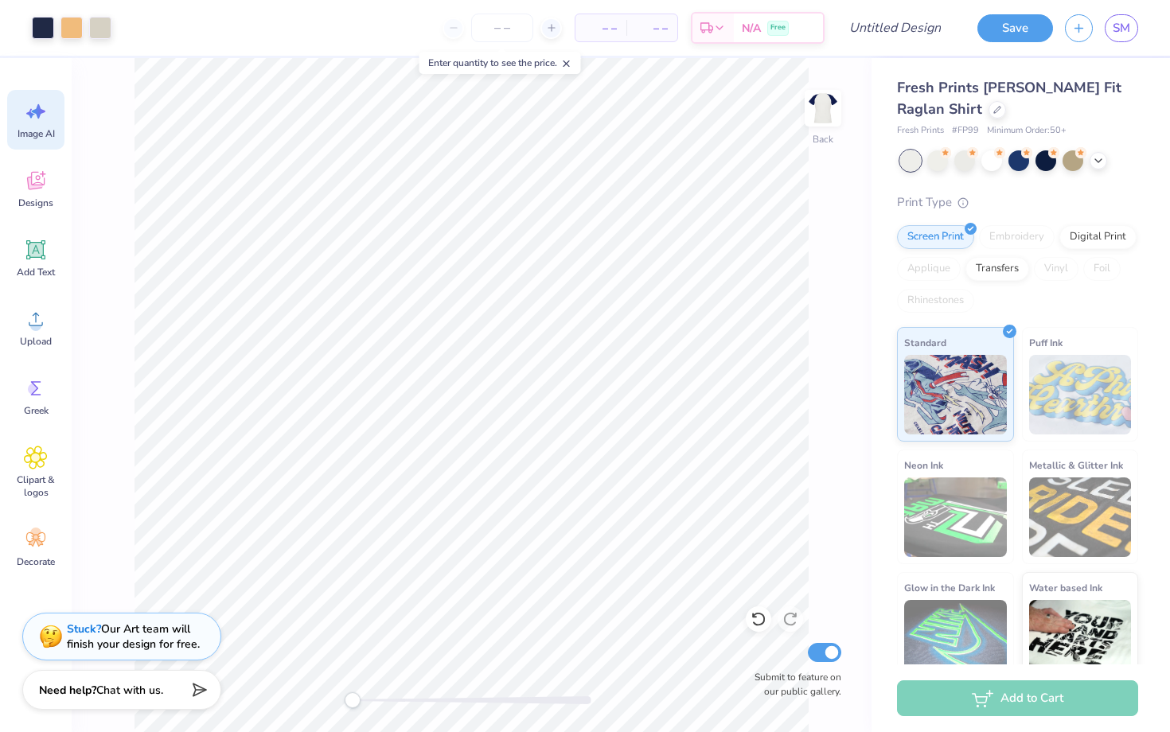
click at [40, 120] on icon at bounding box center [36, 111] width 24 height 24
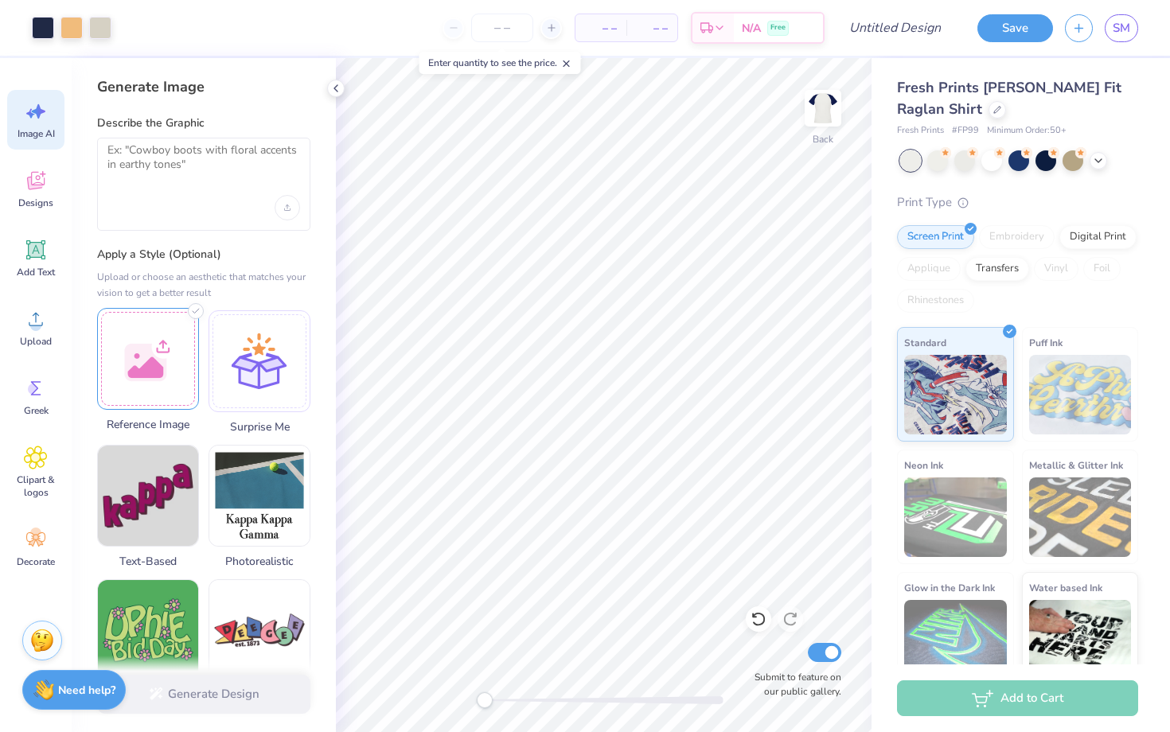
click at [139, 349] on div at bounding box center [148, 359] width 102 height 102
click at [184, 204] on div at bounding box center [203, 207] width 193 height 25
click at [161, 162] on textarea at bounding box center [203, 163] width 193 height 40
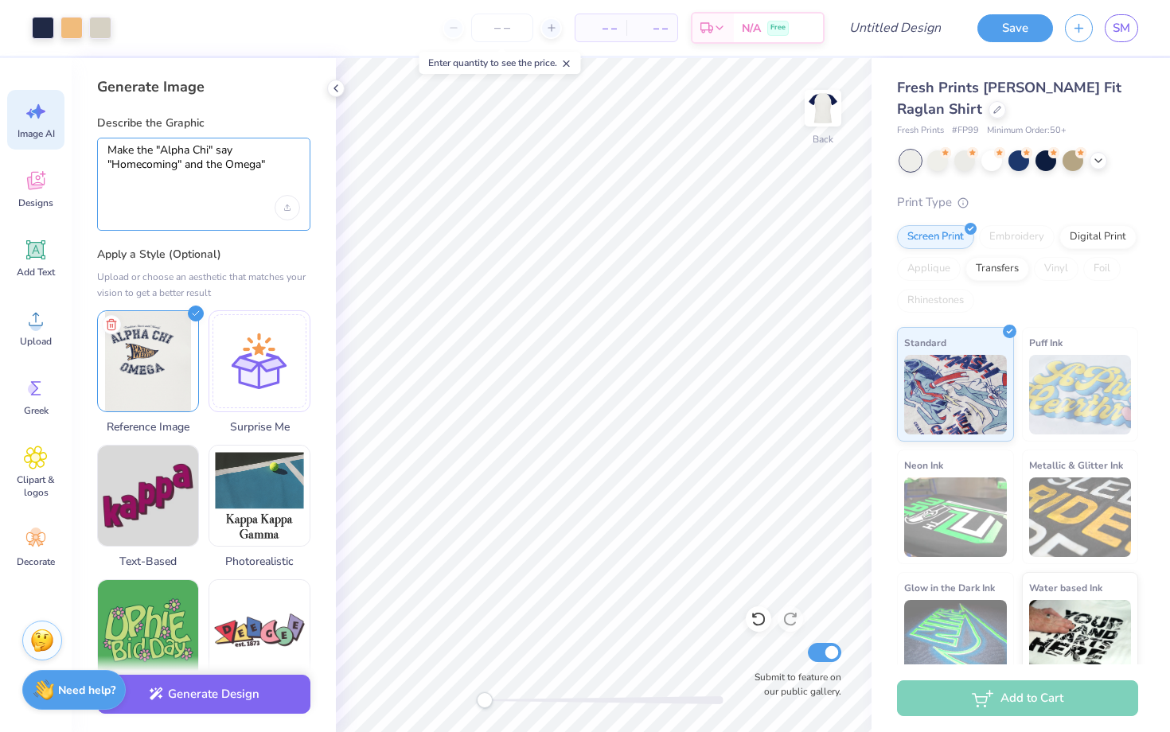
click at [225, 165] on textarea "Make the "Alpha Chi" say "Homecoming" and the Omega"" at bounding box center [203, 163] width 193 height 40
click at [293, 162] on textarea "Make the "Alpha Chi" say "Homecoming" and the "Omega"" at bounding box center [203, 163] width 193 height 40
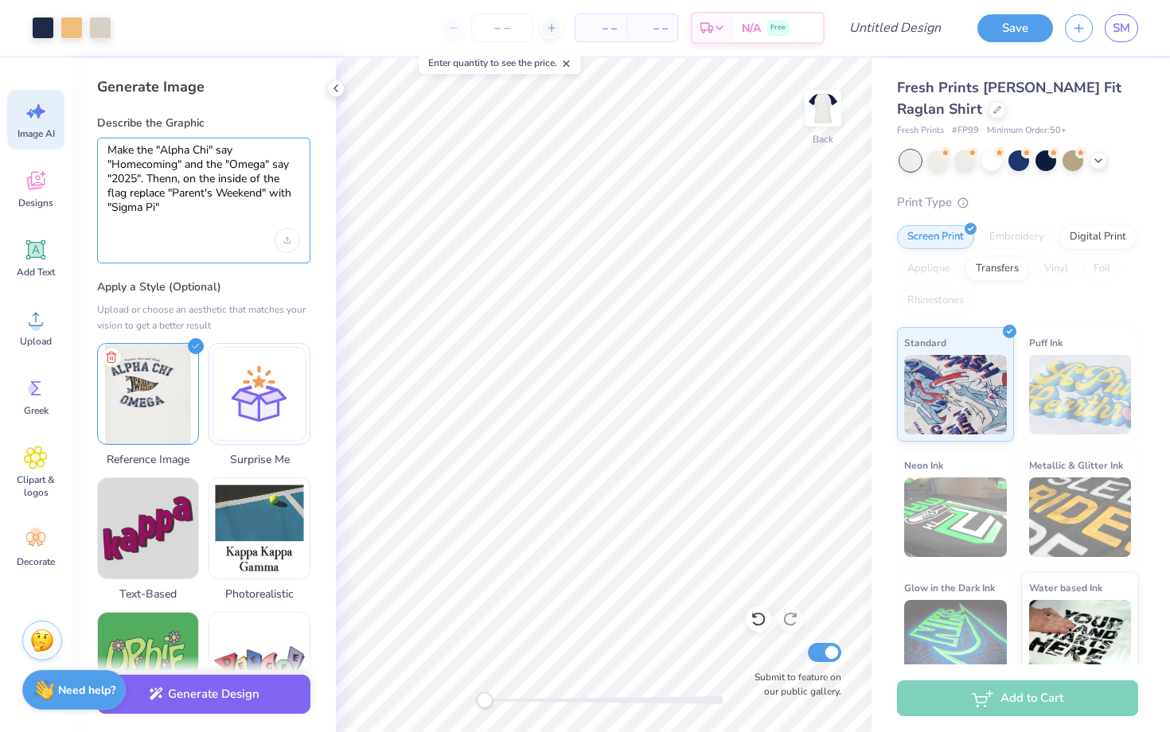
click at [250, 195] on textarea "Make the "Alpha Chi" say "Homecoming" and the "Omega" say "2025". Thenn, on the…" at bounding box center [203, 179] width 193 height 72
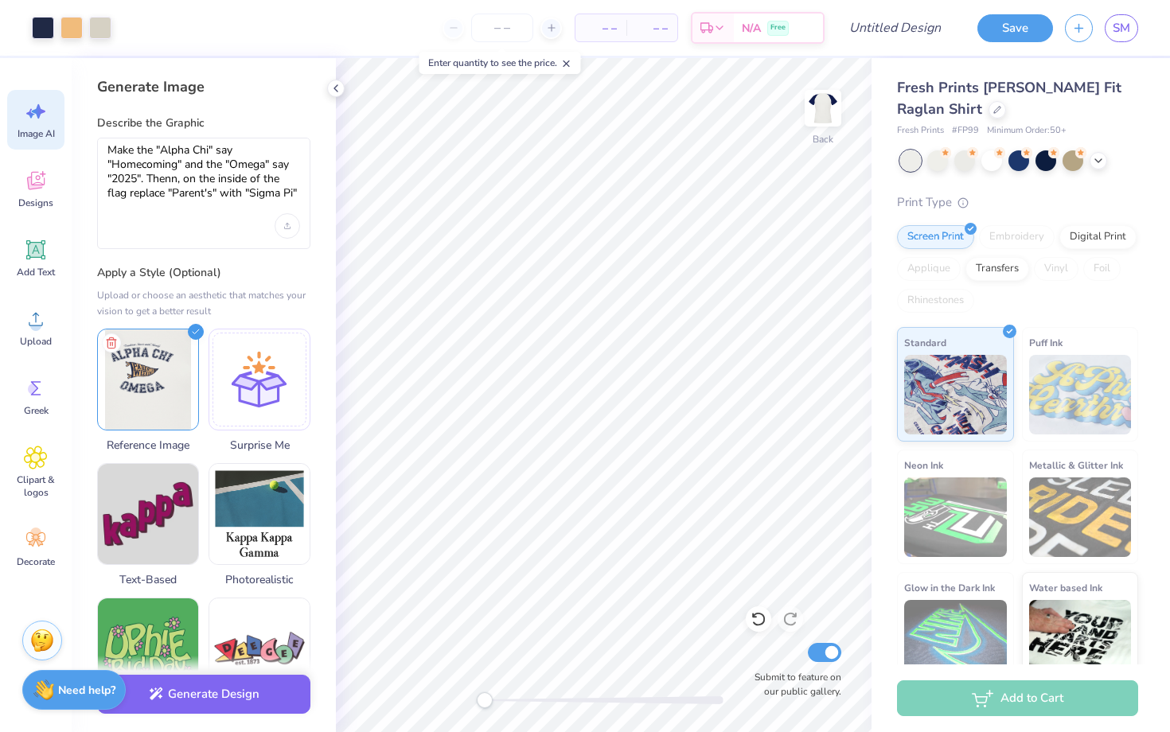
click at [303, 195] on div "Make the "Alpha Chi" say "Homecoming" and the "Omega" say "2025". Thenn, on the…" at bounding box center [203, 193] width 213 height 111
click at [298, 193] on textarea "Make the "Alpha Chi" say "Homecoming" and the "Omega" say "2025". Thenn, on the…" at bounding box center [203, 172] width 193 height 58
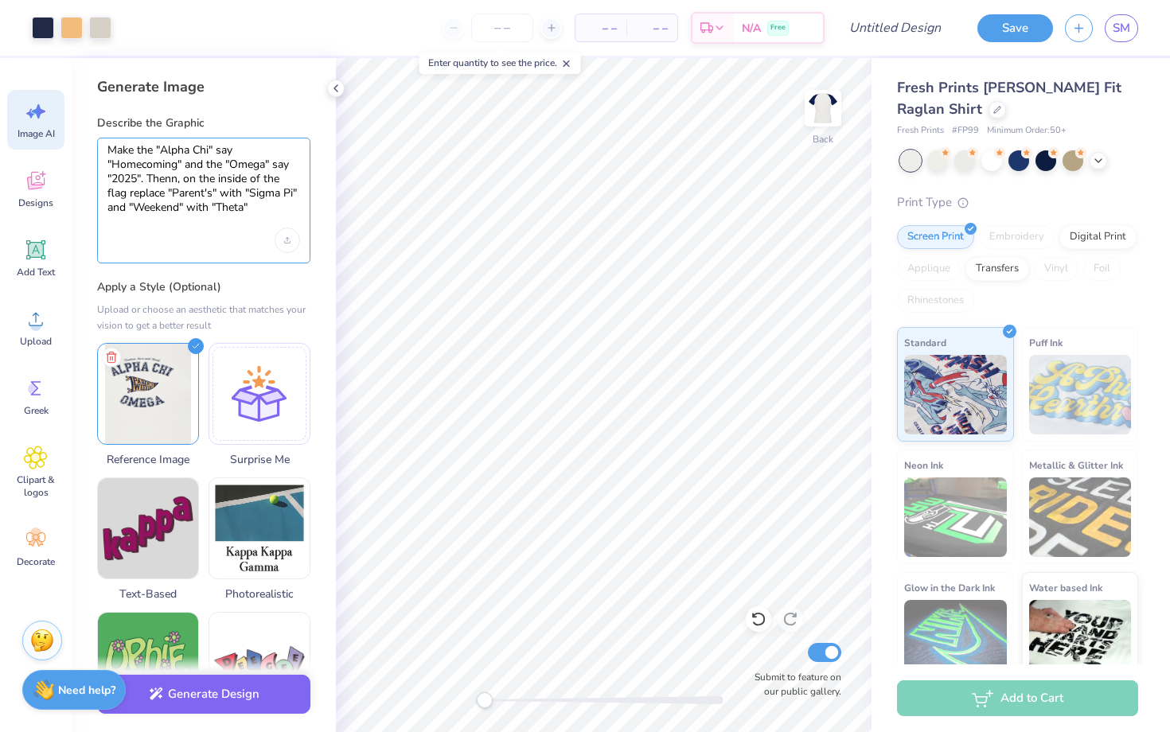
click at [173, 177] on textarea "Make the "Alpha Chi" say "Homecoming" and the "Omega" say "2025". Thenn, on the…" at bounding box center [203, 179] width 193 height 72
click at [251, 193] on textarea "Make the "Alpha Chi" say "Homecoming" and the "Omega" say "2025". Then, on the …" at bounding box center [203, 179] width 193 height 72
click at [252, 211] on textarea "Make the "Alpha Chi" say "Homecoming" and the "Omega" say "2025". Then, on the …" at bounding box center [203, 179] width 193 height 72
type textarea "Make the "Alpha Chi" say "Homecoming" and the "Omega" say "2025". Then, on the …"
click at [236, 689] on button "Generate Design" at bounding box center [203, 690] width 213 height 39
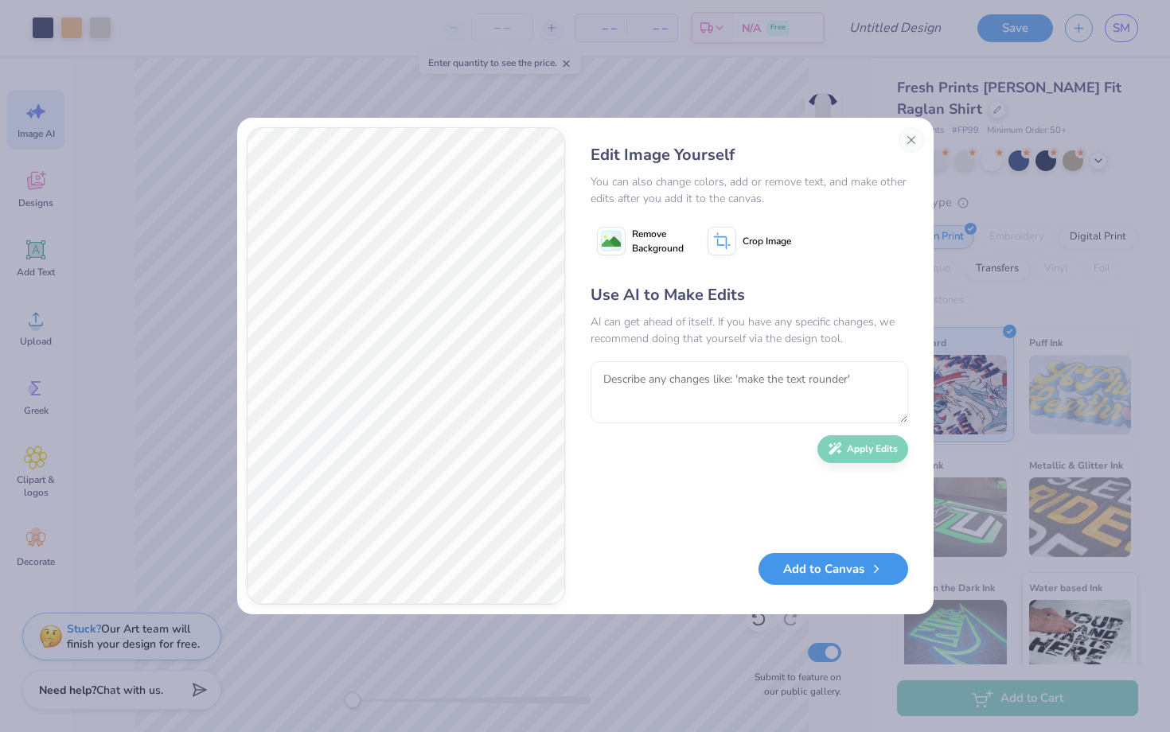
click at [836, 566] on button "Add to Canvas" at bounding box center [834, 569] width 150 height 33
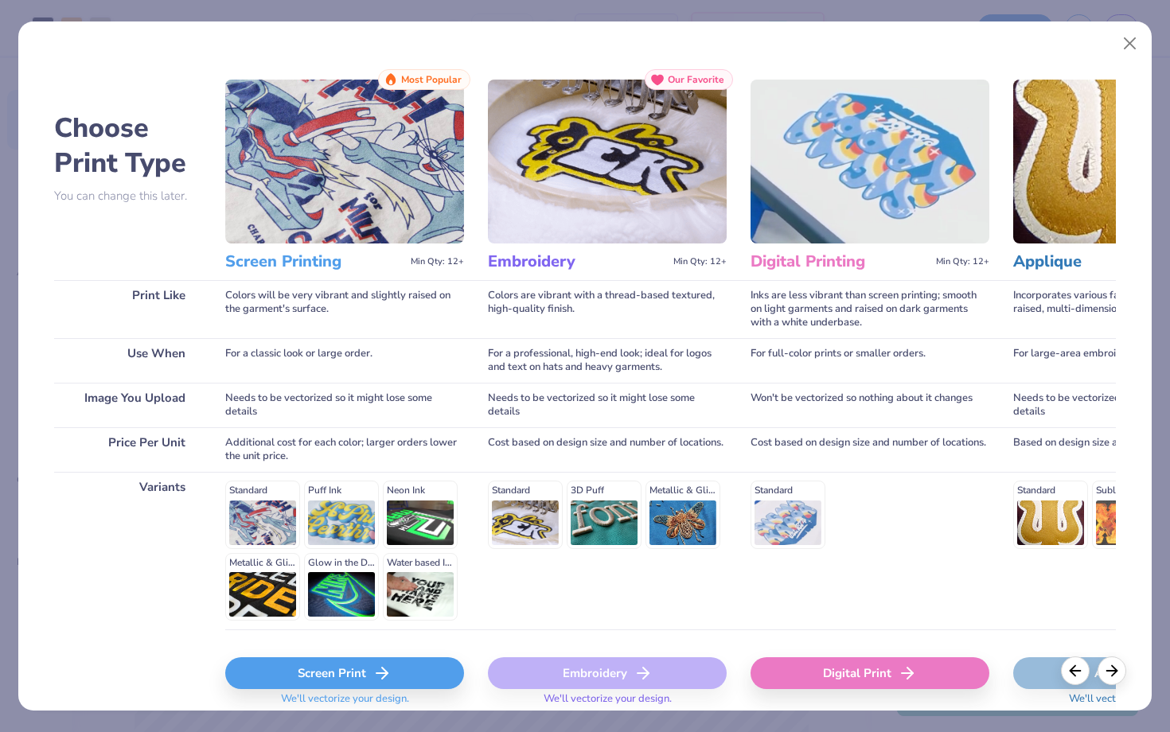
click at [332, 676] on div "Screen Print" at bounding box center [344, 673] width 239 height 32
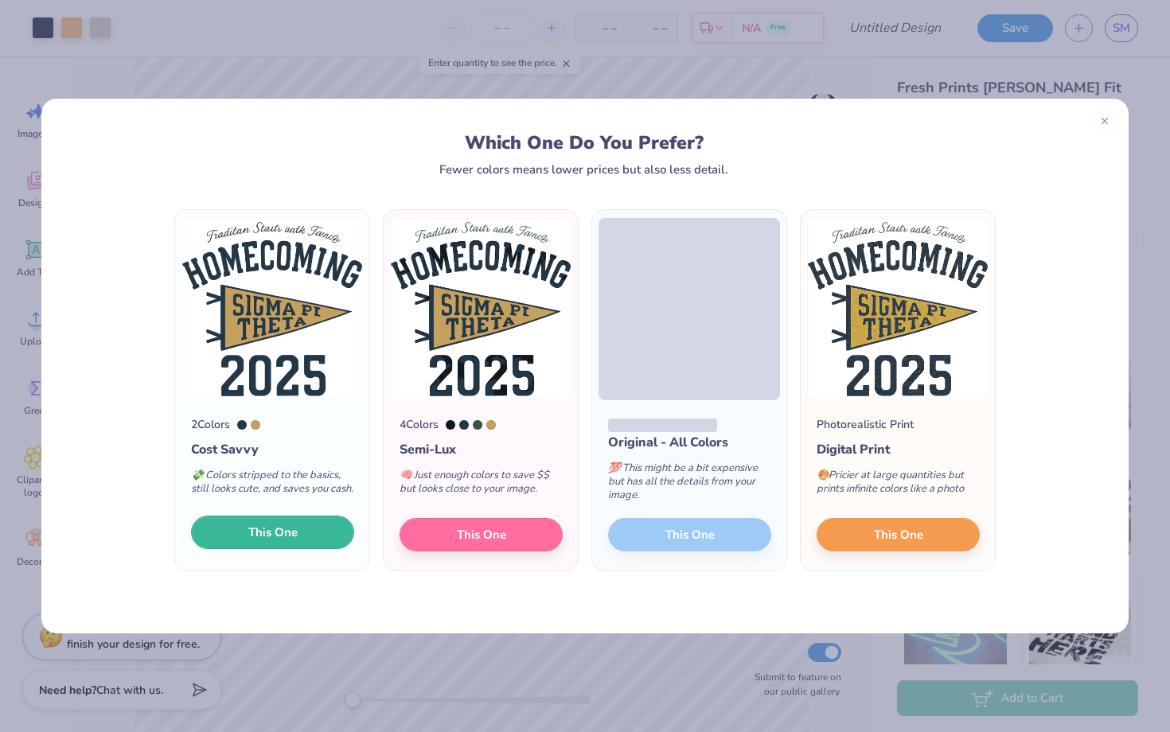
click at [286, 542] on span "This One" at bounding box center [272, 533] width 49 height 18
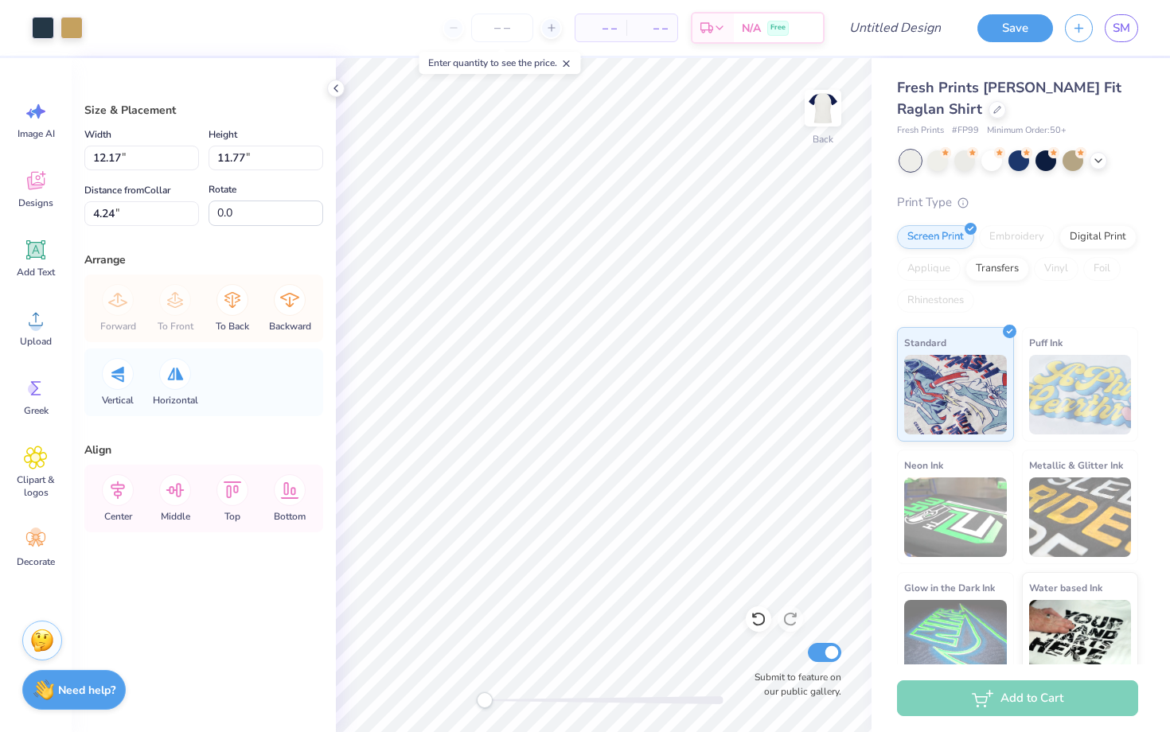
click at [605, 222] on div at bounding box center [585, 366] width 1170 height 732
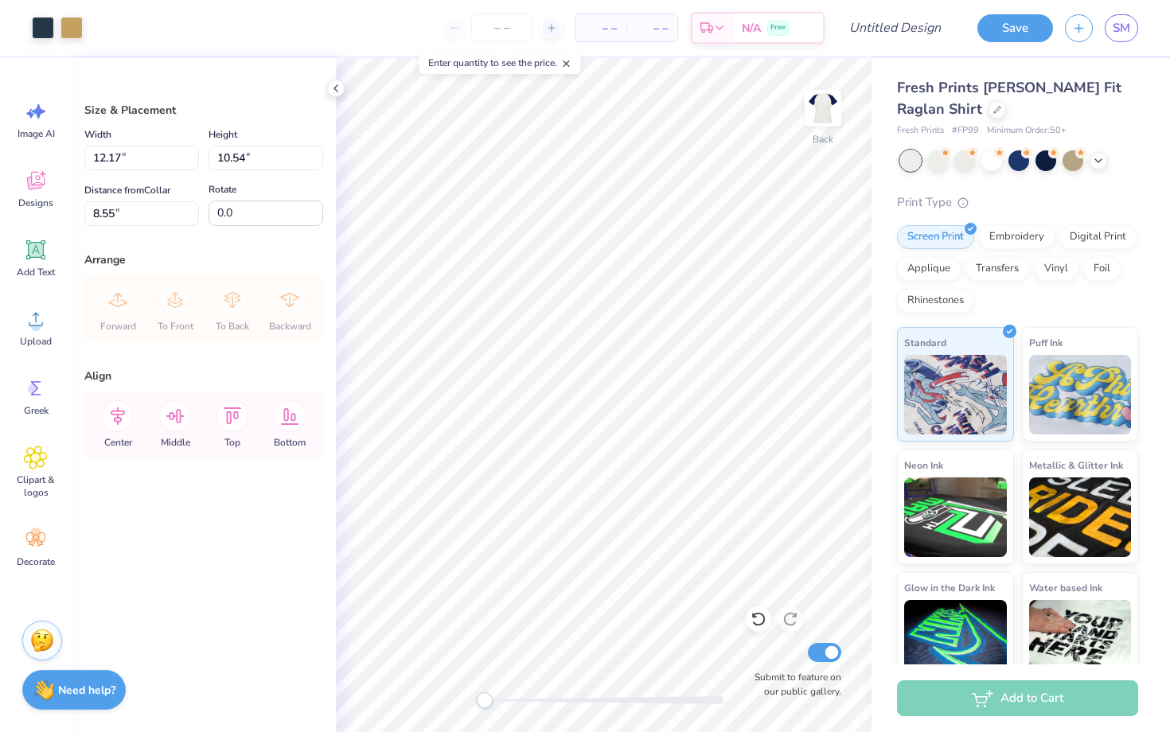
type input "1.35"
type input "5.40"
type input "4.68"
type input "7.21"
type input "2.27"
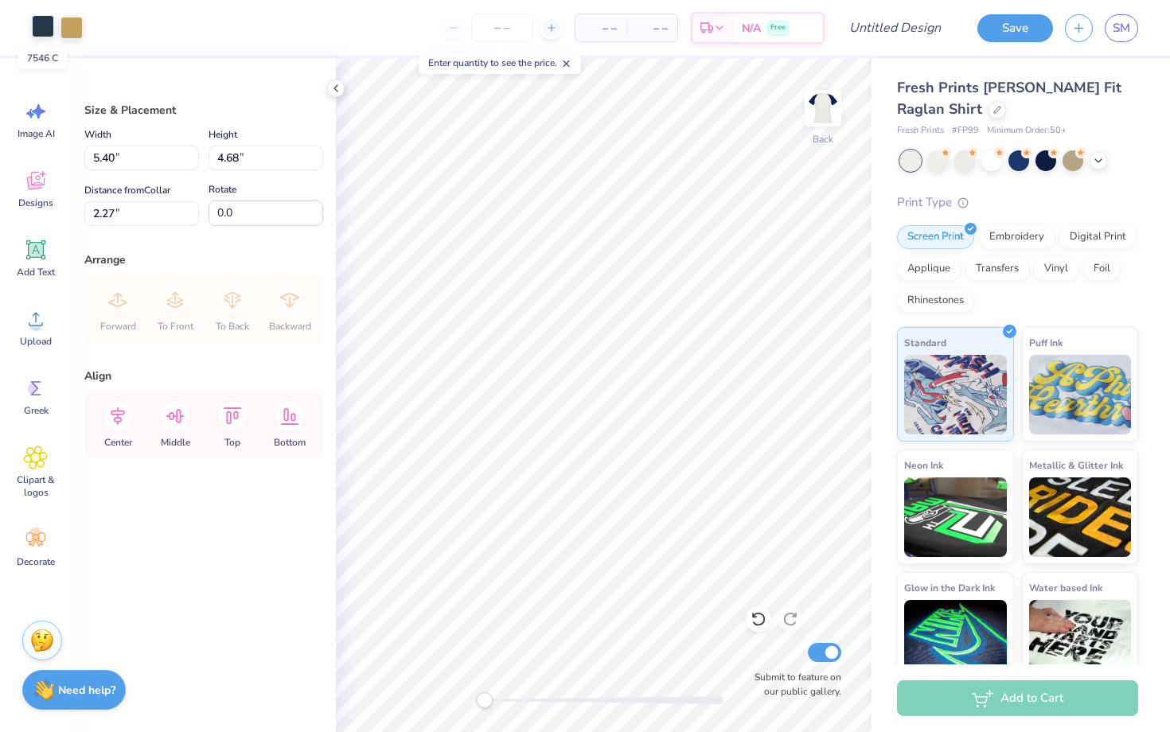
click at [38, 22] on div at bounding box center [43, 26] width 22 height 22
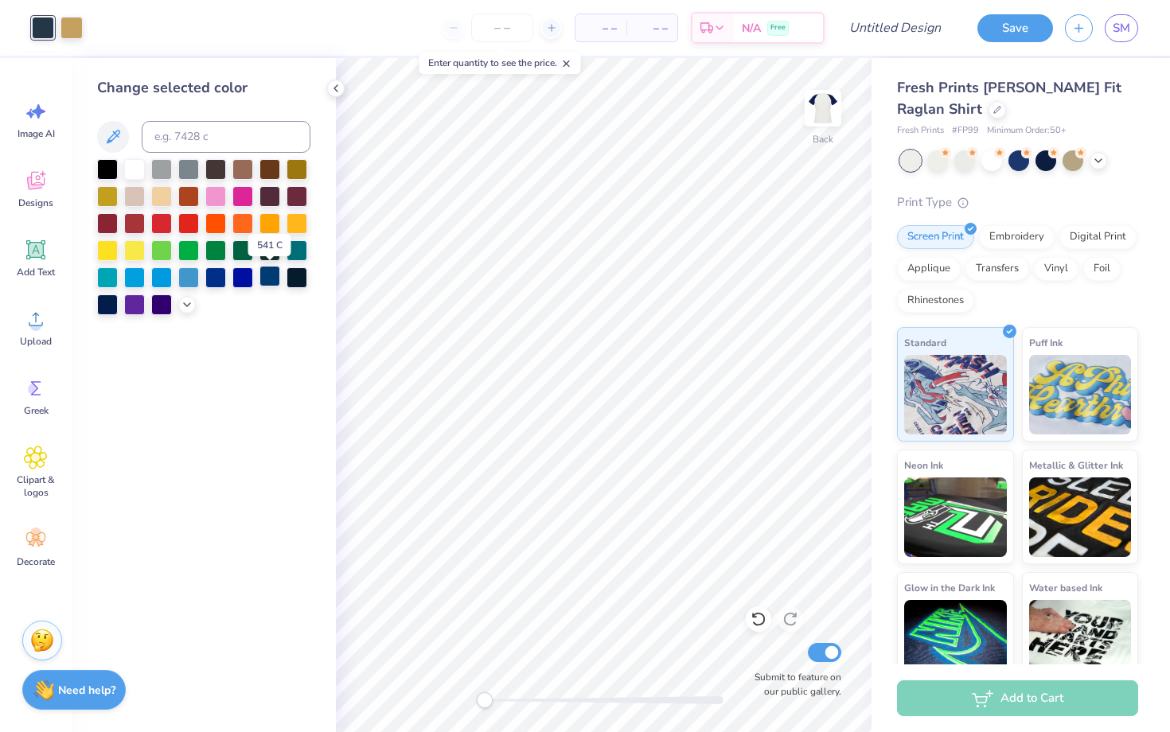
click at [268, 278] on div at bounding box center [269, 276] width 21 height 21
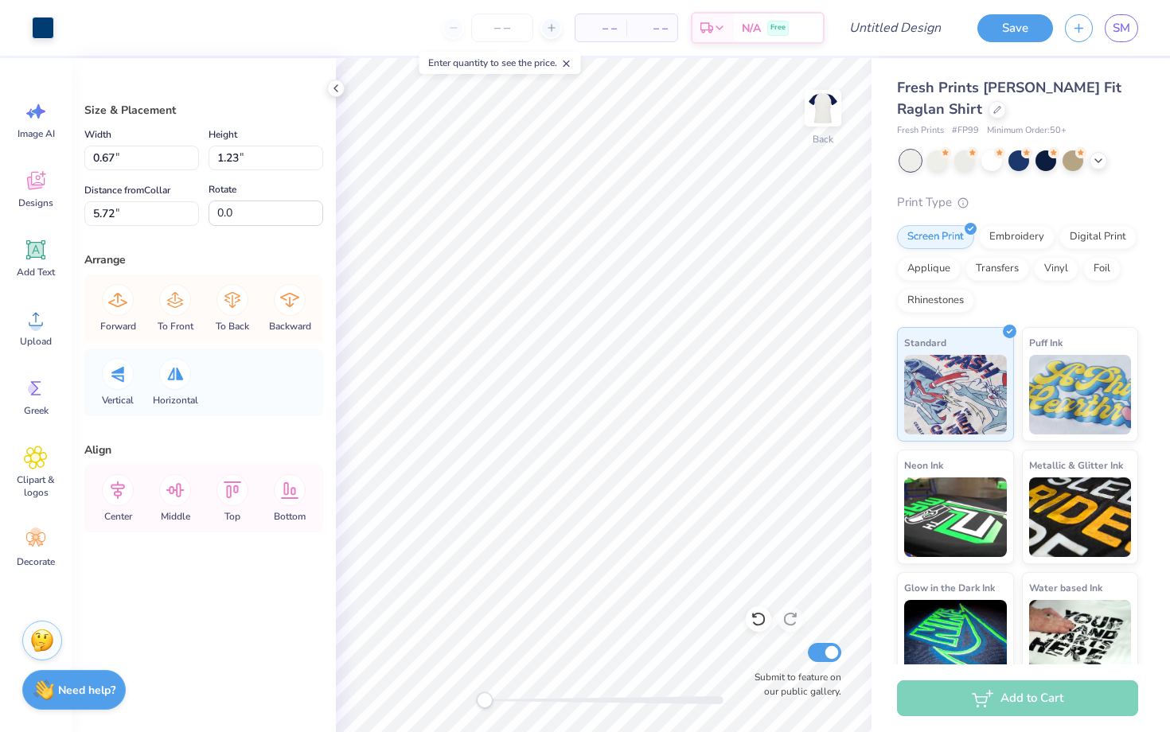
type input "0.68"
type input "0.38"
type input "0.67"
type input "4.60"
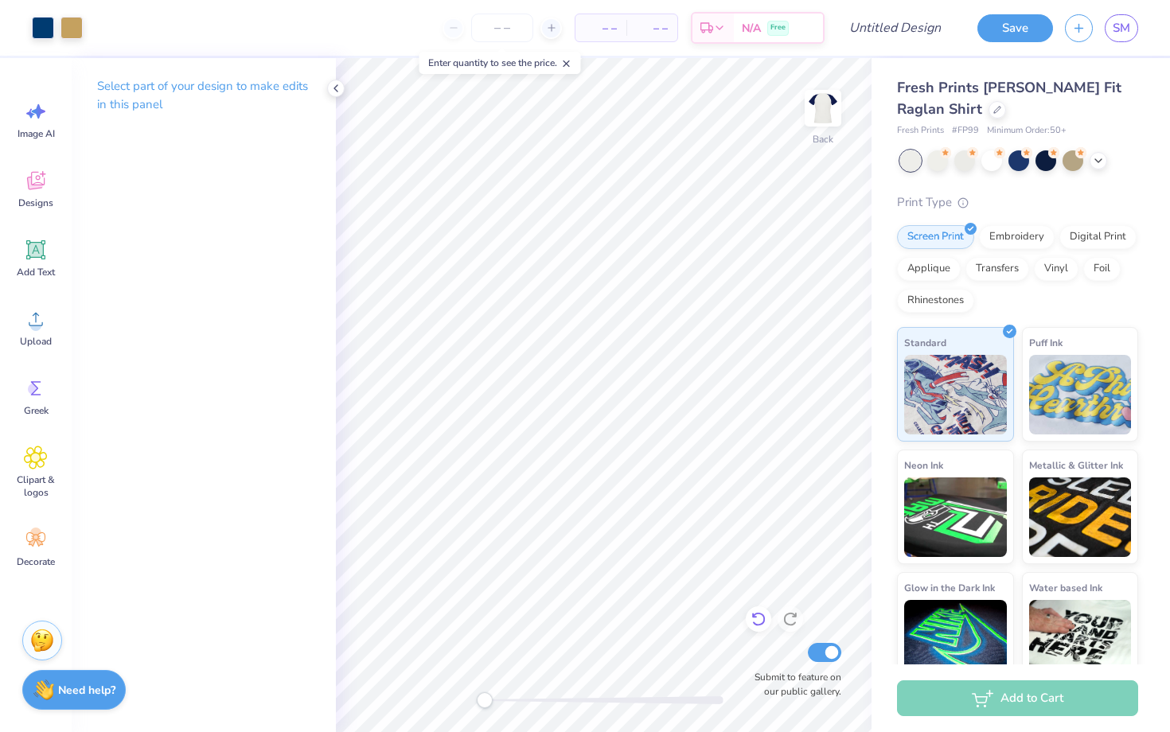
click at [757, 626] on icon at bounding box center [758, 620] width 14 height 14
click at [760, 615] on icon at bounding box center [759, 619] width 16 height 16
click at [36, 257] on icon at bounding box center [35, 249] width 19 height 19
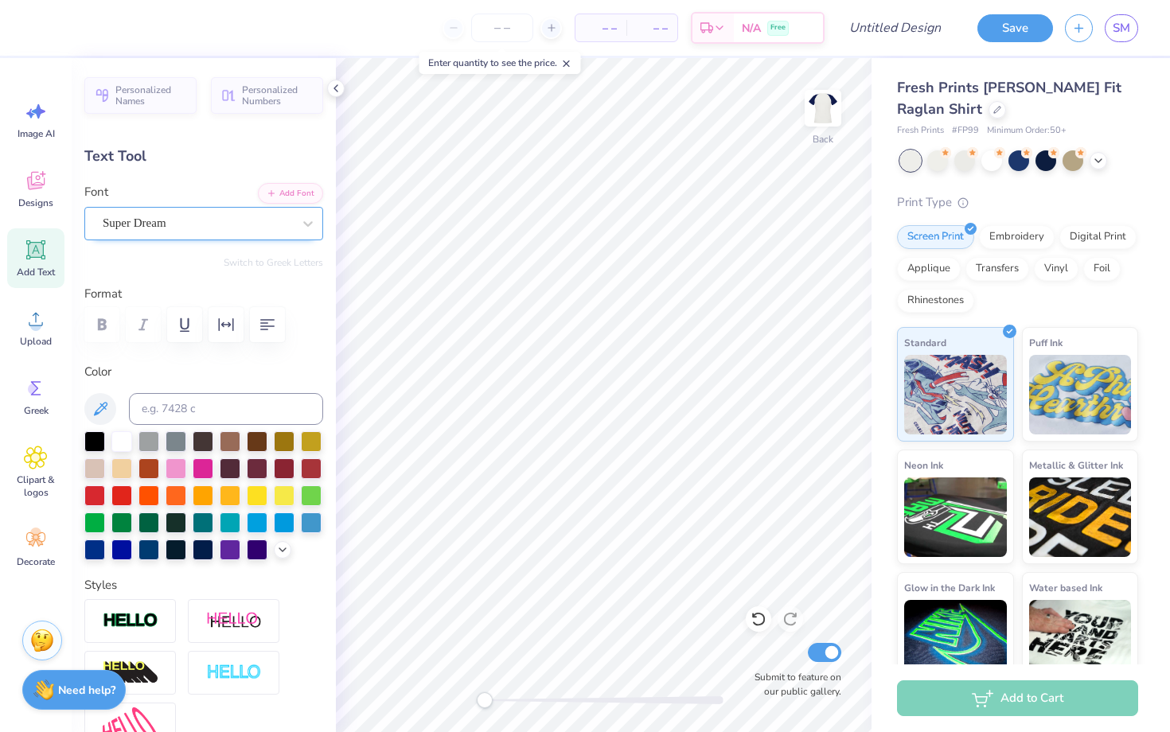
click at [194, 231] on div "Super Dream" at bounding box center [197, 223] width 193 height 25
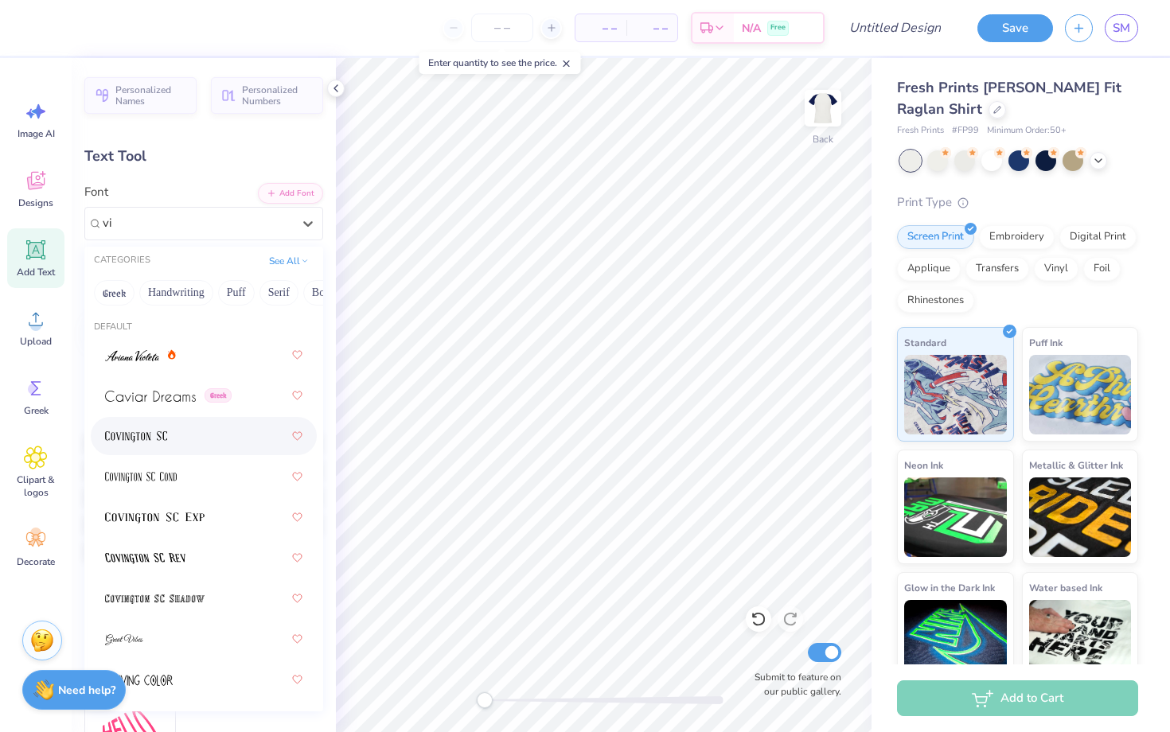
type input "v"
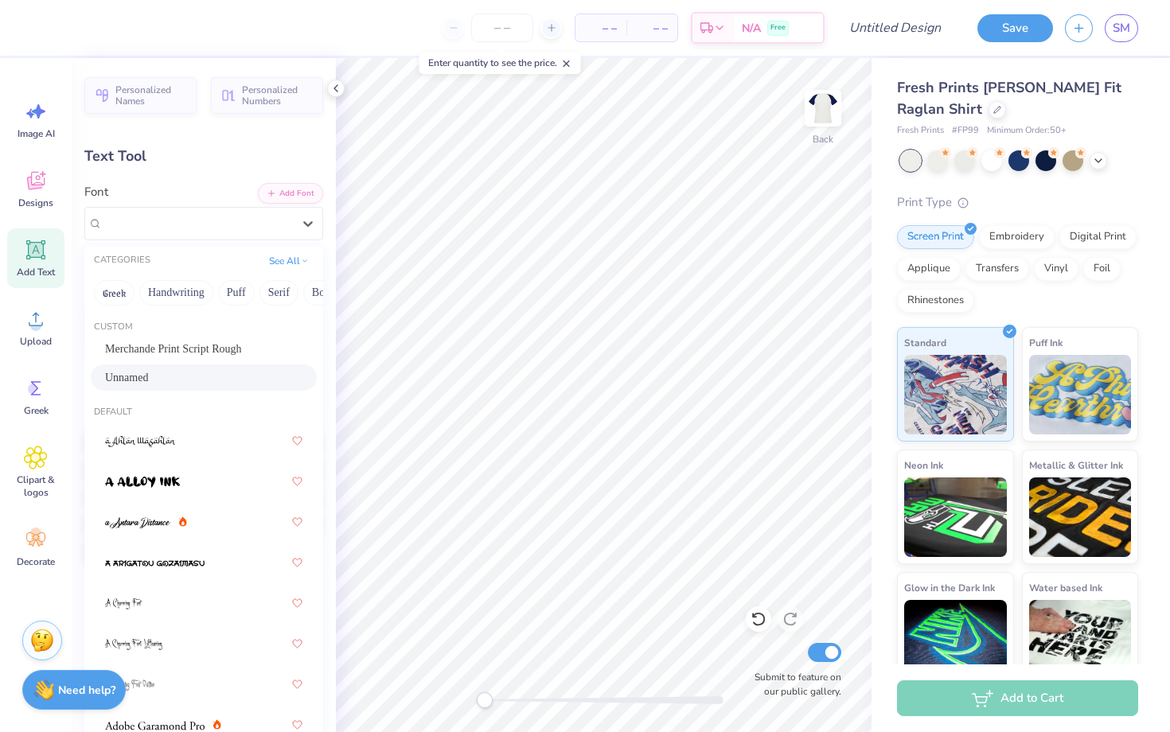
click at [128, 381] on span "Unnamed" at bounding box center [126, 377] width 43 height 17
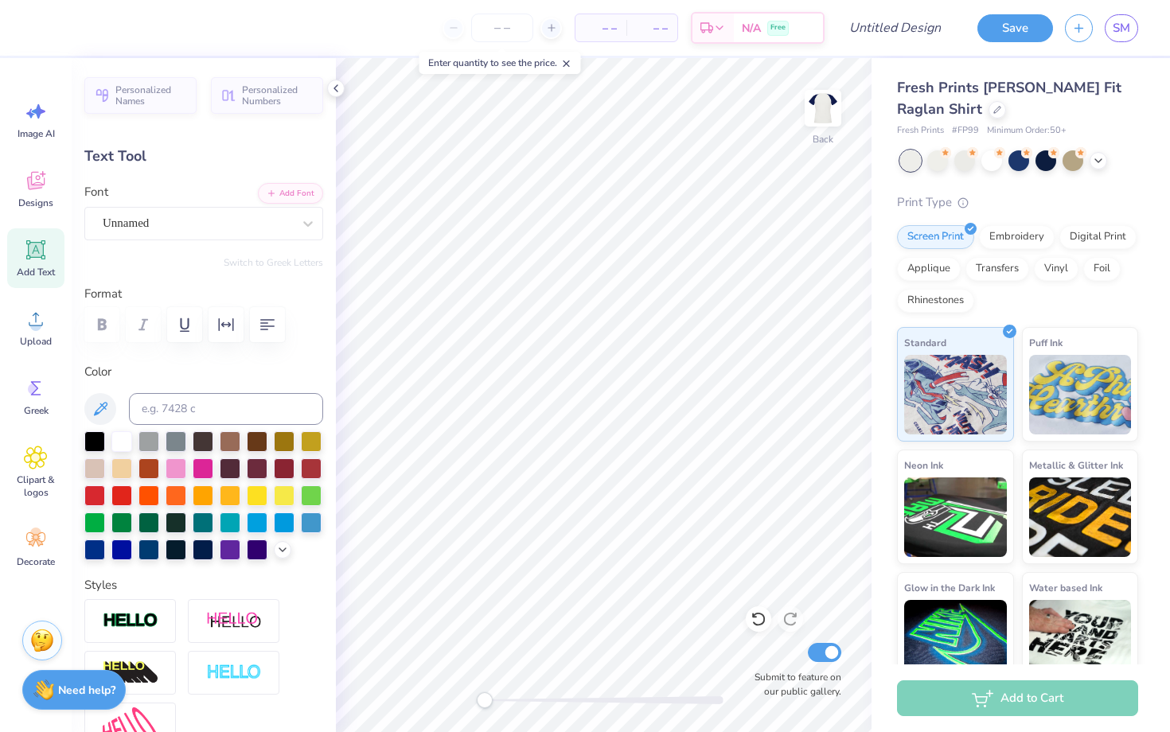
scroll to position [0, 3]
type textarea "Homecoming"
click at [150, 548] on div at bounding box center [148, 548] width 21 height 21
click at [198, 229] on div "Unnamed" at bounding box center [197, 223] width 193 height 25
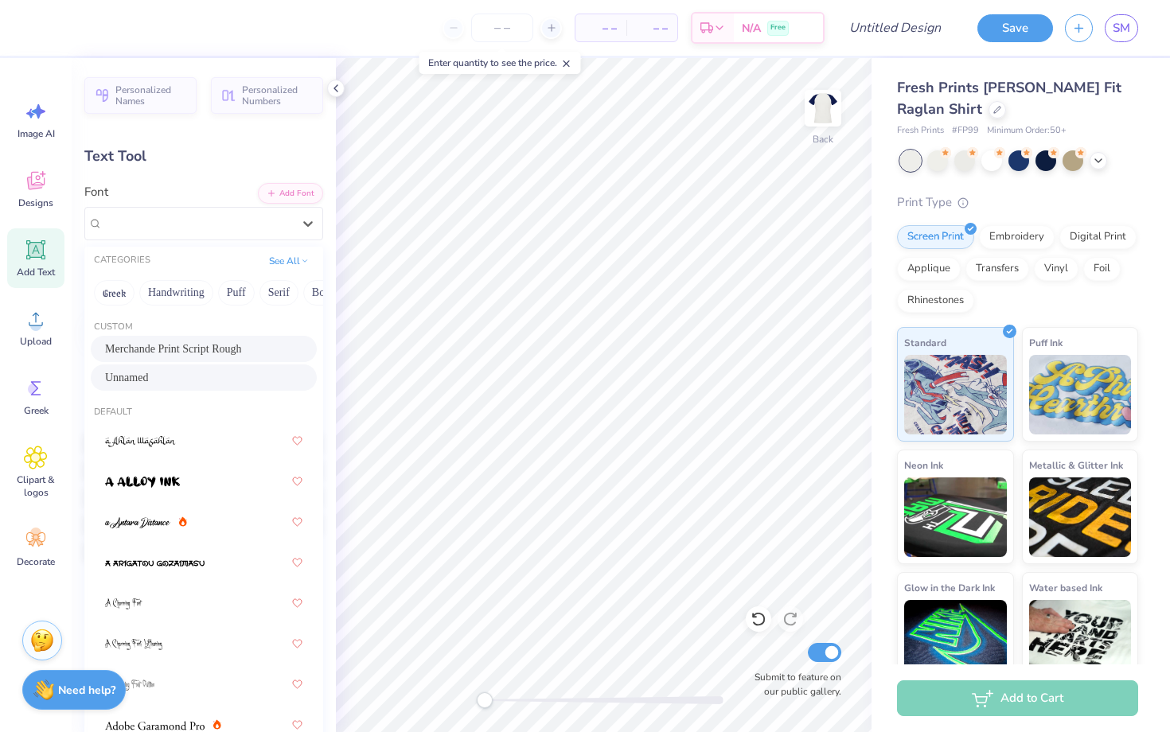
click at [209, 347] on span "Merchande Print Script Rough" at bounding box center [173, 349] width 136 height 17
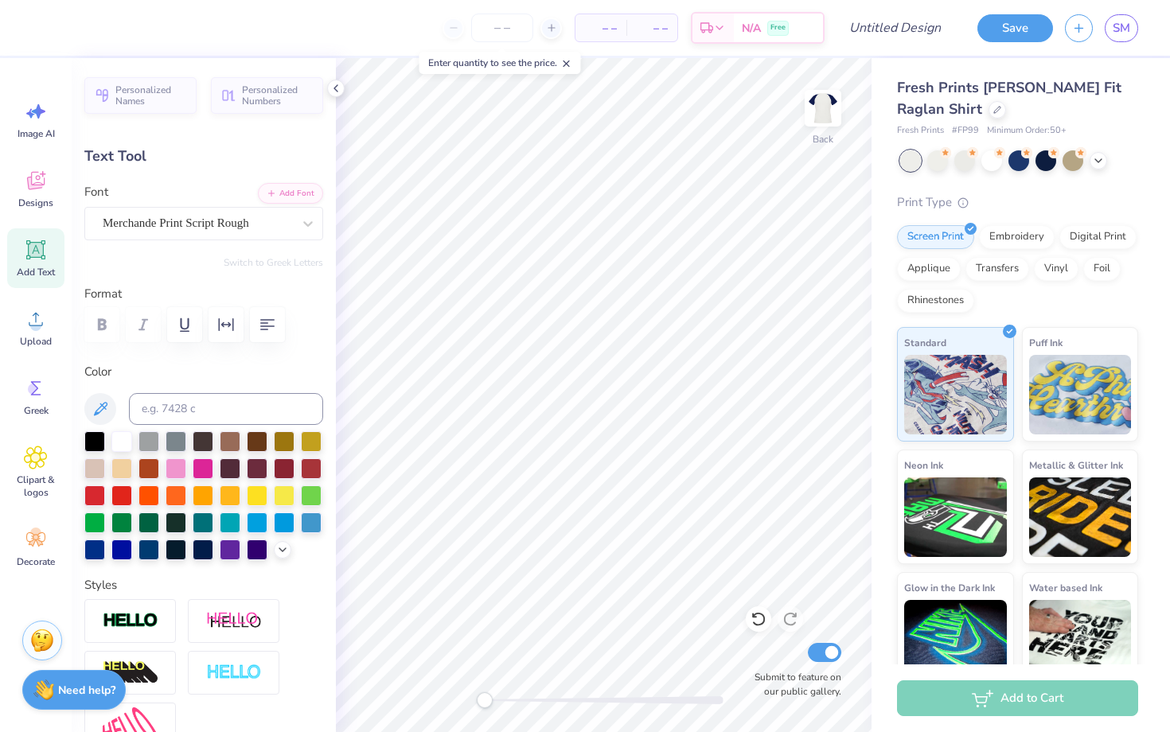
click at [180, 236] on div "Merchande Print Script Rough" at bounding box center [203, 223] width 239 height 33
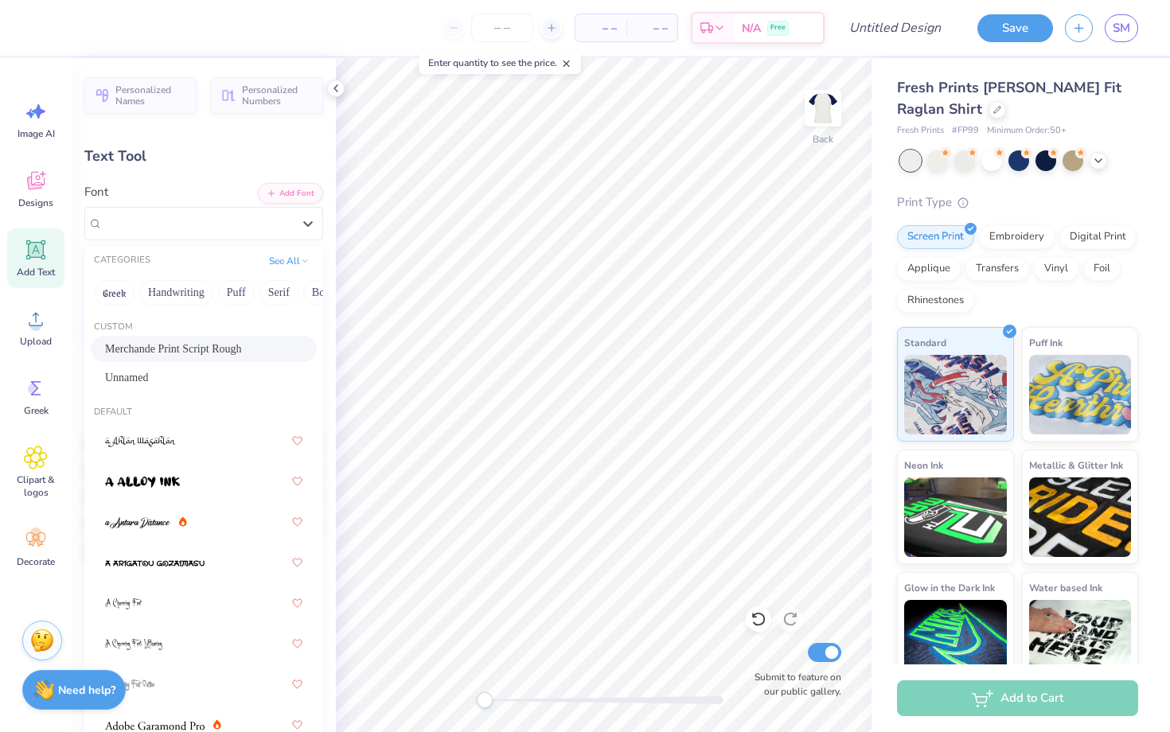
type input "6.21"
type input "1.21"
type input "9.93"
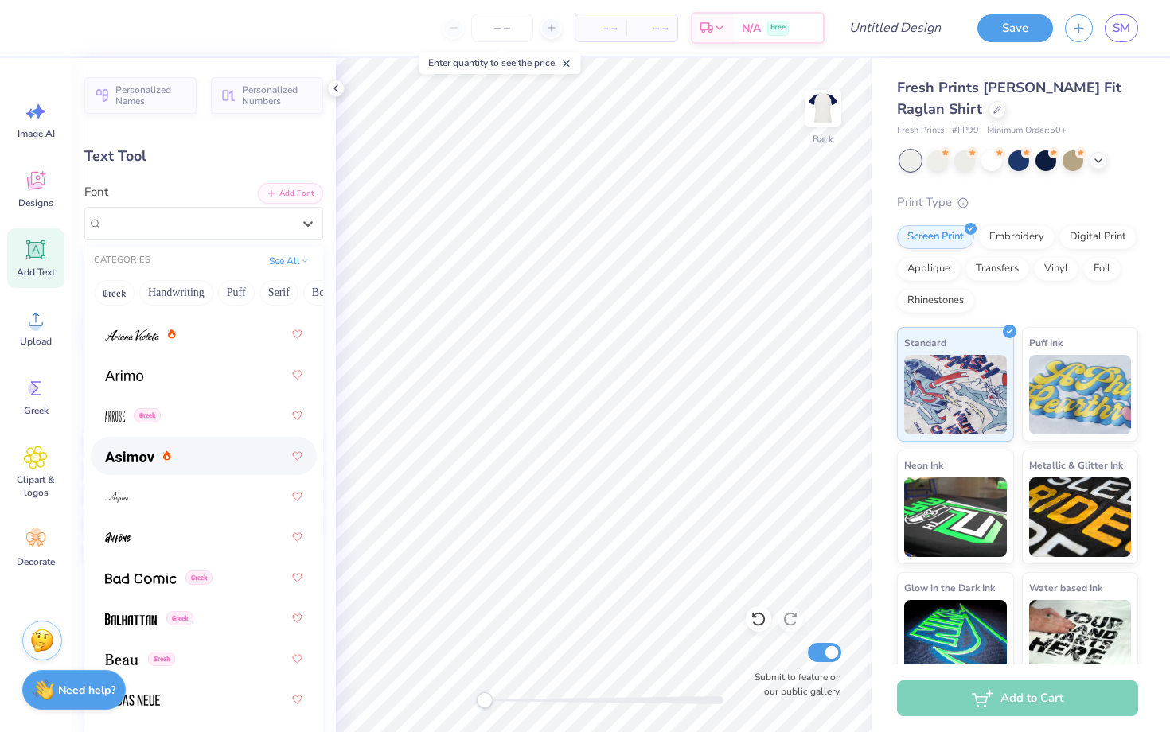
scroll to position [1051, 0]
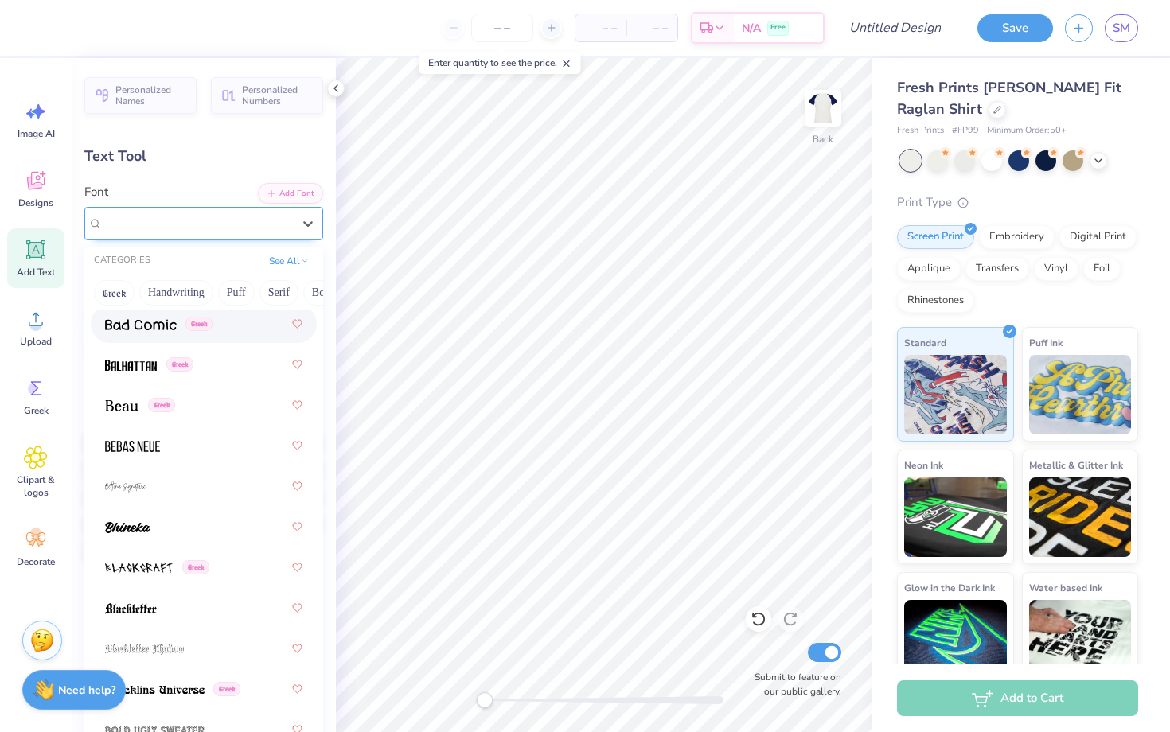
click at [172, 213] on div "Merchande Print Script Rough" at bounding box center [197, 223] width 193 height 25
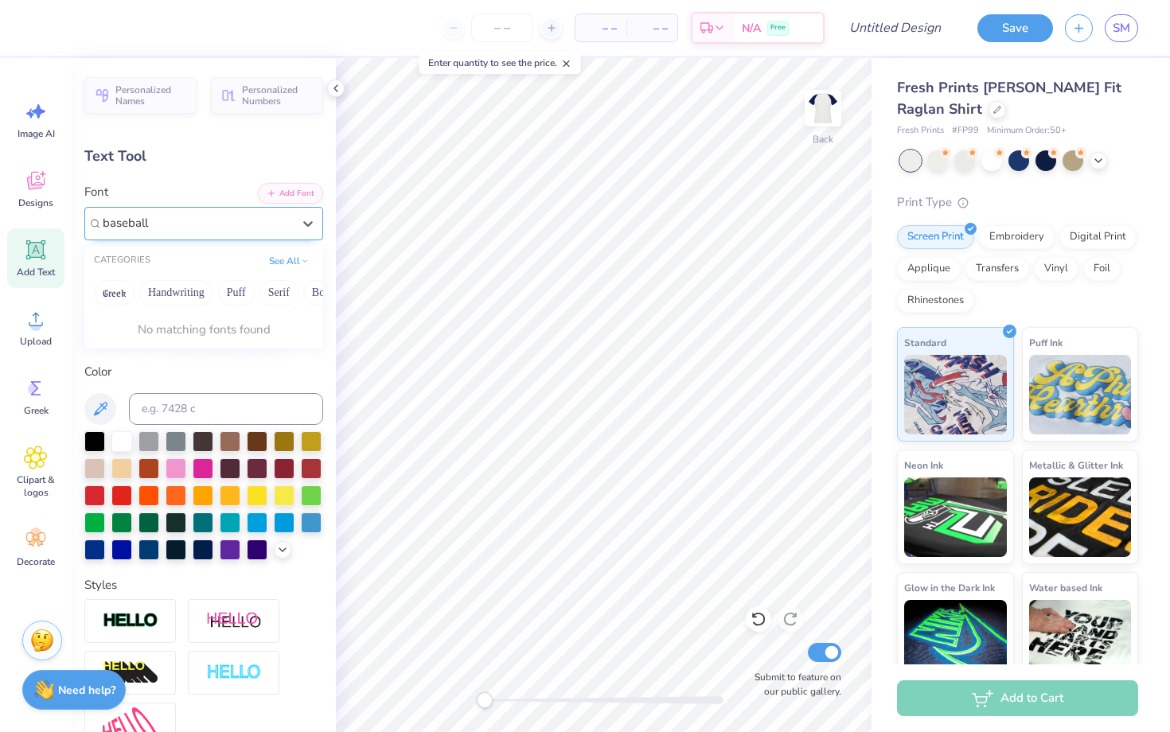
click at [136, 216] on input "baseball" at bounding box center [127, 223] width 49 height 18
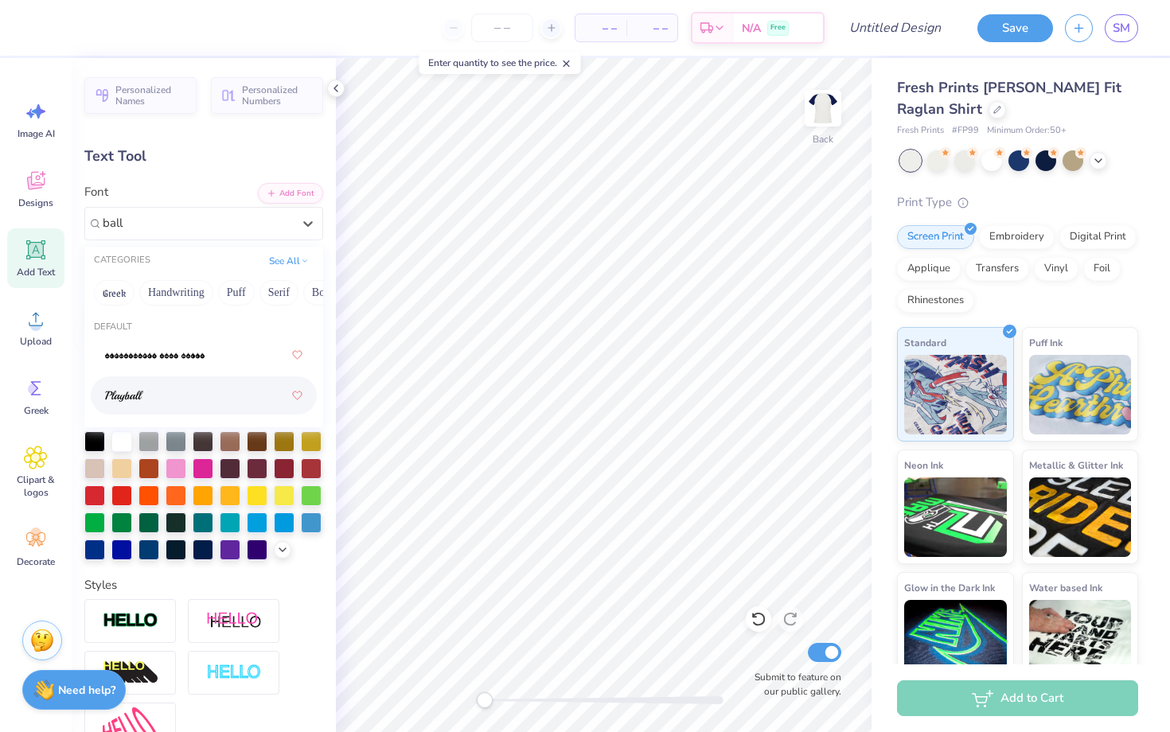
click at [118, 392] on img at bounding box center [124, 396] width 38 height 11
type input "ball"
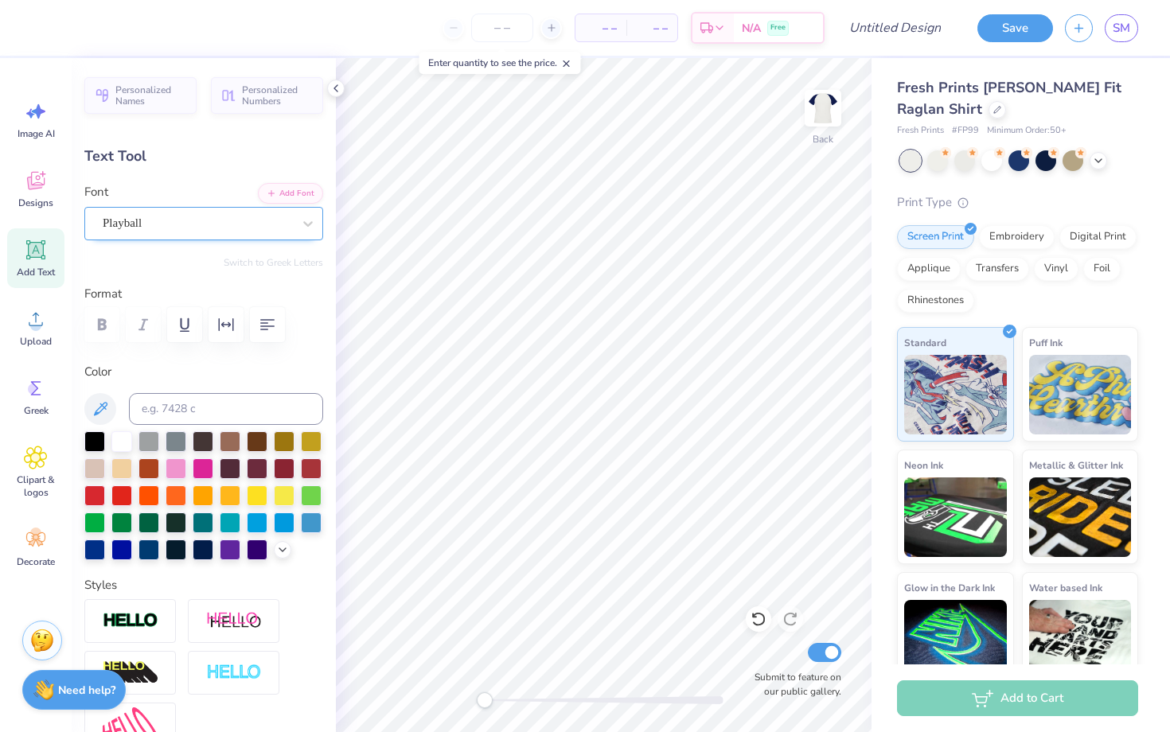
click at [174, 232] on div at bounding box center [197, 223] width 189 height 21
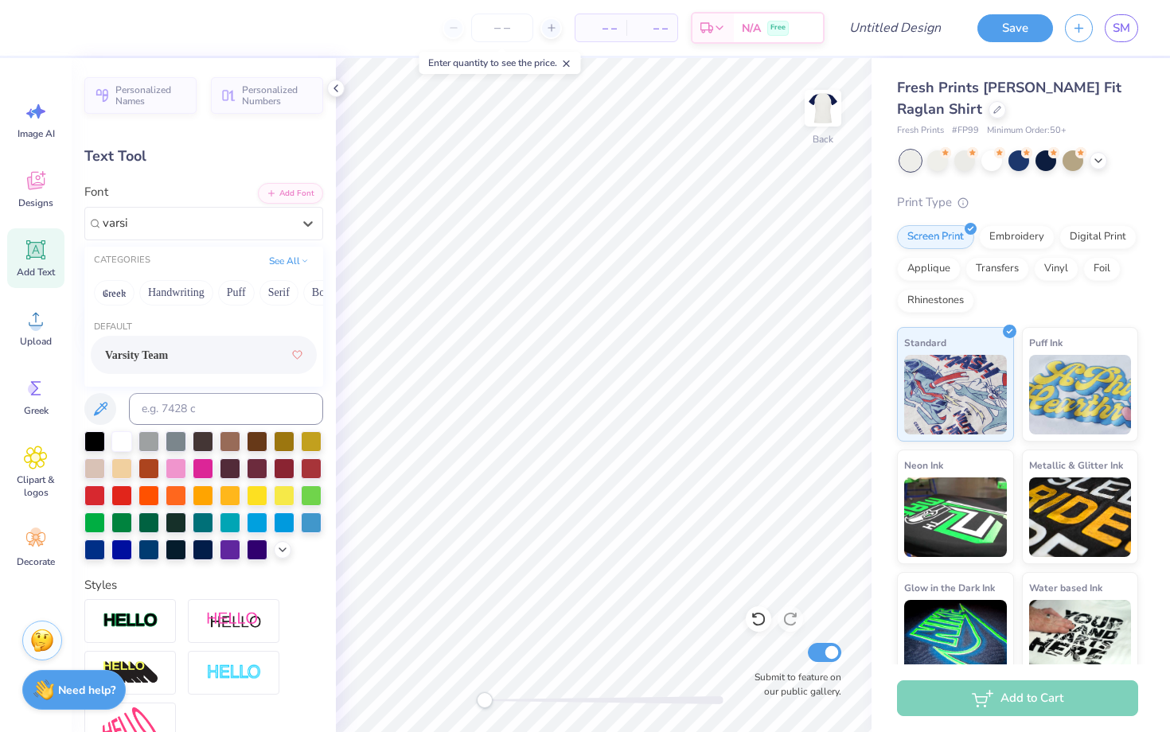
click at [168, 354] on span "Varsity Team" at bounding box center [136, 355] width 63 height 17
type input "varsi"
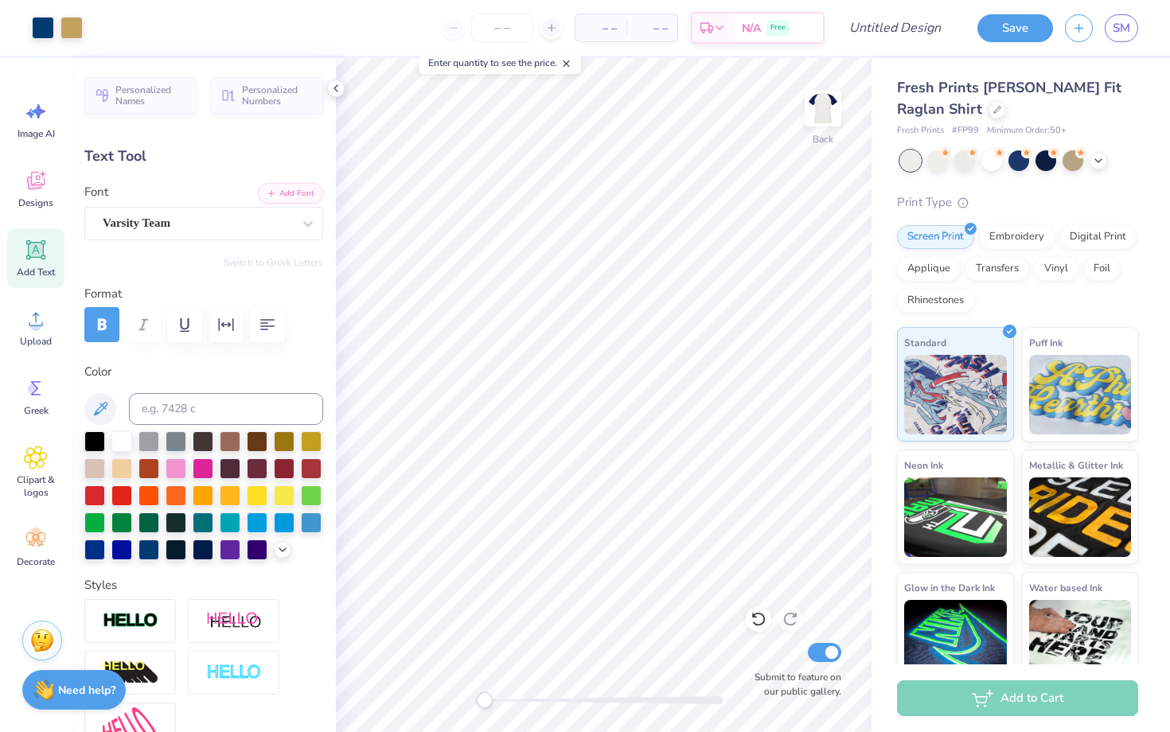
type input "6.58"
type input "0.78"
type input "10.14"
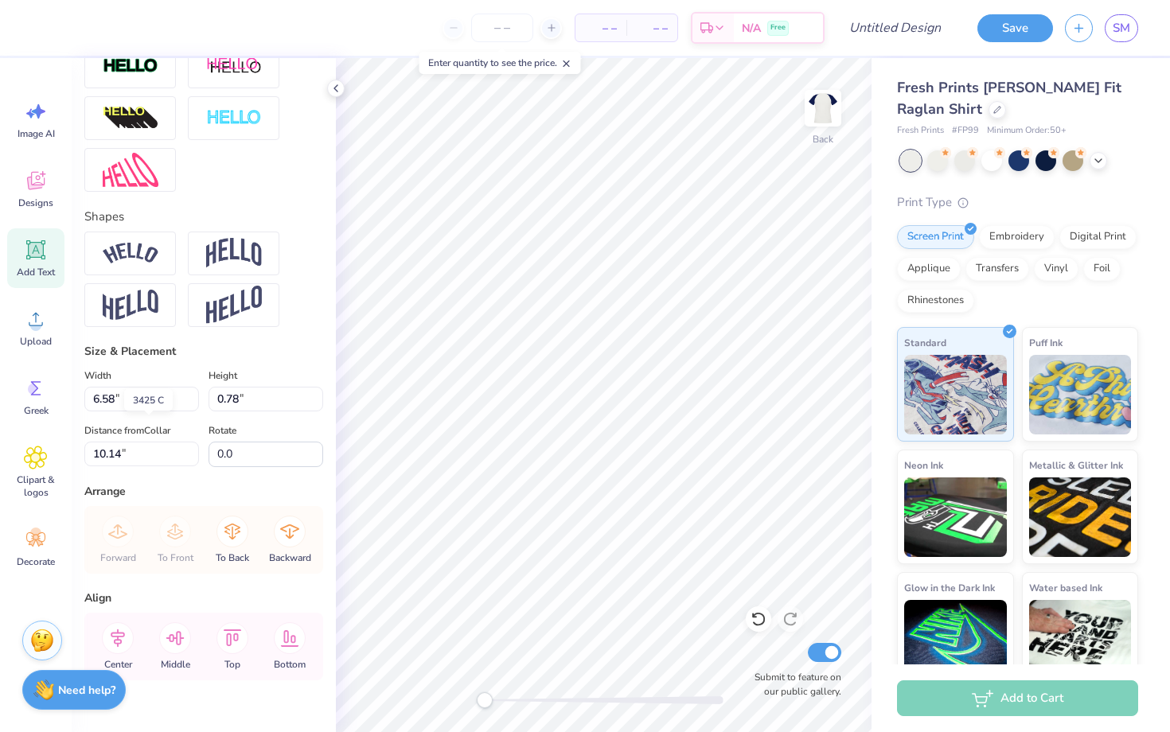
scroll to position [582, 0]
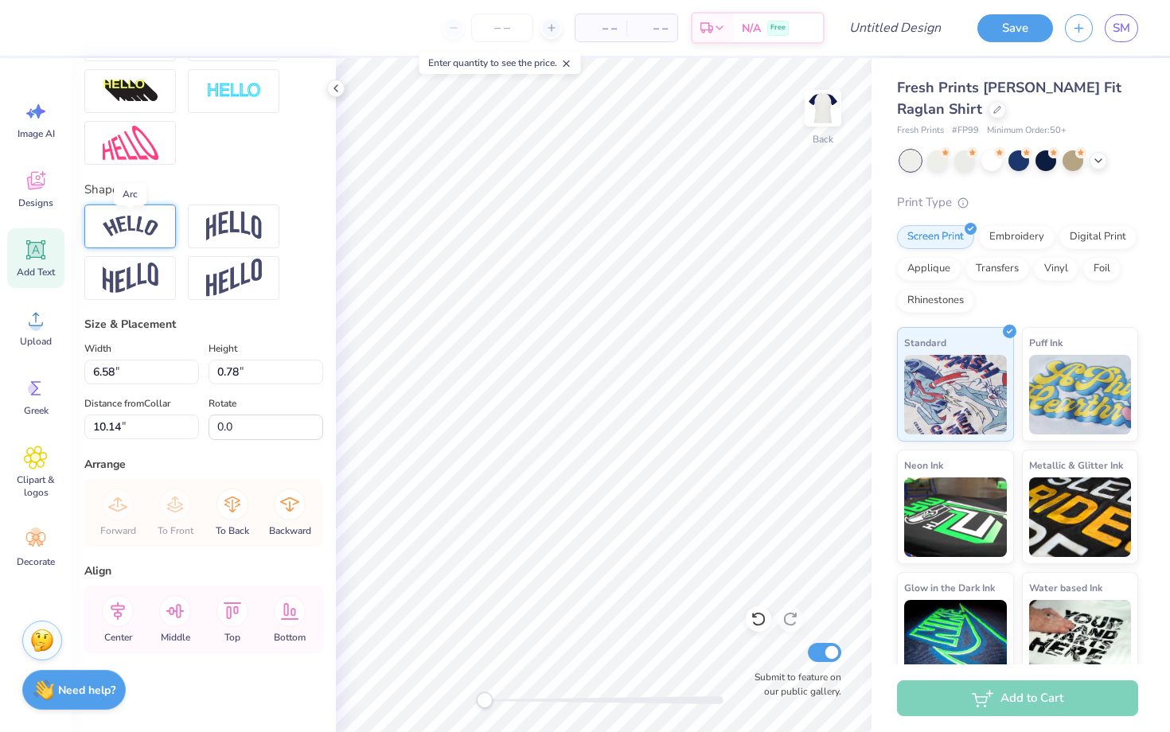
click at [153, 222] on img at bounding box center [131, 226] width 56 height 21
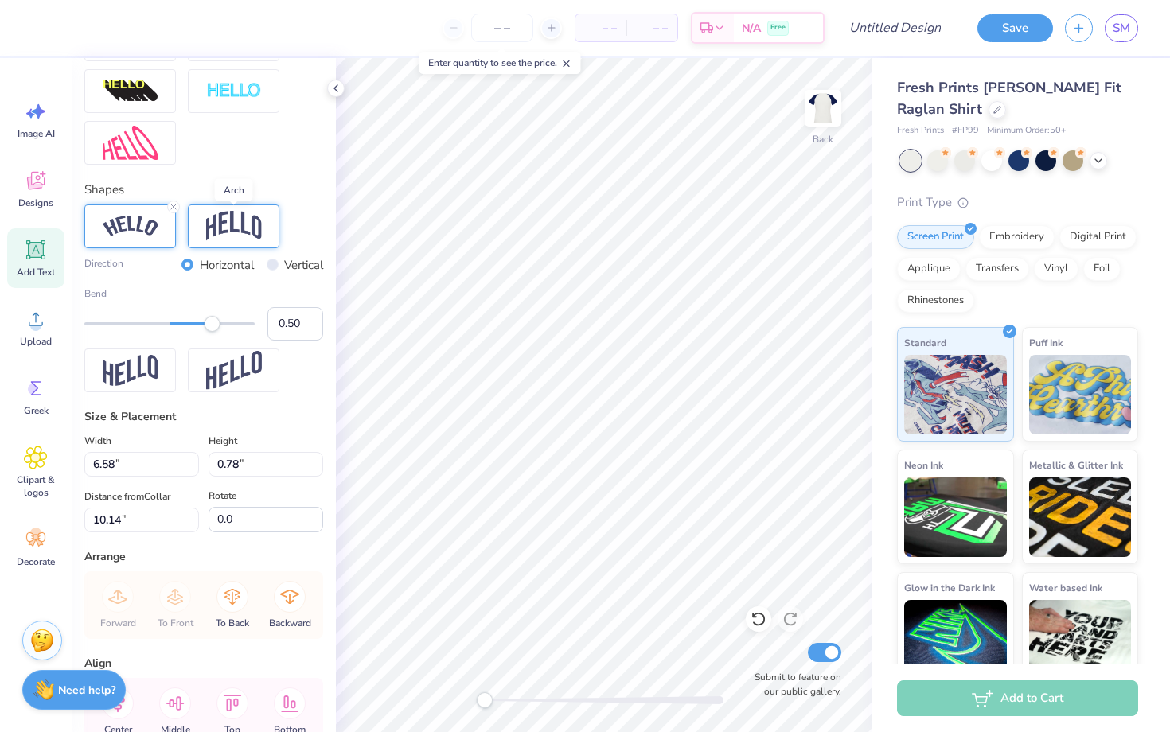
click at [238, 226] on img at bounding box center [234, 226] width 56 height 30
click at [136, 220] on img at bounding box center [131, 226] width 56 height 21
type input "0.25"
drag, startPoint x: 209, startPoint y: 322, endPoint x: 191, endPoint y: 327, distance: 18.1
click at [191, 327] on div "Accessibility label" at bounding box center [191, 324] width 16 height 16
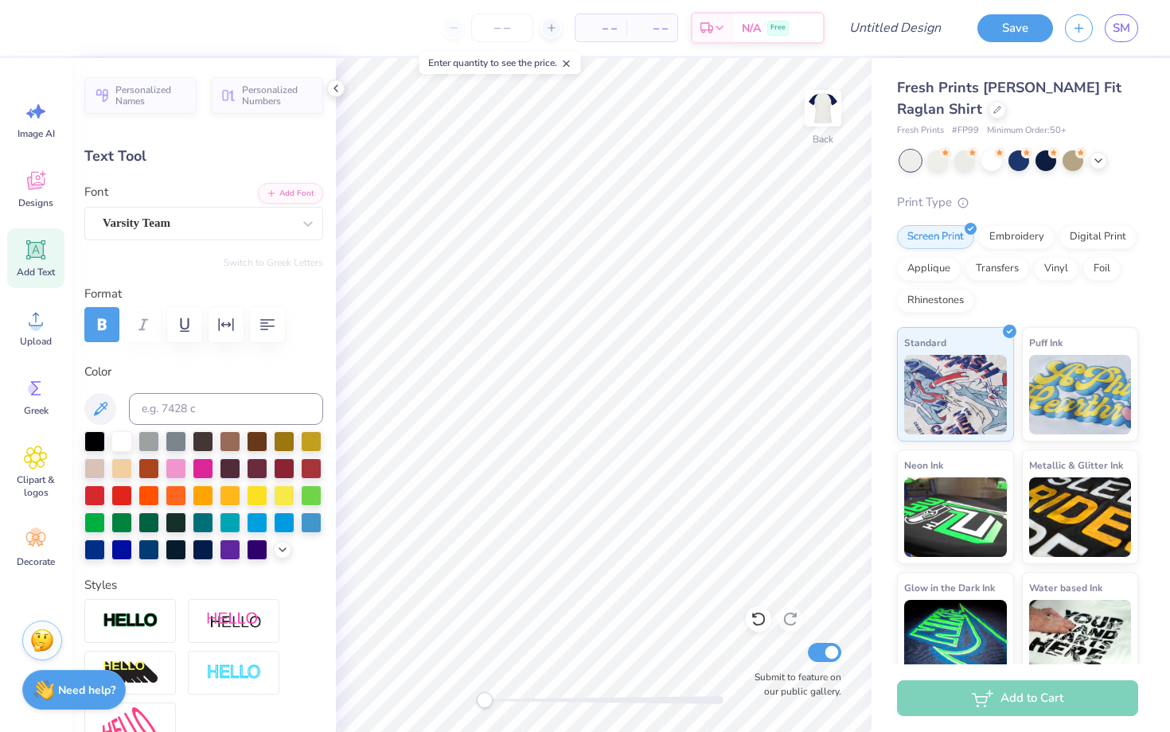
scroll to position [582, 0]
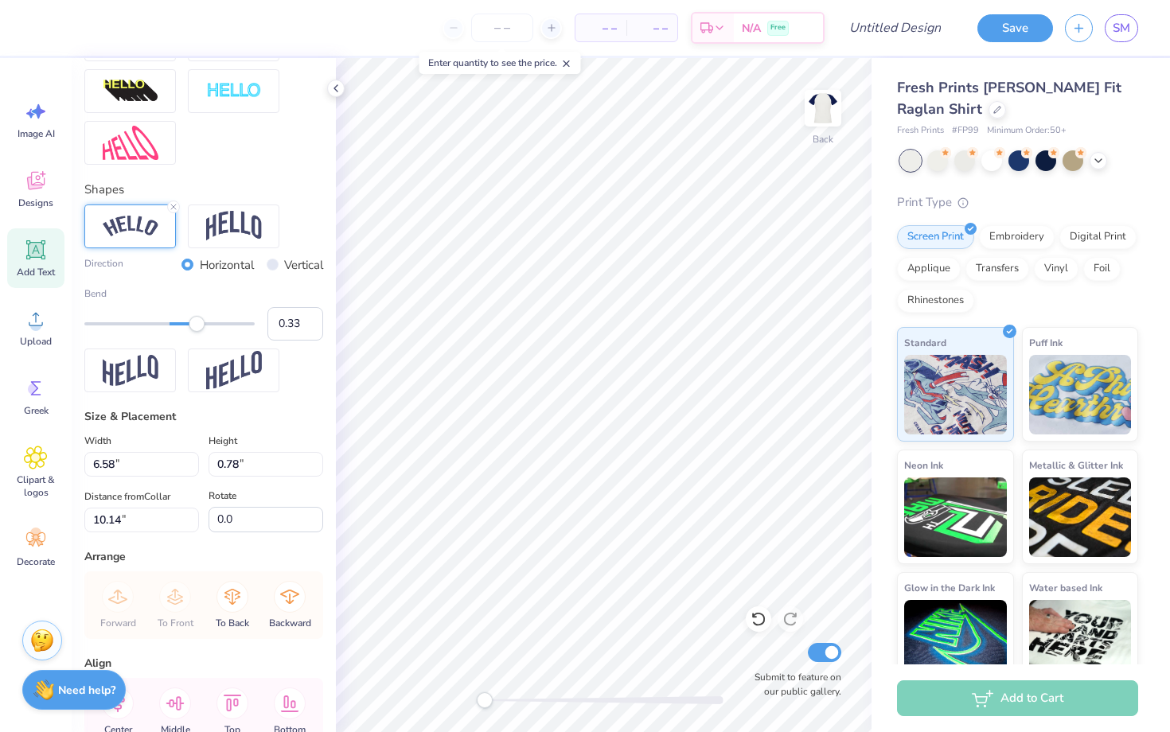
type input "0.34"
drag, startPoint x: 0, startPoint y: 0, endPoint x: 198, endPoint y: 327, distance: 382.5
click at [198, 327] on div "Accessibility label" at bounding box center [197, 324] width 16 height 16
type input "6.13"
type input "1.04"
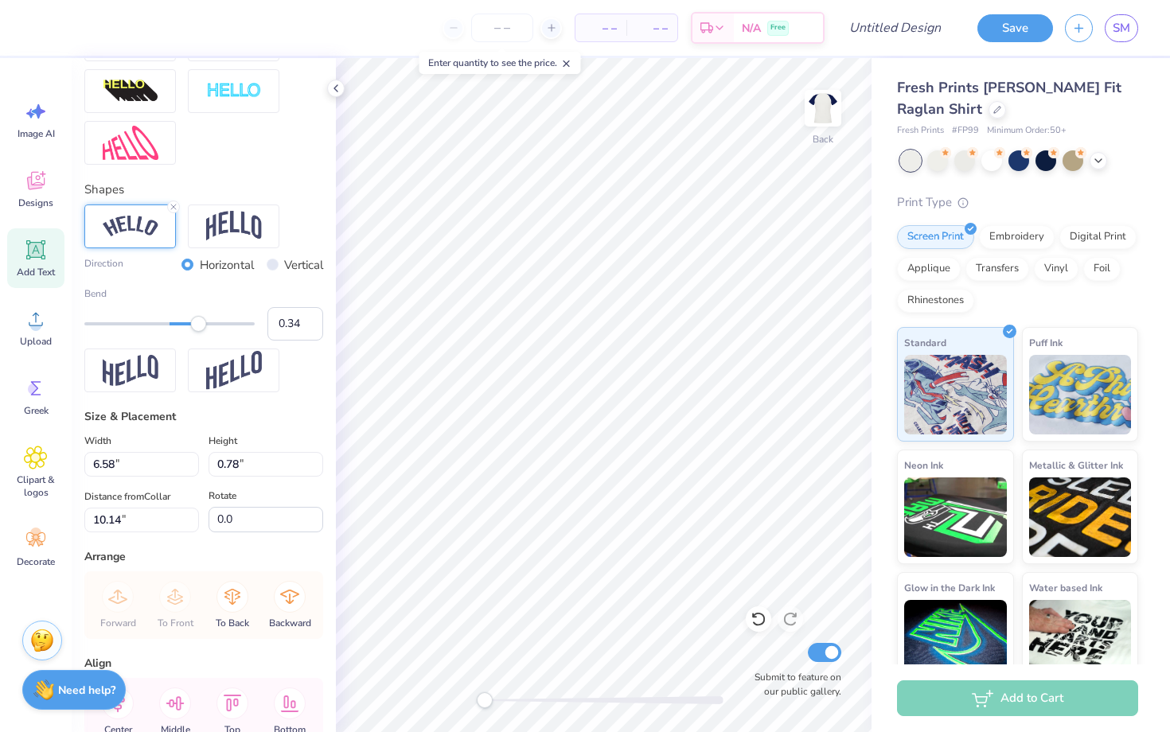
type input "2.40"
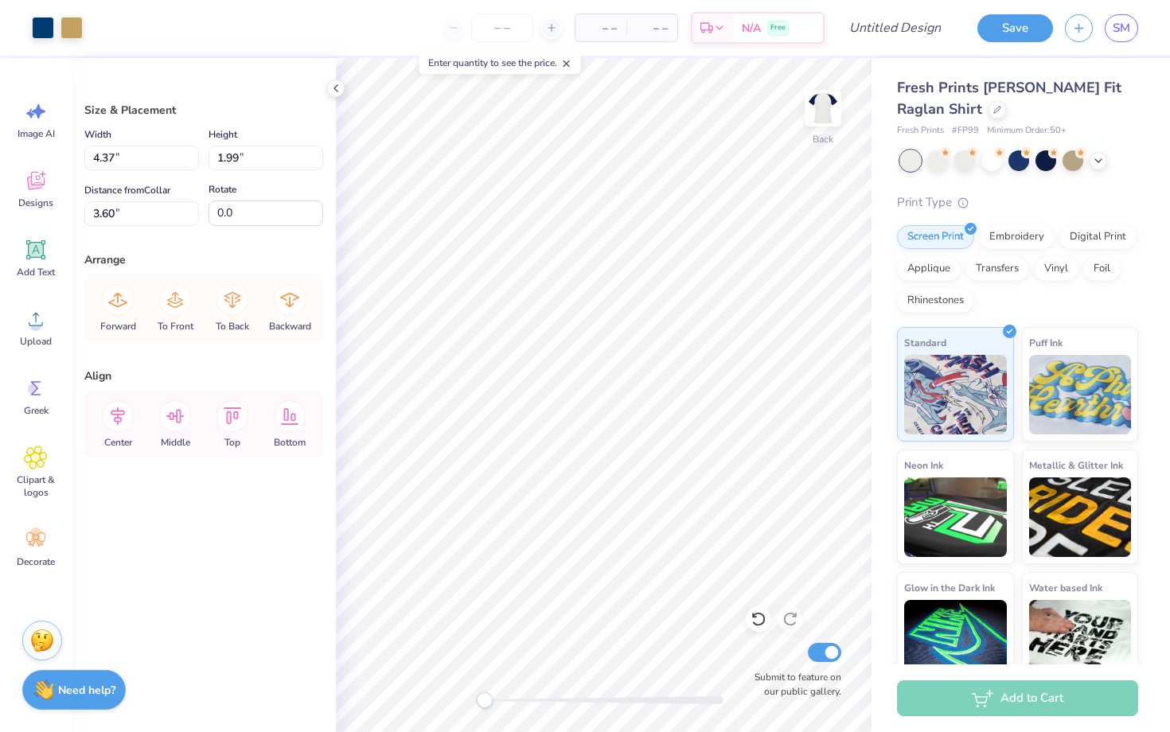
type input "3.52"
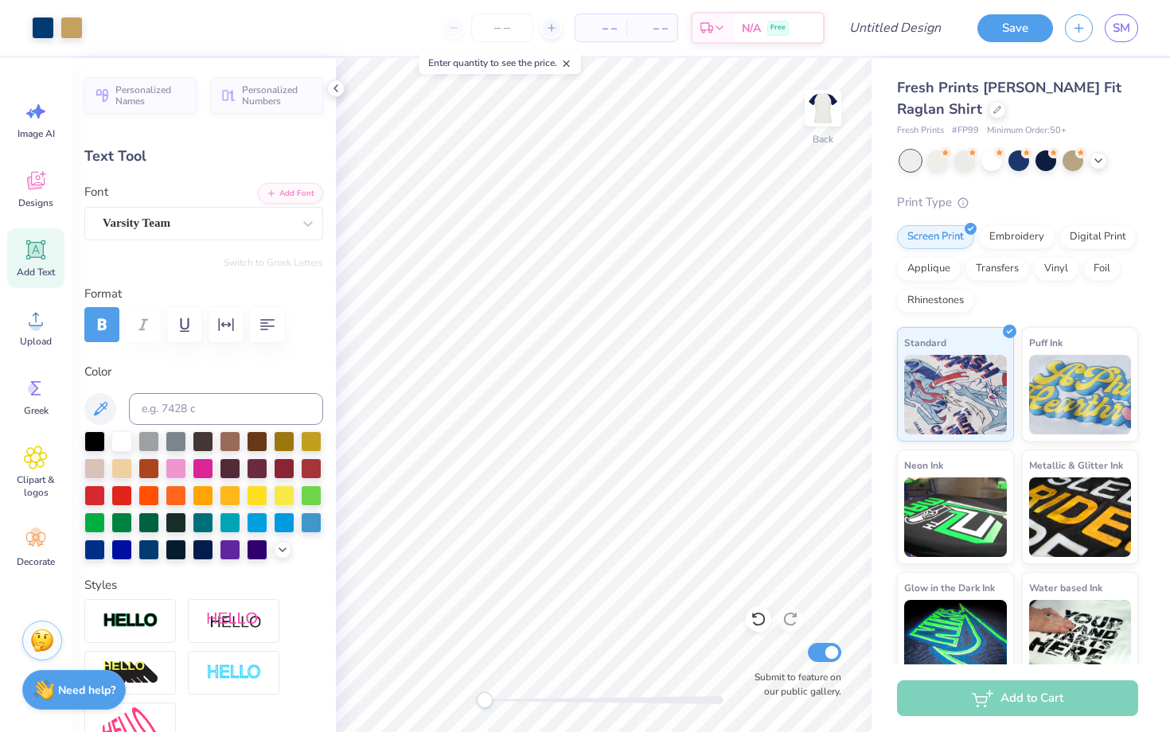
type input "-0.1"
click at [179, 224] on div "Varsity Team" at bounding box center [197, 223] width 193 height 25
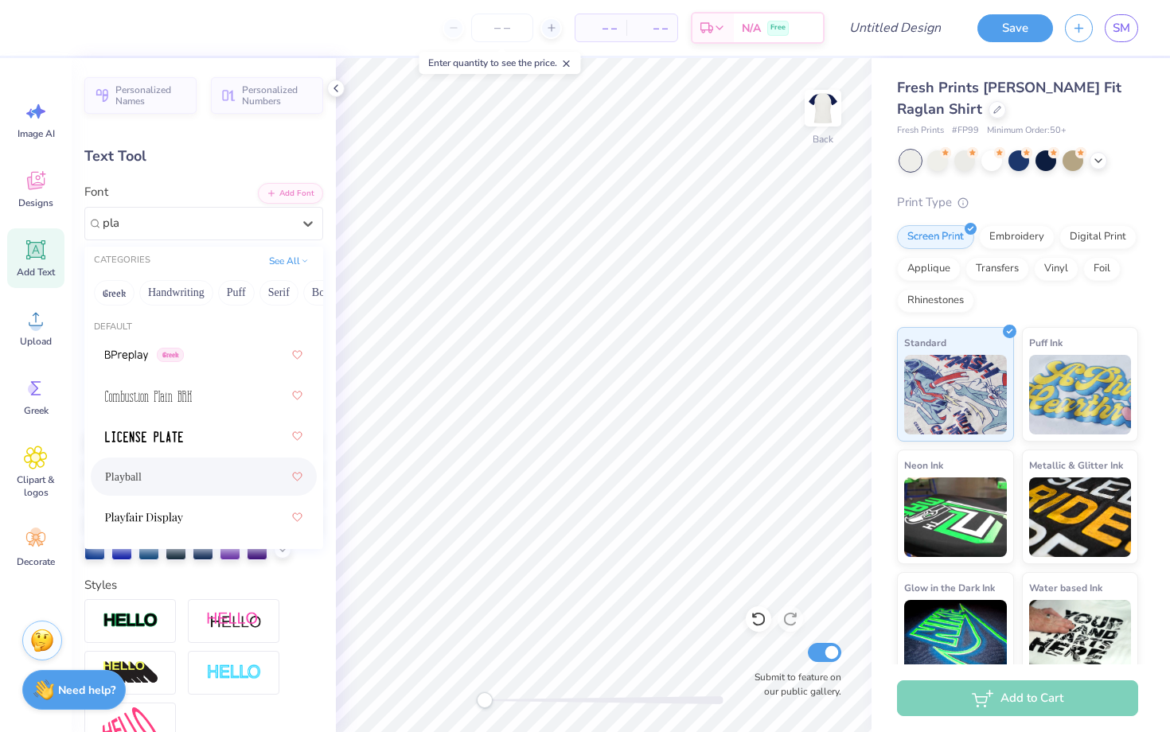
click at [149, 475] on div "Playball" at bounding box center [203, 476] width 197 height 29
type input "pla"
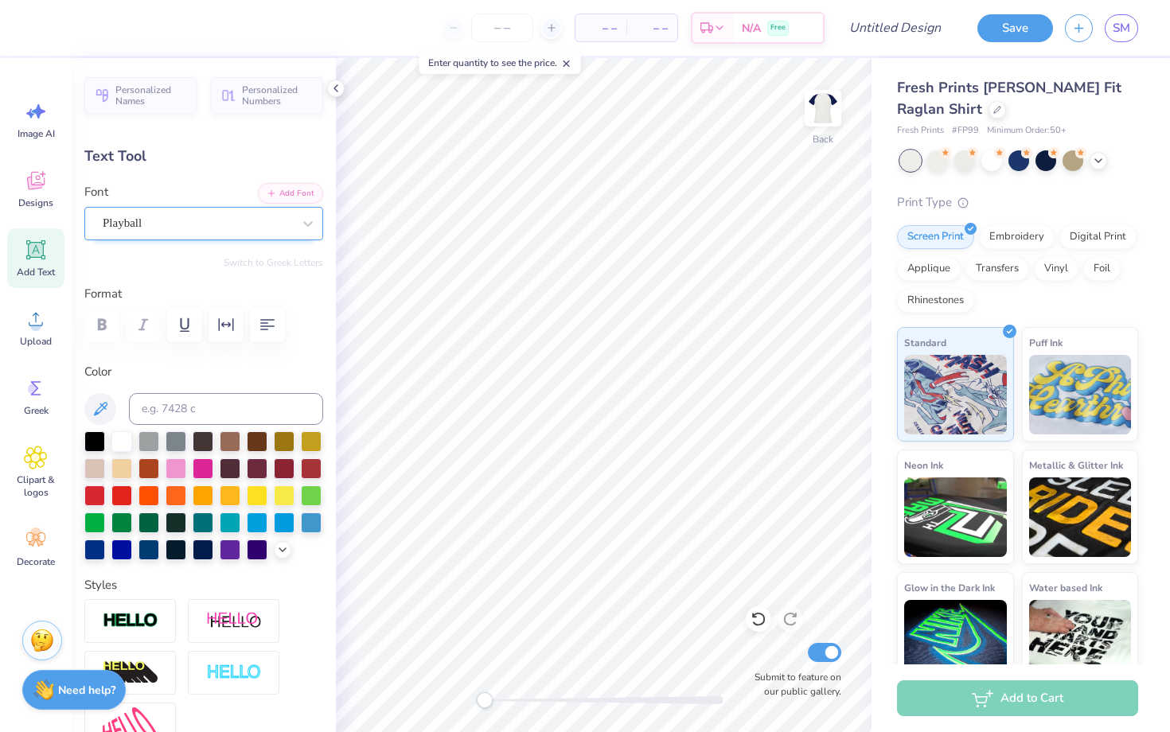
click at [209, 212] on div "Playball" at bounding box center [197, 223] width 193 height 25
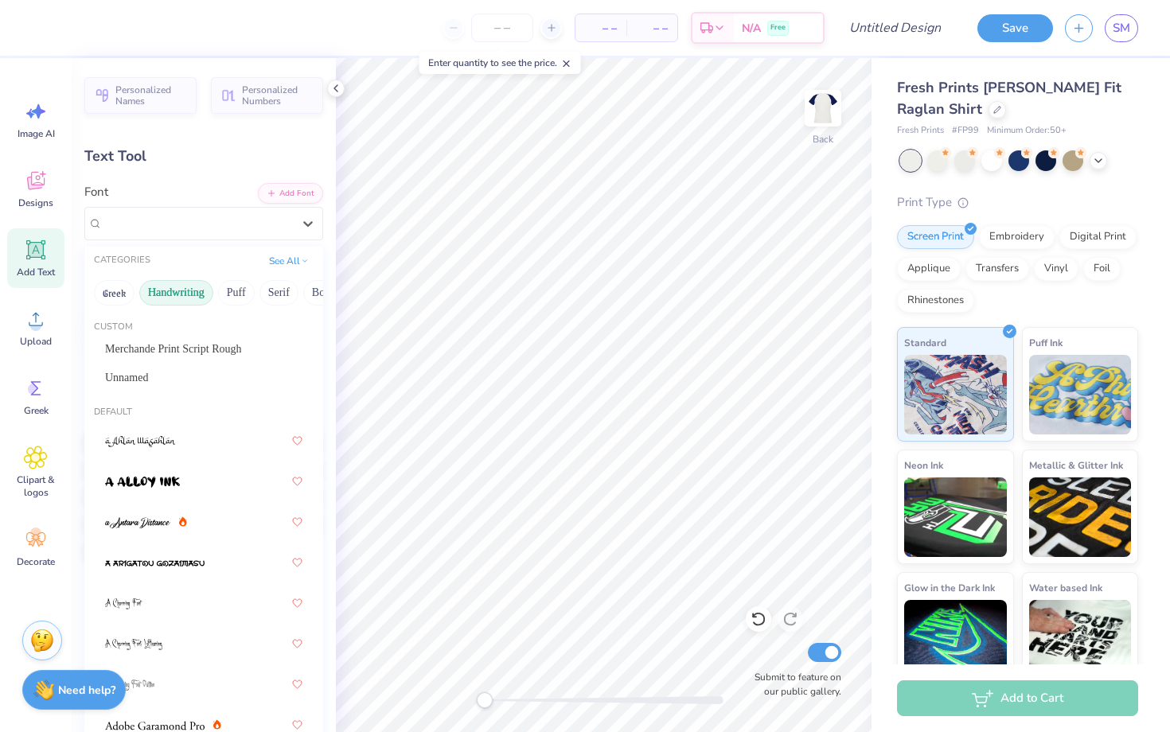
click at [170, 298] on button "Handwriting" at bounding box center [176, 292] width 74 height 25
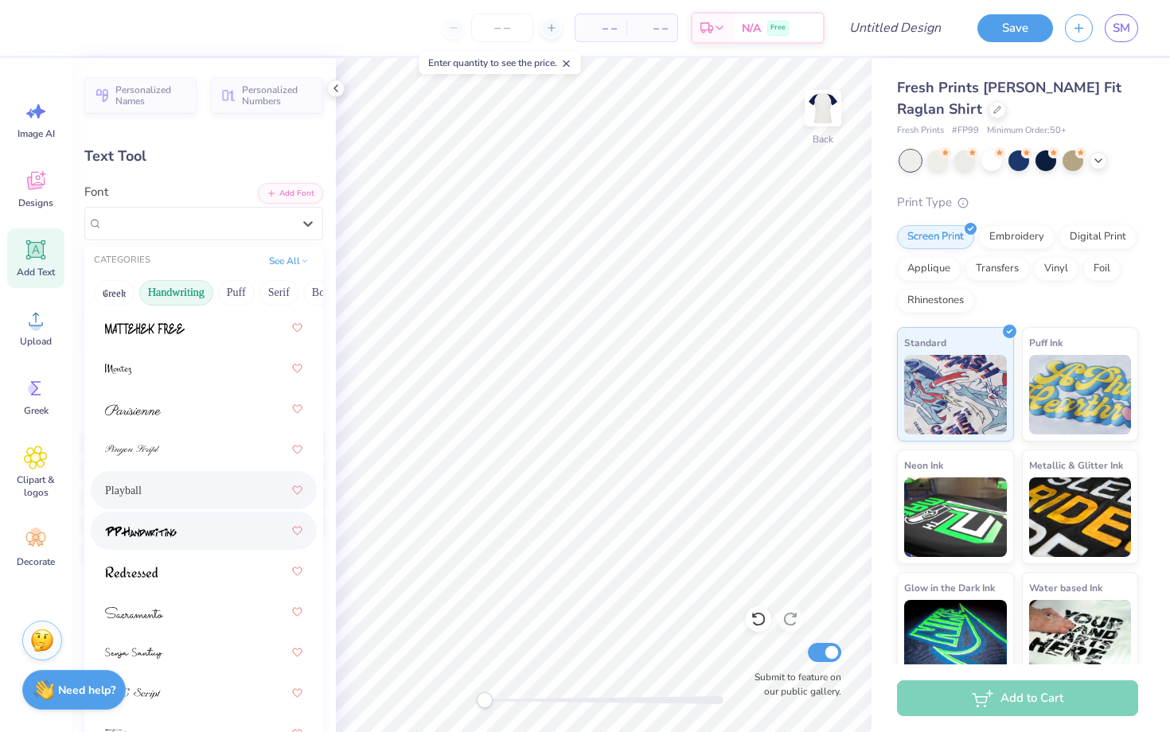
scroll to position [696, 0]
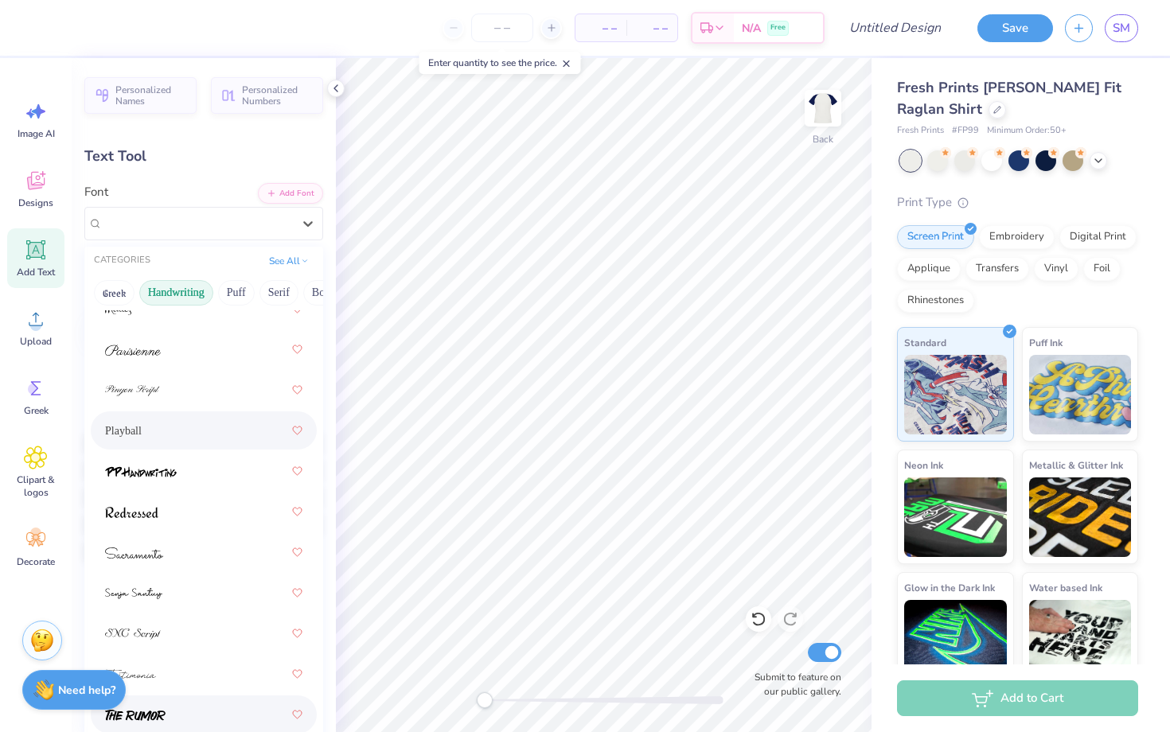
click at [205, 712] on div at bounding box center [203, 714] width 197 height 29
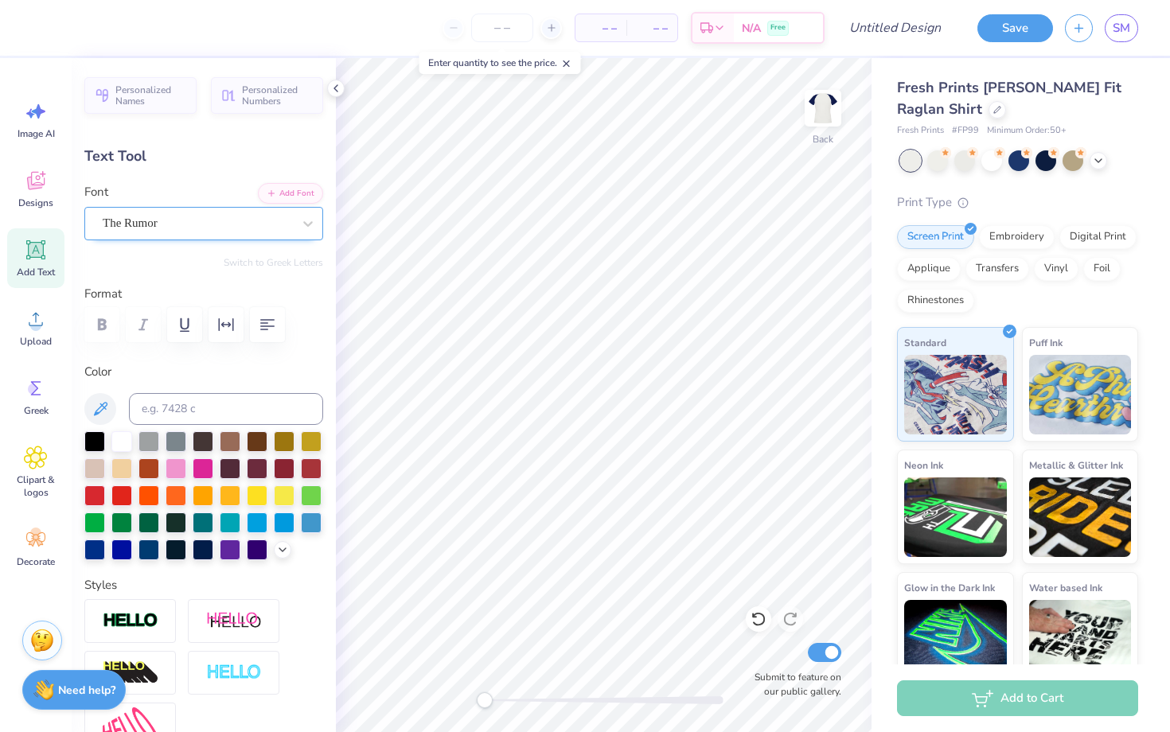
click at [185, 220] on div "The Rumor" at bounding box center [197, 223] width 193 height 25
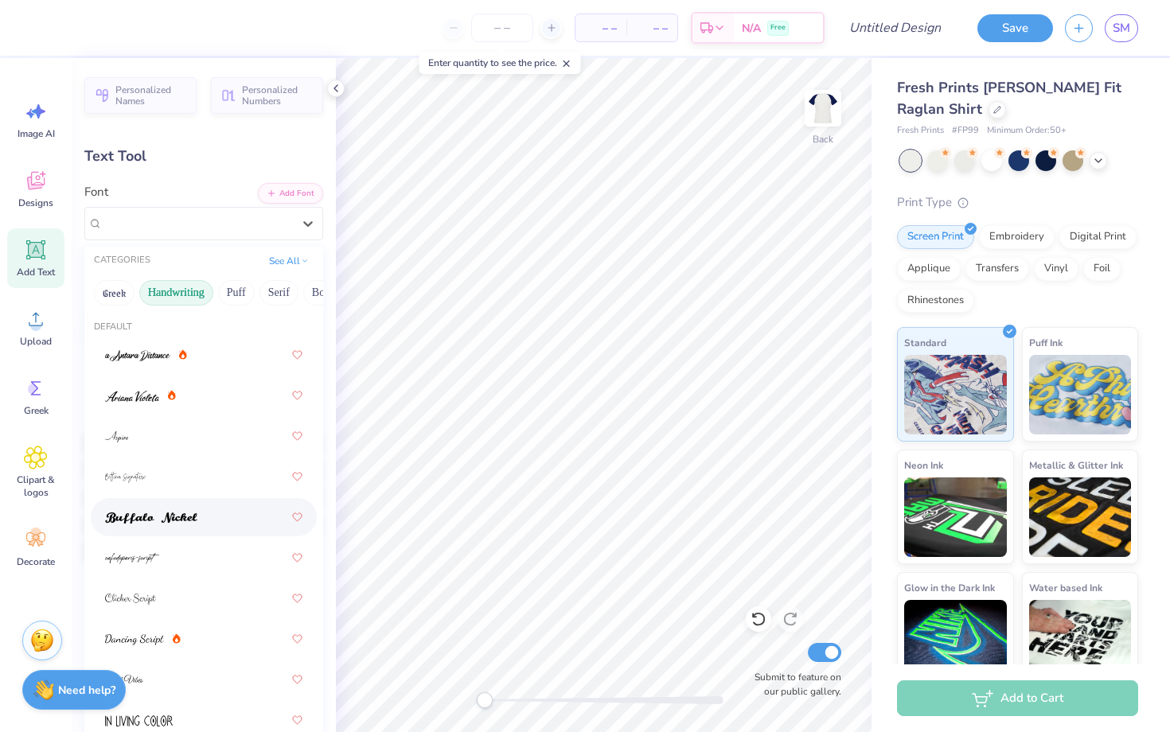
click at [183, 522] on img at bounding box center [151, 518] width 92 height 11
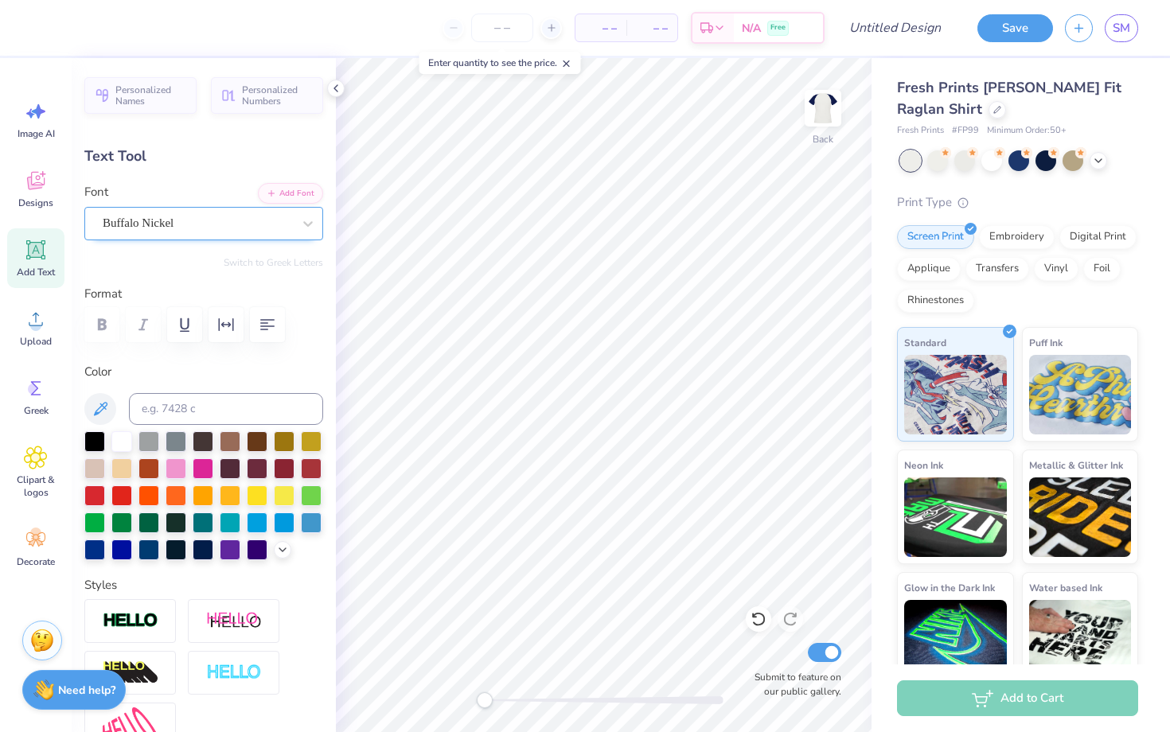
click at [271, 228] on div "Buffalo Nickel" at bounding box center [197, 223] width 193 height 25
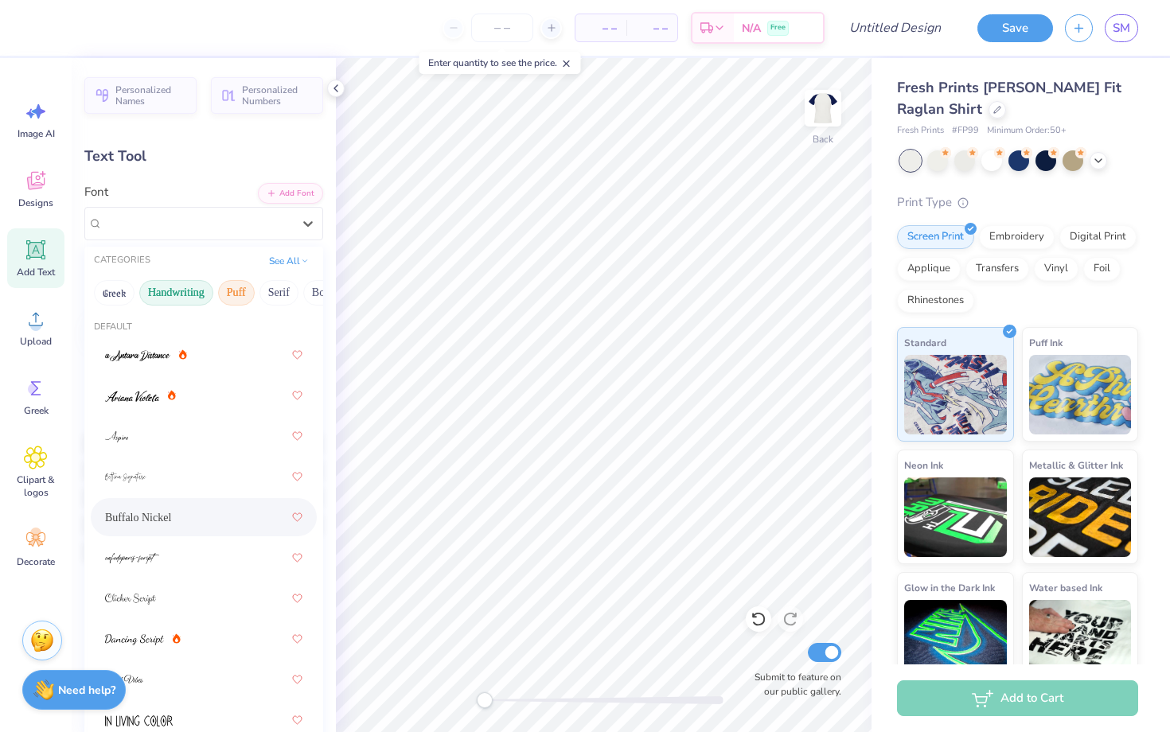
click at [239, 286] on button "Puff" at bounding box center [236, 292] width 37 height 25
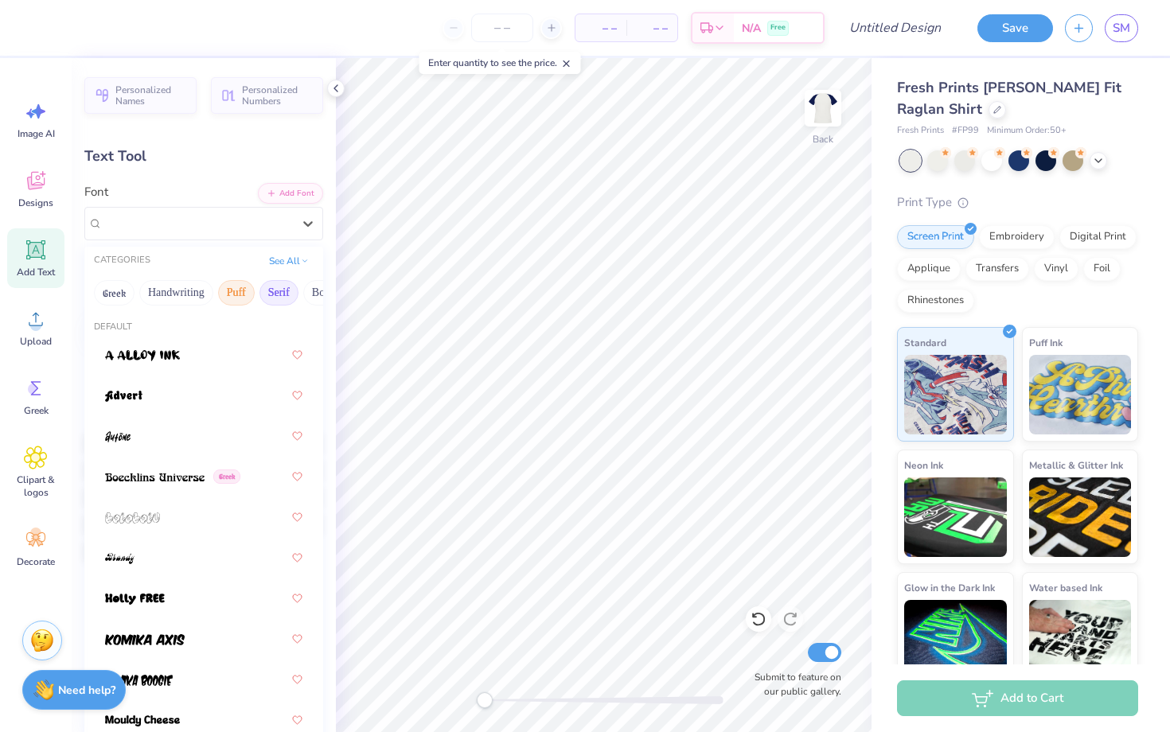
click at [273, 290] on button "Serif" at bounding box center [278, 292] width 39 height 25
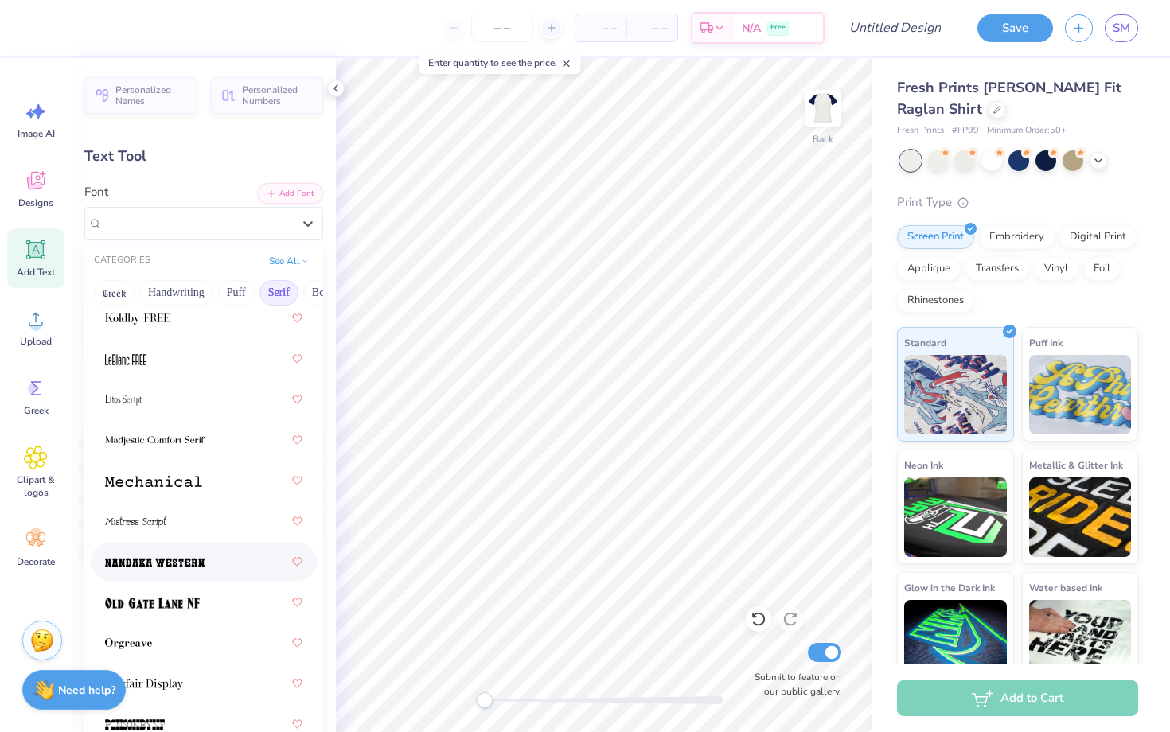
scroll to position [1728, 0]
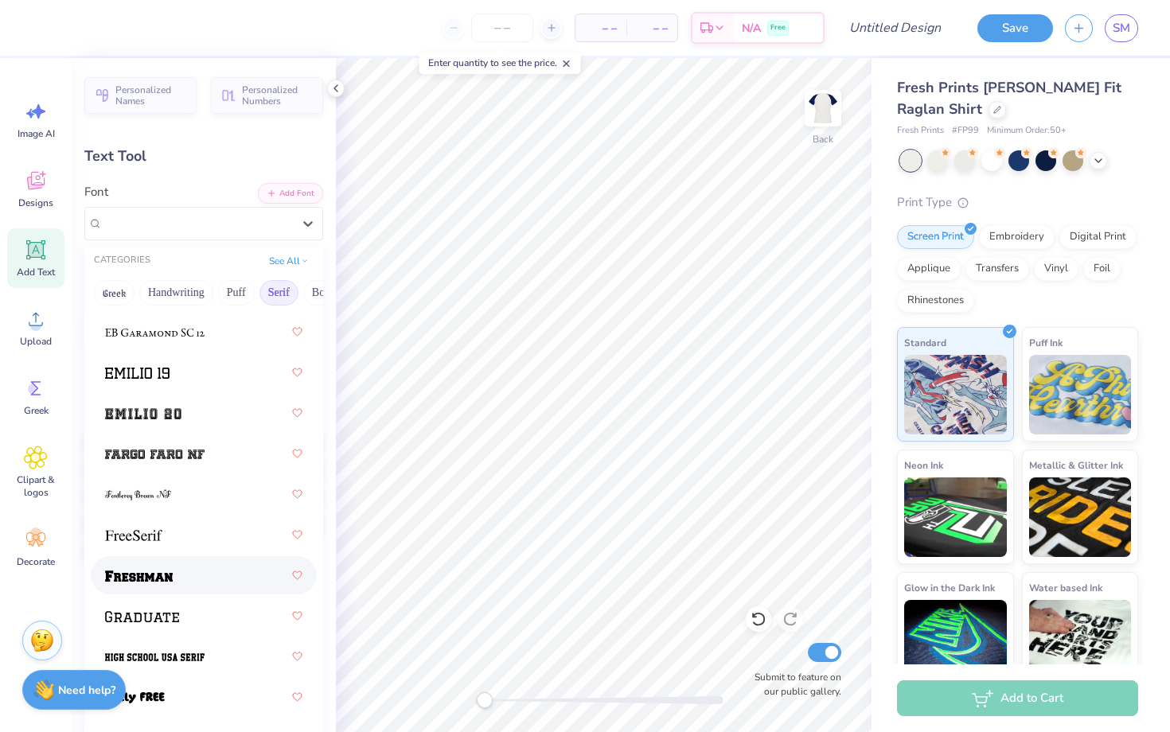
click at [174, 578] on div at bounding box center [203, 575] width 197 height 29
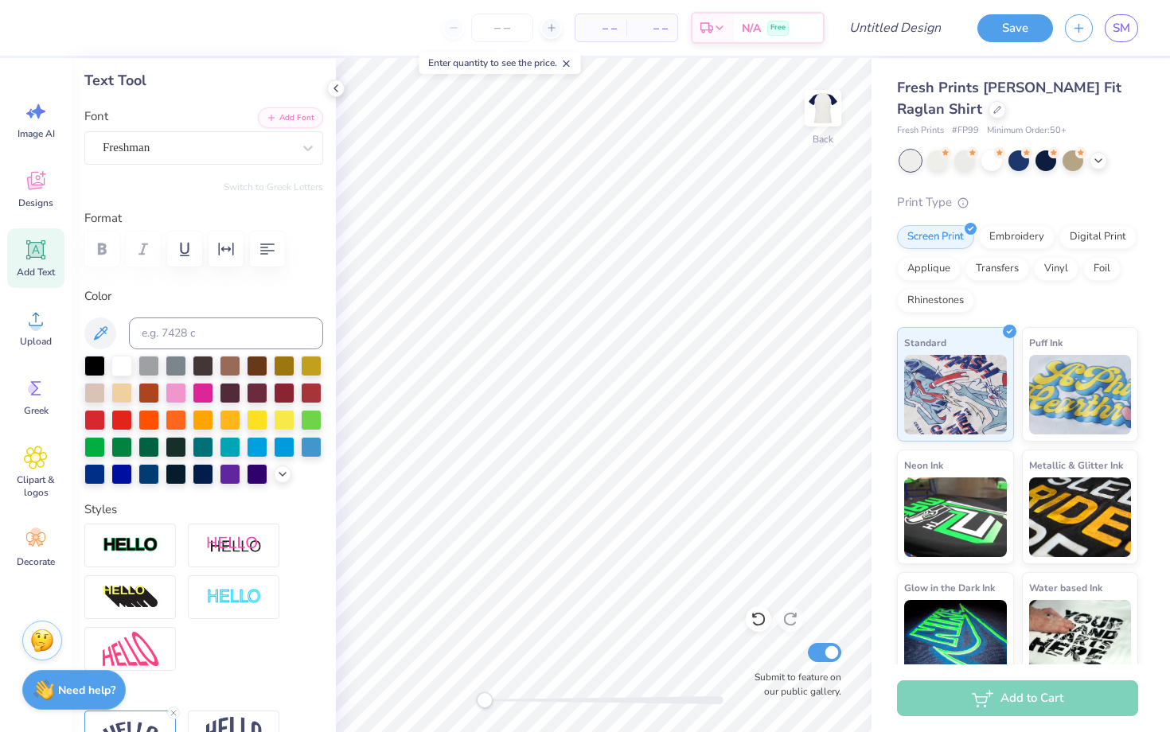
scroll to position [0, 0]
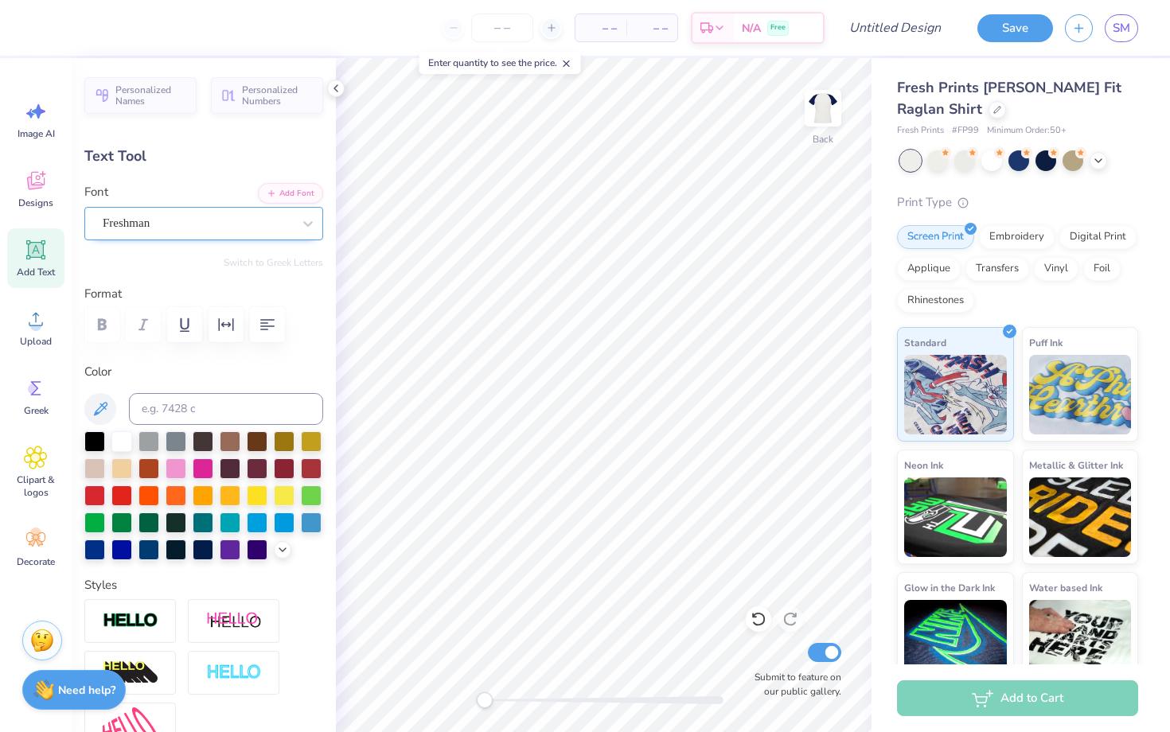
click at [144, 223] on div "Freshman" at bounding box center [197, 223] width 193 height 25
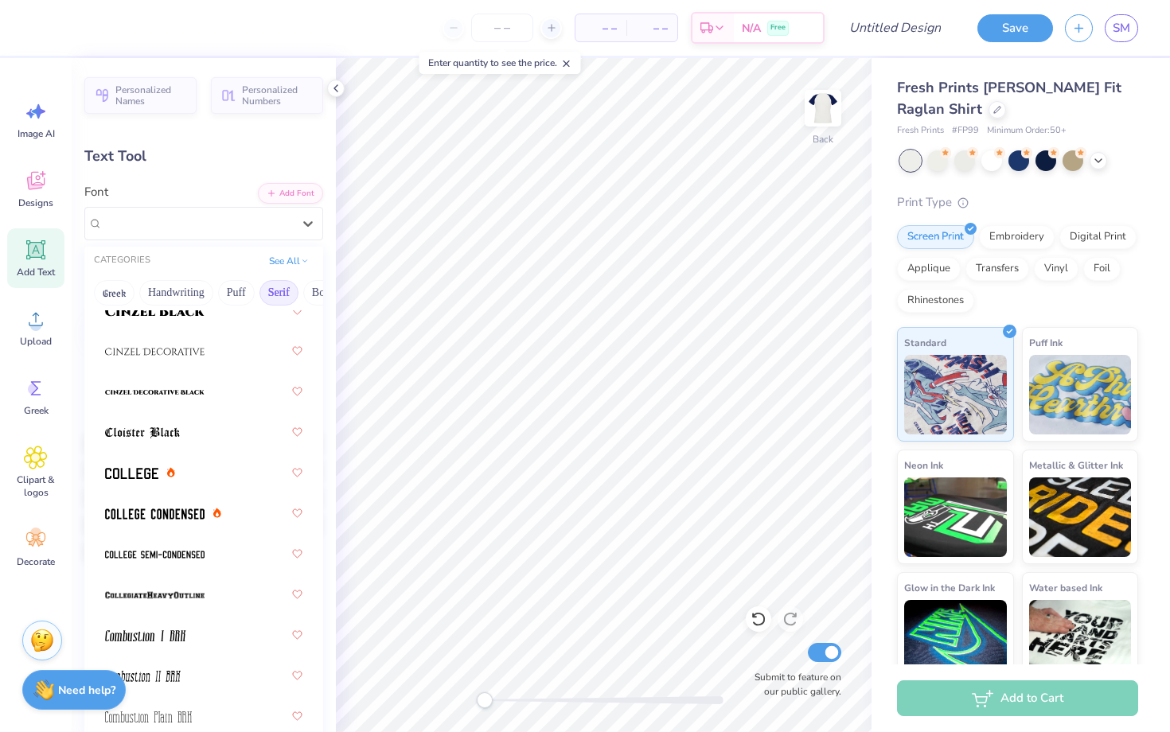
scroll to position [492, 0]
click at [207, 480] on div at bounding box center [203, 472] width 197 height 29
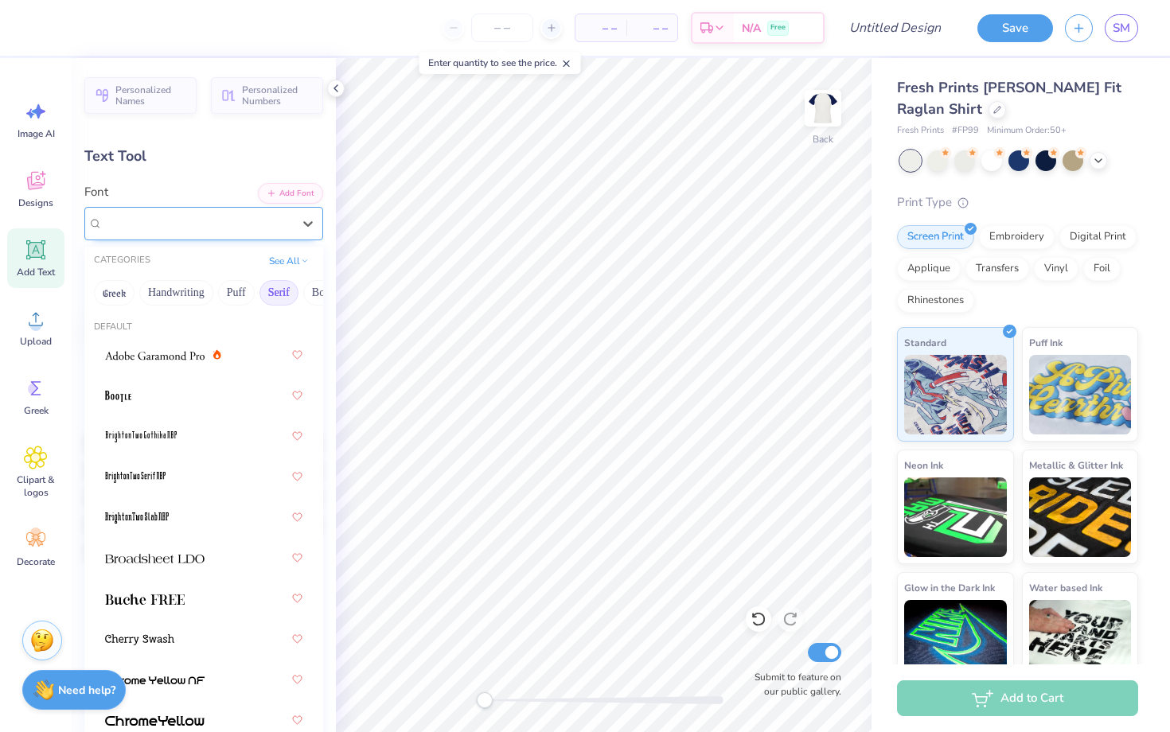
click at [246, 232] on div at bounding box center [197, 223] width 189 height 21
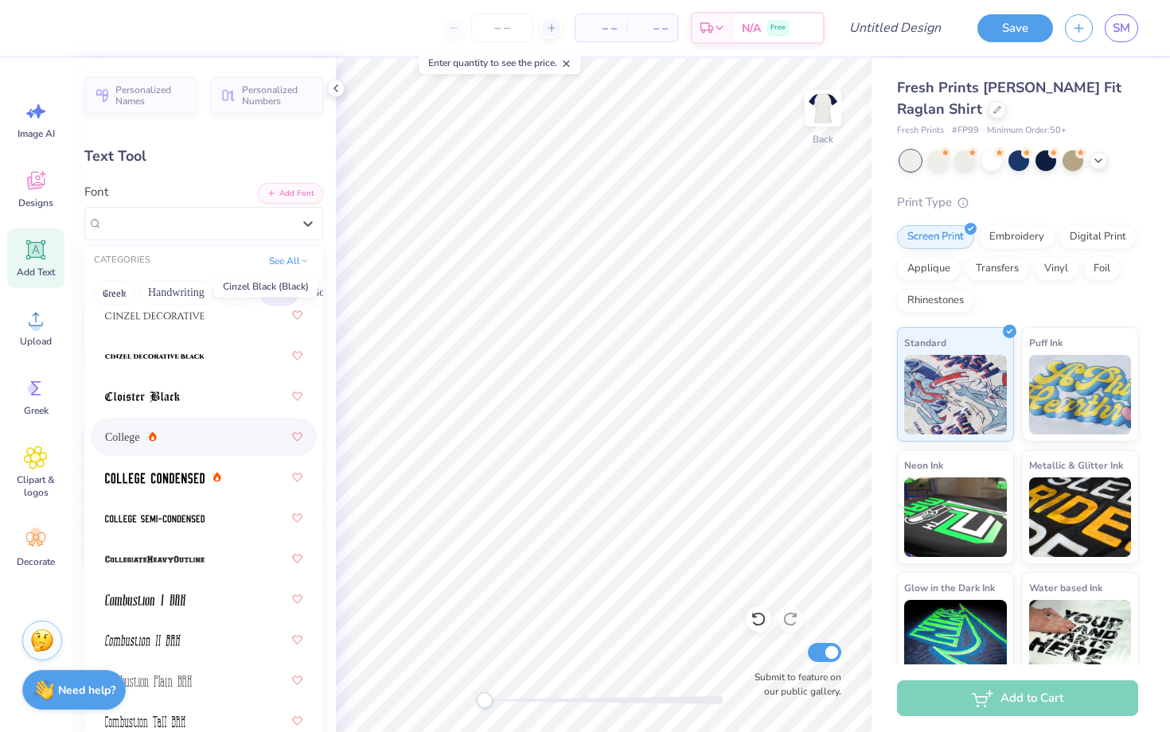
scroll to position [529, 0]
click at [200, 478] on img at bounding box center [154, 475] width 99 height 11
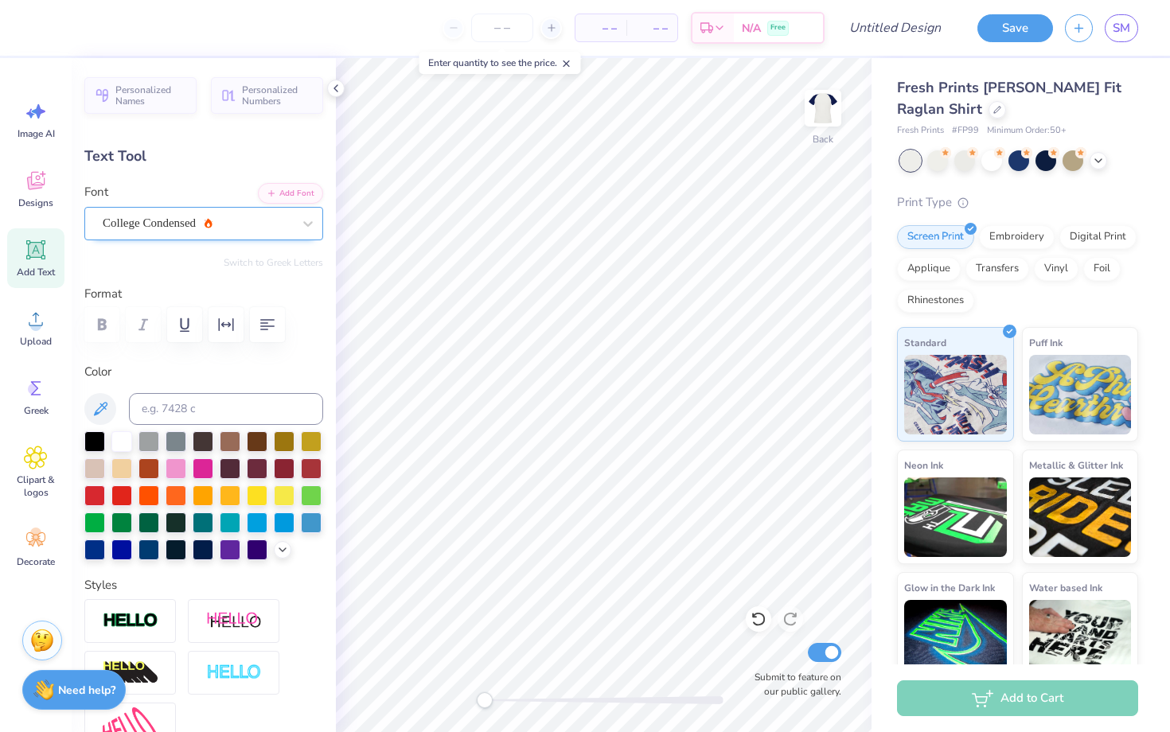
click at [216, 234] on div "College Condensed" at bounding box center [197, 223] width 193 height 25
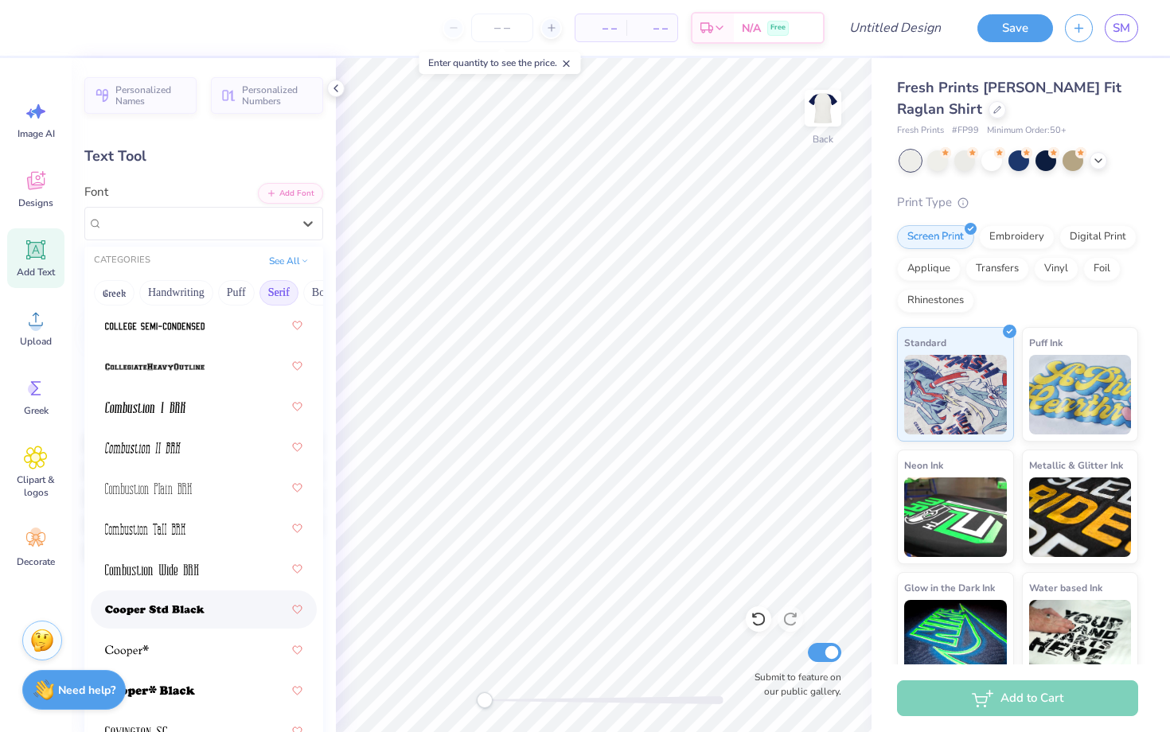
scroll to position [719, 0]
click at [193, 372] on img at bounding box center [154, 367] width 99 height 11
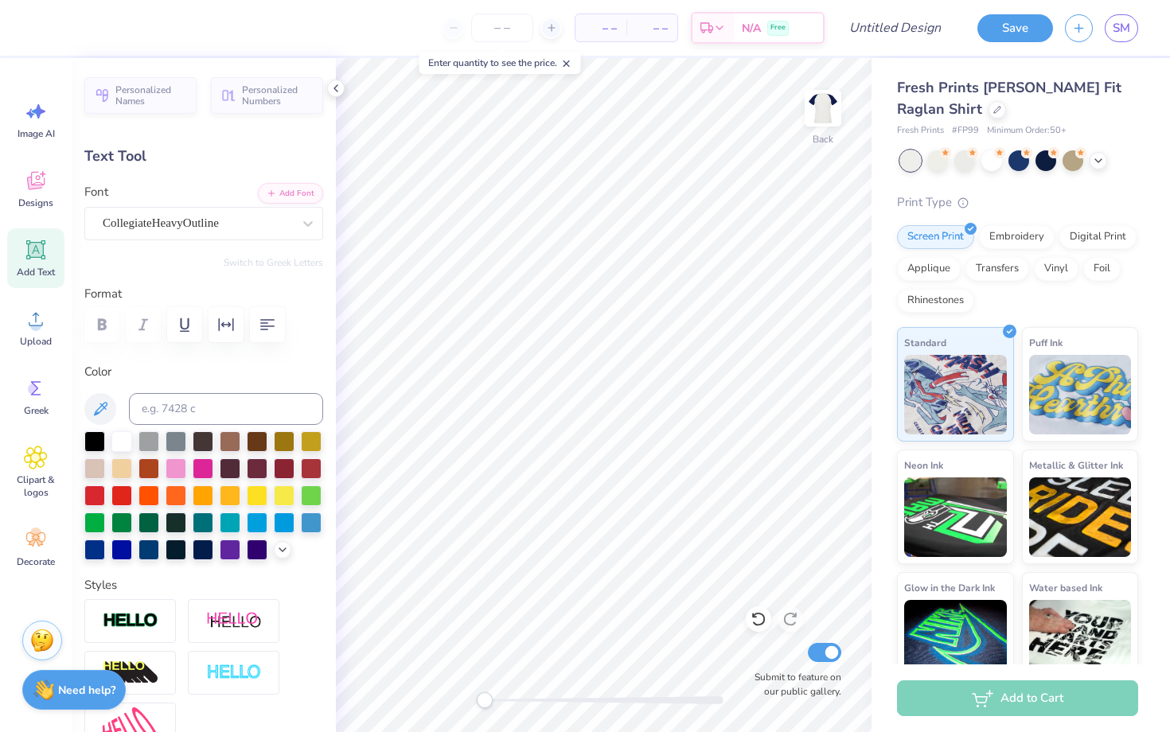
type input "0.0"
type input "5.52"
type input "0.90"
type input "2.36"
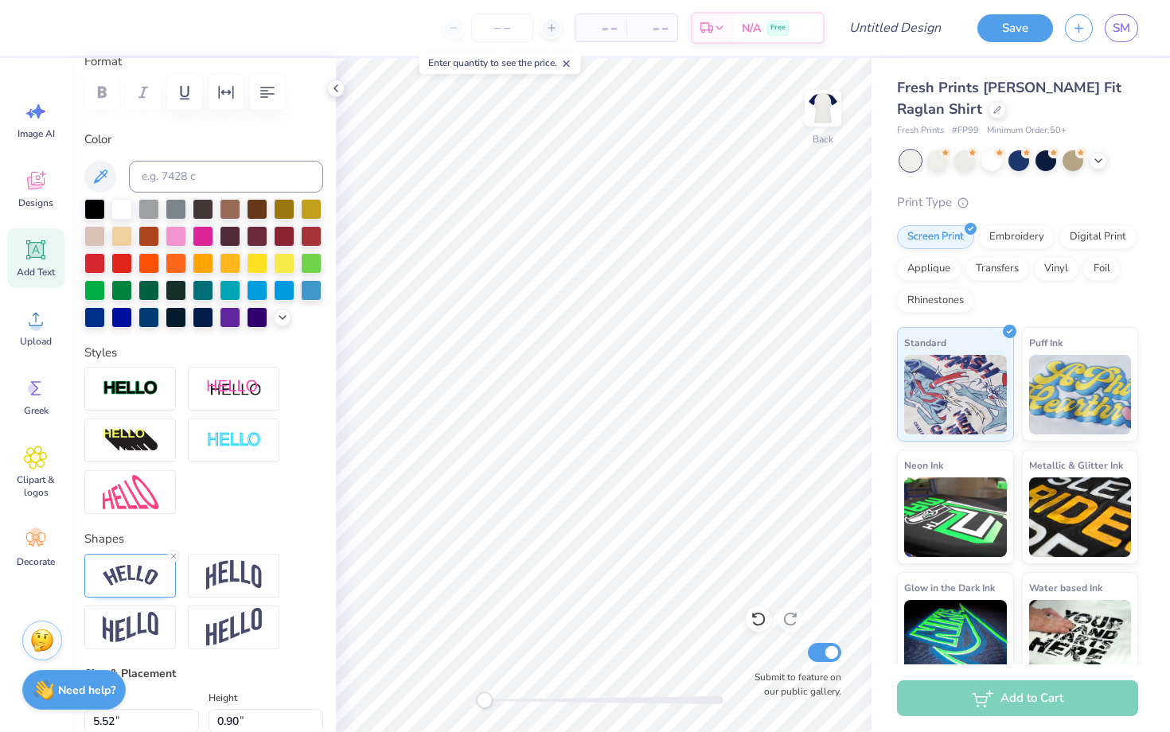
scroll to position [582, 0]
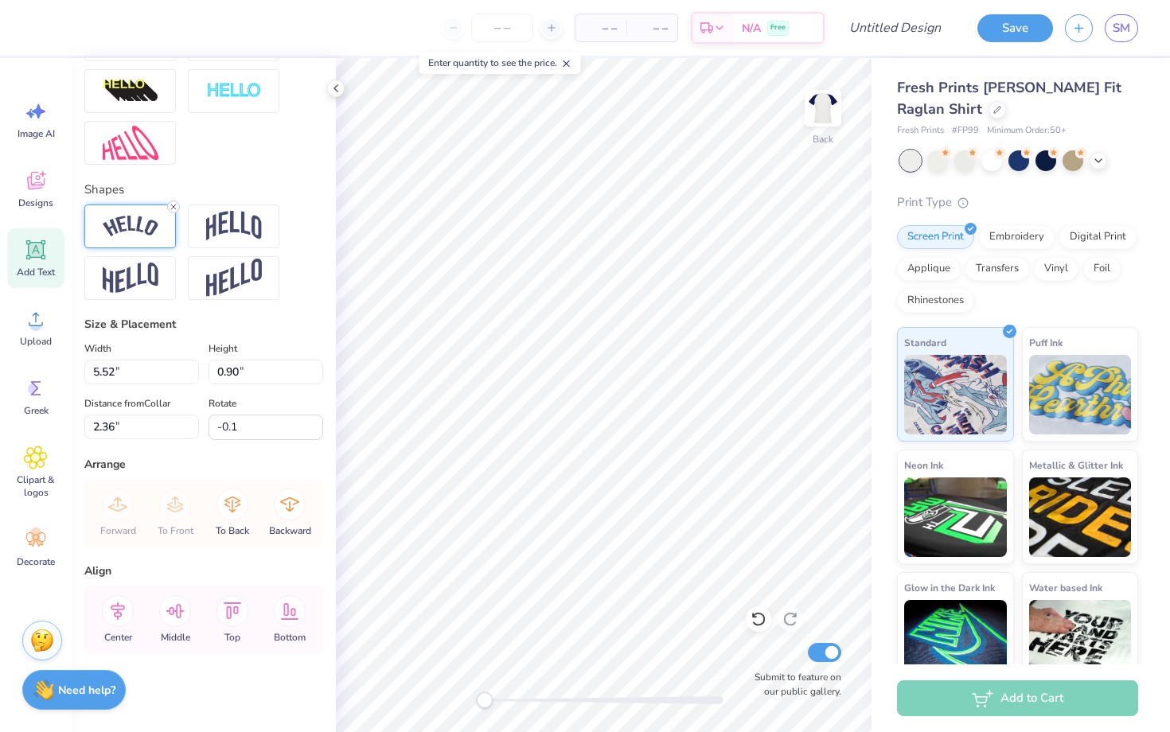
click at [175, 206] on icon at bounding box center [174, 207] width 10 height 10
type input "10.8"
type input "4.04"
type input "1.30"
type input "2.23"
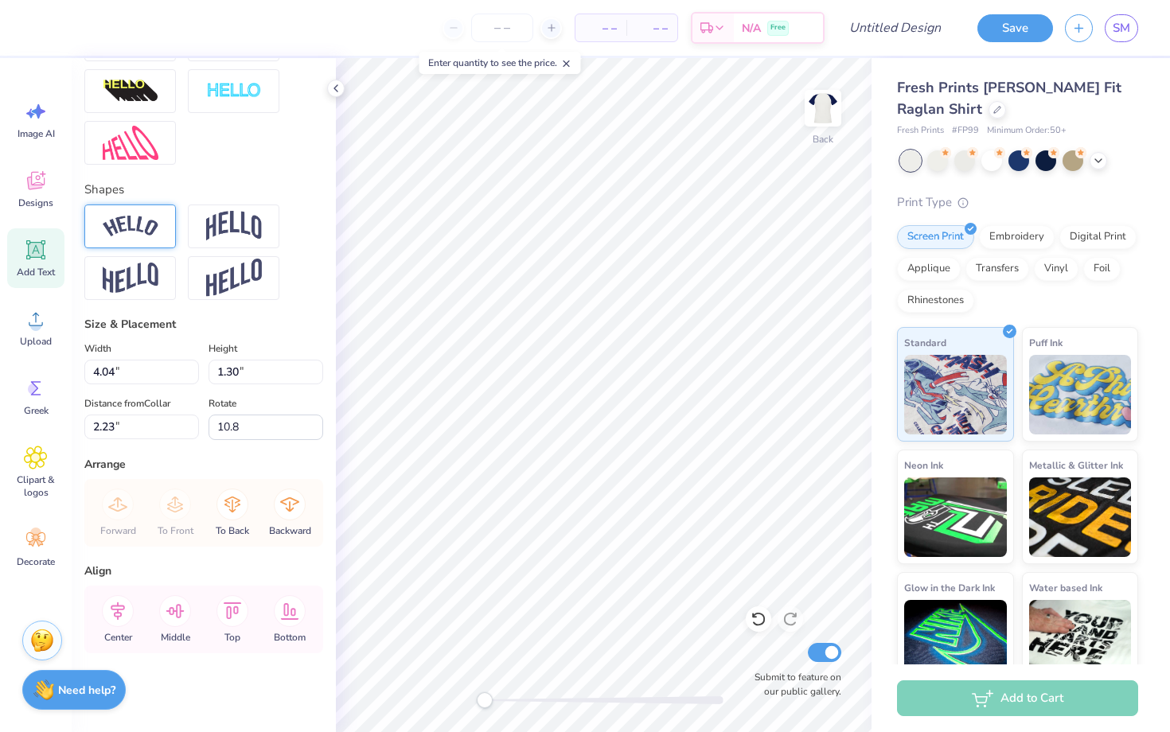
scroll to position [0, 0]
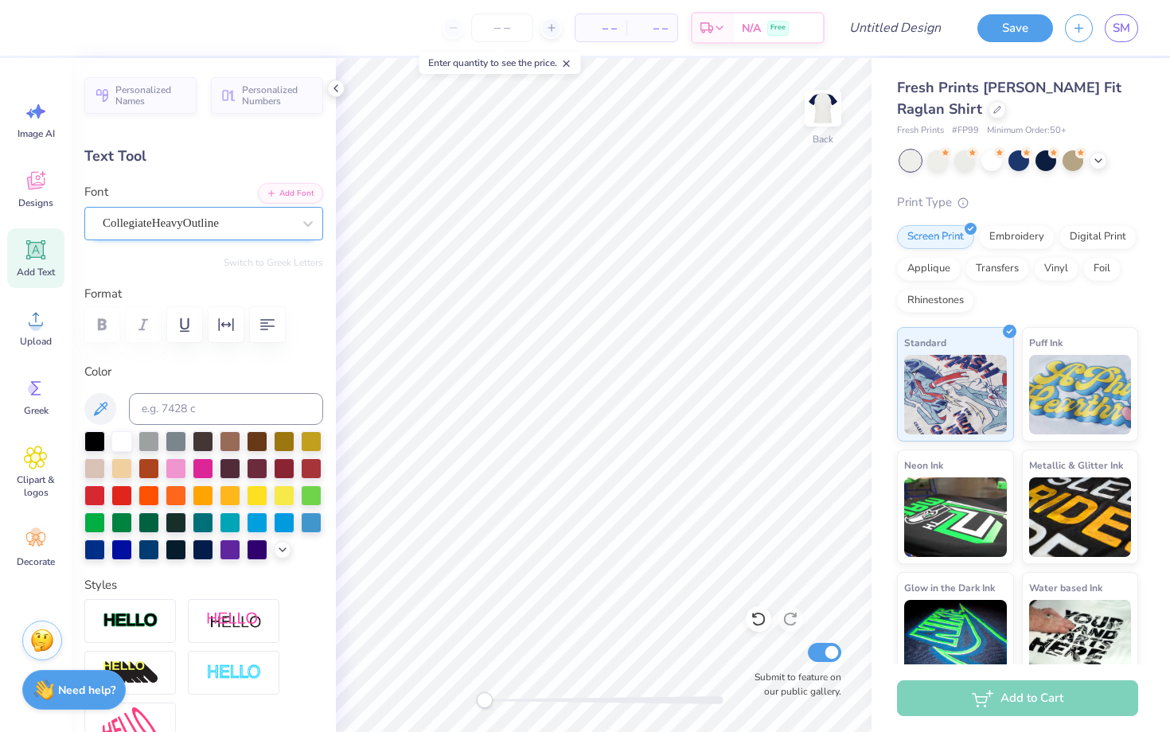
click at [204, 217] on div "CollegiateHeavyOutline" at bounding box center [197, 223] width 193 height 25
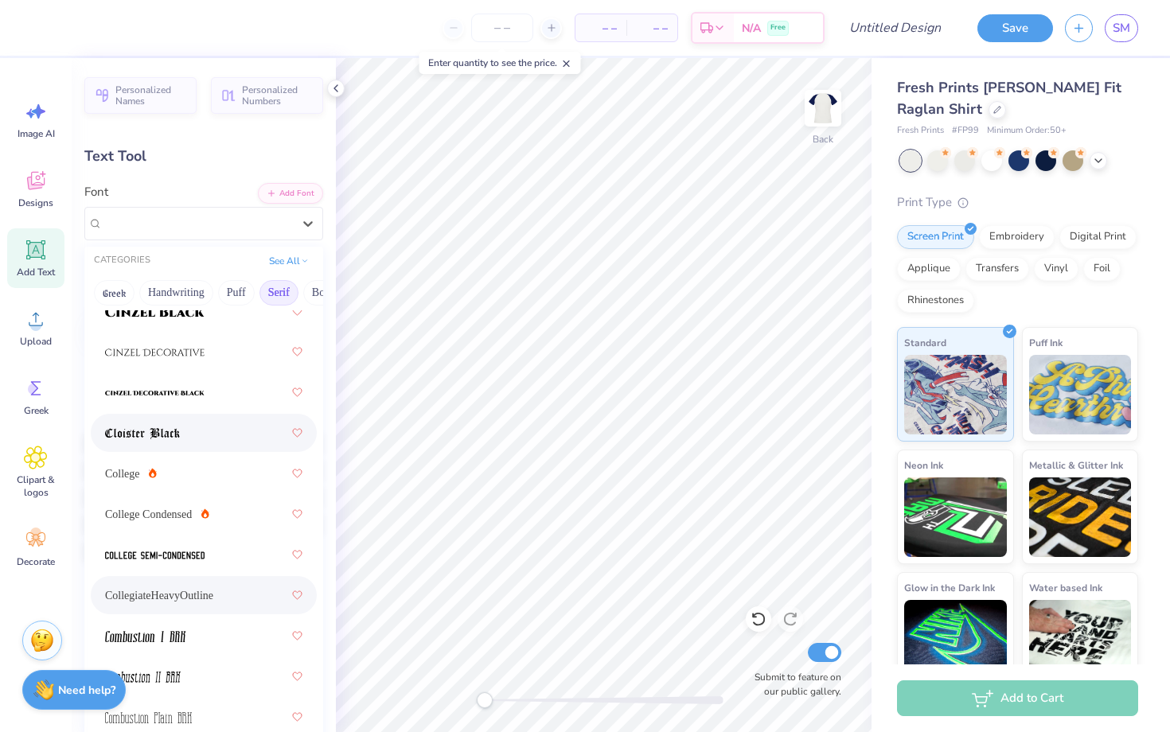
scroll to position [513, 0]
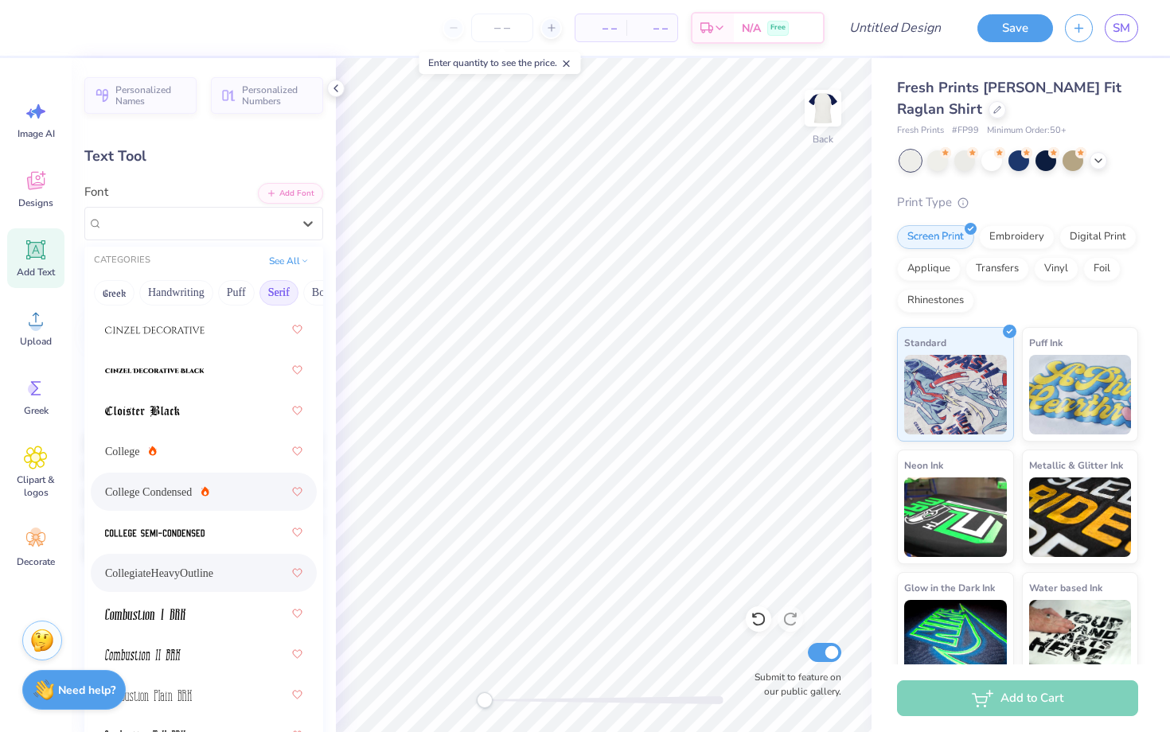
click at [201, 493] on icon at bounding box center [205, 492] width 8 height 10
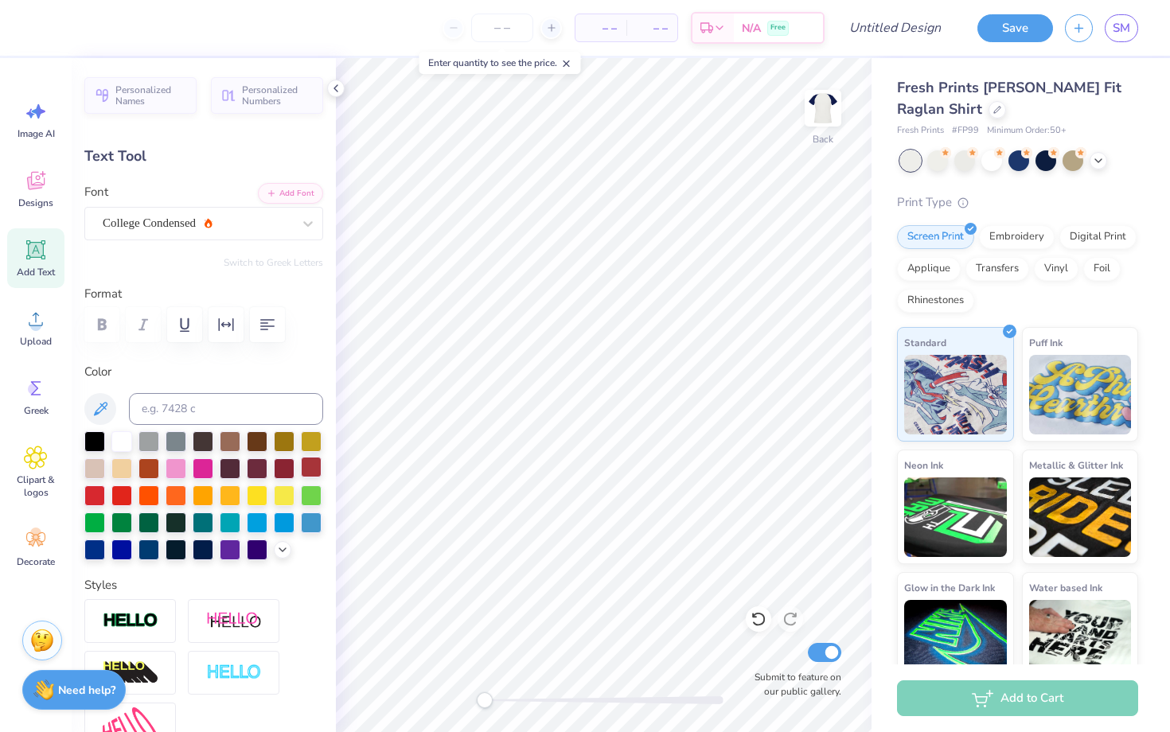
type input "0.0"
type input "3.12"
type input "1.08"
type input "2.34"
type input "0.0"
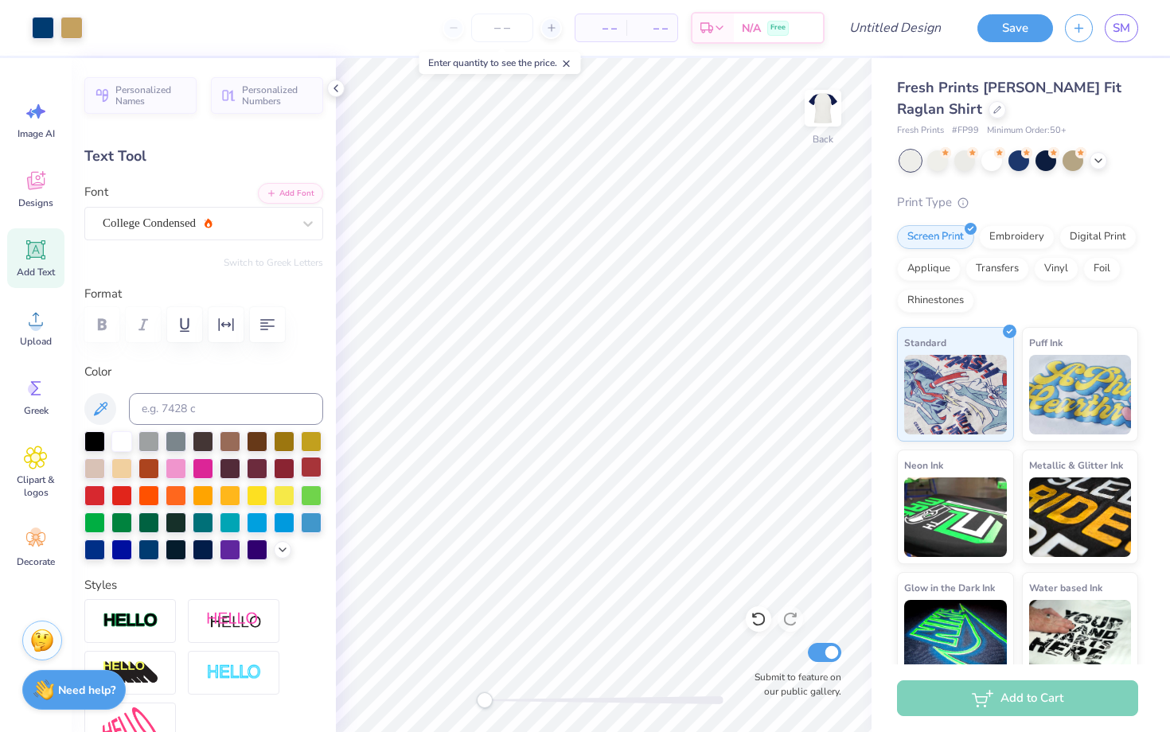
type input "2.84"
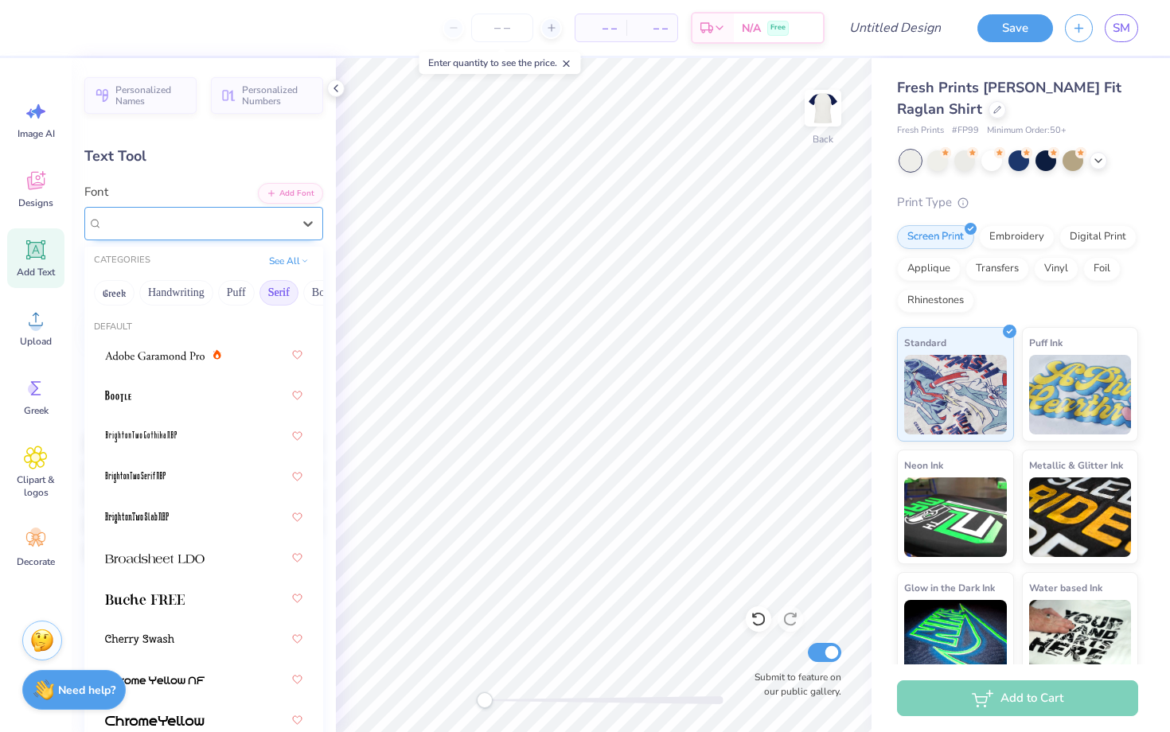
click at [186, 210] on div "College Condensed" at bounding box center [203, 223] width 239 height 33
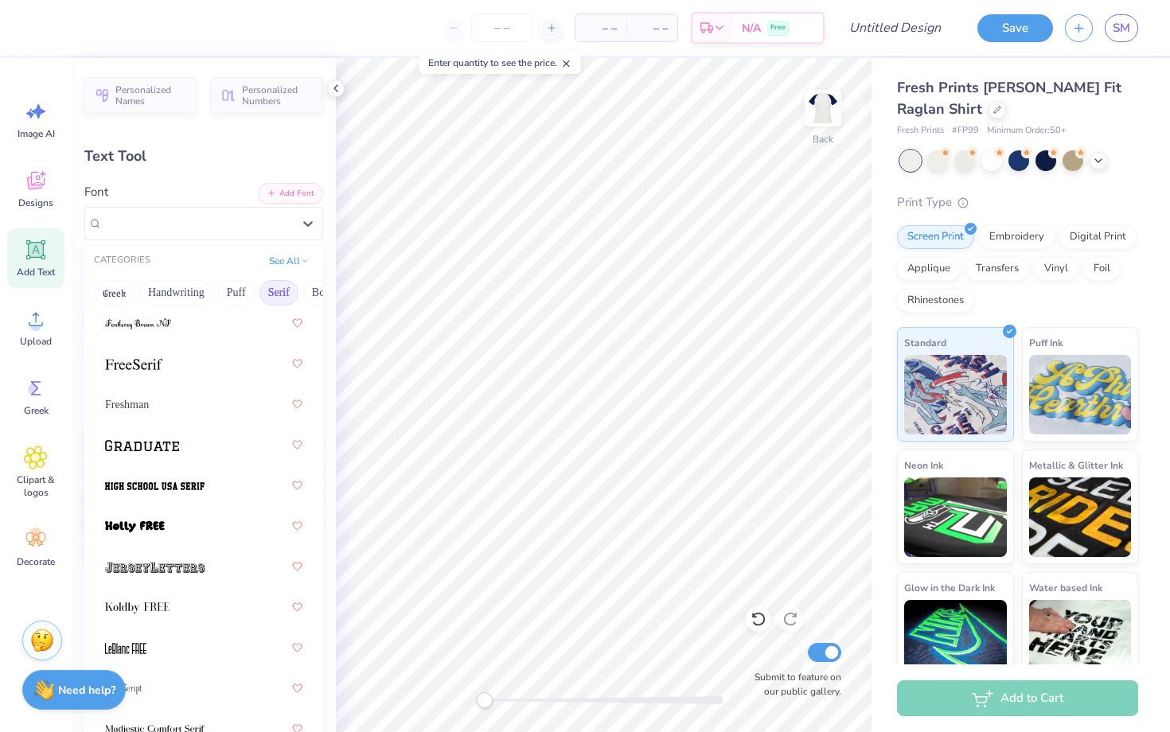
scroll to position [1897, 0]
click at [242, 482] on div at bounding box center [203, 487] width 197 height 29
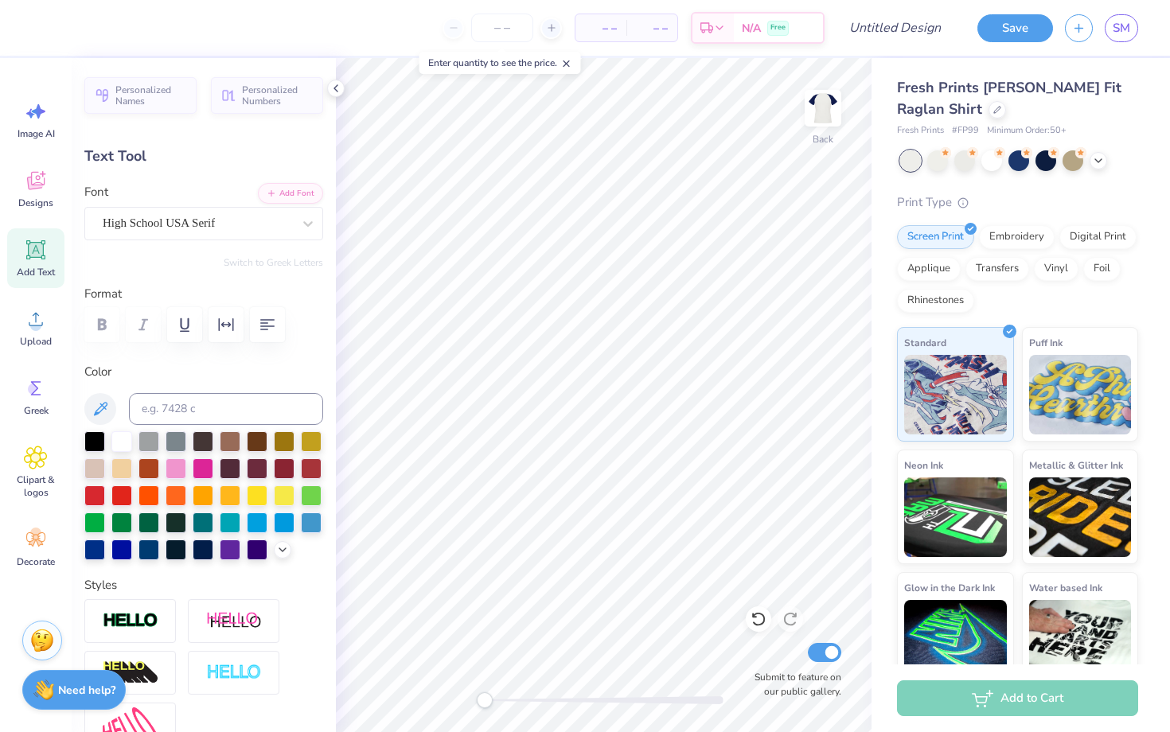
type input "0.0"
type input "4.27"
type input "1.37"
type input "2.70"
type input "10.8"
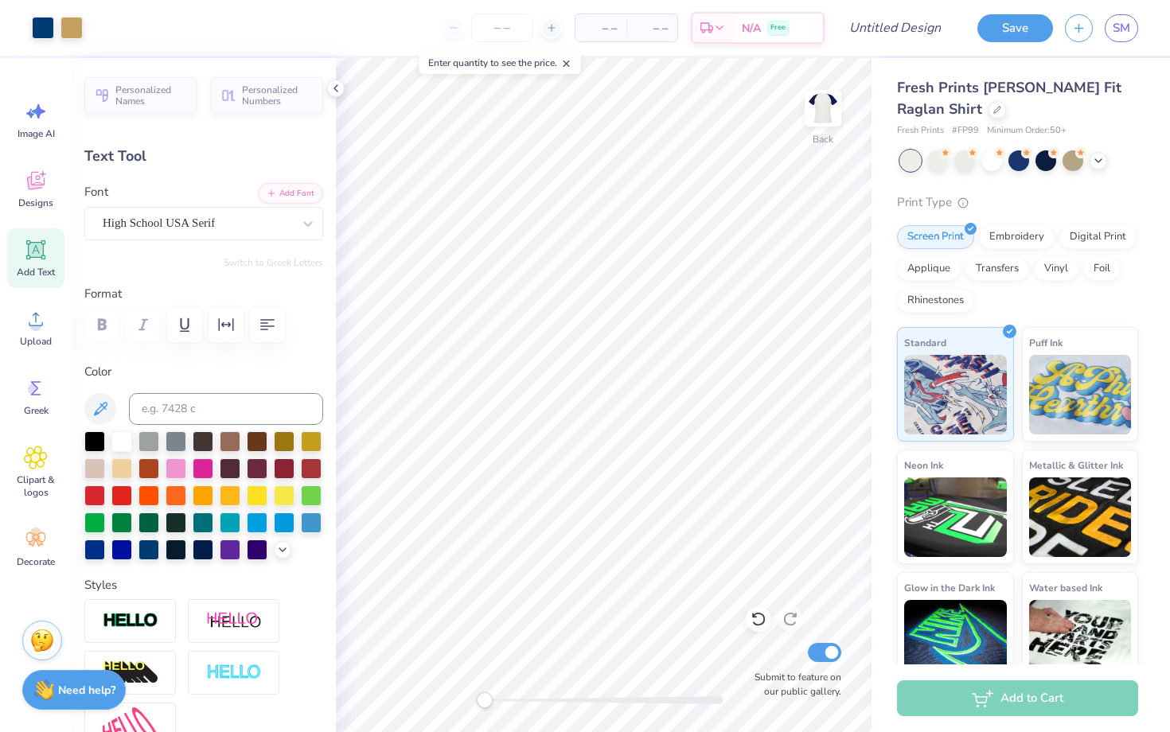
type input "3.87"
type input "1.24"
type input "2.83"
type input "-0.3"
type input "4.57"
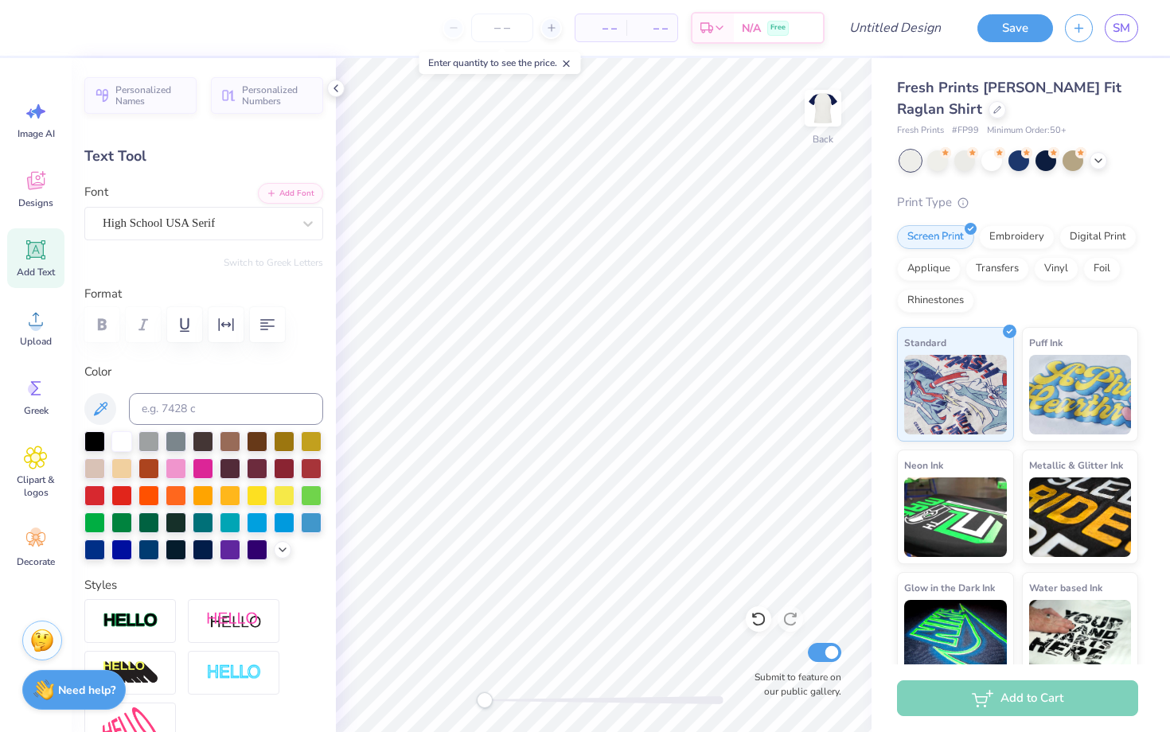
type input "0.67"
type input "2.62"
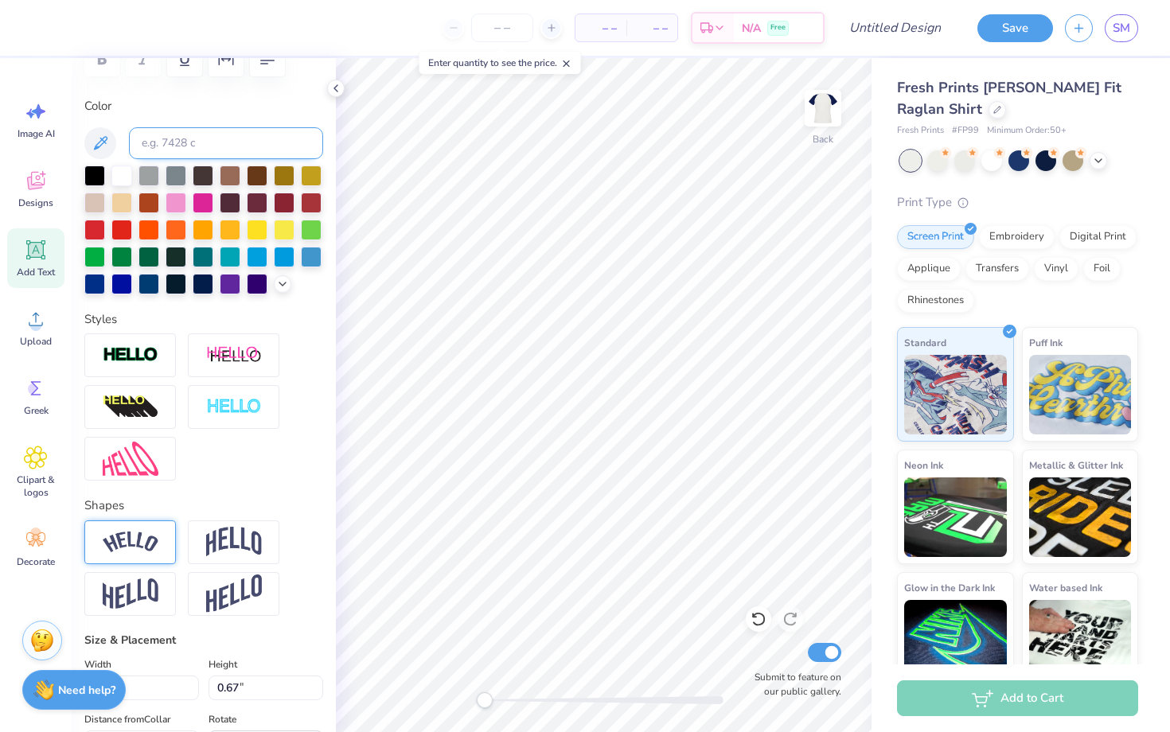
scroll to position [507, 0]
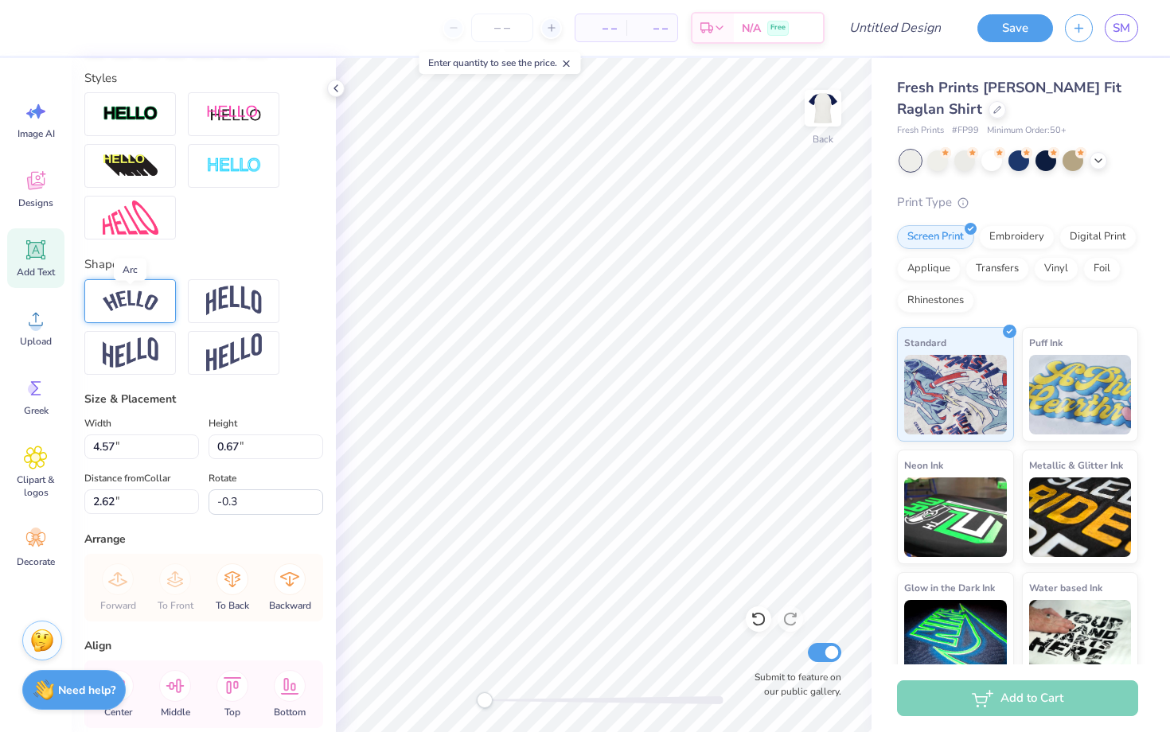
click at [146, 297] on img at bounding box center [131, 301] width 56 height 21
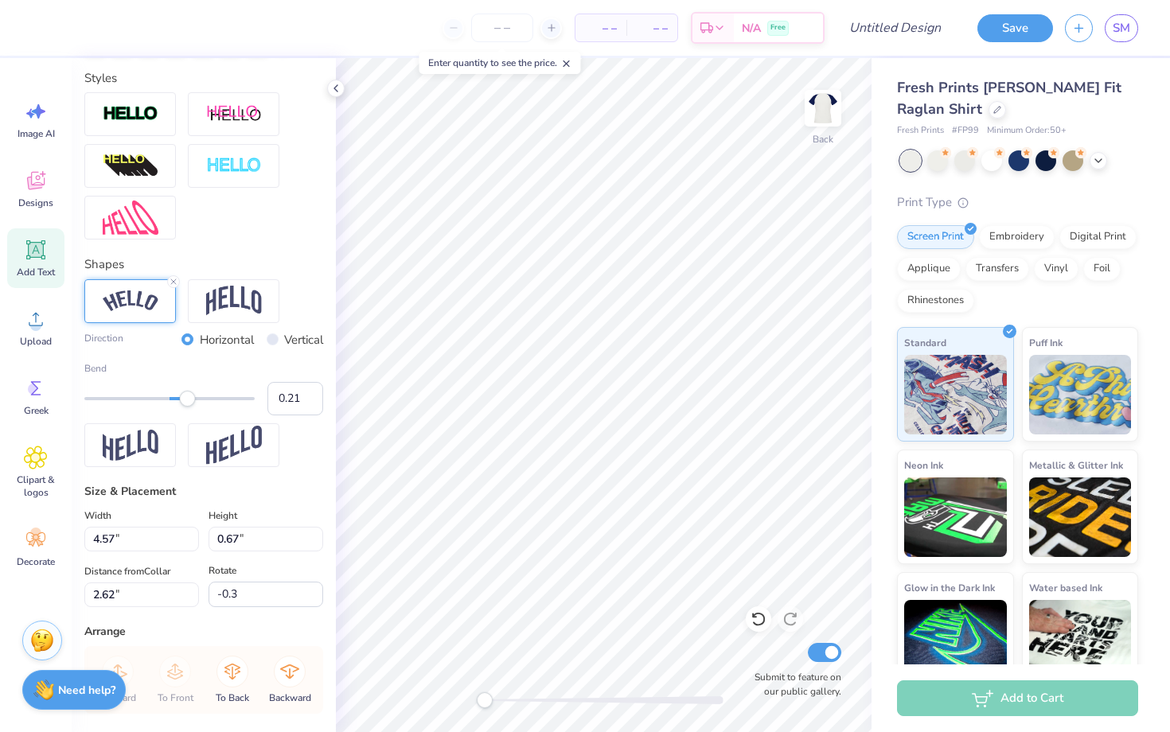
type input "0.20"
drag, startPoint x: 207, startPoint y: 400, endPoint x: 186, endPoint y: 401, distance: 20.8
click at [186, 401] on div "Accessibility label" at bounding box center [187, 399] width 16 height 16
type input "0.31"
drag, startPoint x: 186, startPoint y: 401, endPoint x: 196, endPoint y: 401, distance: 9.6
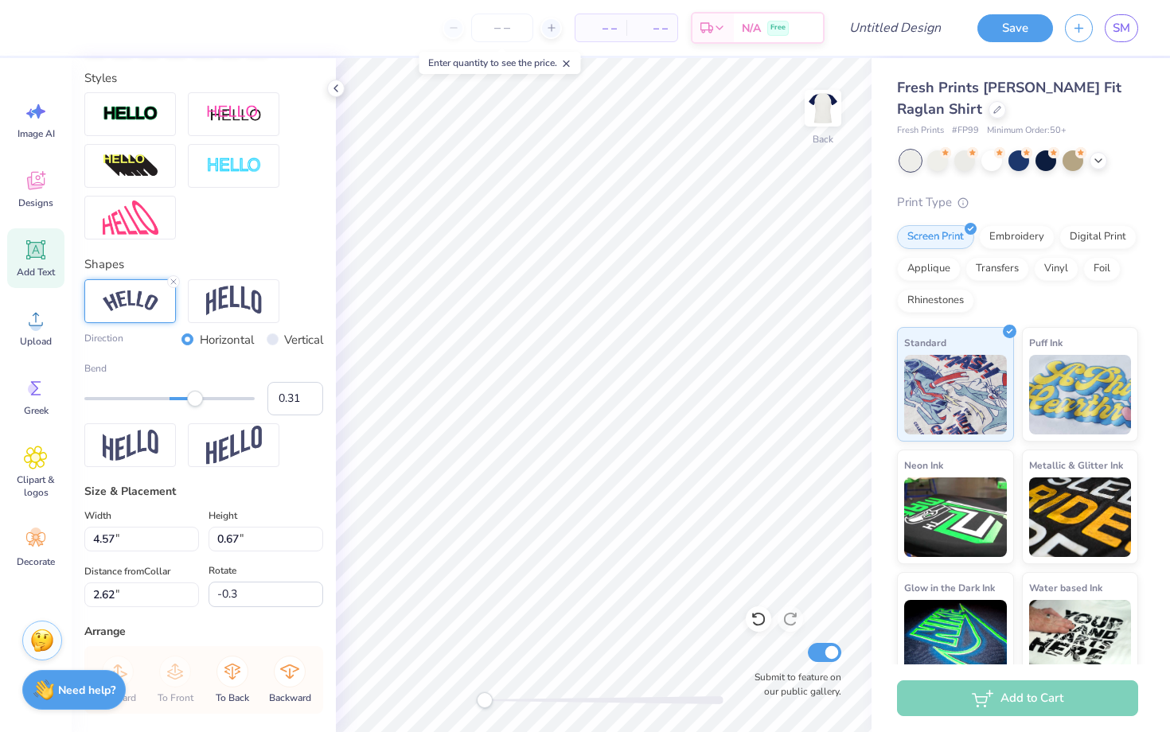
click at [196, 401] on div "Accessibility label" at bounding box center [195, 399] width 16 height 16
type input "0.35"
click at [199, 401] on div "Accessibility label" at bounding box center [199, 399] width 16 height 16
type input "0.0"
type input "5.24"
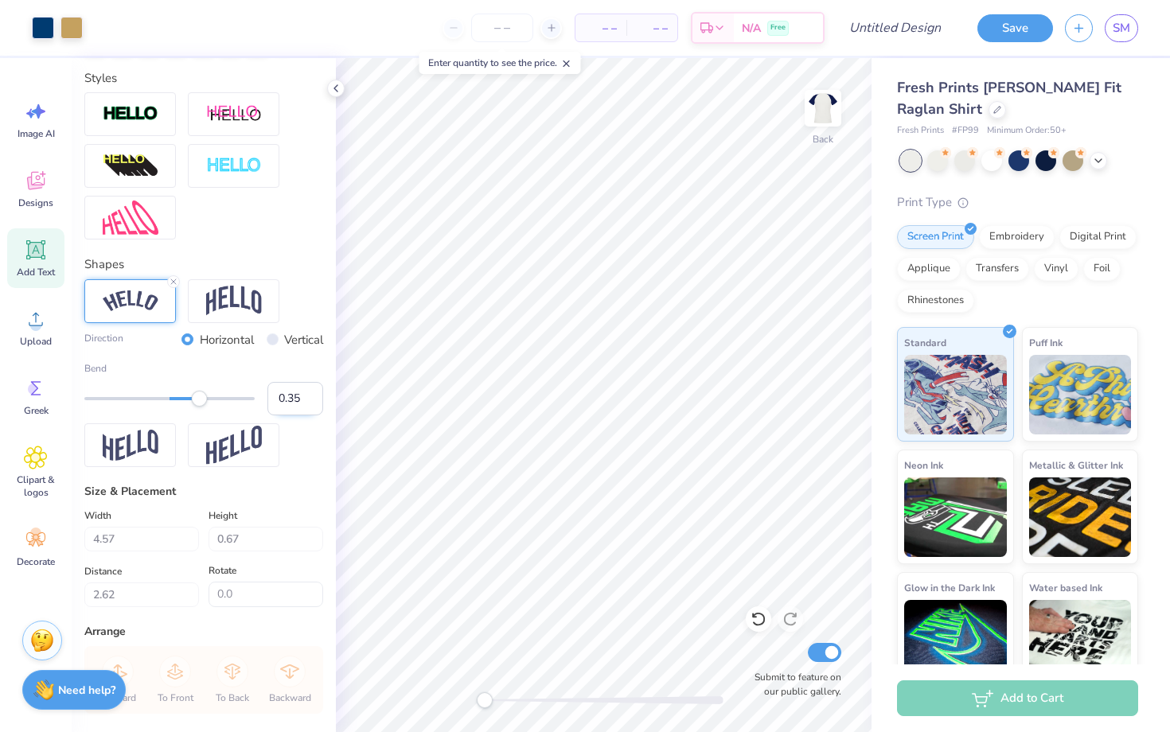
type input "1.00"
type input "2.17"
type input "-0.3"
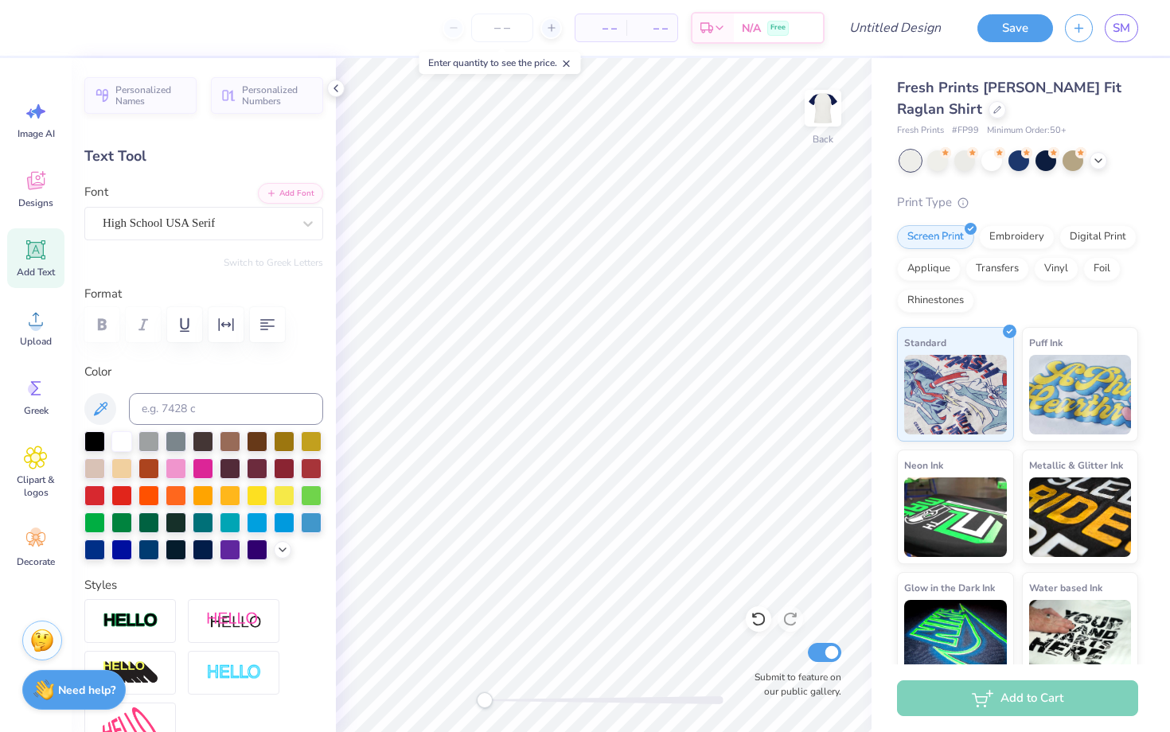
scroll to position [507, 0]
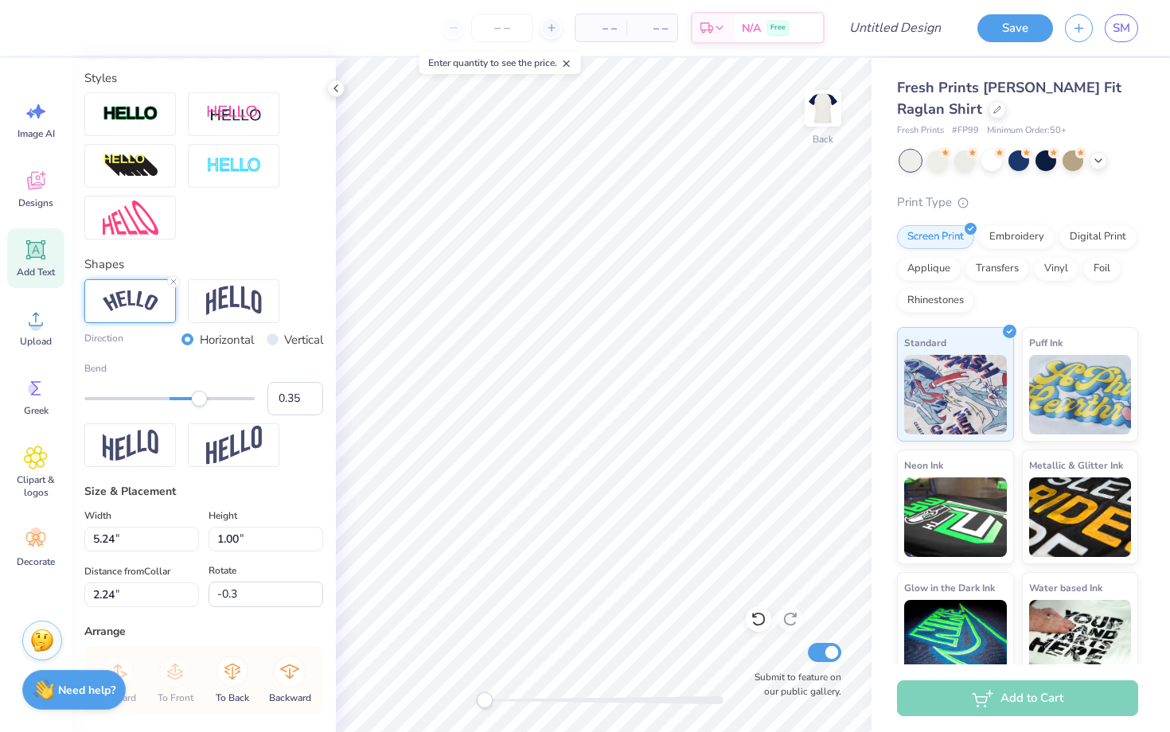
type input "2.24"
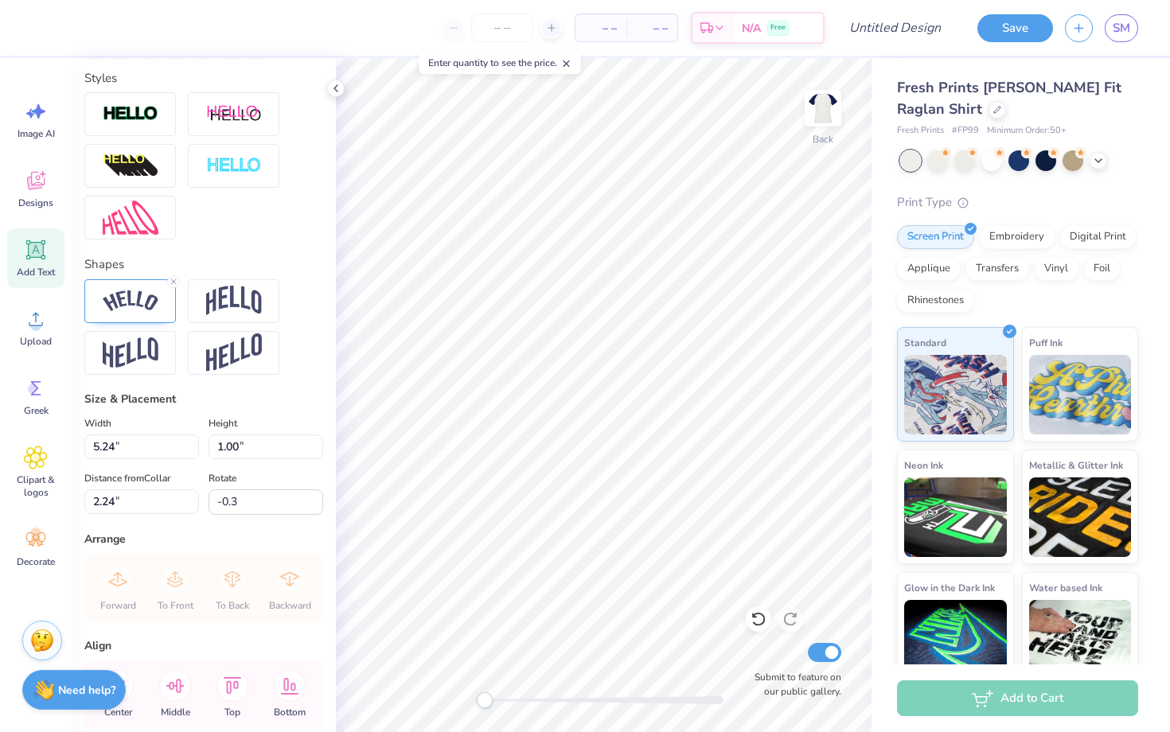
scroll to position [1, 0]
type textarea "2025"
type input "0.0"
type input "2.48"
type input "0.79"
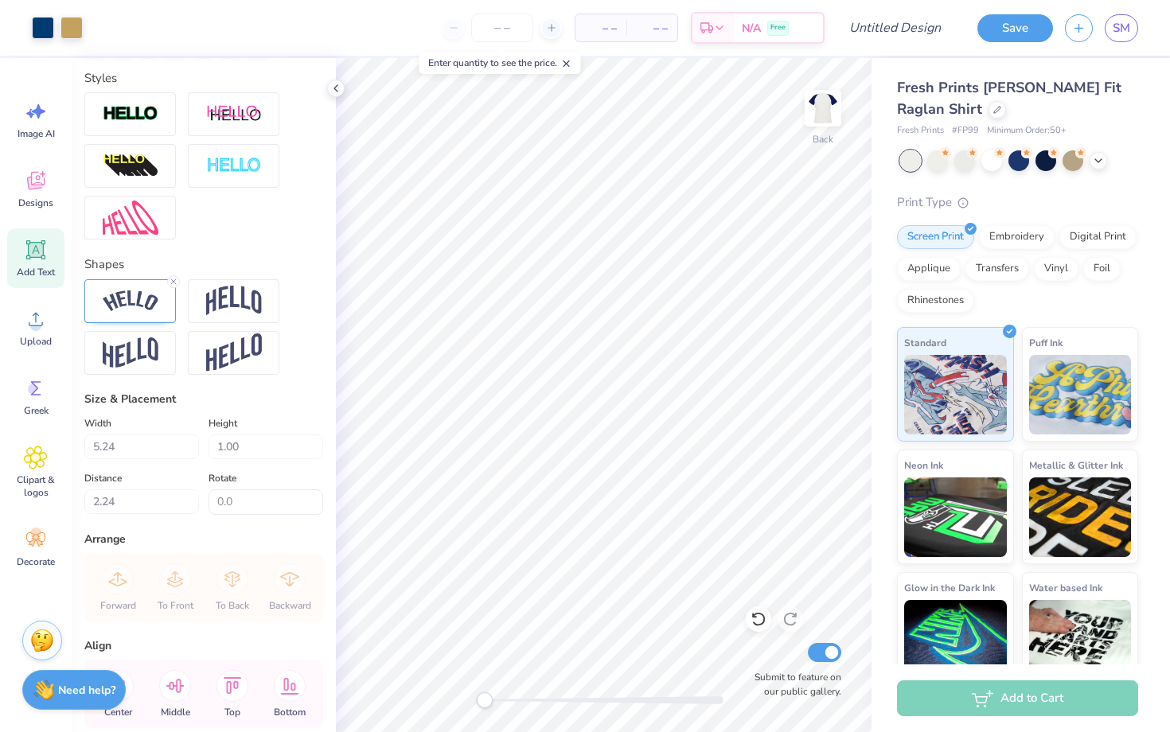
type input "6.04"
type input "-0.3"
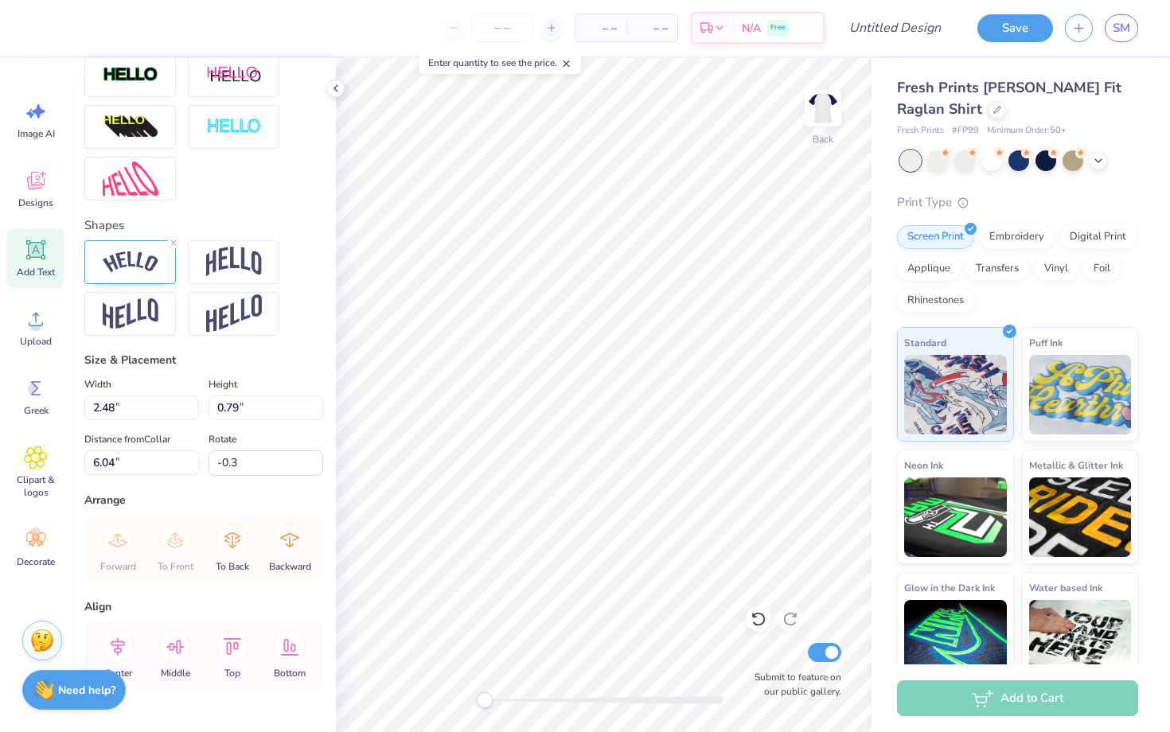
scroll to position [557, 0]
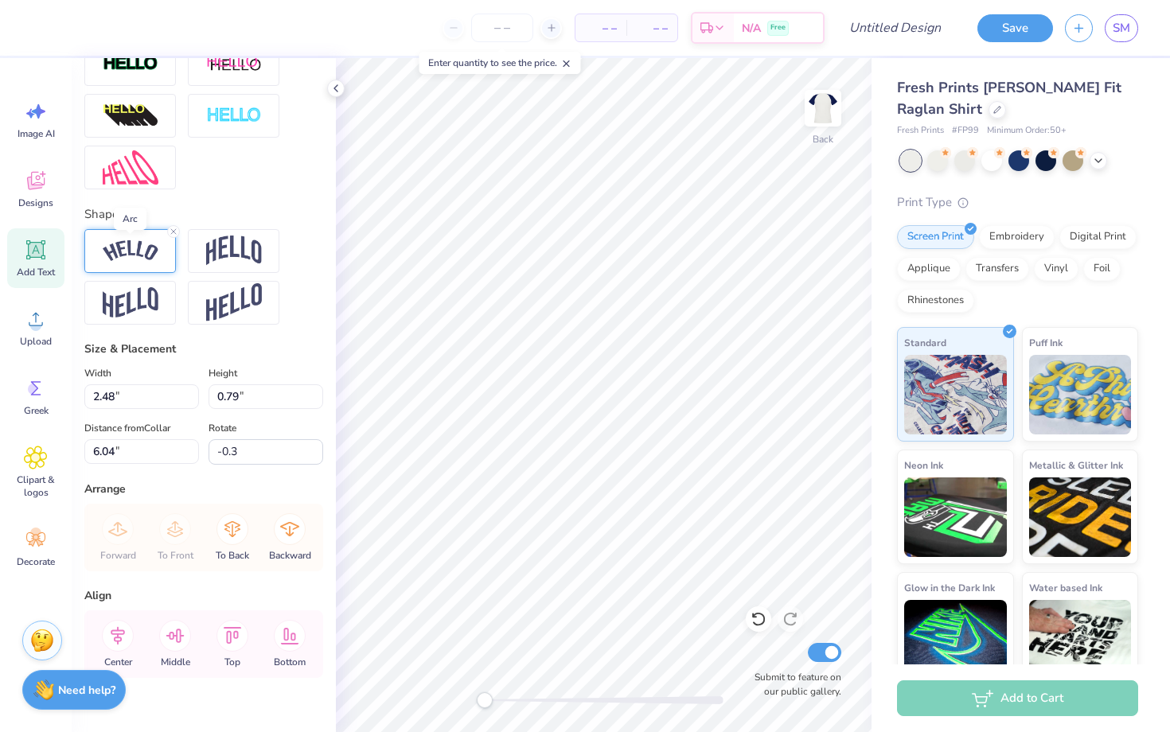
click at [128, 251] on img at bounding box center [131, 250] width 56 height 21
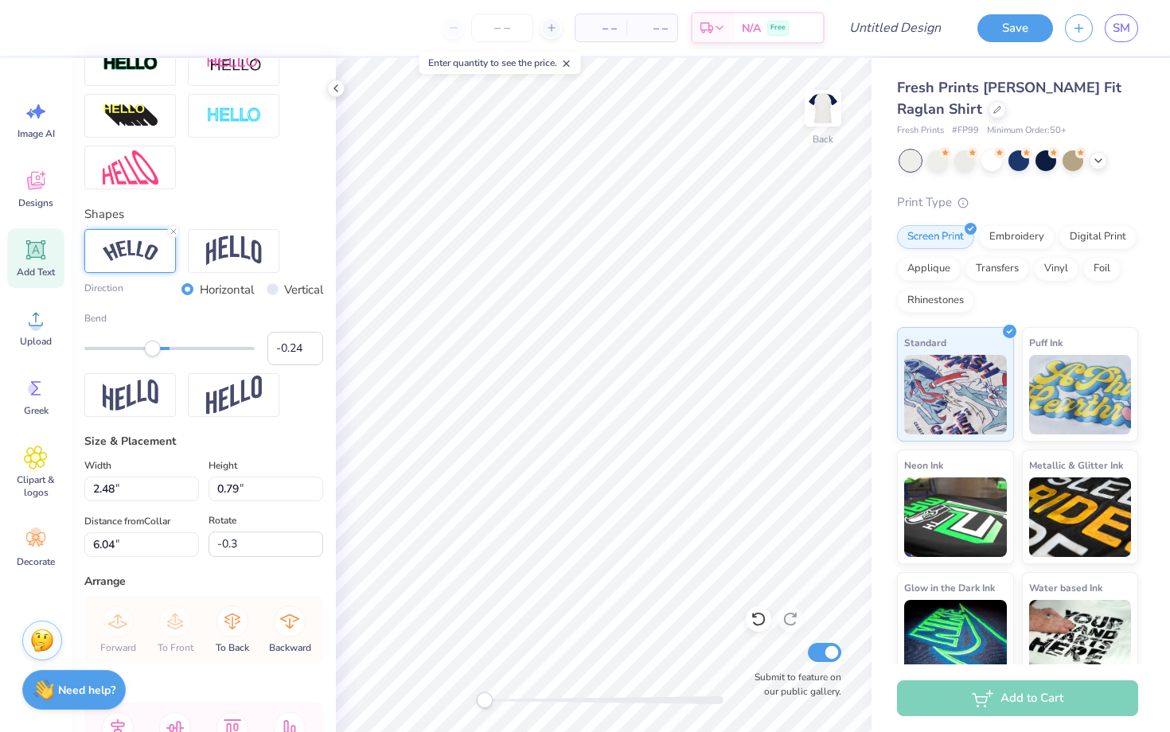
type input "-0.25"
drag, startPoint x: 200, startPoint y: 349, endPoint x: 149, endPoint y: 349, distance: 50.9
click at [149, 349] on div "Accessibility label" at bounding box center [148, 349] width 16 height 16
type input "-0.18"
click at [154, 349] on div "Accessibility label" at bounding box center [154, 349] width 16 height 16
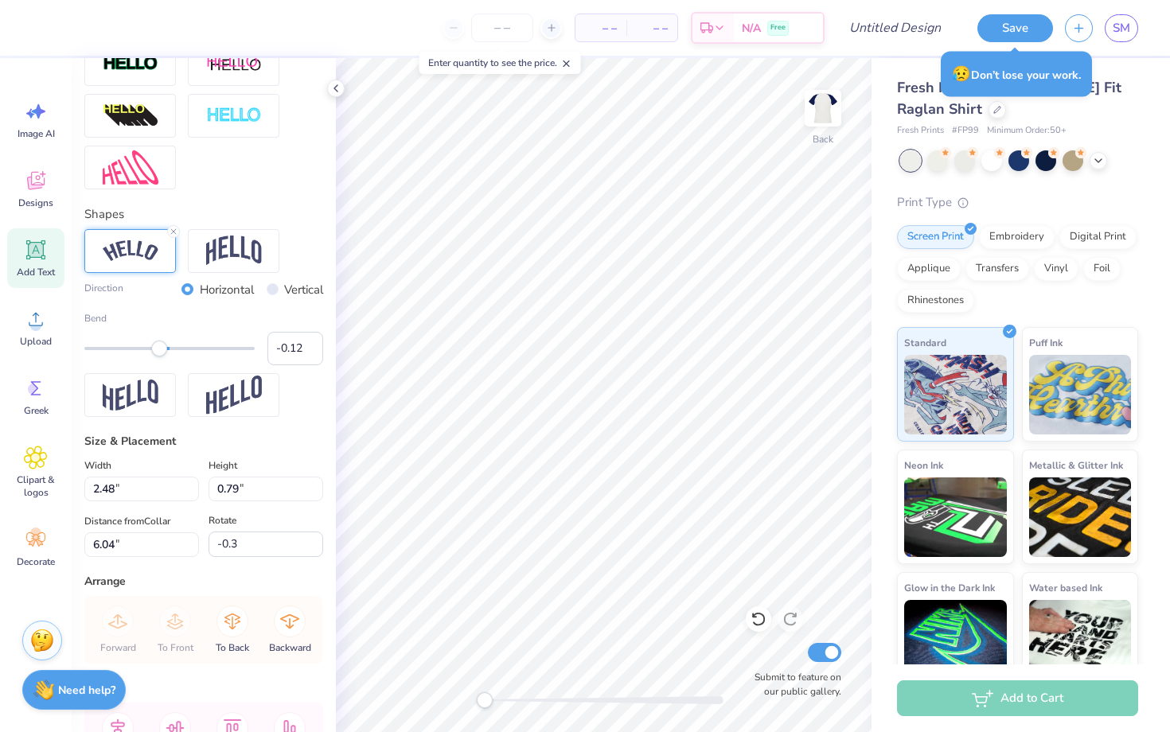
type input "-0.11"
click at [160, 348] on div "Accessibility label" at bounding box center [160, 349] width 16 height 16
type input "-0.08"
click at [162, 348] on div "Accessibility label" at bounding box center [160, 349] width 16 height 16
type input "0.0"
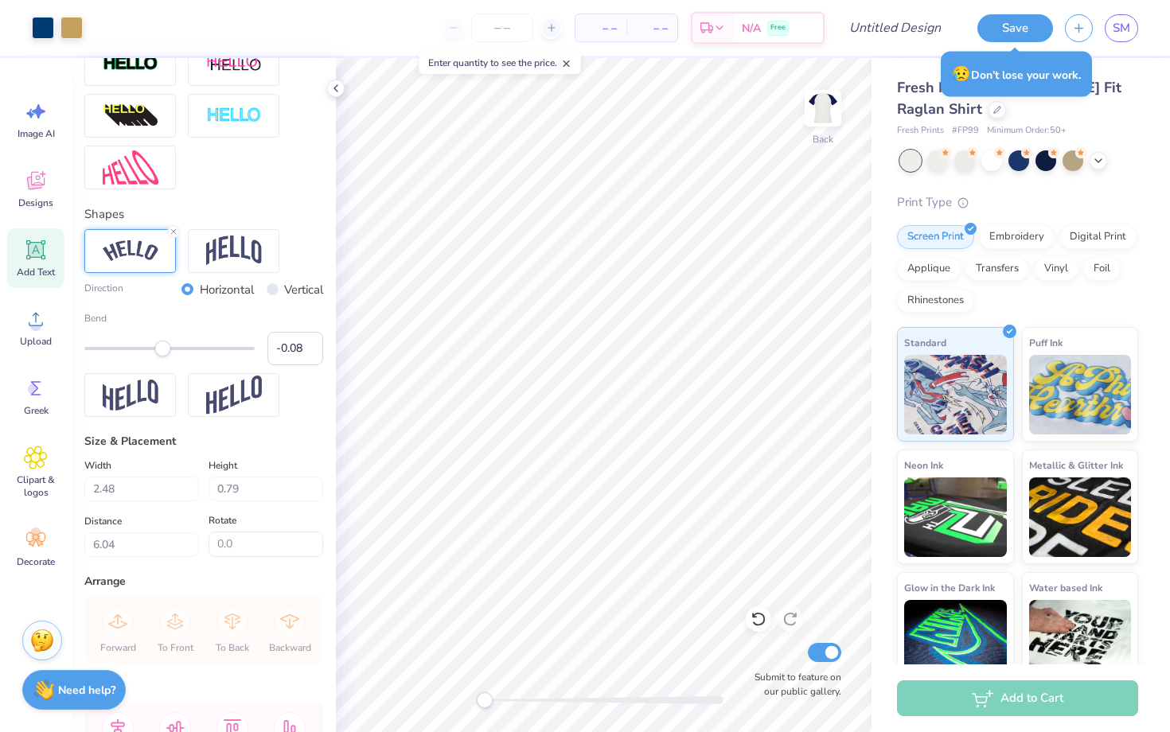
type input "2.00"
type input "0.66"
type input "6.10"
type input "-0.3"
type input "5.24"
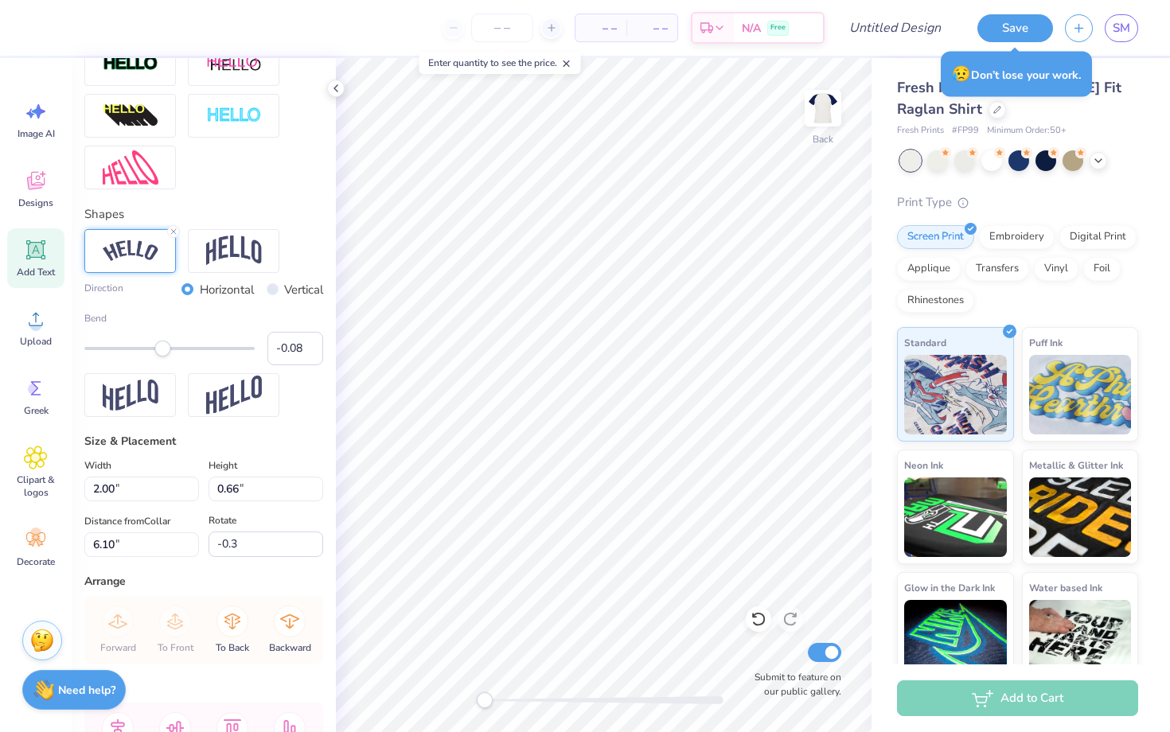
type input "1.00"
type input "2.24"
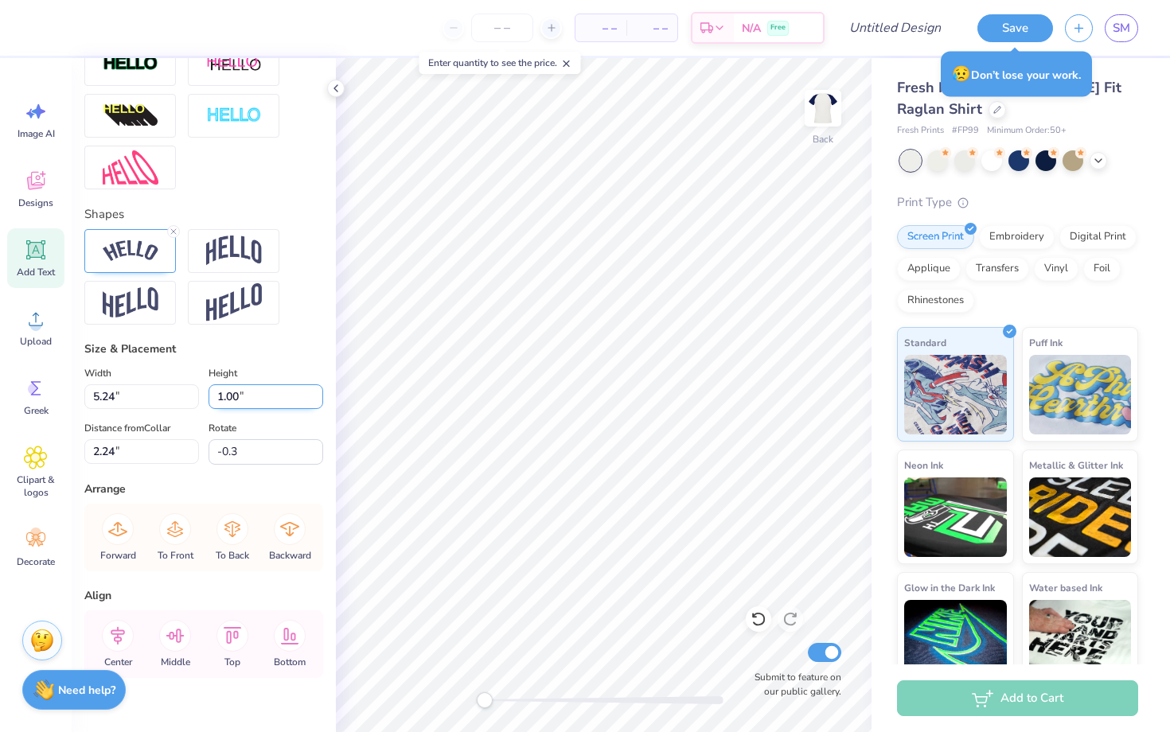
scroll to position [582, 0]
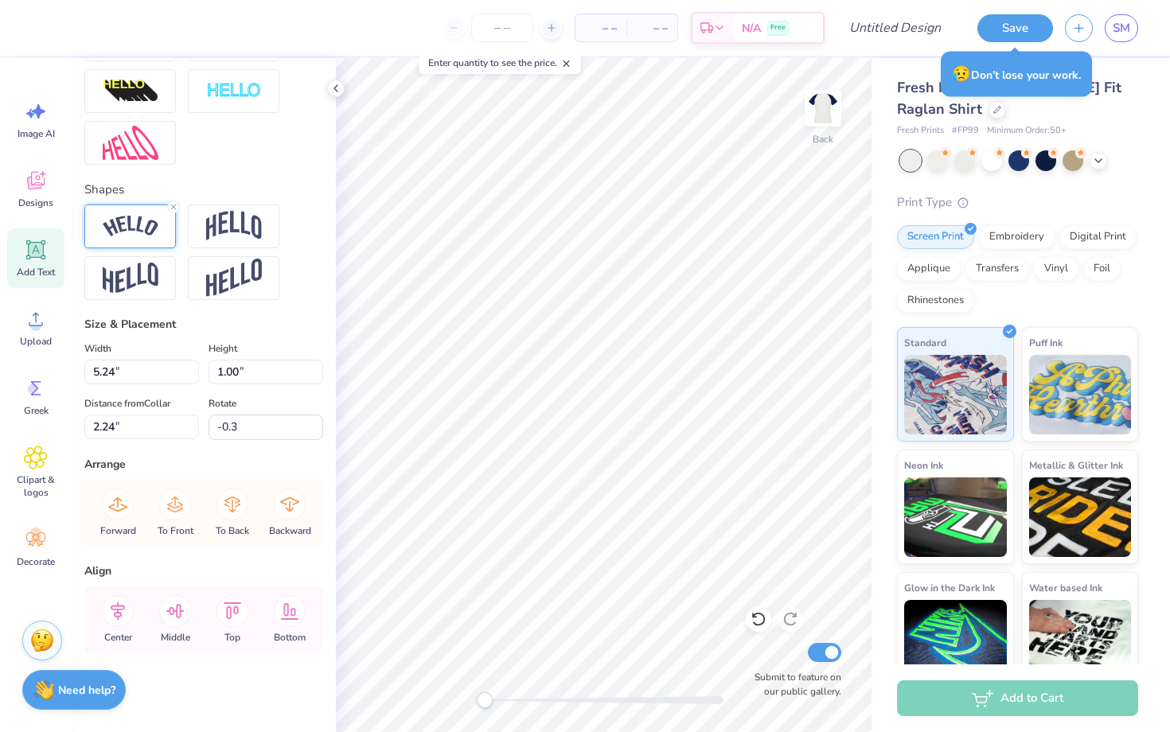
click at [146, 236] on img at bounding box center [131, 226] width 56 height 21
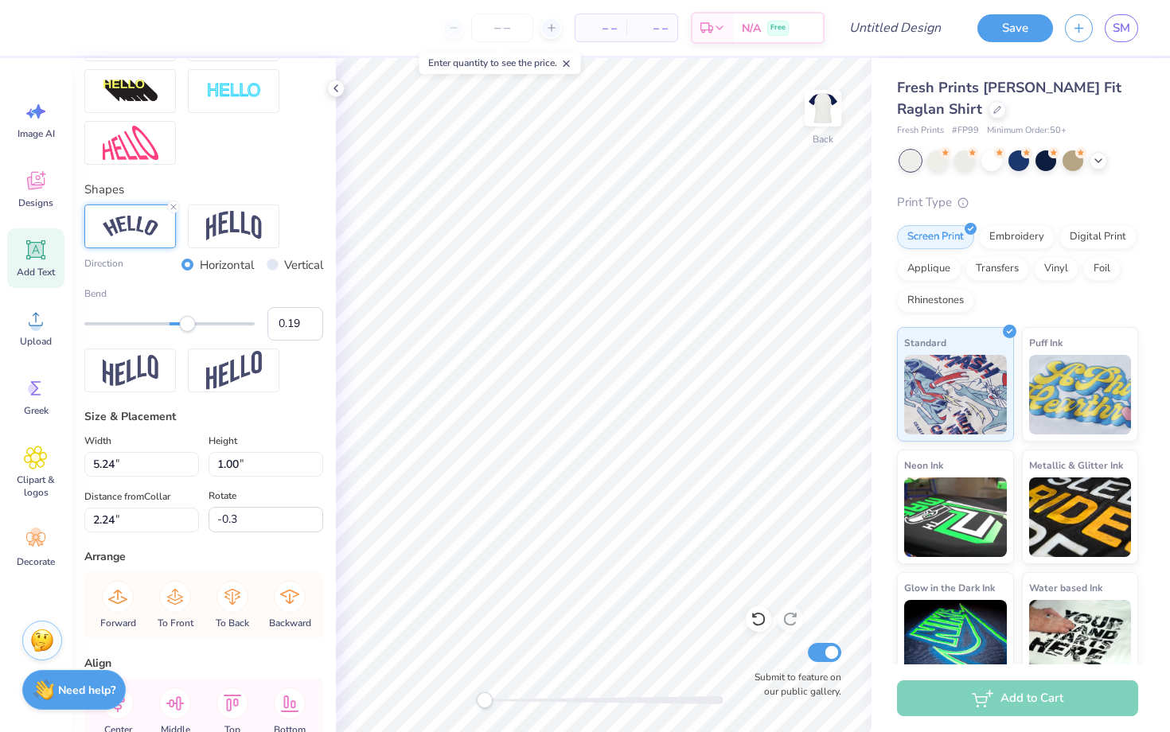
type input "0.18"
drag, startPoint x: 198, startPoint y: 327, endPoint x: 185, endPoint y: 329, distance: 13.6
click at [185, 329] on div "Accessibility label" at bounding box center [185, 324] width 16 height 16
type input "0.00"
drag, startPoint x: 185, startPoint y: 327, endPoint x: 170, endPoint y: 326, distance: 15.2
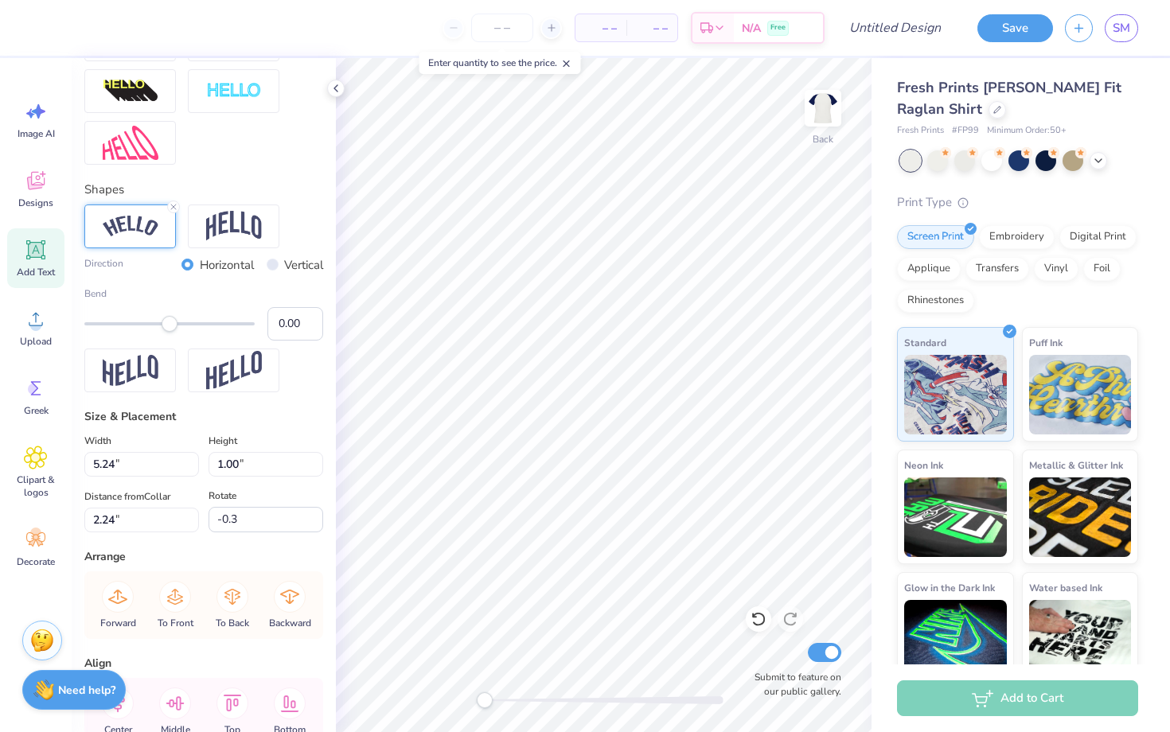
click at [170, 326] on div "Accessibility label" at bounding box center [170, 324] width 16 height 16
type input "0.0"
type input "4.57"
type input "0.67"
type input "2.40"
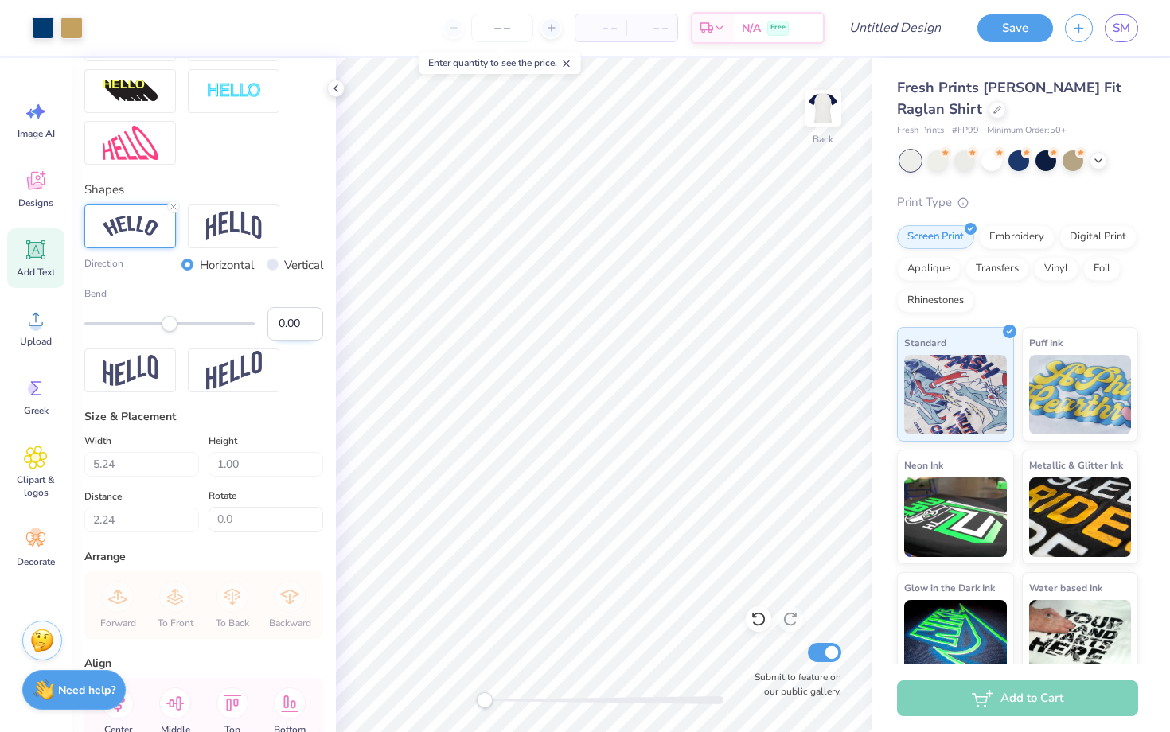
type input "-0.3"
type input "0.07"
click at [176, 324] on div "Accessibility label" at bounding box center [175, 324] width 16 height 16
type input "0.12"
click at [180, 325] on div "Accessibility label" at bounding box center [178, 324] width 16 height 16
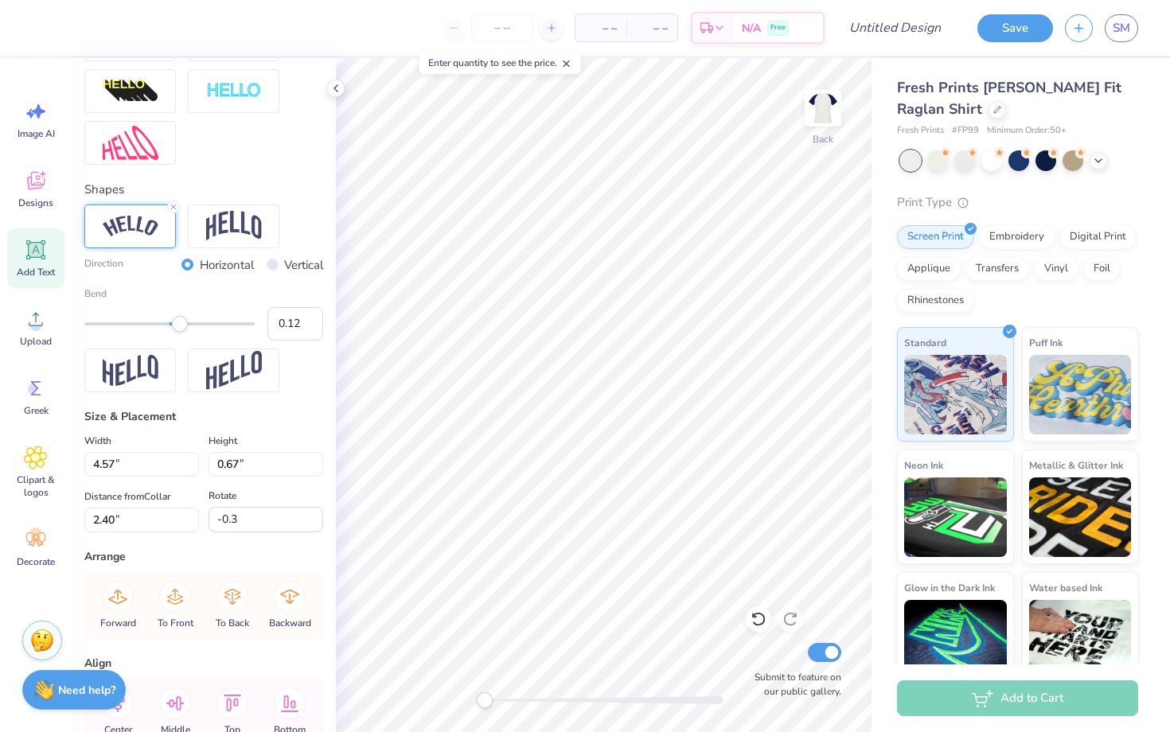
type input "0.0"
type input "4.81"
type input "0.70"
type input "2.39"
type input "-0.3"
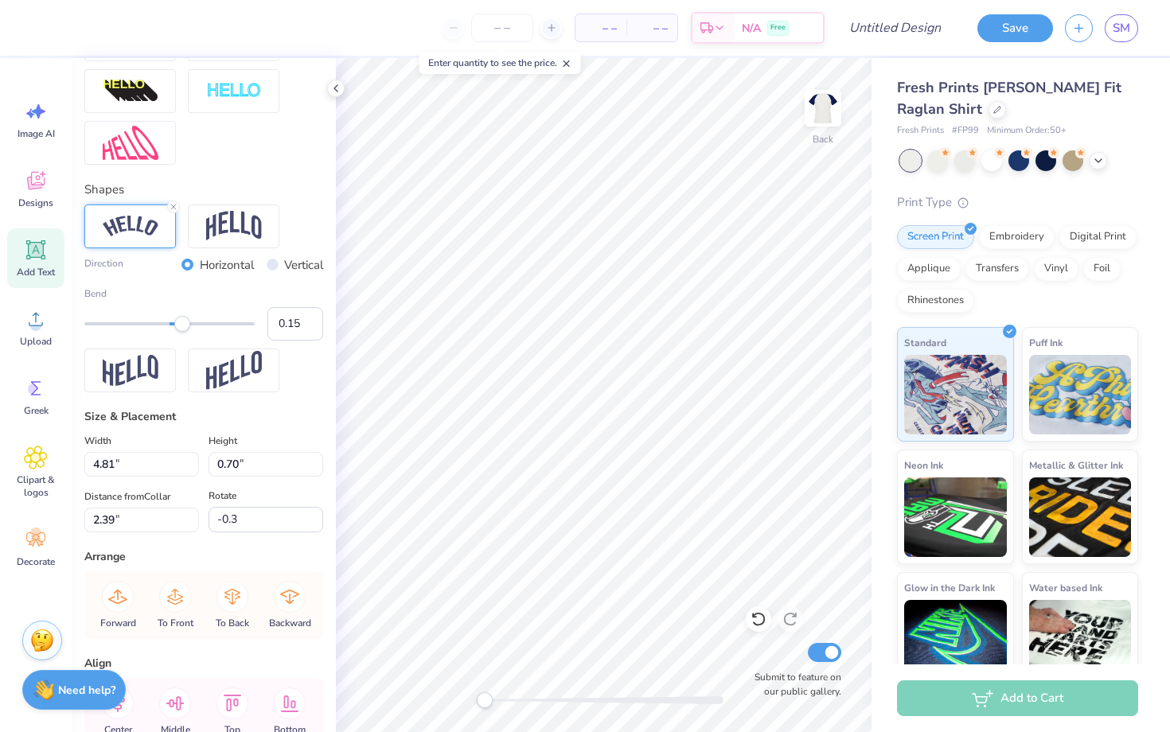
type input "0.16"
click at [183, 326] on div "Accessibility label" at bounding box center [182, 324] width 16 height 16
type input "0.0"
type input "4.89"
type input "0.73"
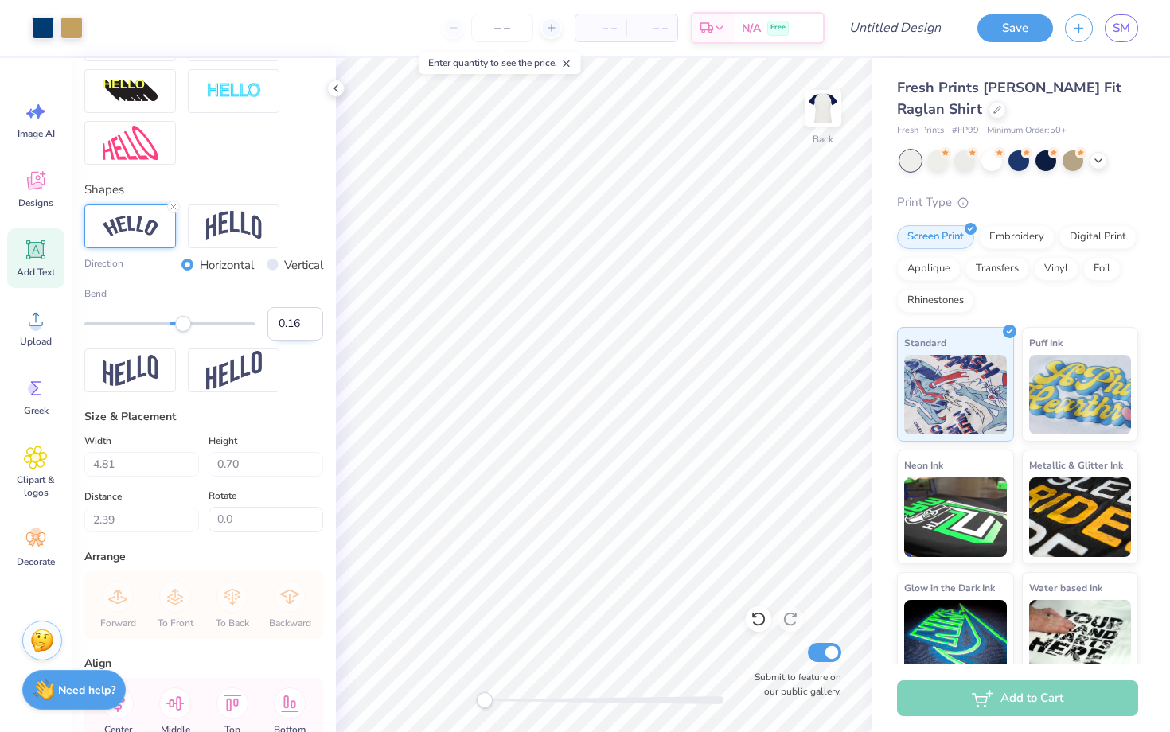
type input "2.38"
type input "-0.3"
type input "5.36"
type input "0.80"
type input "2.35"
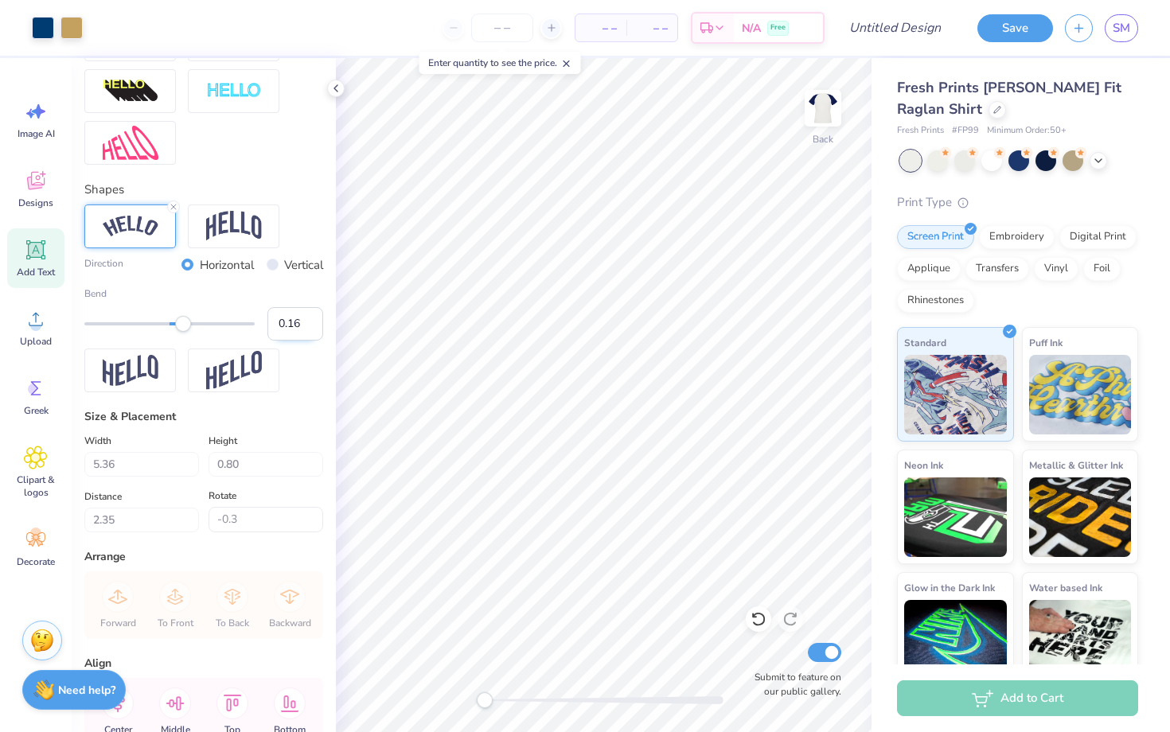
type input "0.0"
type input "2.00"
type input "0.66"
type input "5.68"
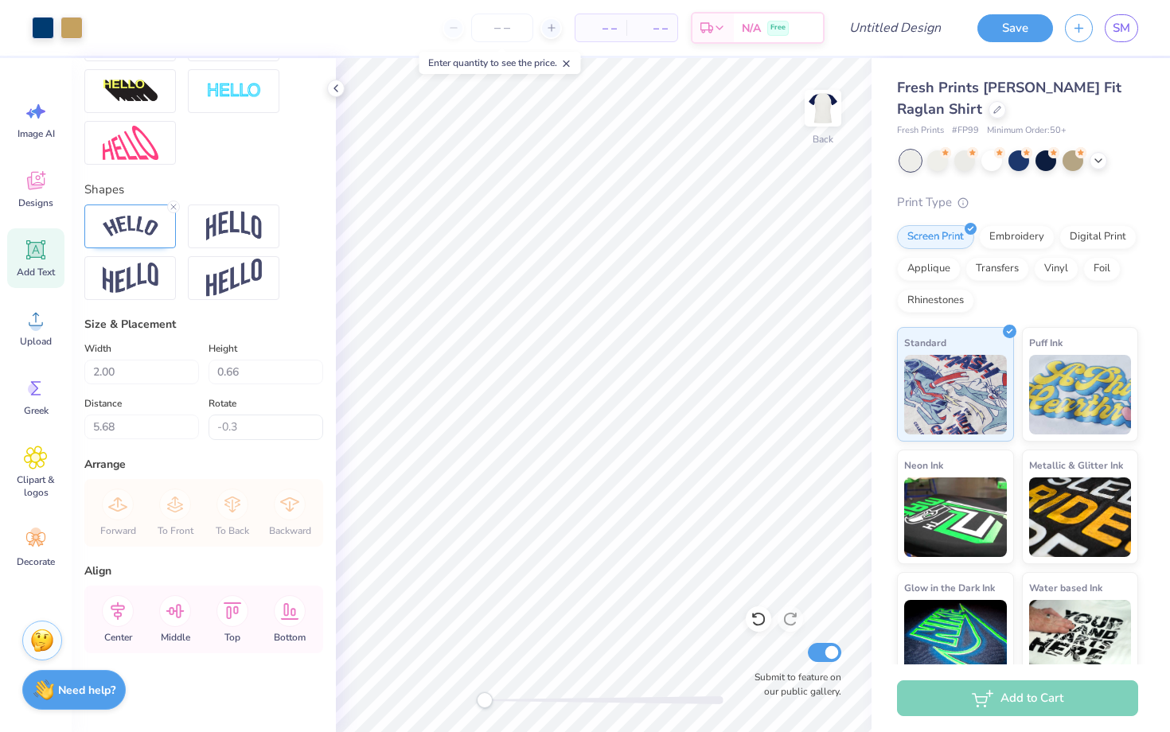
type input "0.0"
click at [38, 110] on icon at bounding box center [39, 111] width 14 height 14
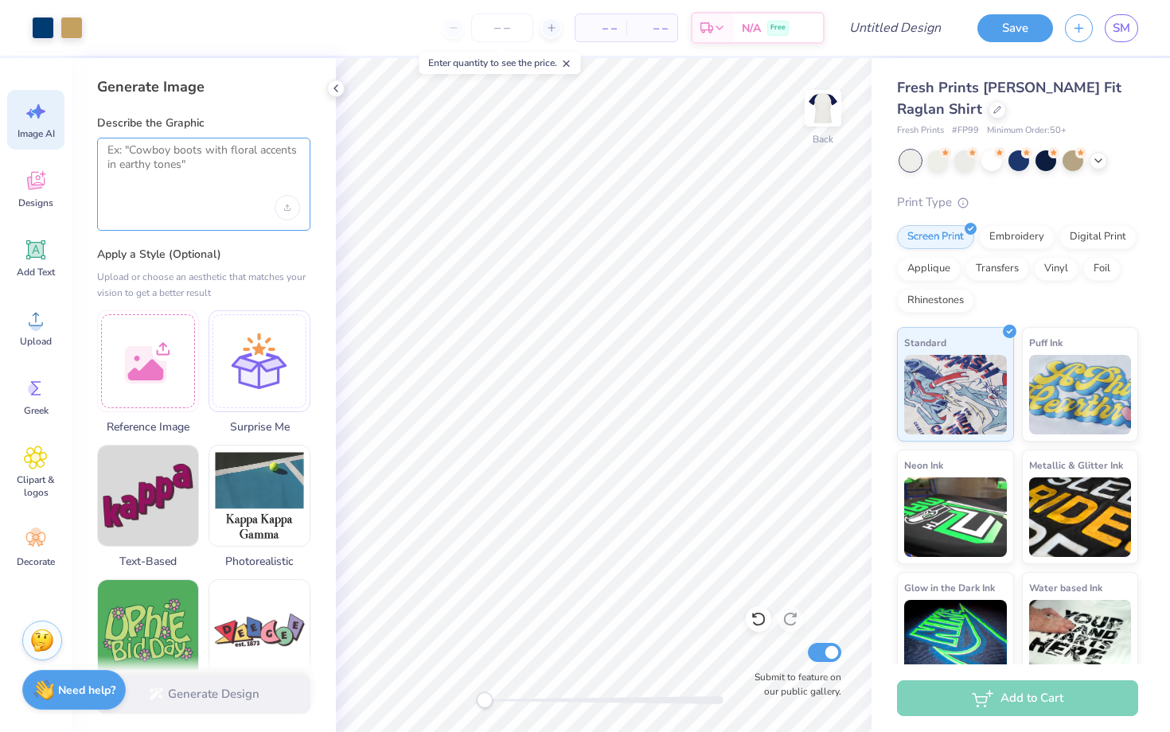
click at [150, 173] on textarea at bounding box center [203, 163] width 193 height 40
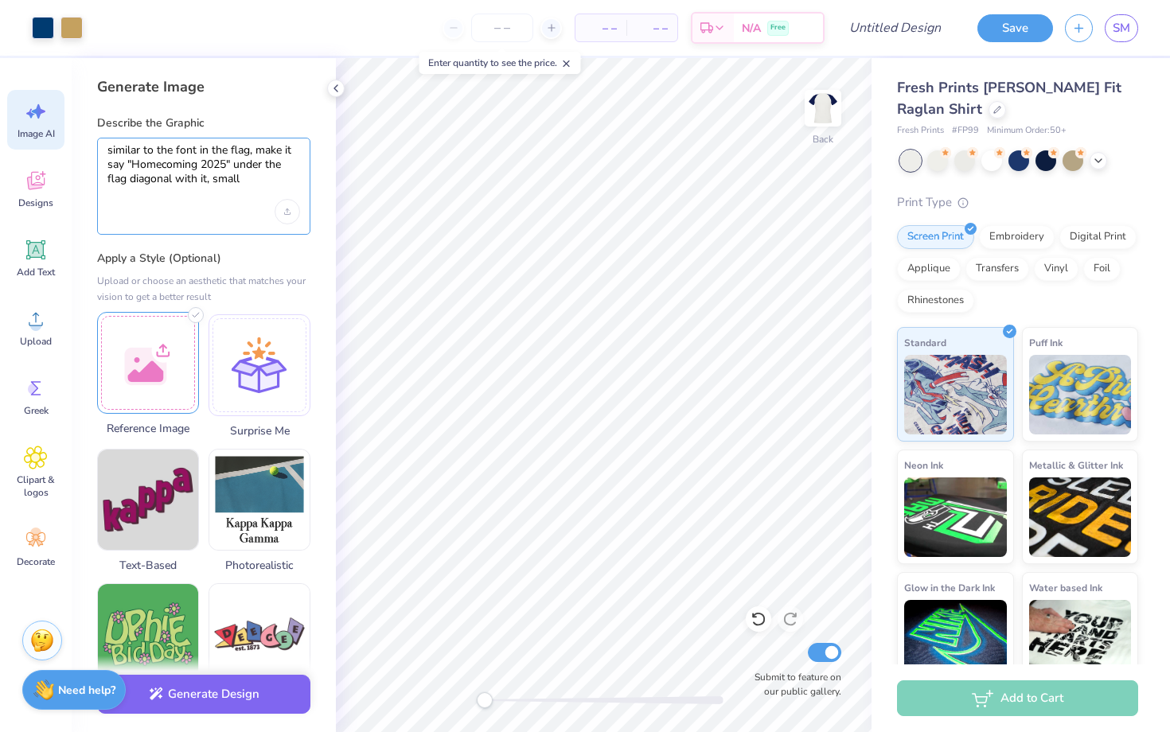
scroll to position [62, 0]
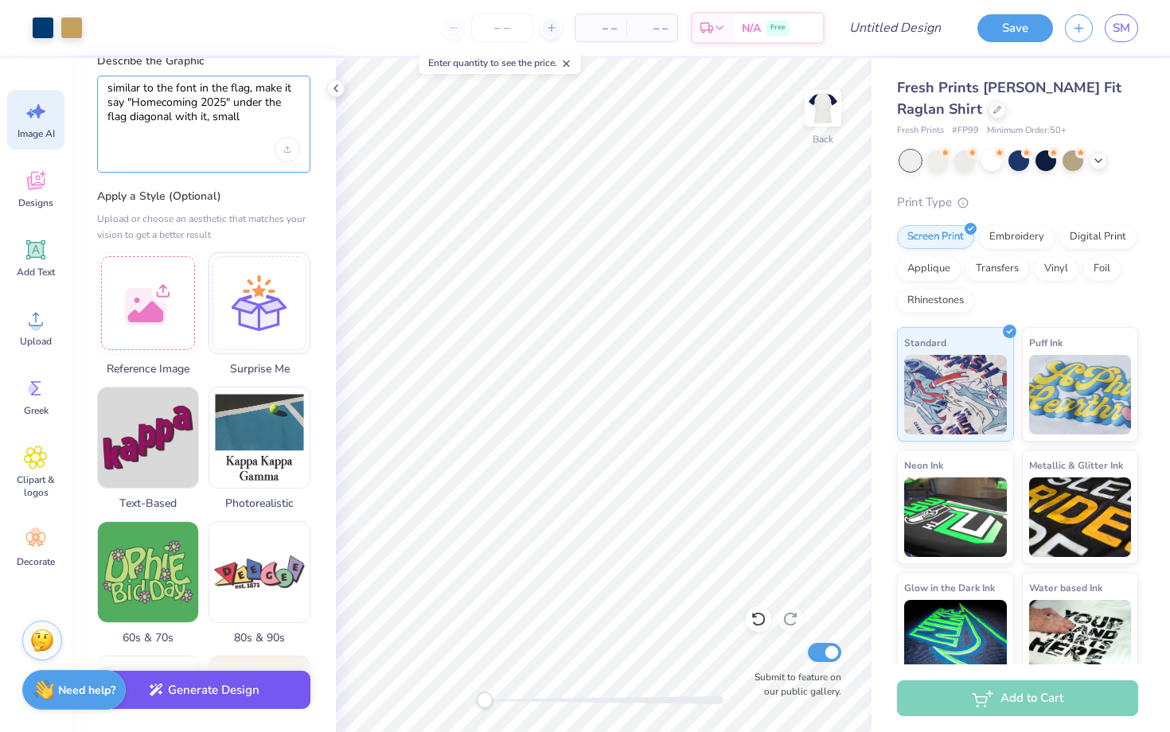
type textarea "similar to the font in the flag, make it say "Homecoming 2025" under the flag d…"
click at [209, 700] on button "Generate Design" at bounding box center [203, 690] width 213 height 39
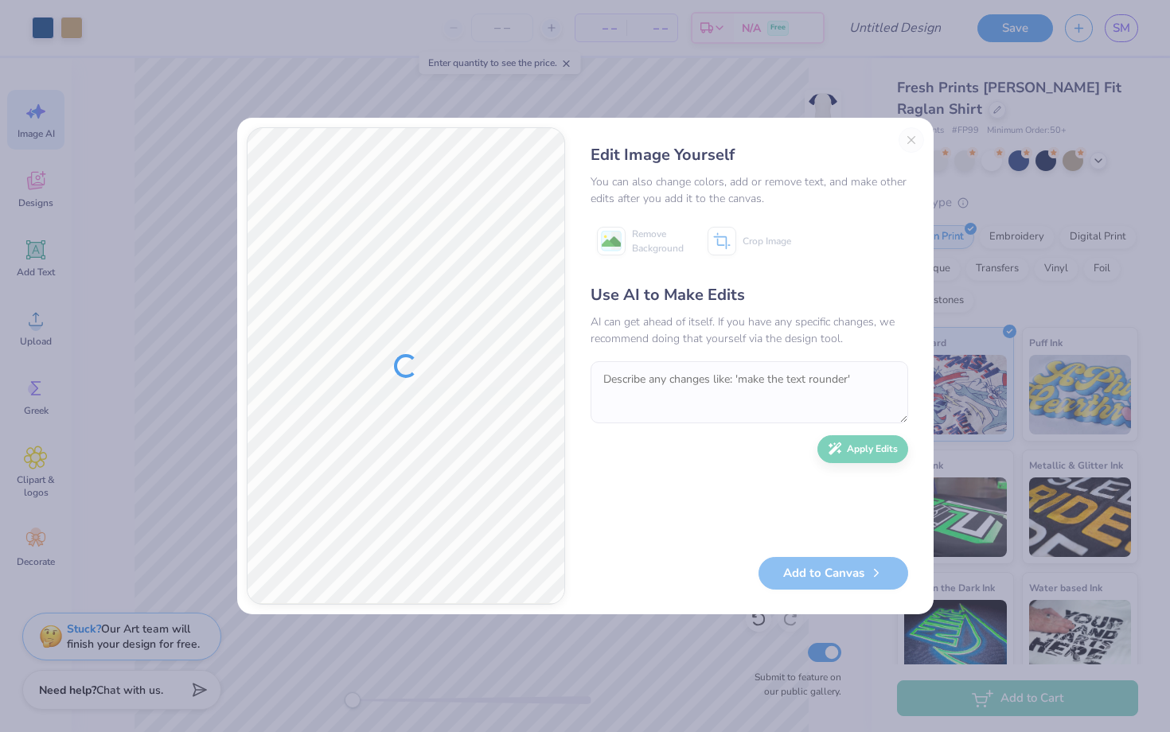
click at [909, 142] on div "Edit Image Yourself You can also change colors, add or remove text, and make ot…" at bounding box center [749, 366] width 349 height 478
click at [914, 136] on button "Close" at bounding box center [911, 139] width 25 height 25
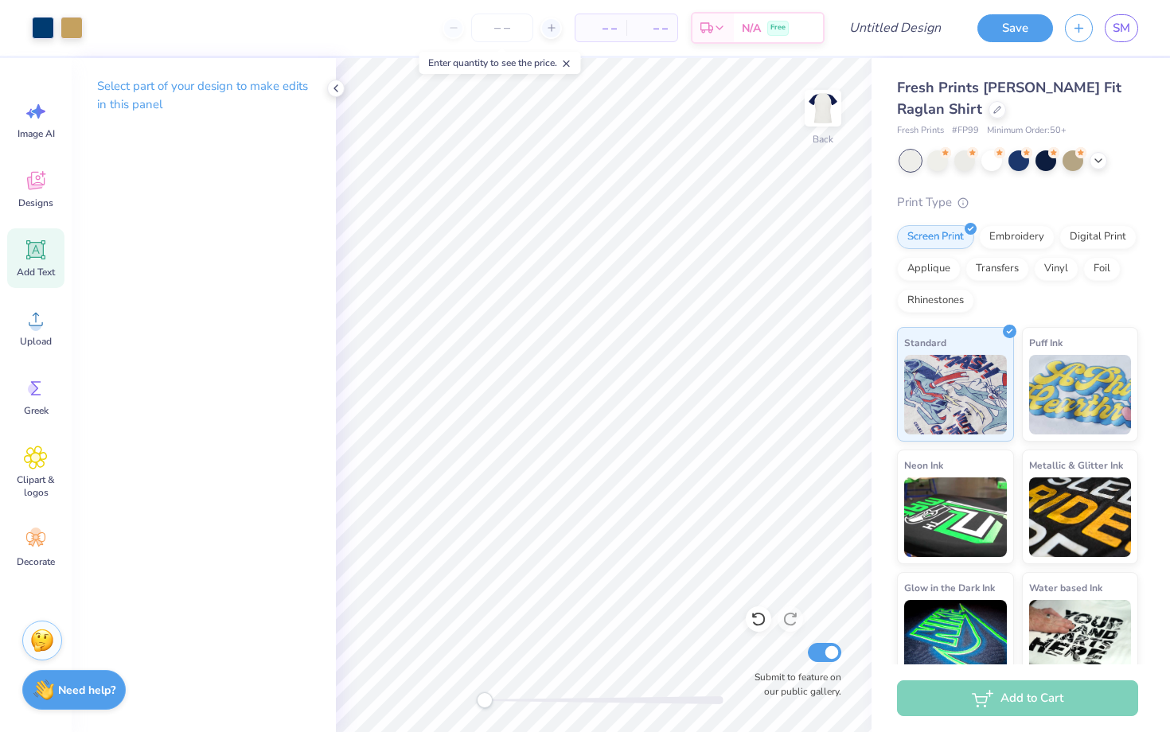
click at [34, 255] on icon at bounding box center [36, 250] width 15 height 15
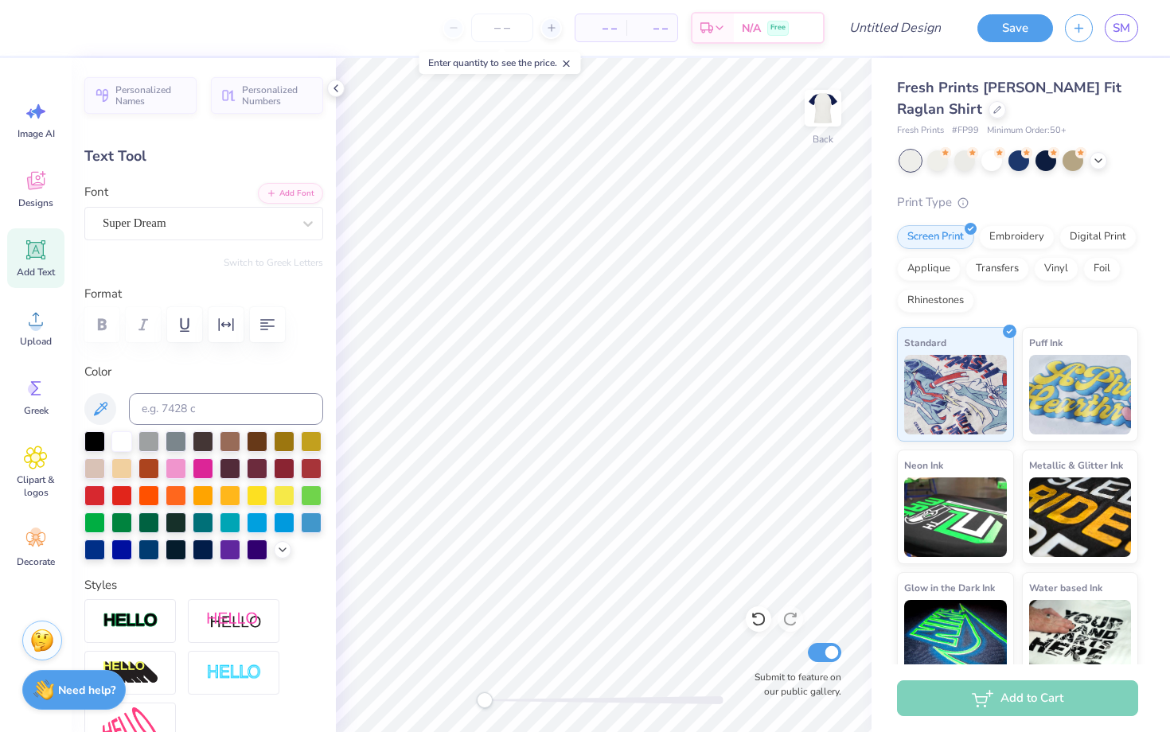
type textarea "Homecoming 2025"
click at [170, 226] on div "Super Dream" at bounding box center [197, 223] width 193 height 25
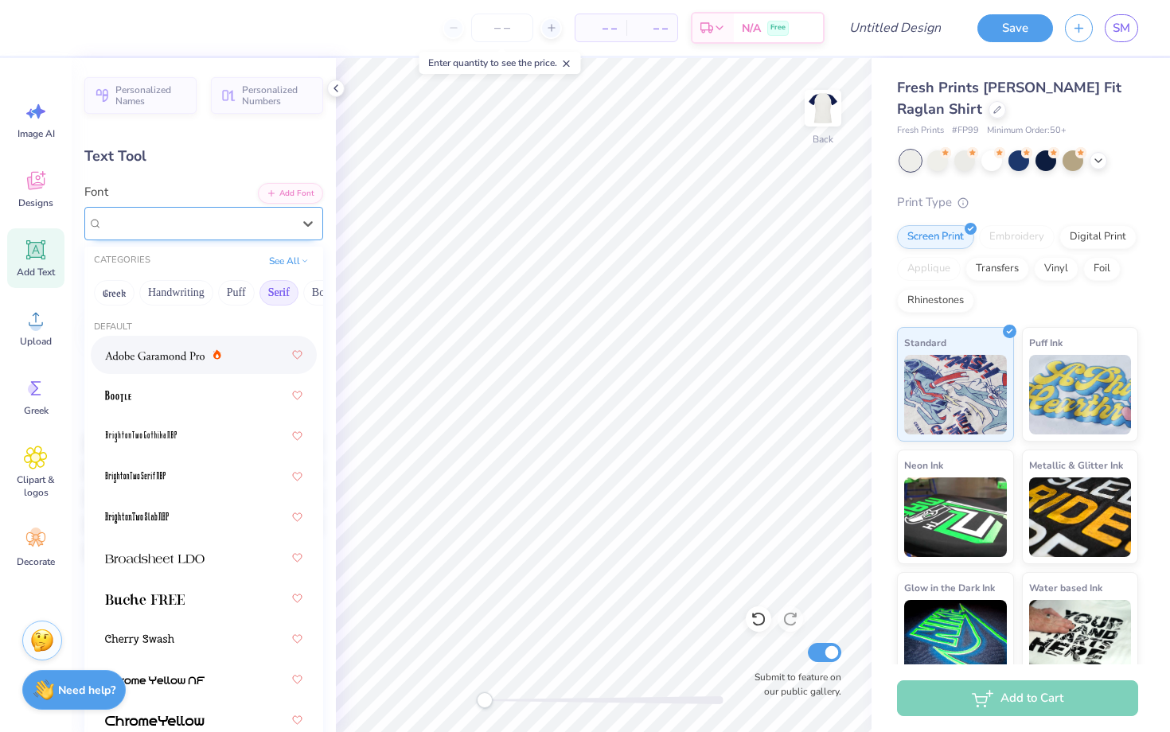
type input "12.17"
type input "1.25"
type input "9.50"
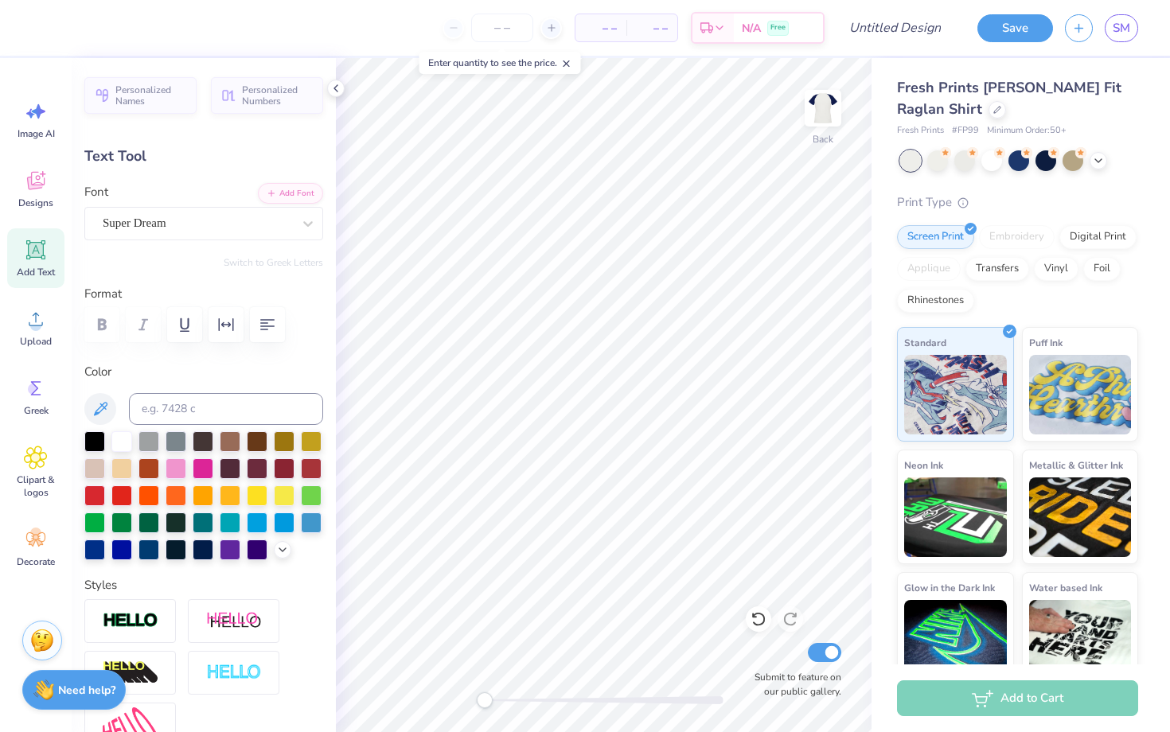
scroll to position [0, 1]
click at [218, 220] on div "Super Dream" at bounding box center [197, 223] width 193 height 25
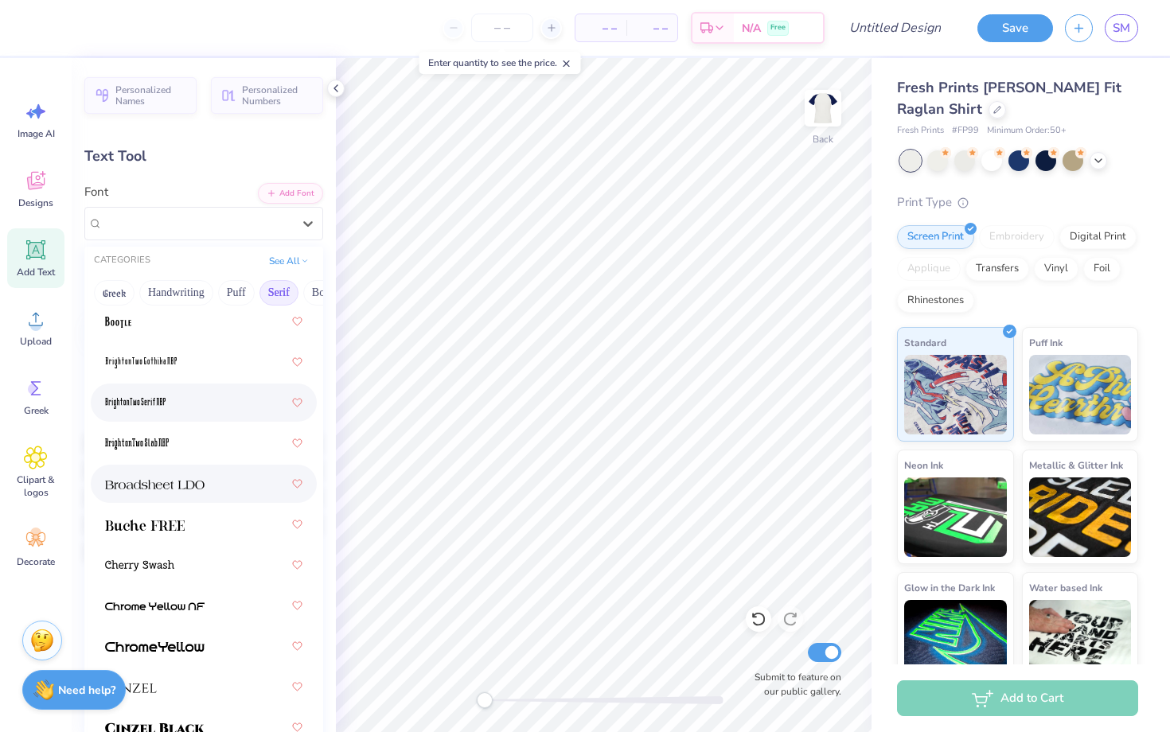
scroll to position [159, 0]
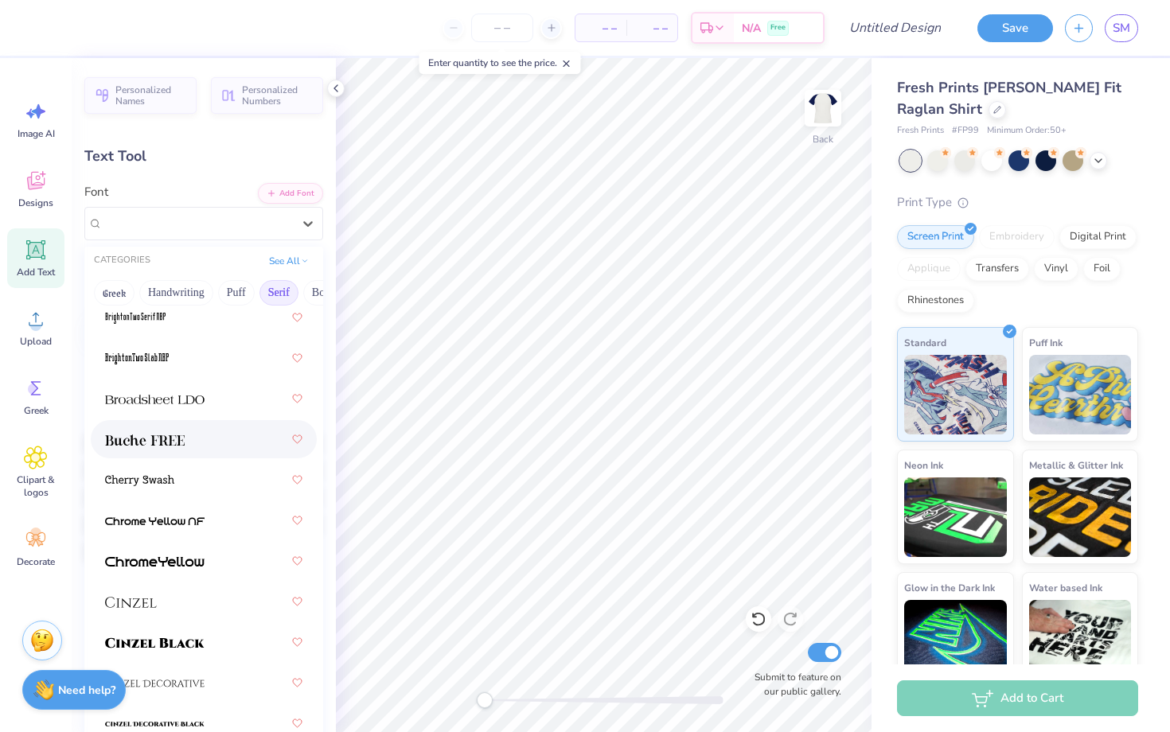
click at [173, 436] on img at bounding box center [145, 440] width 80 height 11
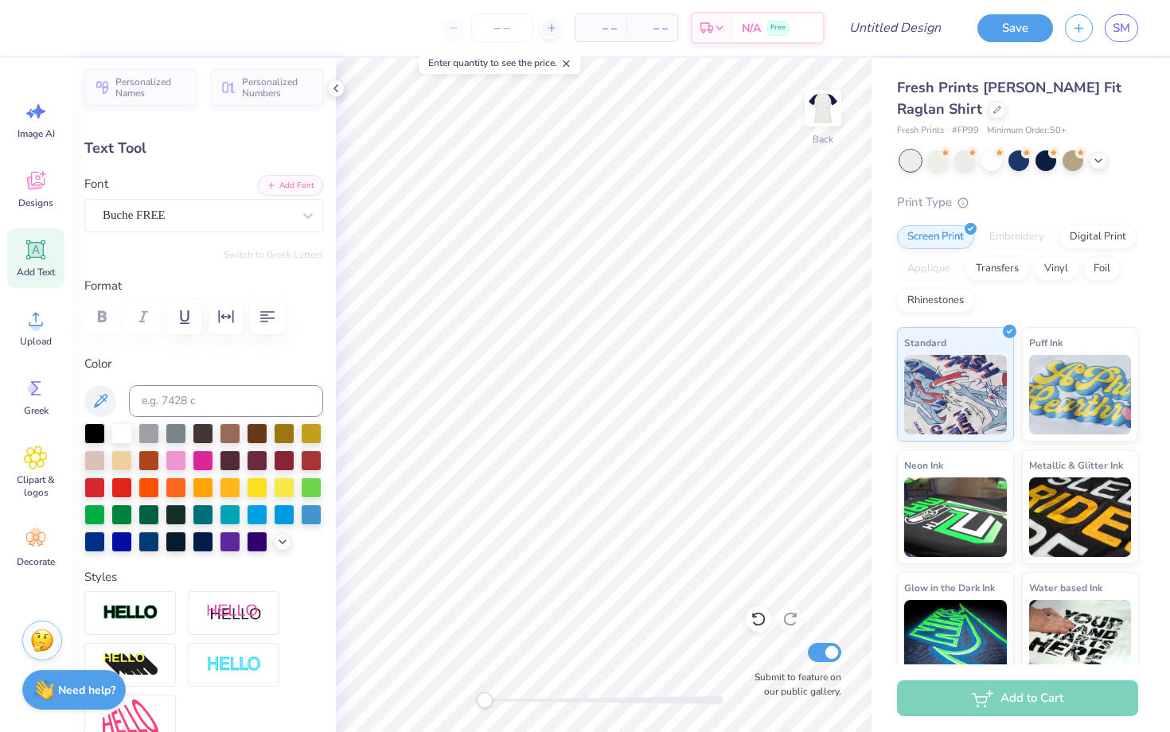
scroll to position [0, 0]
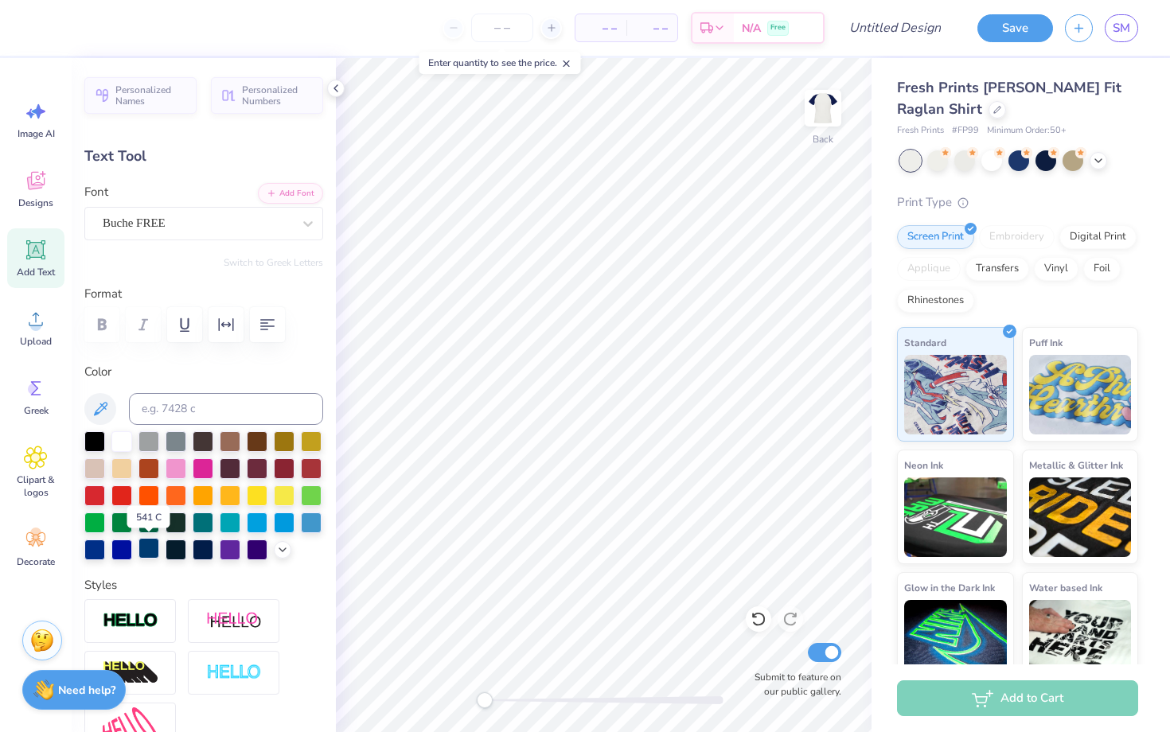
click at [141, 544] on div at bounding box center [148, 548] width 21 height 21
click at [175, 225] on div "Buche FREE" at bounding box center [197, 223] width 193 height 25
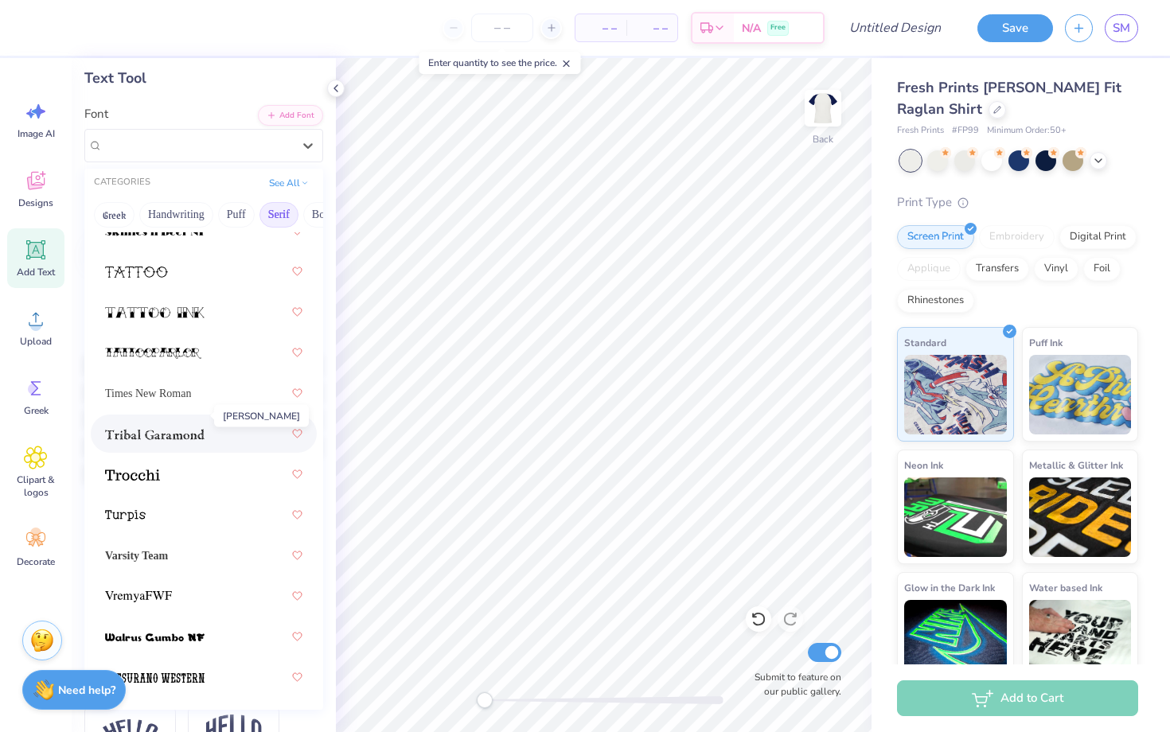
scroll to position [99, 0]
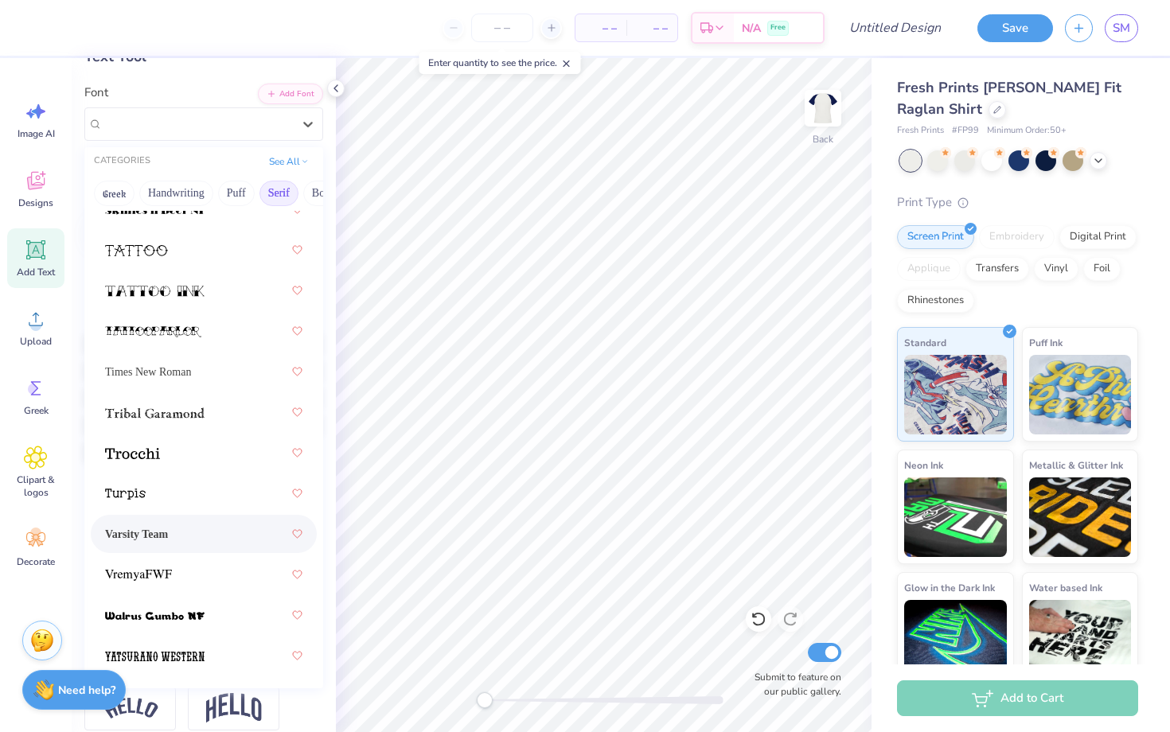
click at [187, 535] on div "Varsity Team" at bounding box center [203, 534] width 197 height 29
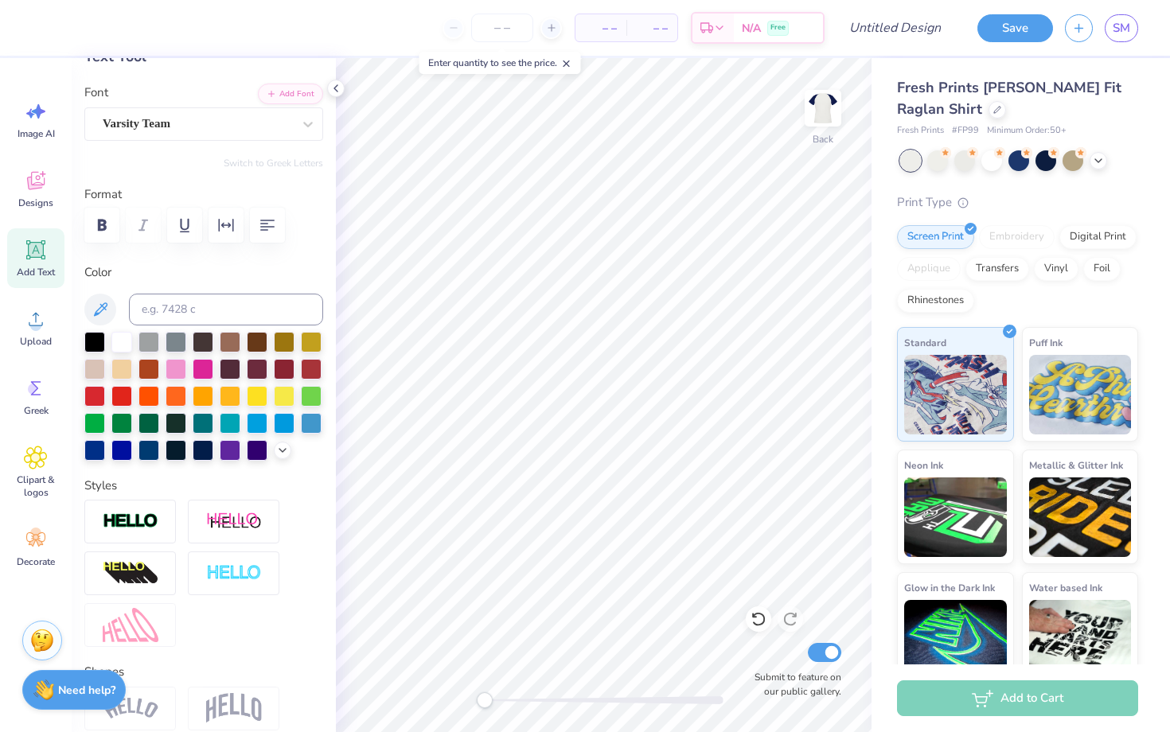
type input "11.92"
type input "1.00"
type input "9.62"
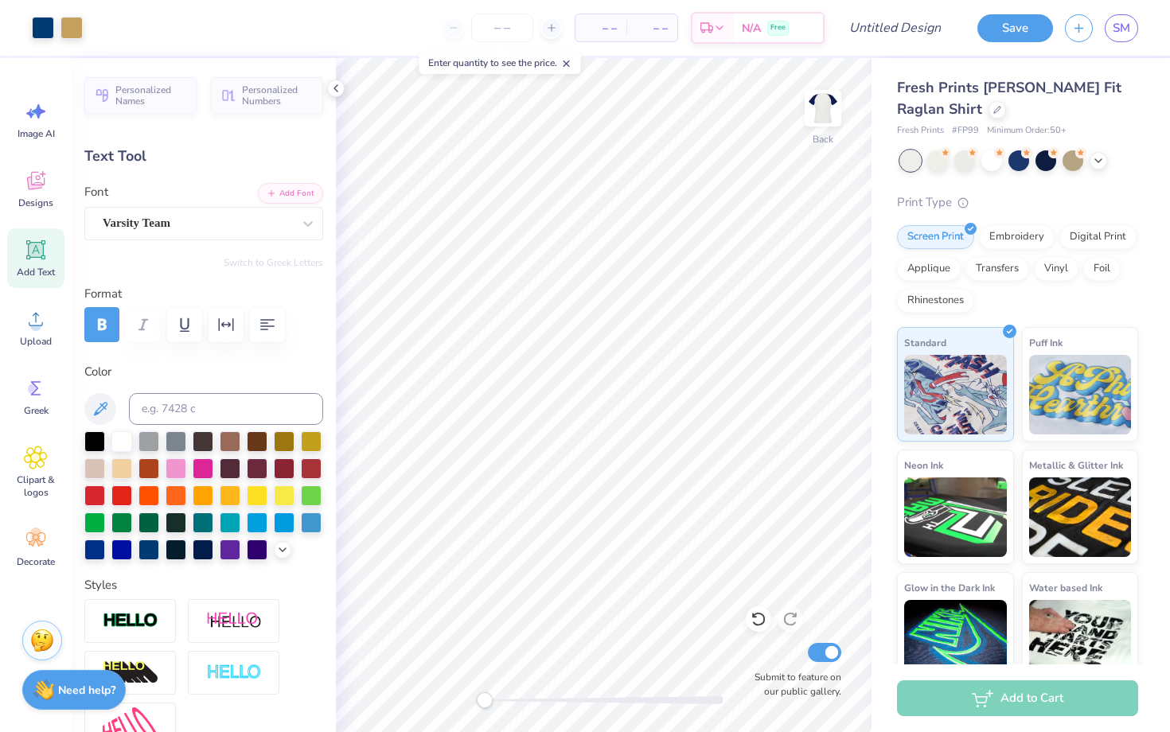
scroll to position [99, 0]
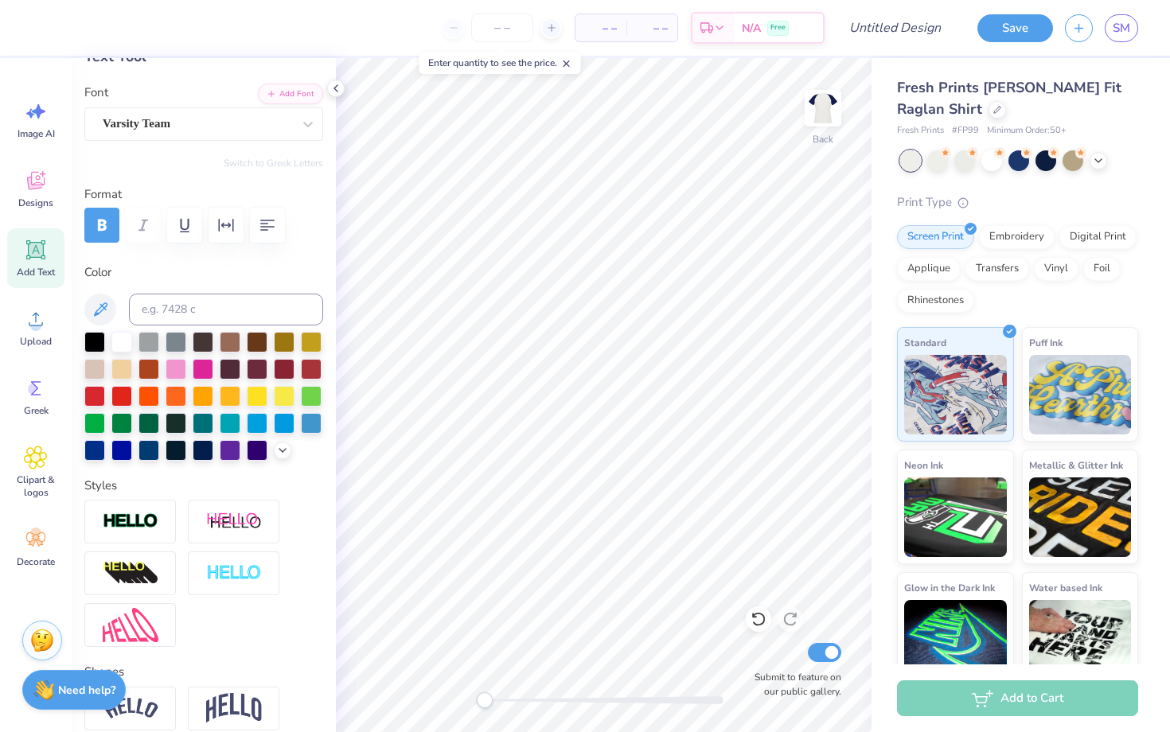
type input "5.32"
type input "0.45"
type input "10.18"
type input "0.0"
type input "5.24"
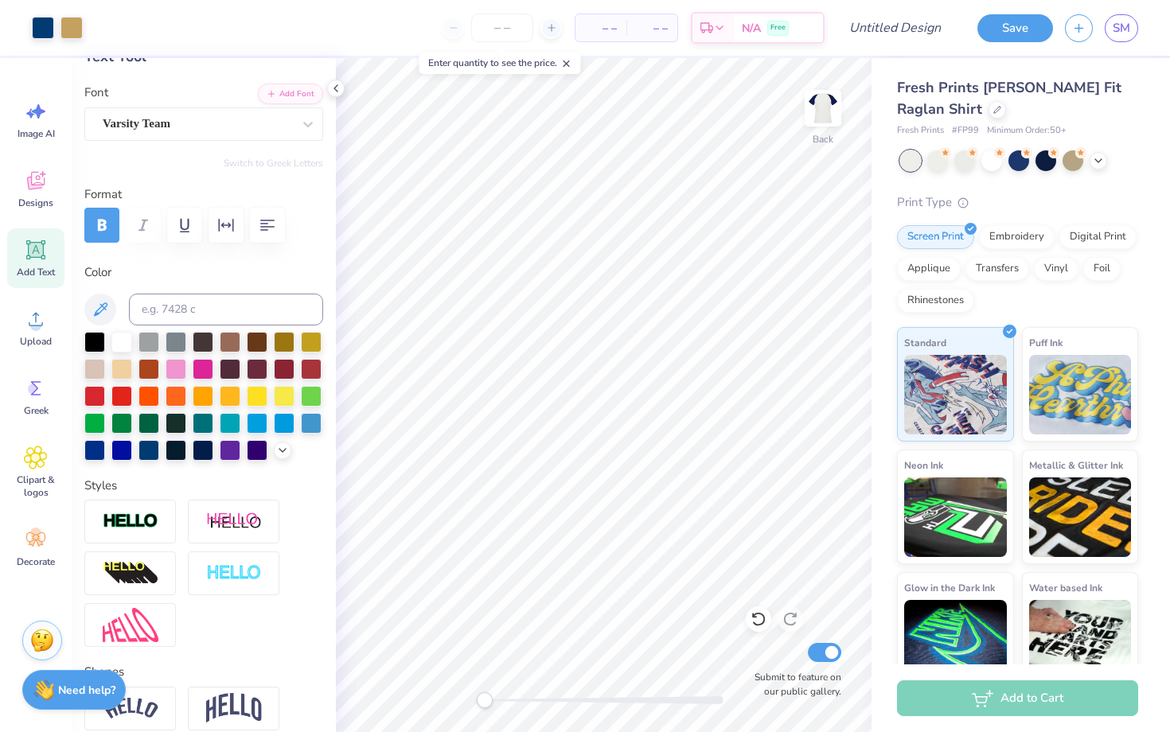
type input "1.84"
type input "9.48"
type input "-15.4"
type input "4.32"
type input "1.52"
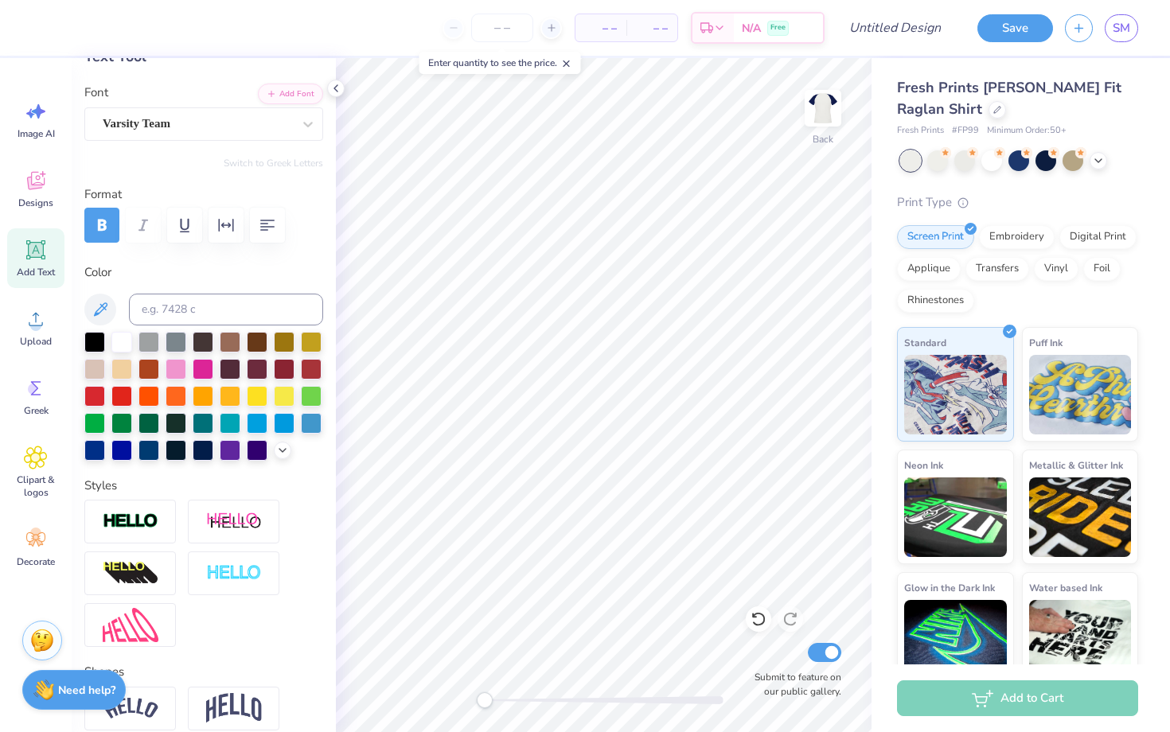
type input "4.54"
type input "0.0"
type input "4.30"
type input "1.59"
type input "4.50"
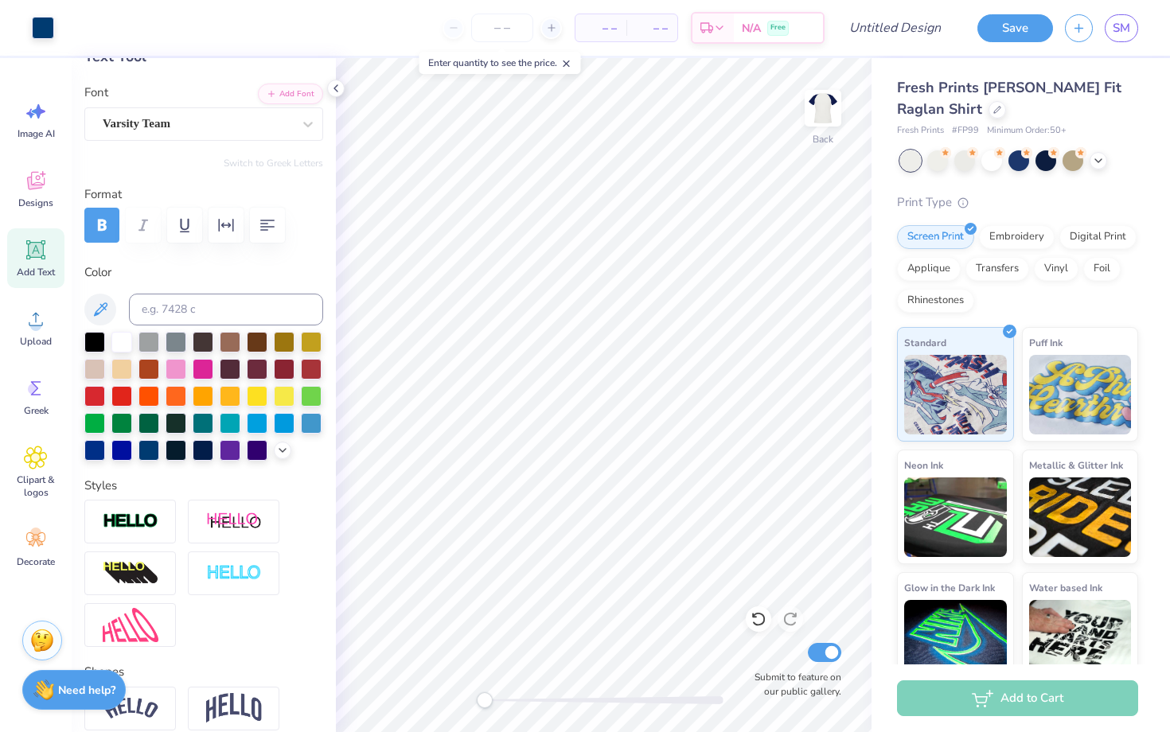
type input "-16.3"
type input "3.84"
type input "1.42"
type input "4.74"
type input "0.0"
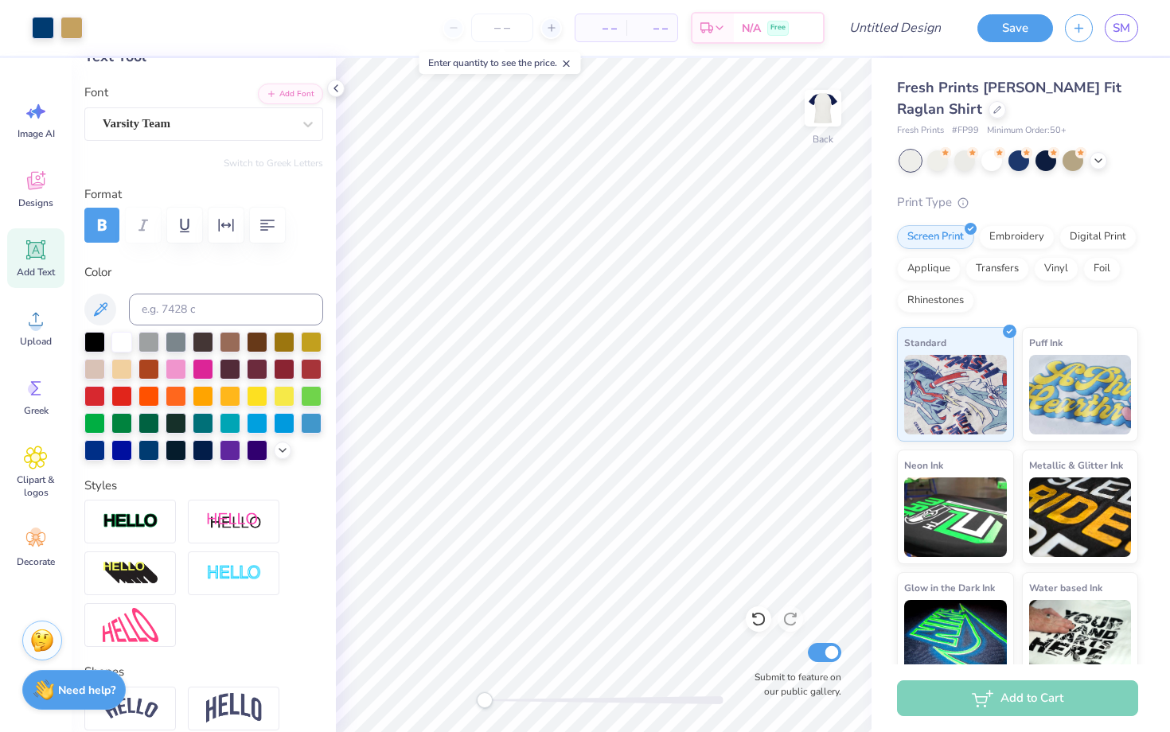
type input "4.57"
type input "-16.3"
click at [232, 142] on div "Personalized Names Personalized Numbers Text Tool Add Font Font Varsity Team Sw…" at bounding box center [204, 395] width 264 height 674
click at [244, 120] on div "Varsity Team" at bounding box center [197, 123] width 193 height 25
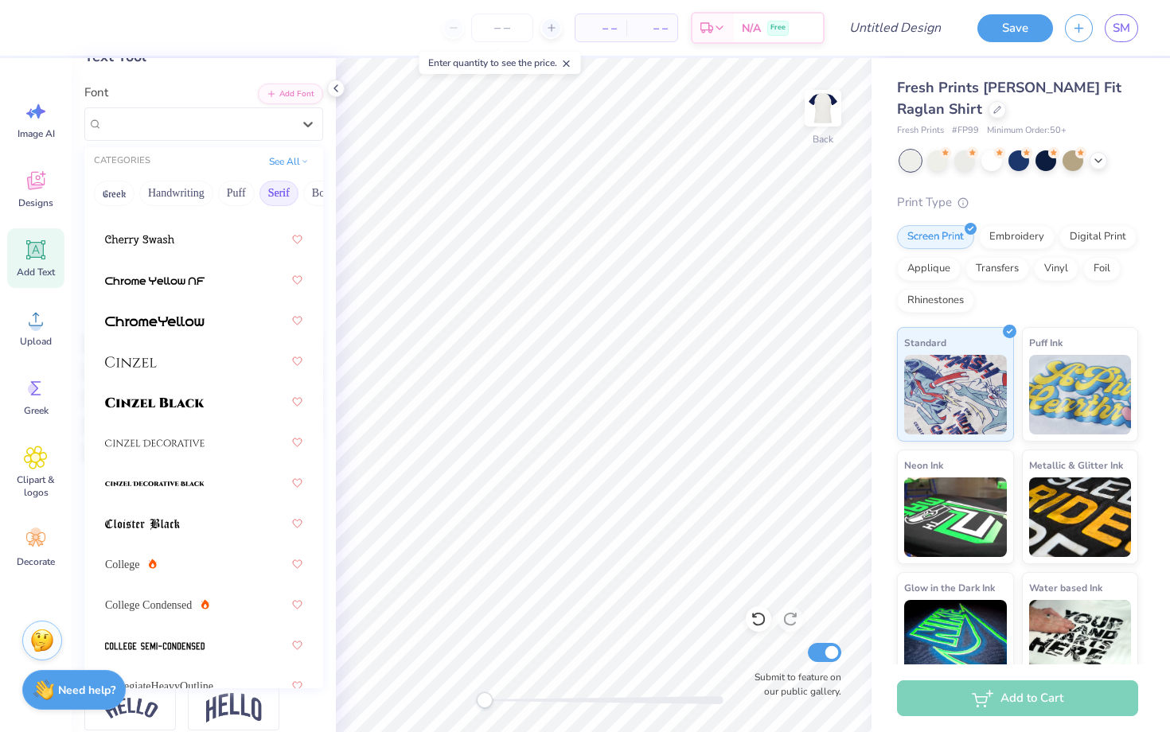
scroll to position [0, 0]
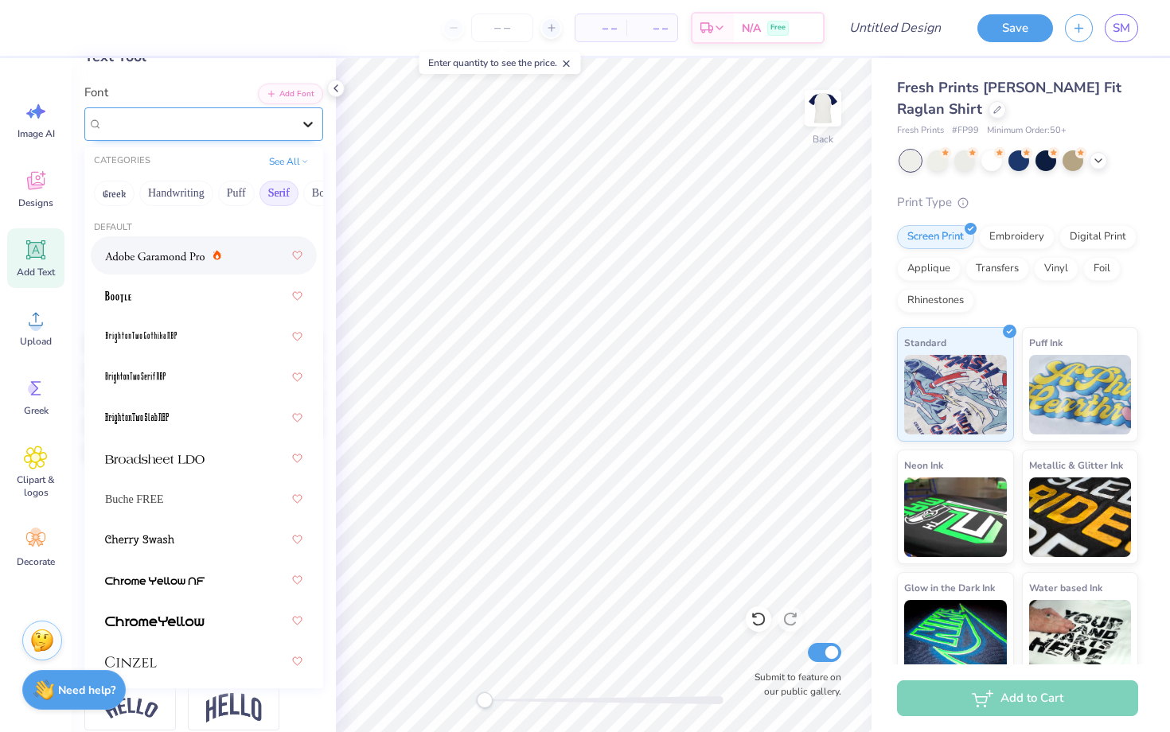
click at [310, 125] on icon at bounding box center [308, 124] width 16 height 16
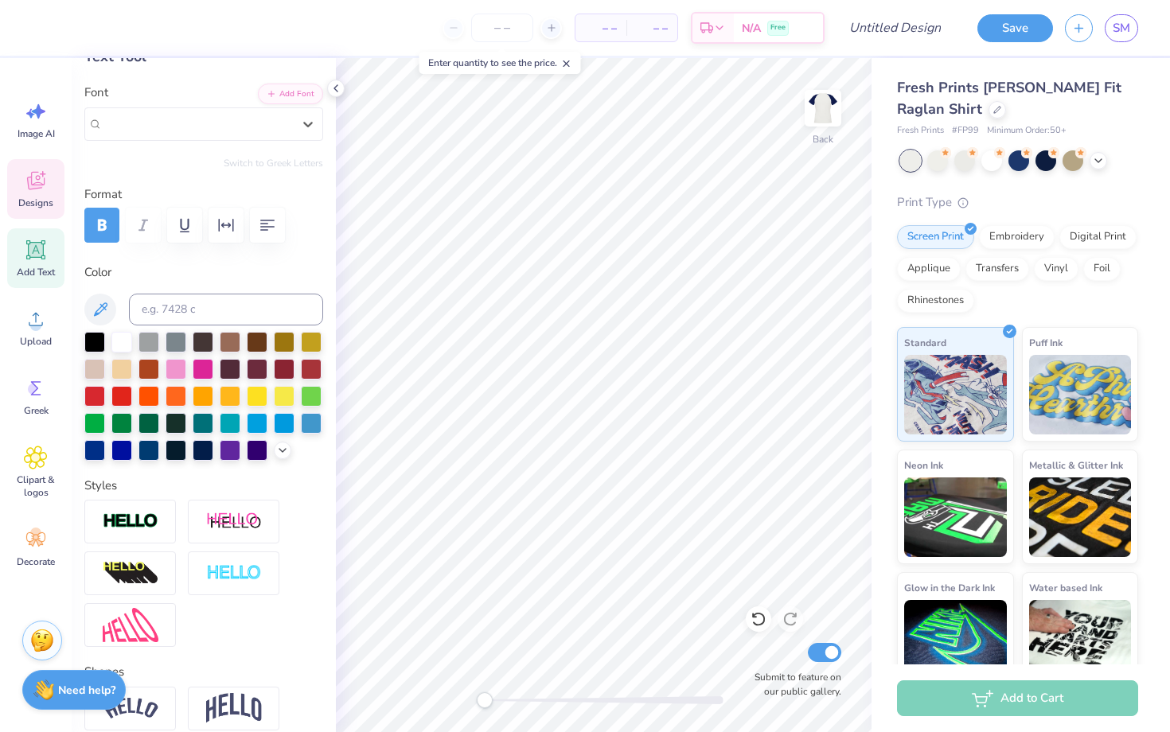
click at [26, 187] on icon at bounding box center [36, 181] width 24 height 24
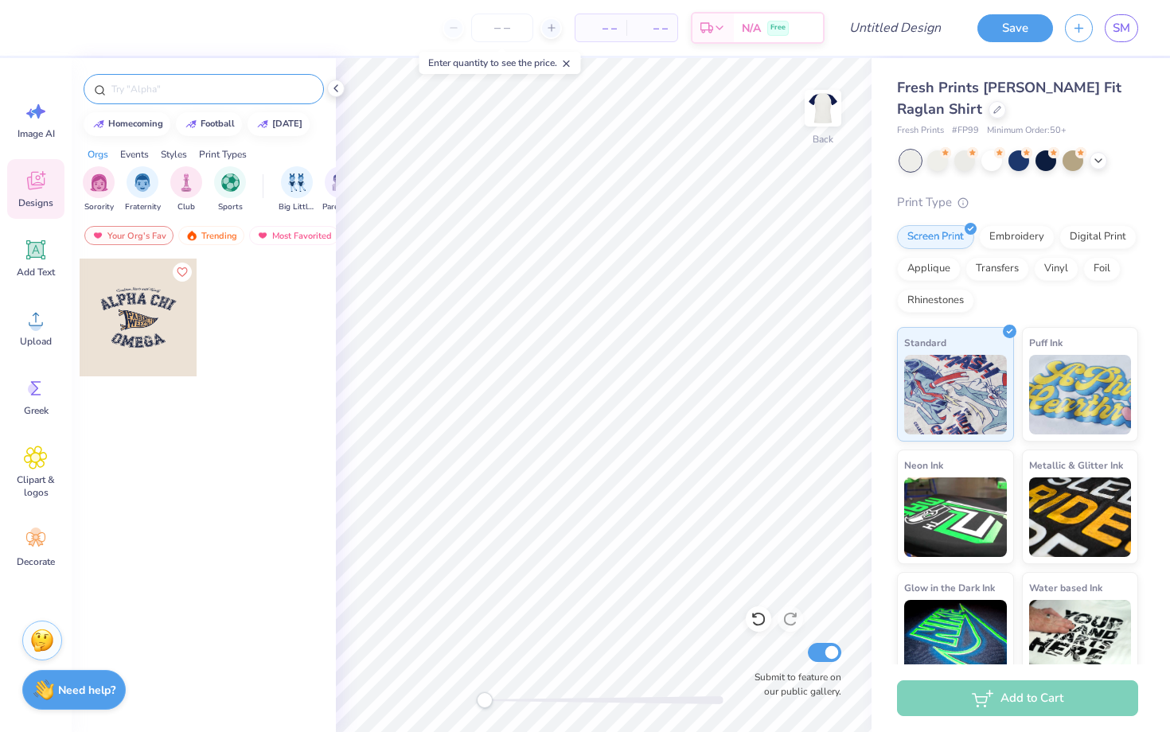
click at [188, 90] on input "text" at bounding box center [212, 89] width 204 height 16
type input "baseball"
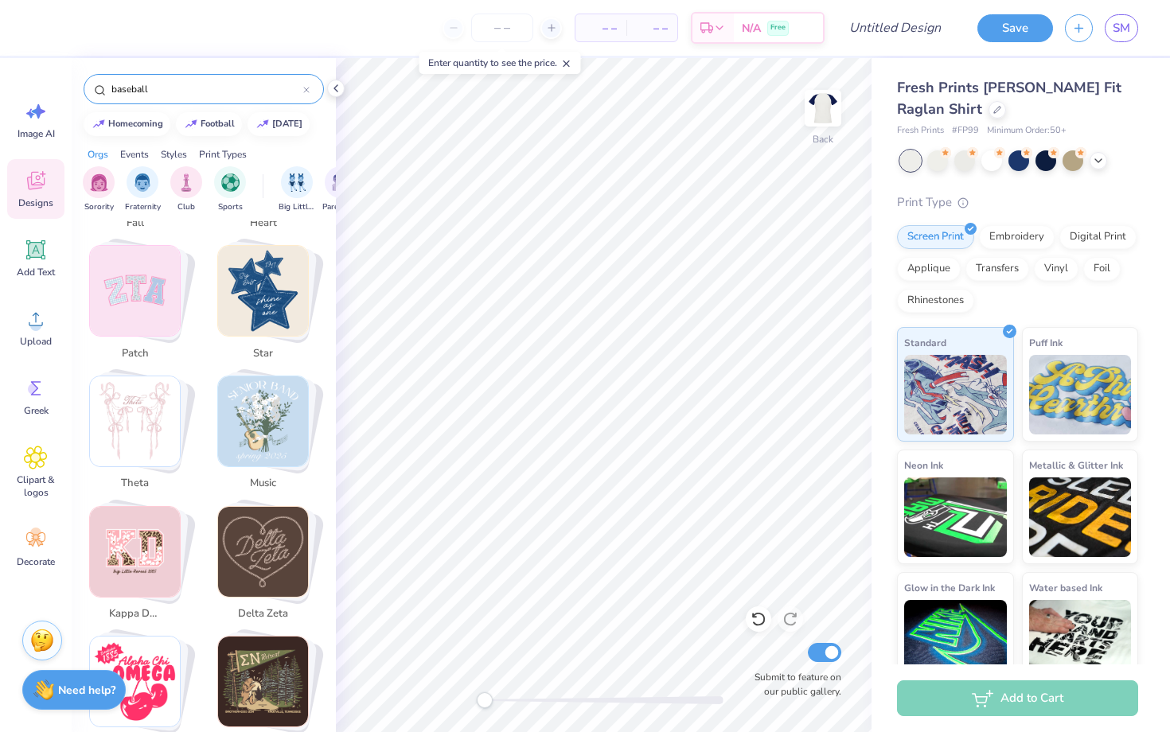
scroll to position [1371, 0]
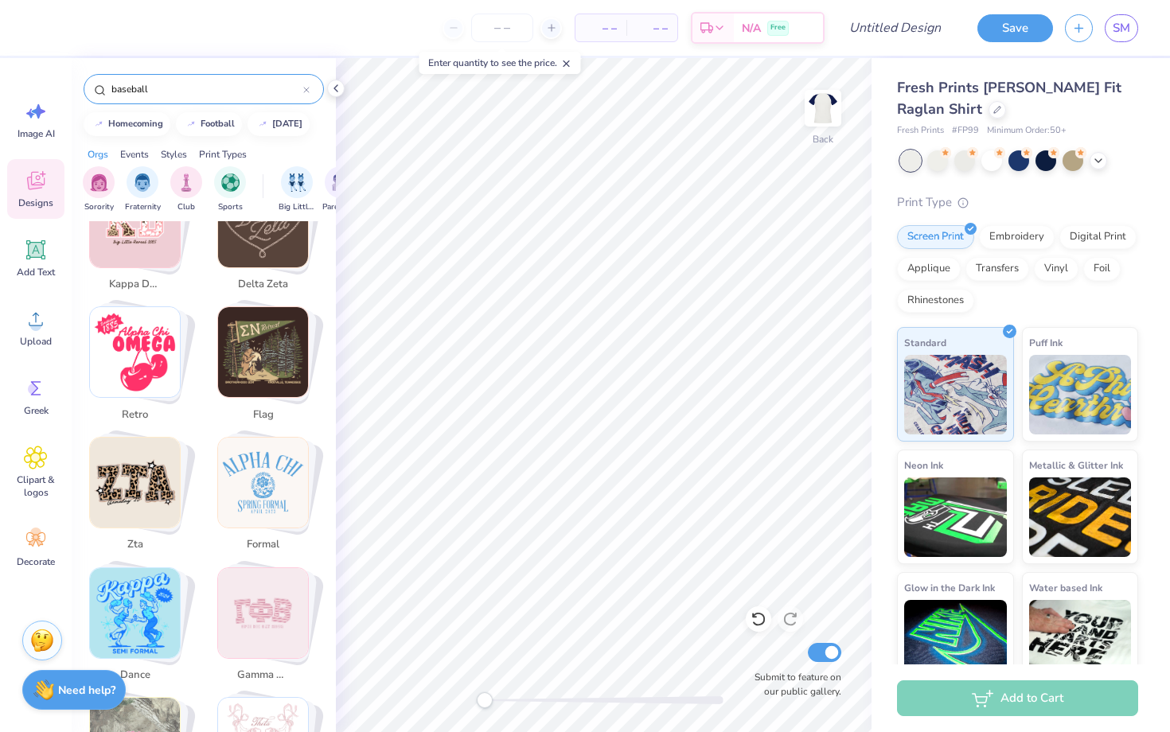
click at [192, 82] on input "baseball" at bounding box center [206, 89] width 193 height 16
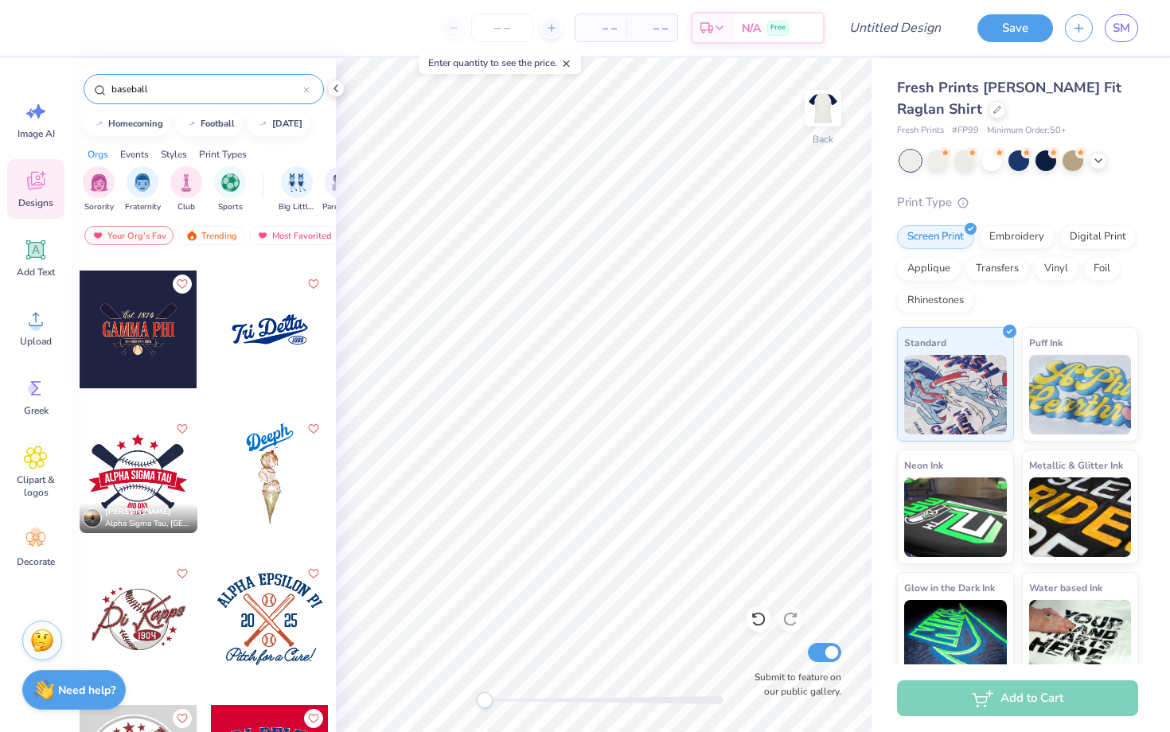
scroll to position [568, 0]
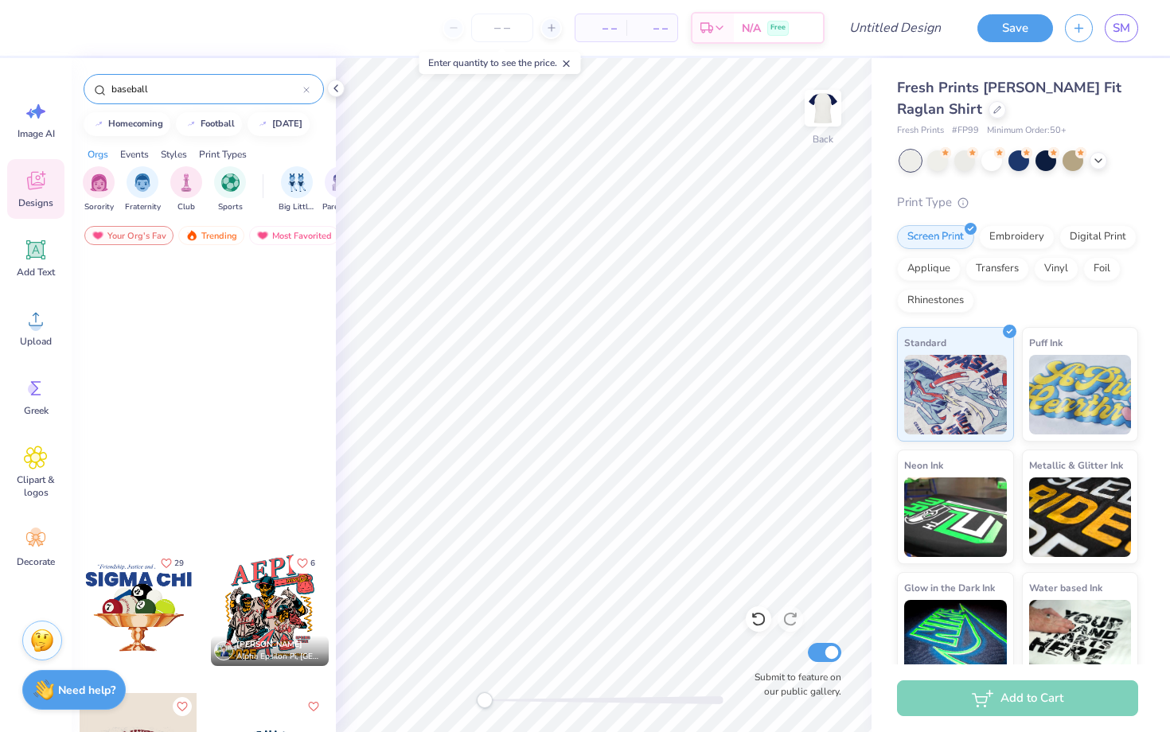
scroll to position [568, 0]
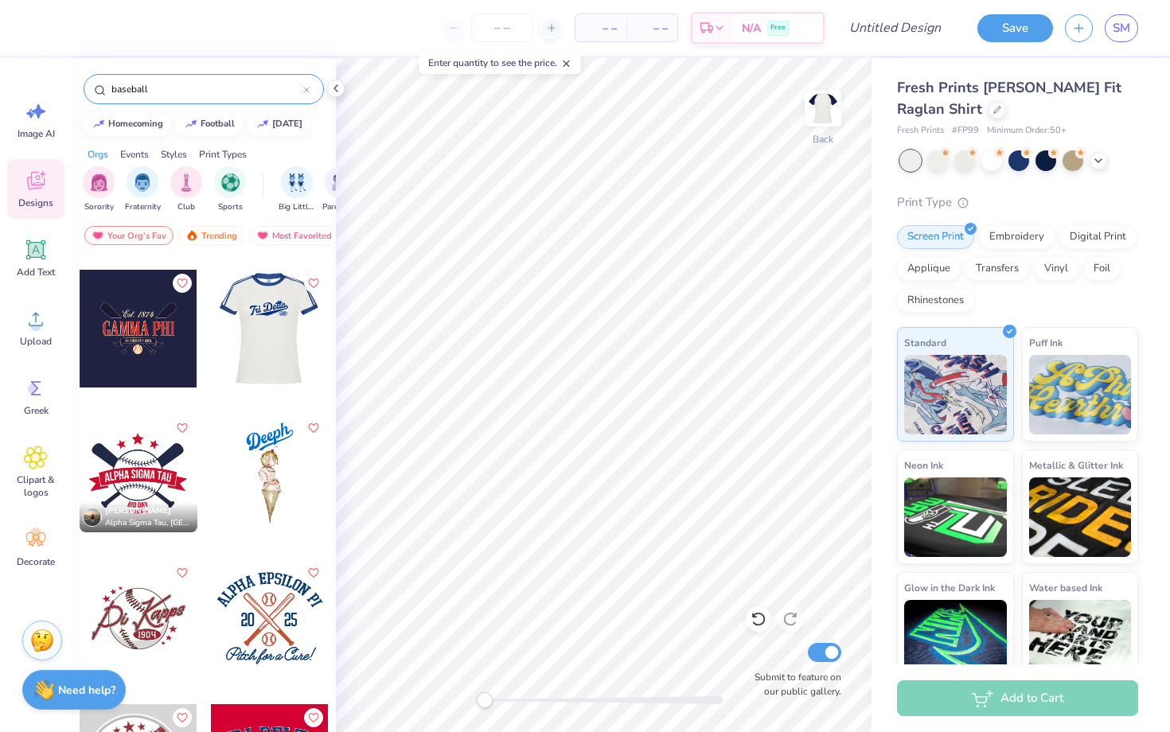
click at [263, 346] on div at bounding box center [269, 329] width 353 height 118
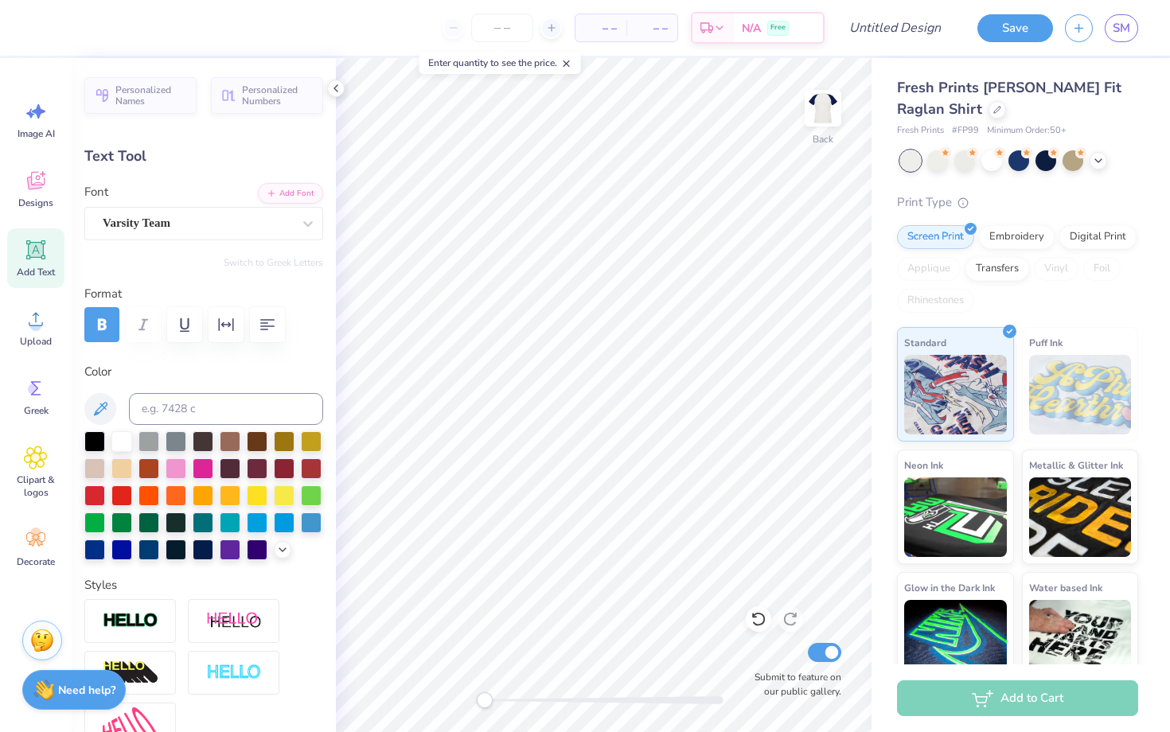
type input "0.0"
type input "7.62"
type input "3.08"
type input "8.04"
type input "-11.0"
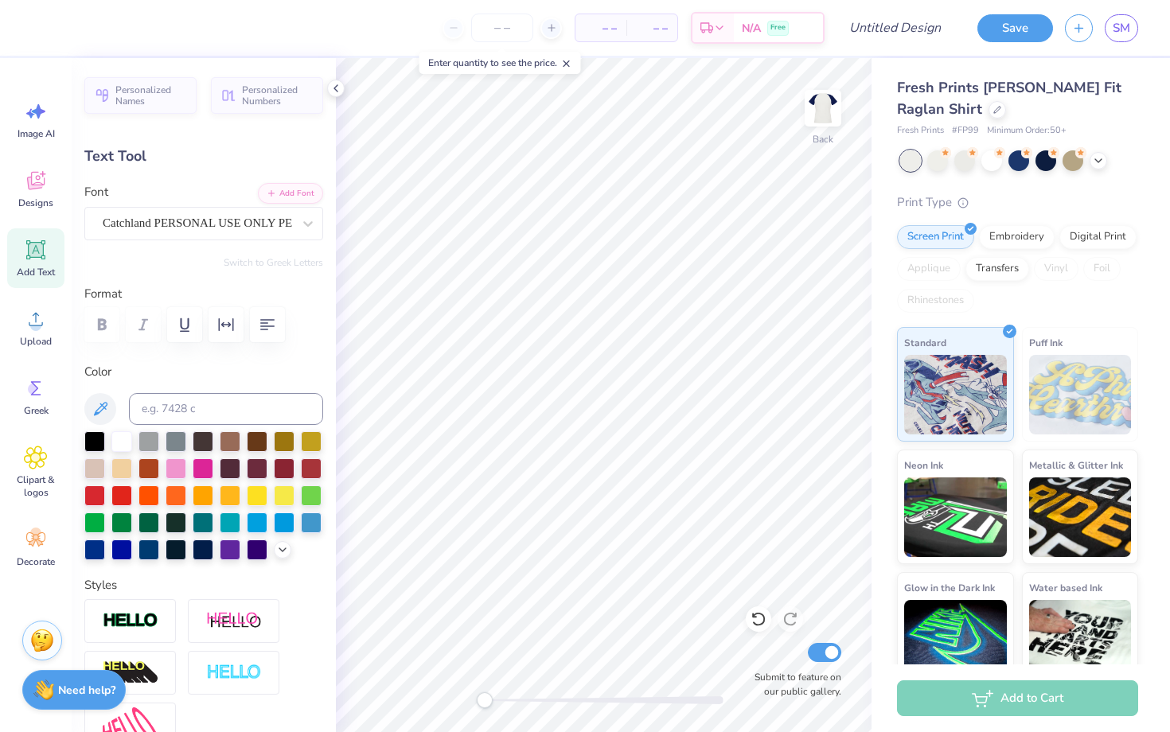
scroll to position [0, 0]
type textarea "Homecoming"
type input "0.0"
type input "10.56"
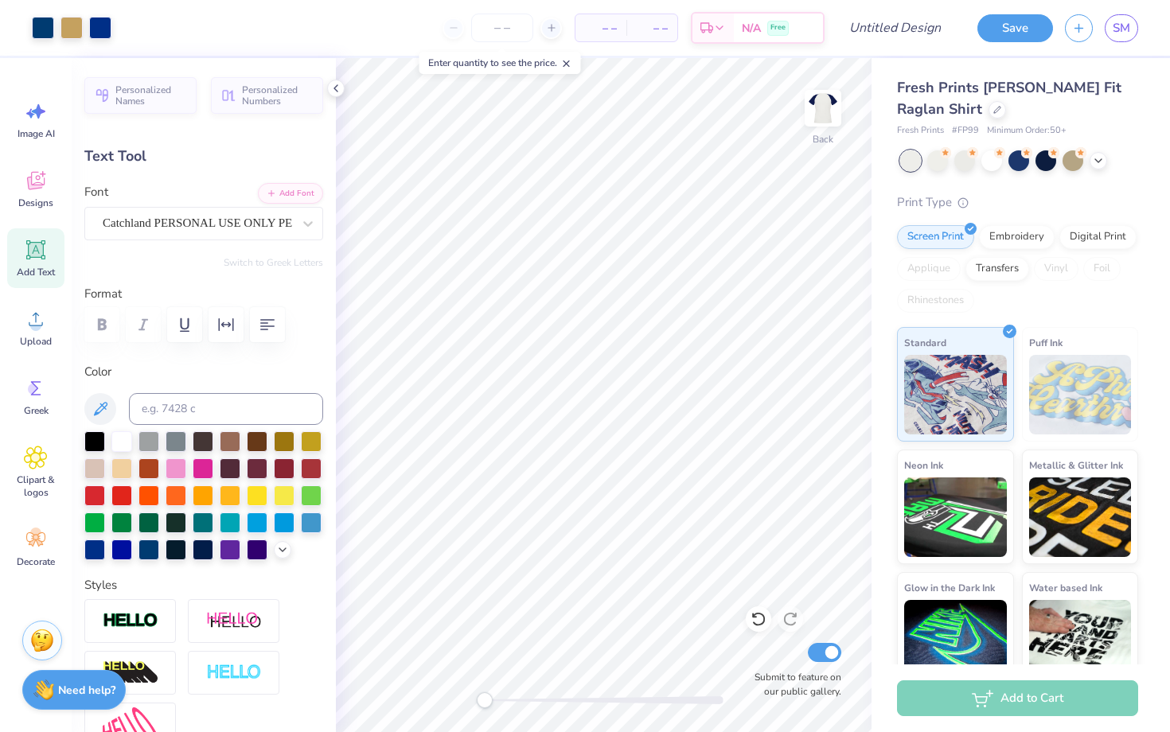
type input "2.99"
type input "7.62"
type input "-11.0"
type input "8.25"
type input "2.33"
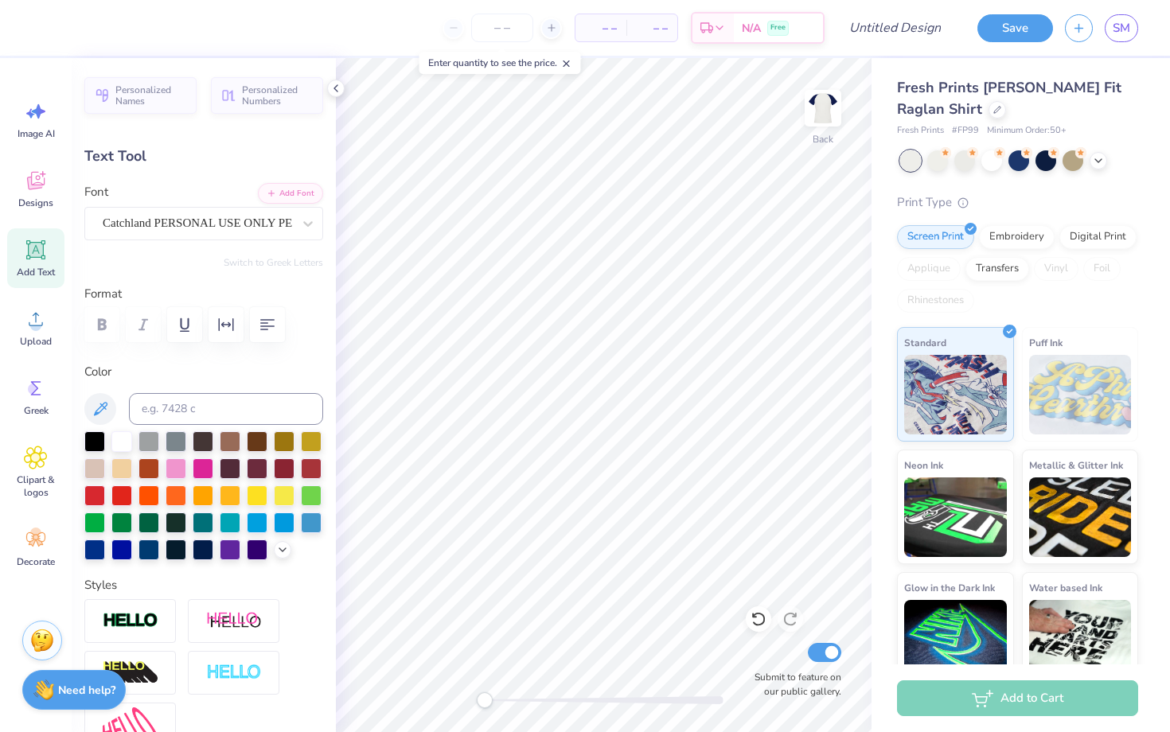
type input "8.00"
type input "0.0"
type input "1.23"
type input "0.52"
type input "10.49"
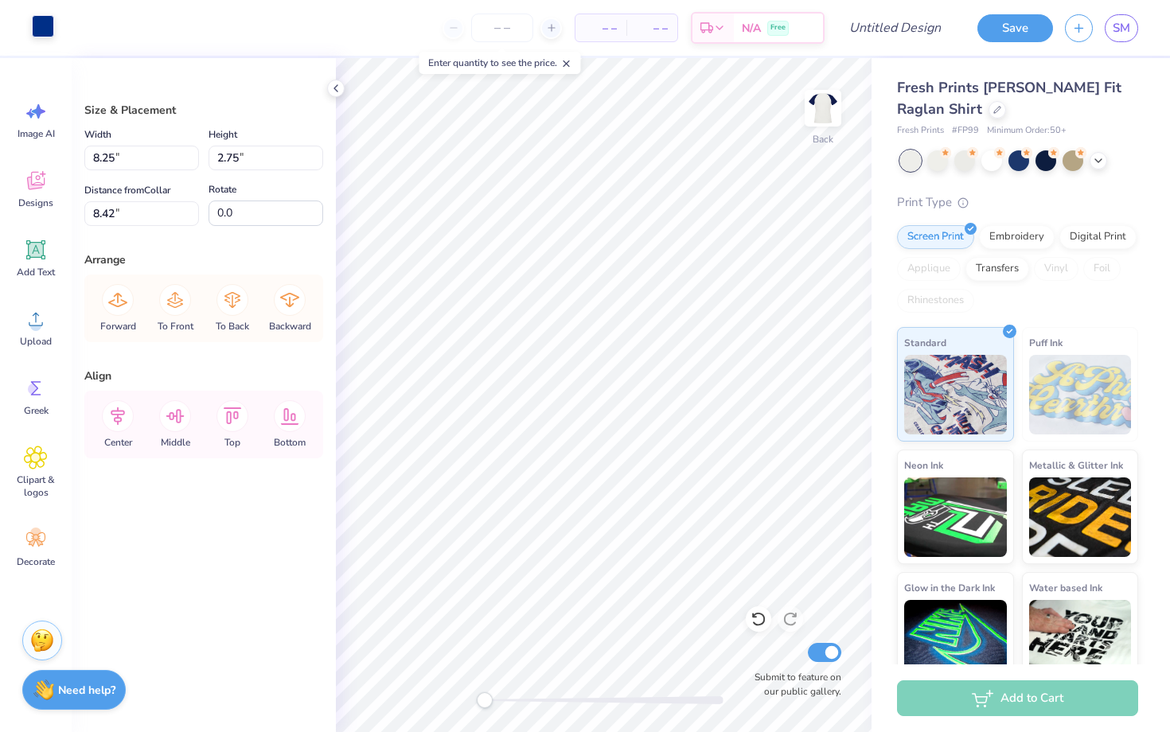
click at [37, 18] on div at bounding box center [43, 26] width 22 height 22
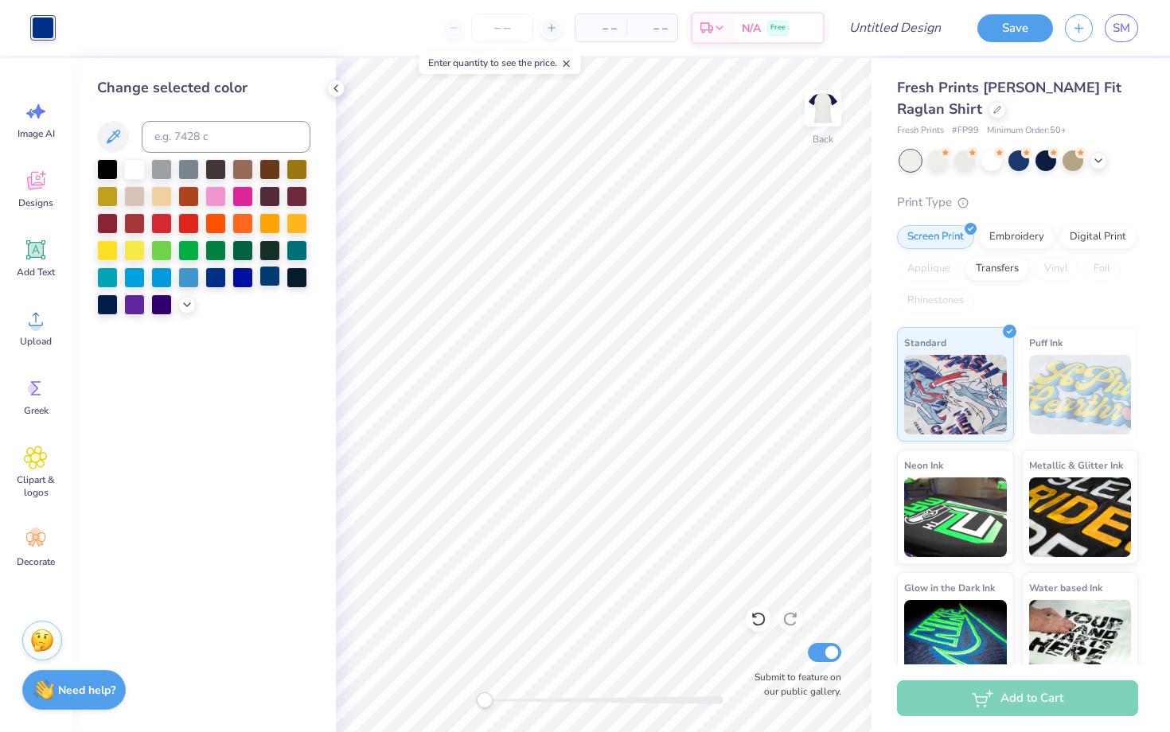
click at [271, 273] on div at bounding box center [269, 276] width 21 height 21
click at [211, 278] on div at bounding box center [215, 276] width 21 height 21
click at [275, 277] on div at bounding box center [269, 276] width 21 height 21
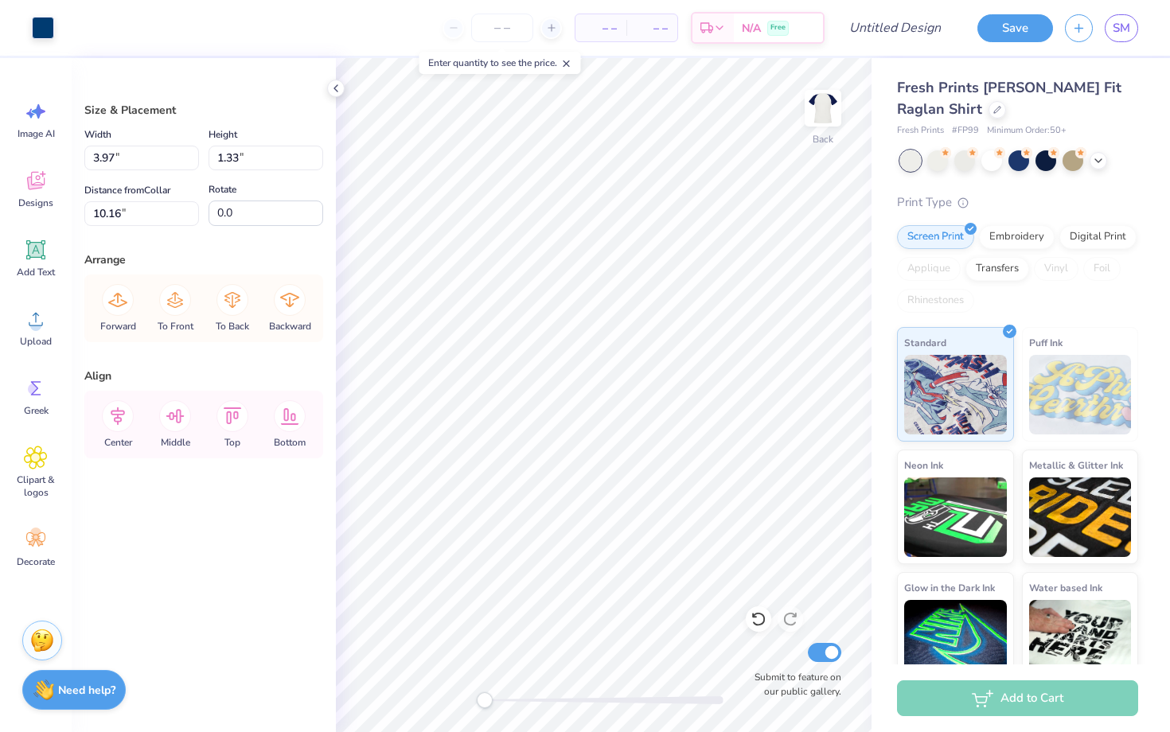
type input "3.75"
type input "1.98"
type input "9.79"
type input "3.90"
type input "1.58"
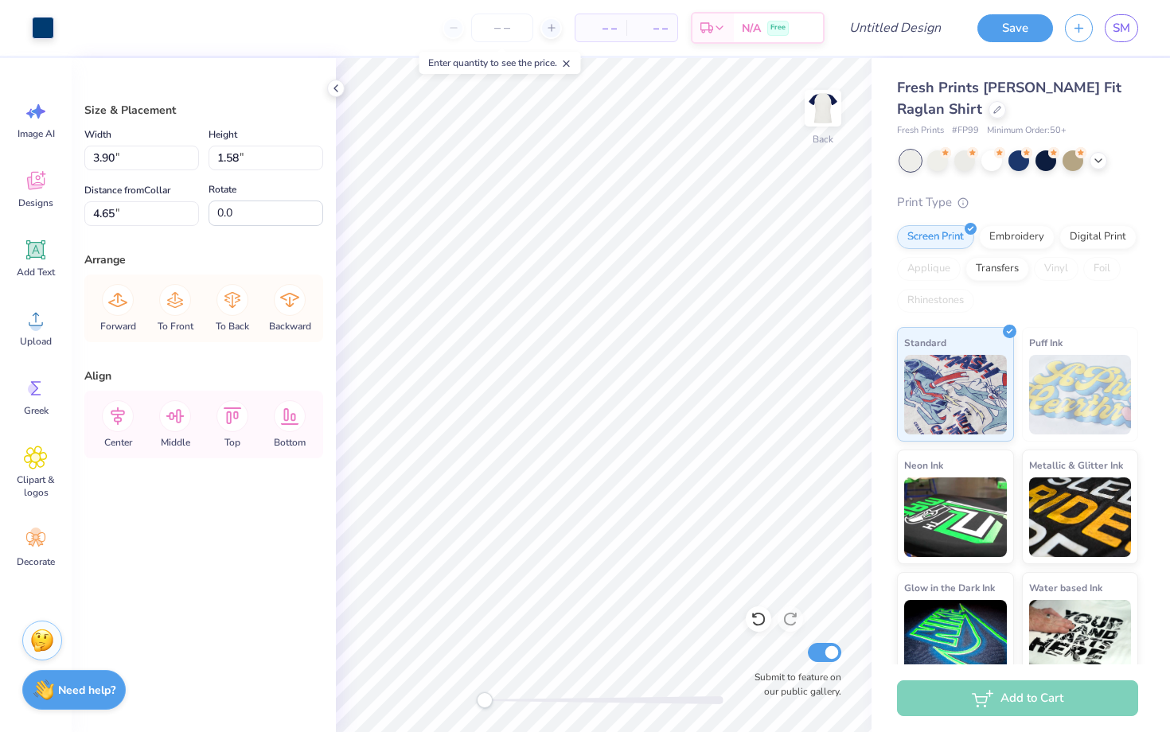
type input "5.19"
type input "2.93"
type input "1.37"
type input "4.65"
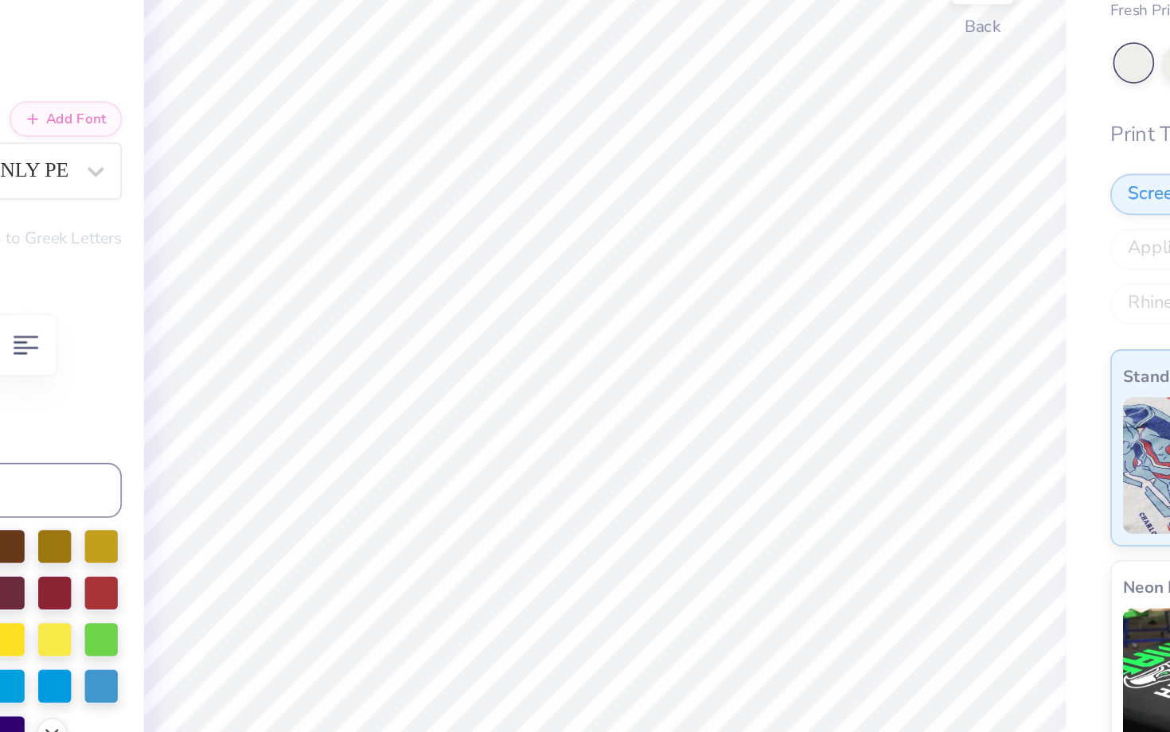
type input "0.0"
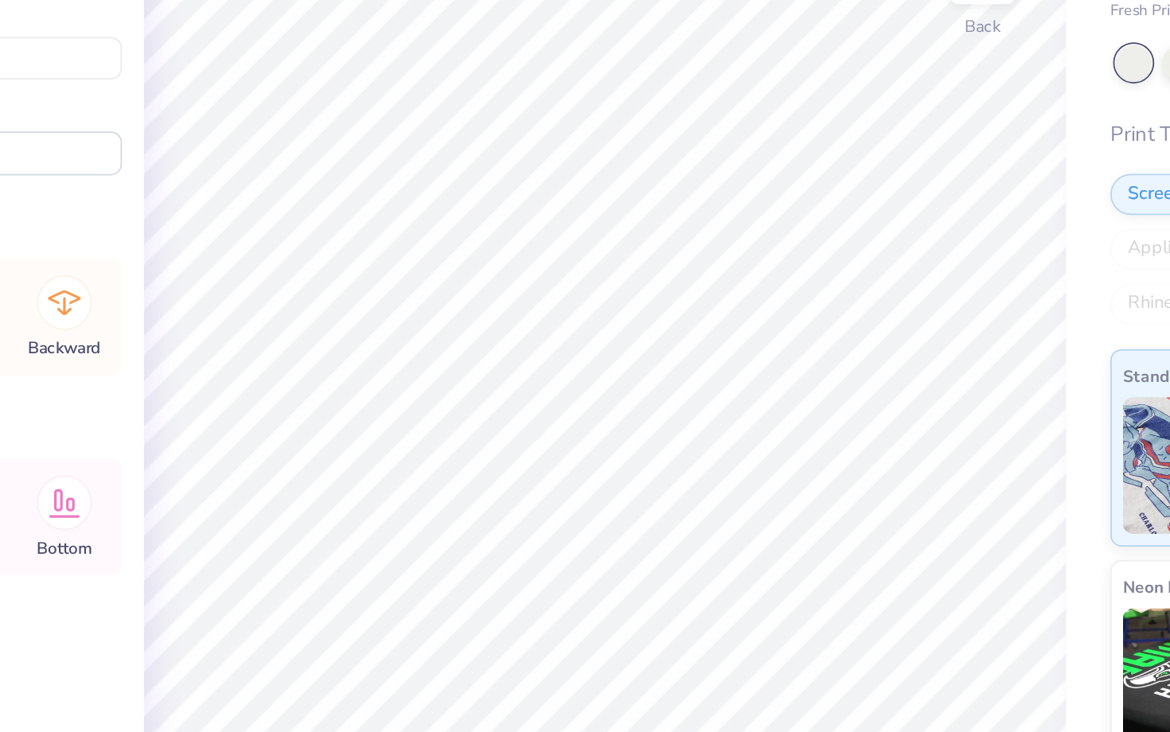
type input "6.28"
type input "2.96"
type input "1.50"
type input "7.52"
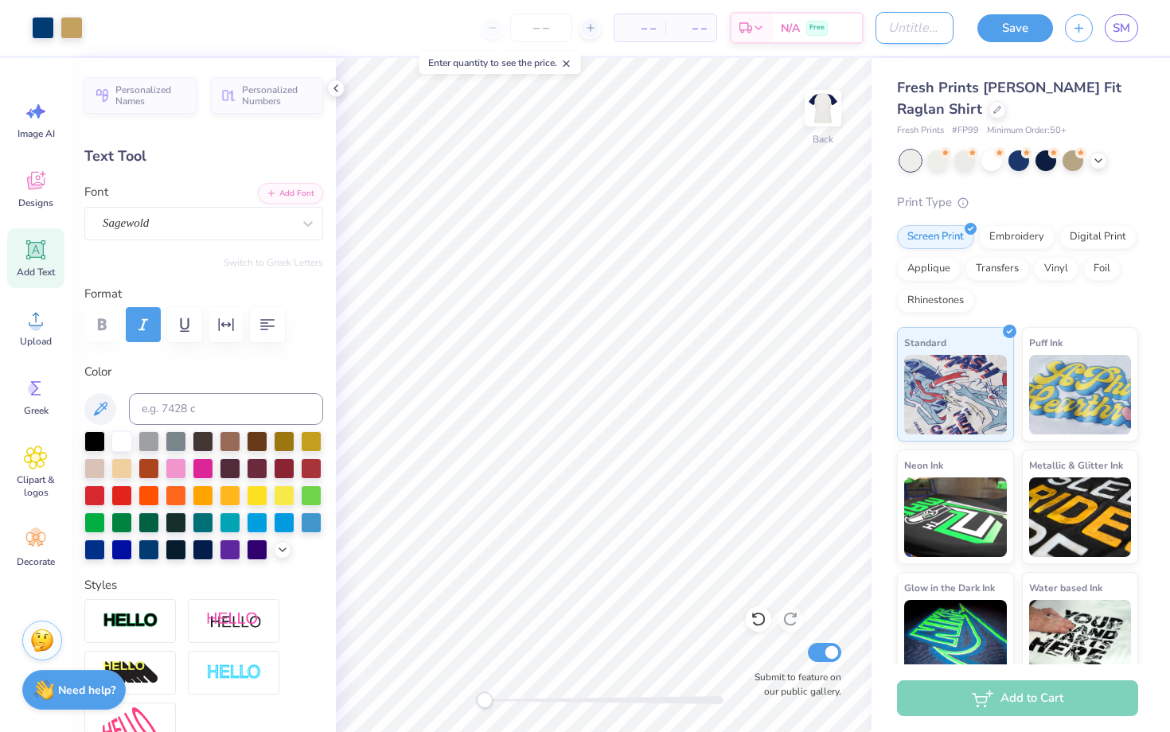
click at [900, 29] on input "Design Title" at bounding box center [915, 28] width 78 height 32
type input "L"
type input "Flag hoco"
click at [1013, 35] on button "Save" at bounding box center [1015, 26] width 76 height 28
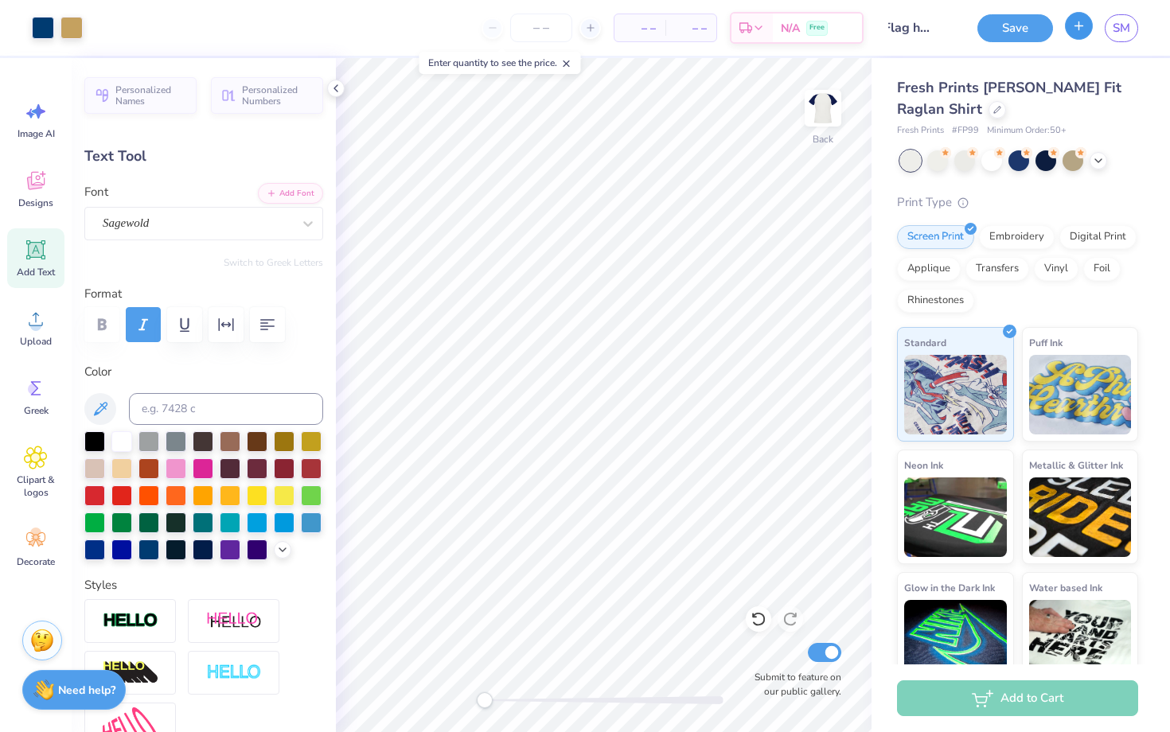
click at [1075, 26] on icon "button" at bounding box center [1079, 26] width 14 height 14
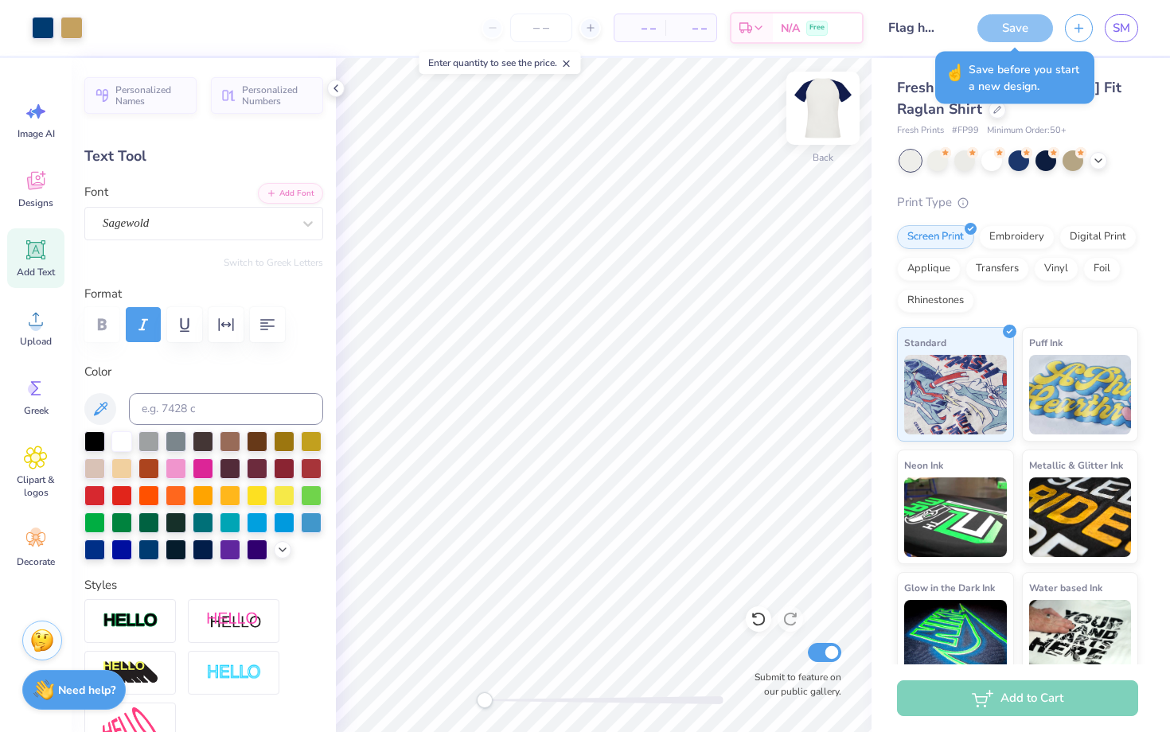
click at [1006, 29] on div "Save" at bounding box center [1015, 28] width 76 height 28
click at [915, 57] on div "Art colors – – Per Item – – Total Est. Delivery N/A Free Design Title Flag hoco…" at bounding box center [585, 366] width 1170 height 732
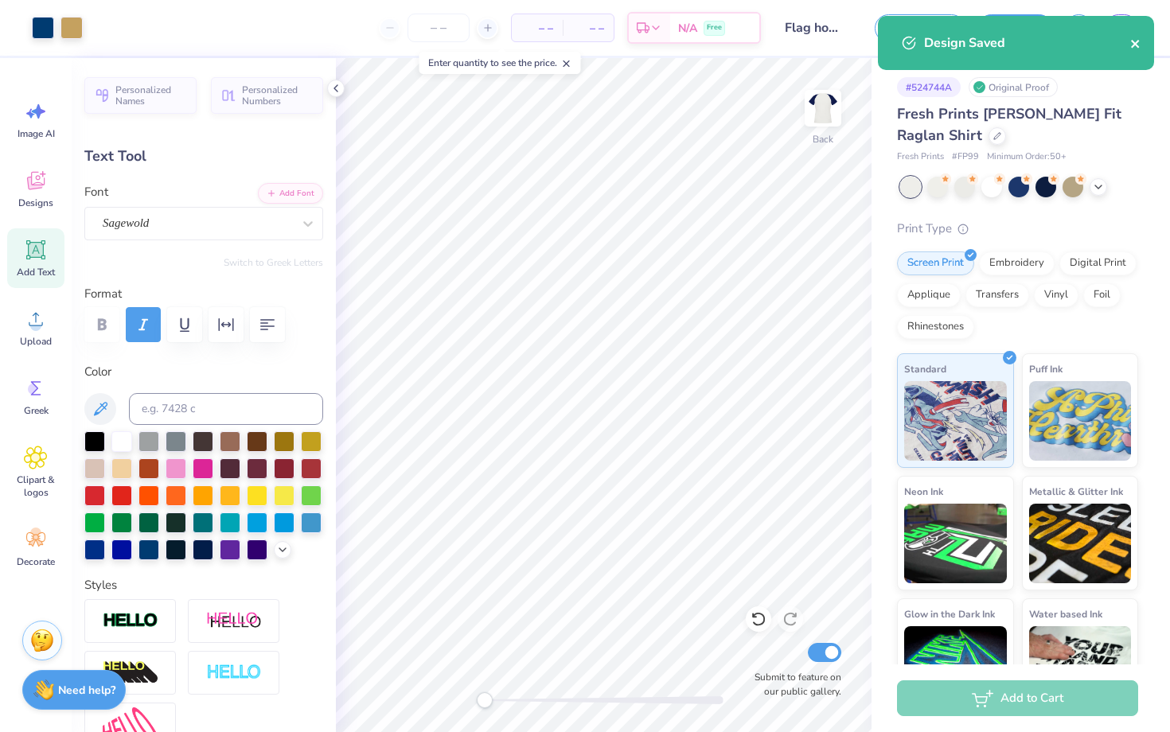
click at [1135, 44] on icon "close" at bounding box center [1135, 44] width 8 height 8
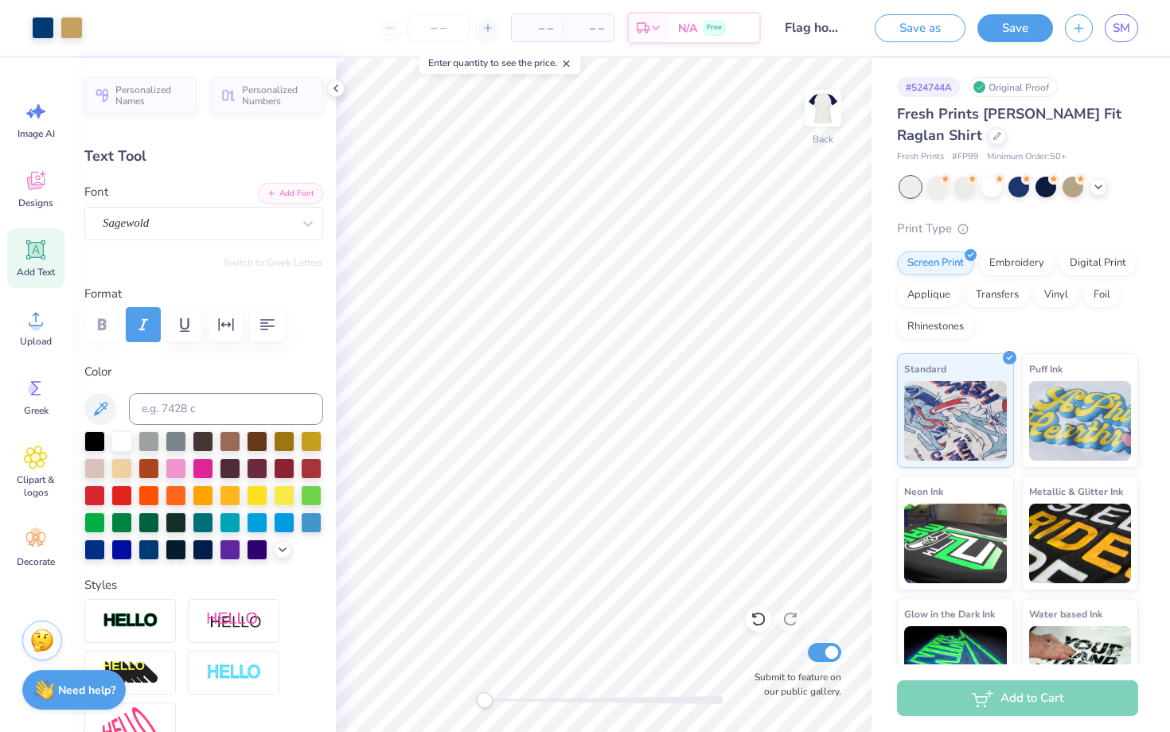
click at [1074, 29] on div "Art colors – – Per Item – – Total Est. Delivery N/A Free Design Title Flag hoco…" at bounding box center [585, 366] width 1170 height 732
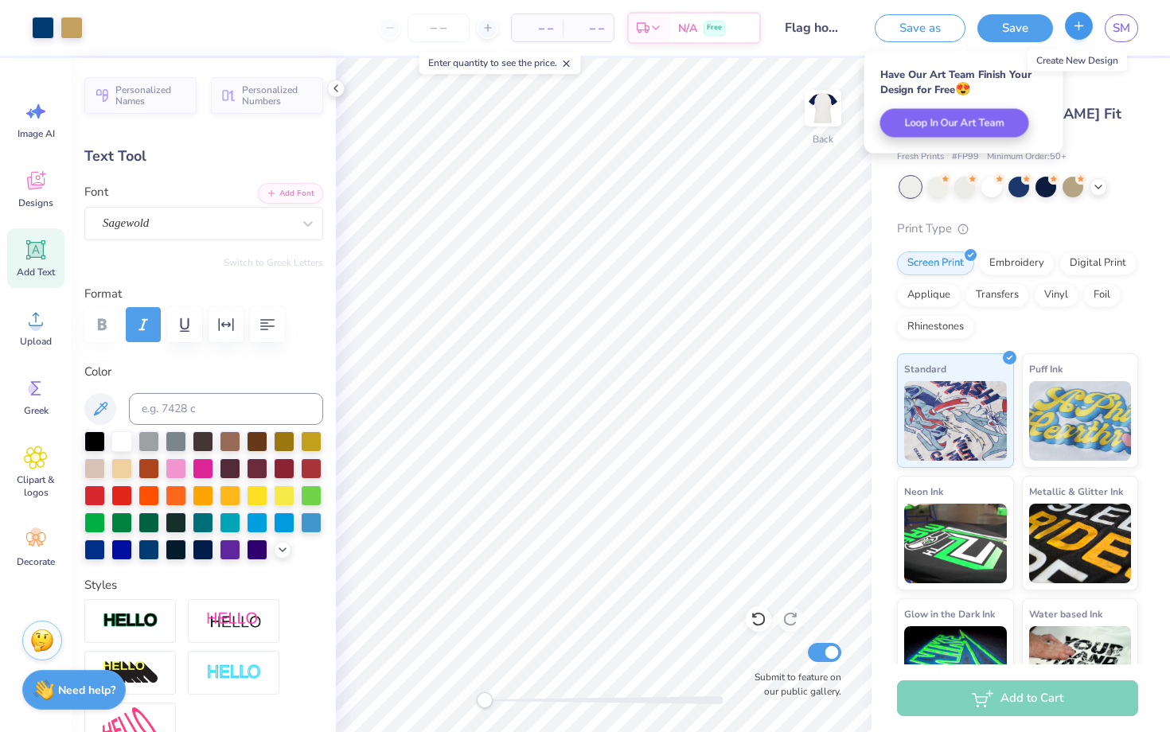
click at [1078, 23] on body "Art colors – – Per Item – – Total Est. Delivery N/A Free Design Title Flag hoco…" at bounding box center [585, 366] width 1170 height 732
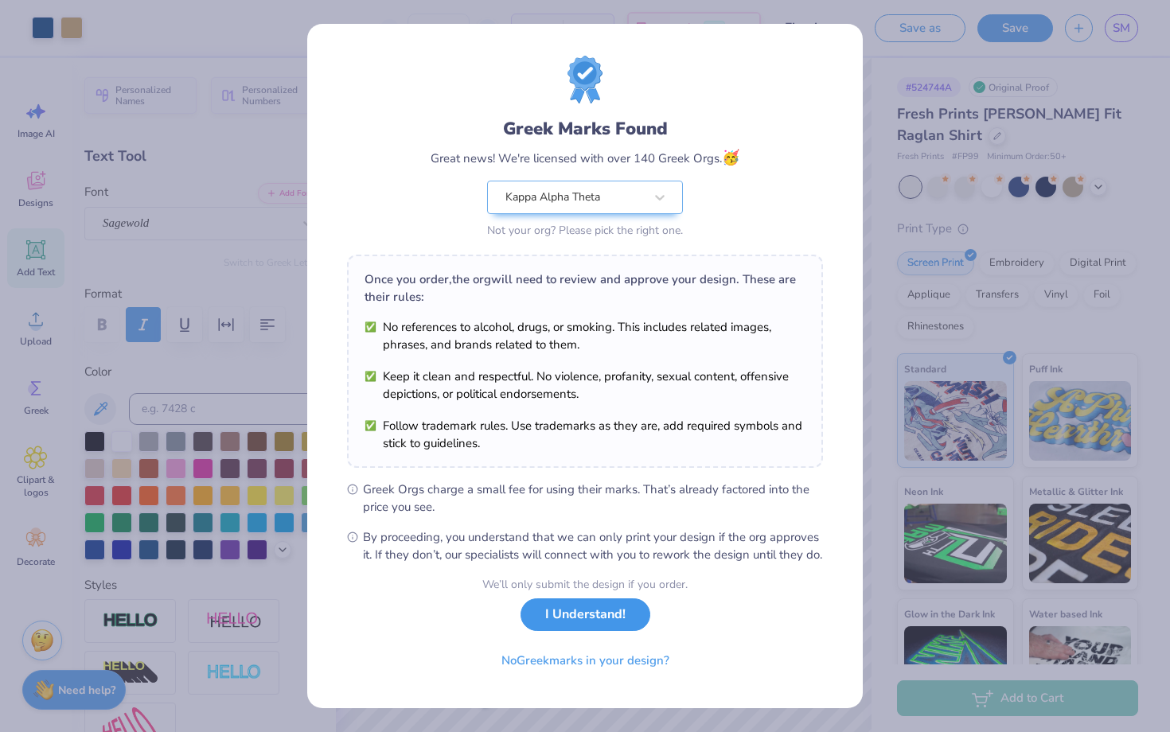
click at [575, 630] on button "I Understand!" at bounding box center [586, 615] width 130 height 33
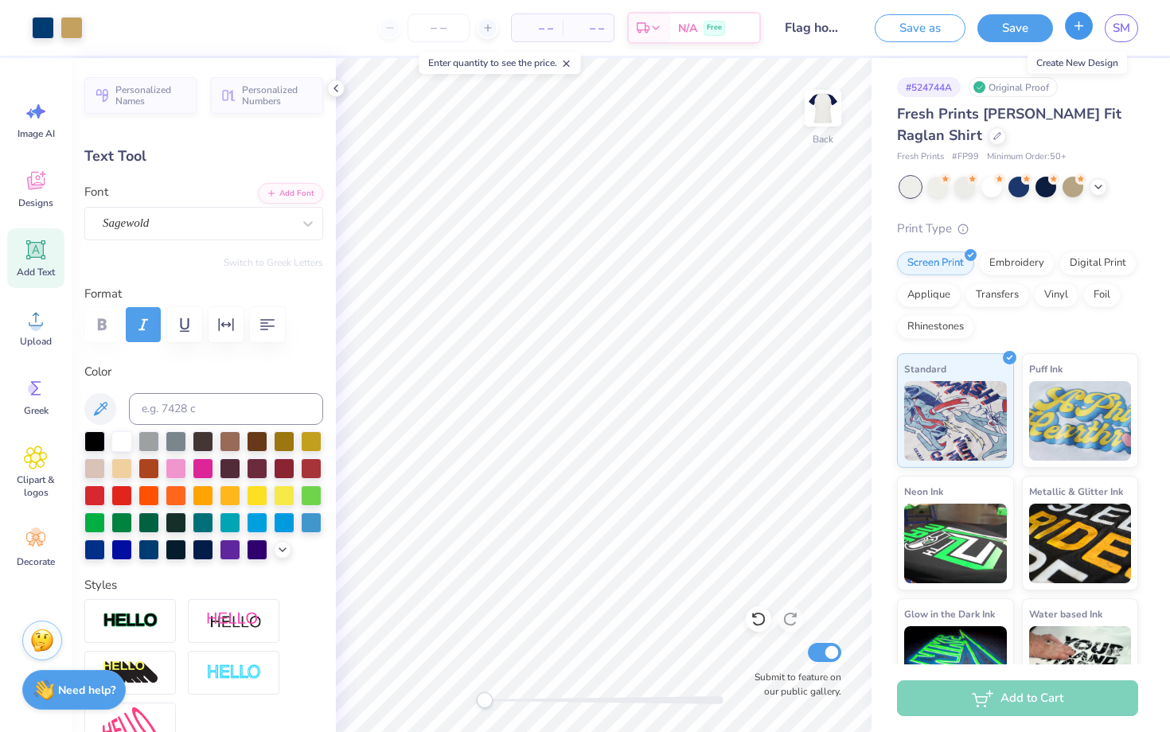
click at [1077, 32] on icon "button" at bounding box center [1079, 26] width 14 height 14
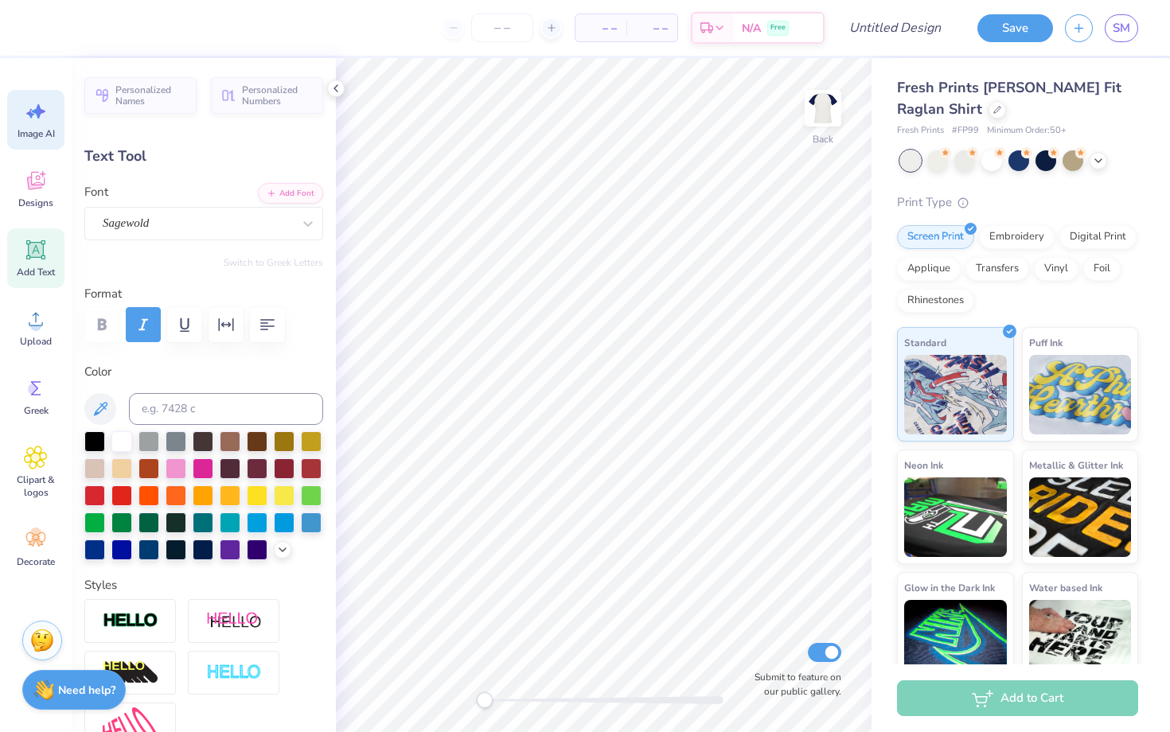
click at [39, 110] on icon at bounding box center [39, 111] width 14 height 14
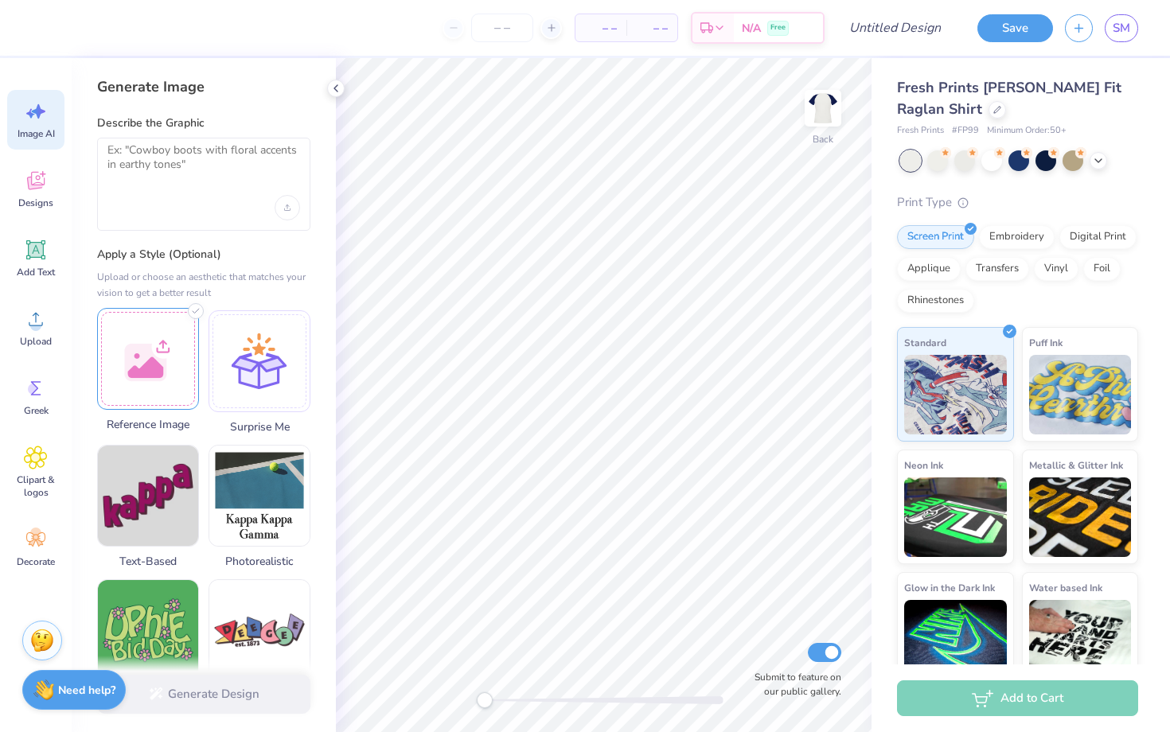
click at [160, 353] on div at bounding box center [148, 359] width 102 height 102
click at [161, 184] on div at bounding box center [203, 184] width 213 height 93
click at [150, 165] on textarea at bounding box center [203, 163] width 193 height 40
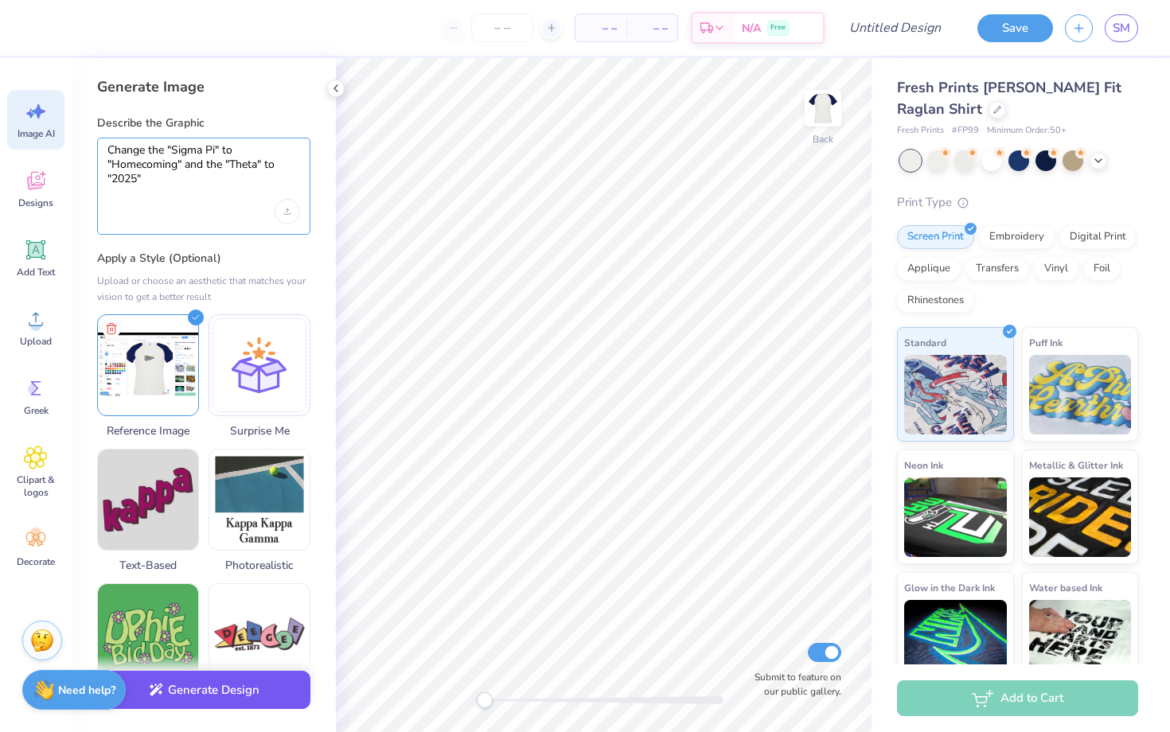
type textarea "Change the "Sigma Pi" to "Homecoming" and the "Theta" to "2025""
click at [236, 692] on button "Generate Design" at bounding box center [203, 690] width 213 height 39
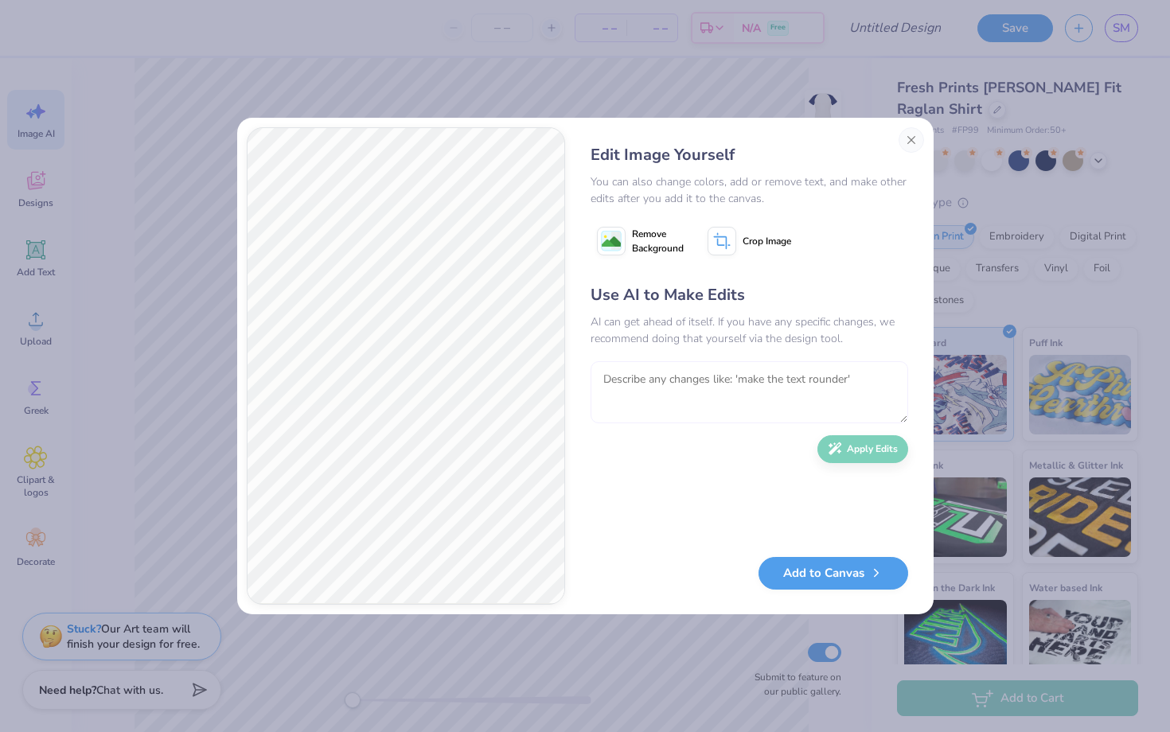
click at [743, 369] on textarea at bounding box center [750, 392] width 318 height 62
click at [616, 378] on textarea "N0, make it just like the flag on the shirt from the picture but have it say "H…" at bounding box center [750, 392] width 318 height 62
click at [870, 392] on textarea "No, make it just like the flag on the shirt from the picture but have it say "H…" at bounding box center [750, 392] width 318 height 62
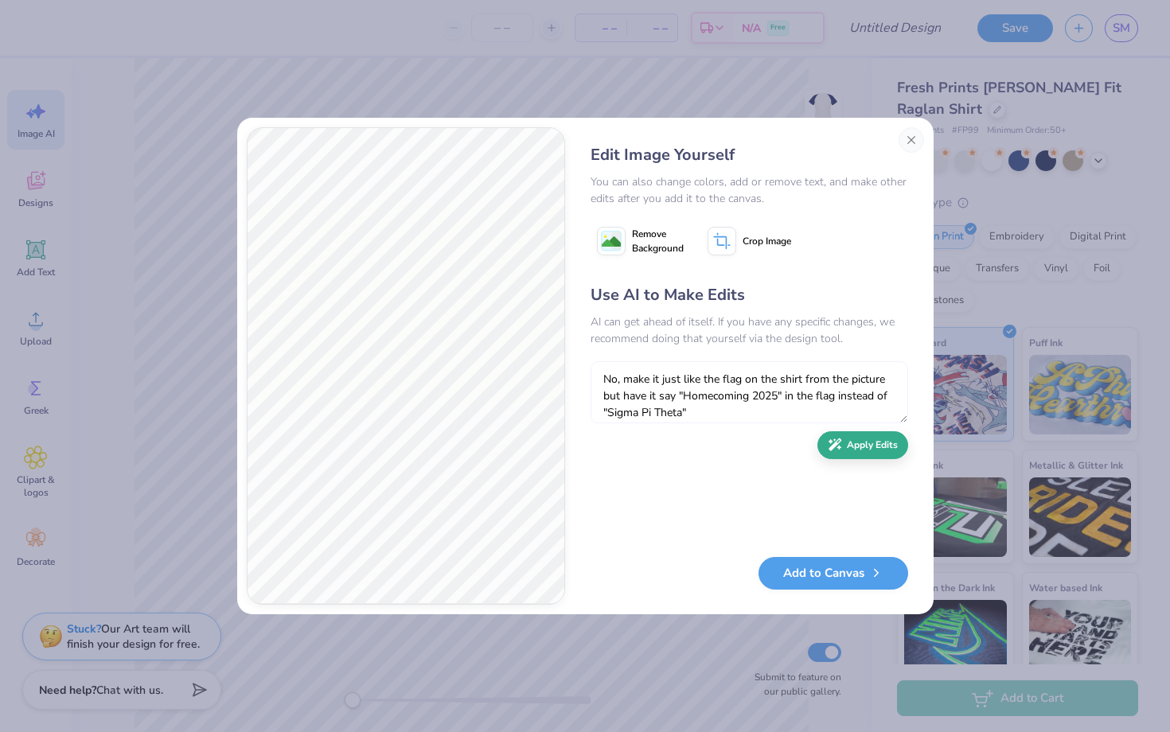
type textarea "No, make it just like the flag on the shirt from the picture but have it say "H…"
click at [874, 448] on button "Apply Edits" at bounding box center [862, 445] width 91 height 28
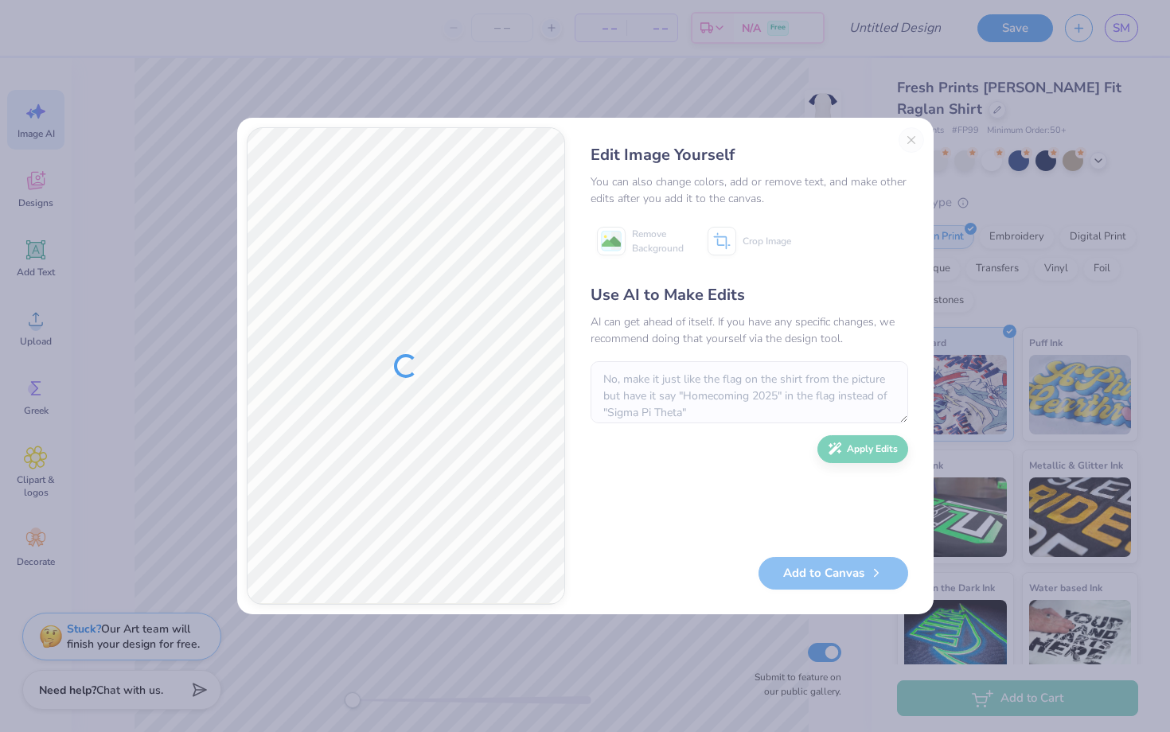
click at [914, 140] on div "Edit Image Yourself You can also change colors, add or remove text, and make ot…" at bounding box center [749, 366] width 349 height 478
click at [909, 142] on div "Edit Image Yourself You can also change colors, add or remove text, and make ot…" at bounding box center [749, 366] width 349 height 478
click at [910, 135] on div "Edit Image Yourself You can also change colors, add or remove text, and make ot…" at bounding box center [749, 366] width 349 height 478
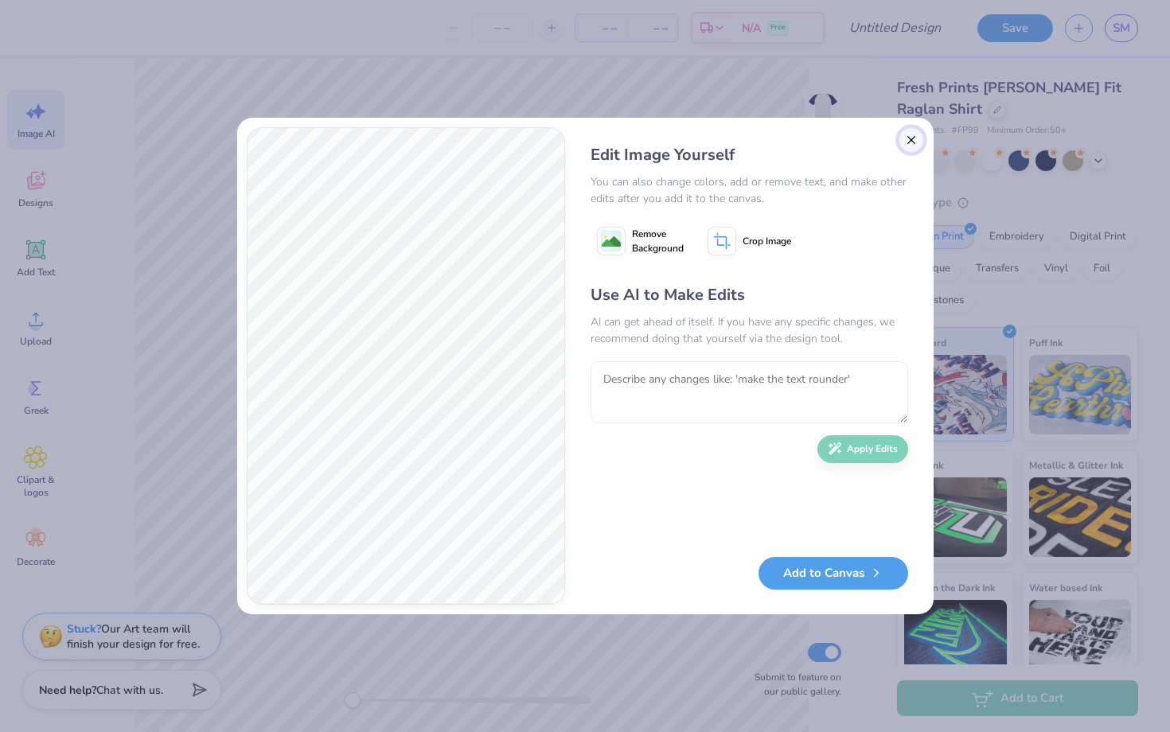
click at [911, 138] on button "Close" at bounding box center [911, 139] width 25 height 25
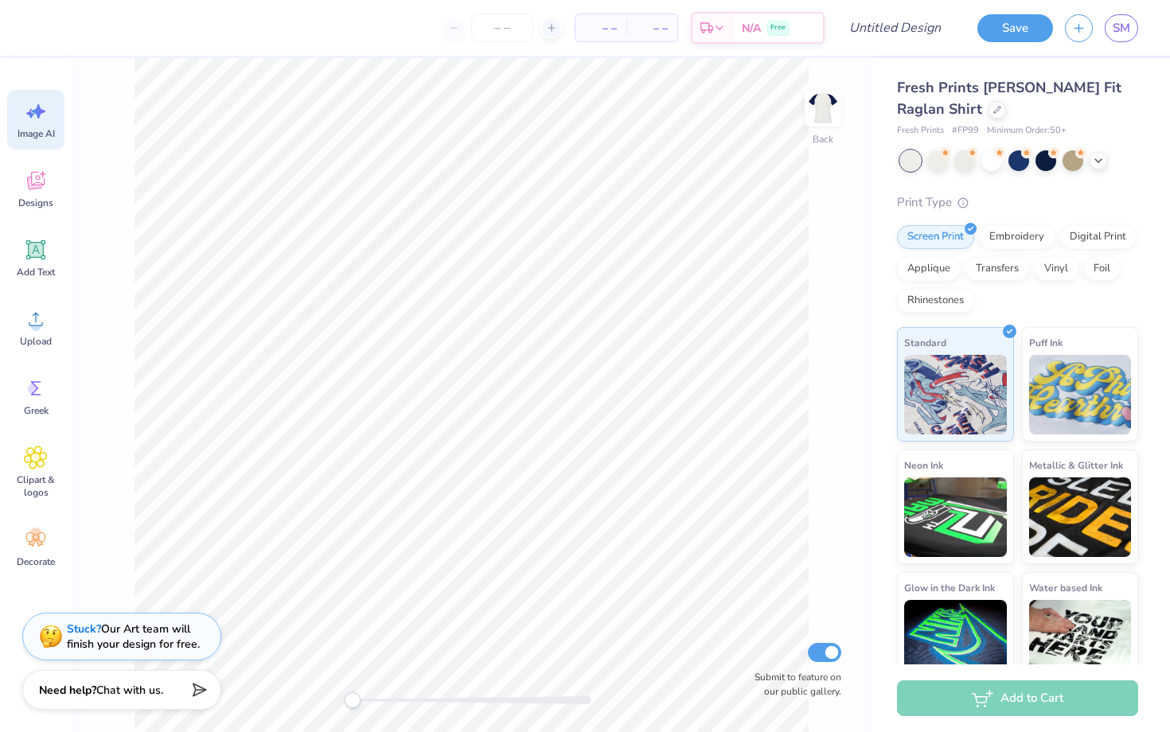
scroll to position [0, 36]
click at [42, 169] on icon at bounding box center [36, 181] width 24 height 24
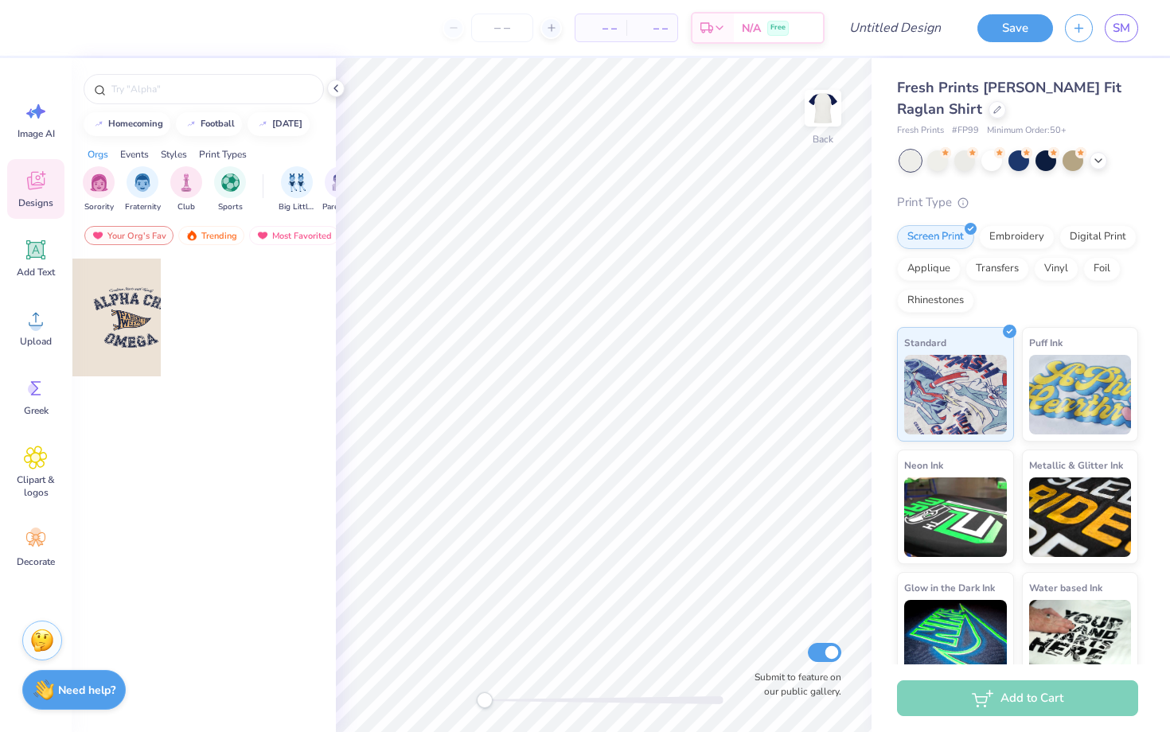
scroll to position [0, 0]
click at [146, 333] on div at bounding box center [139, 318] width 118 height 118
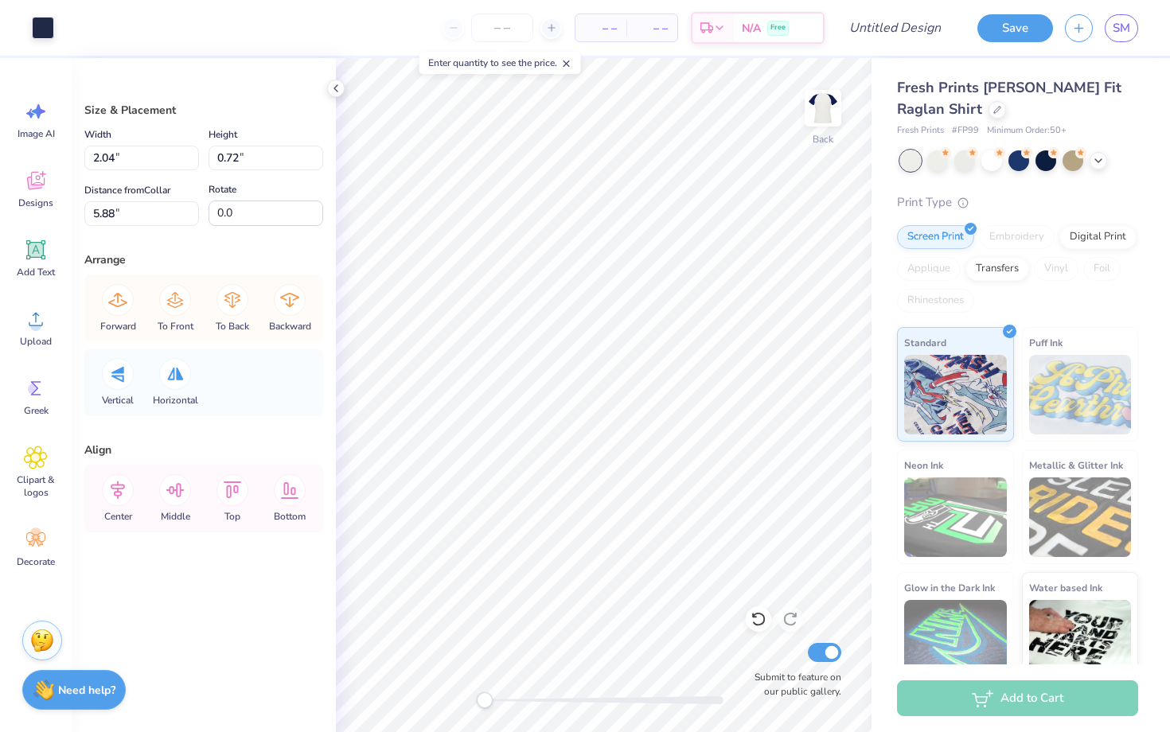
type input "2.04"
type input "0.72"
type input "5.88"
click at [759, 615] on icon at bounding box center [759, 619] width 16 height 16
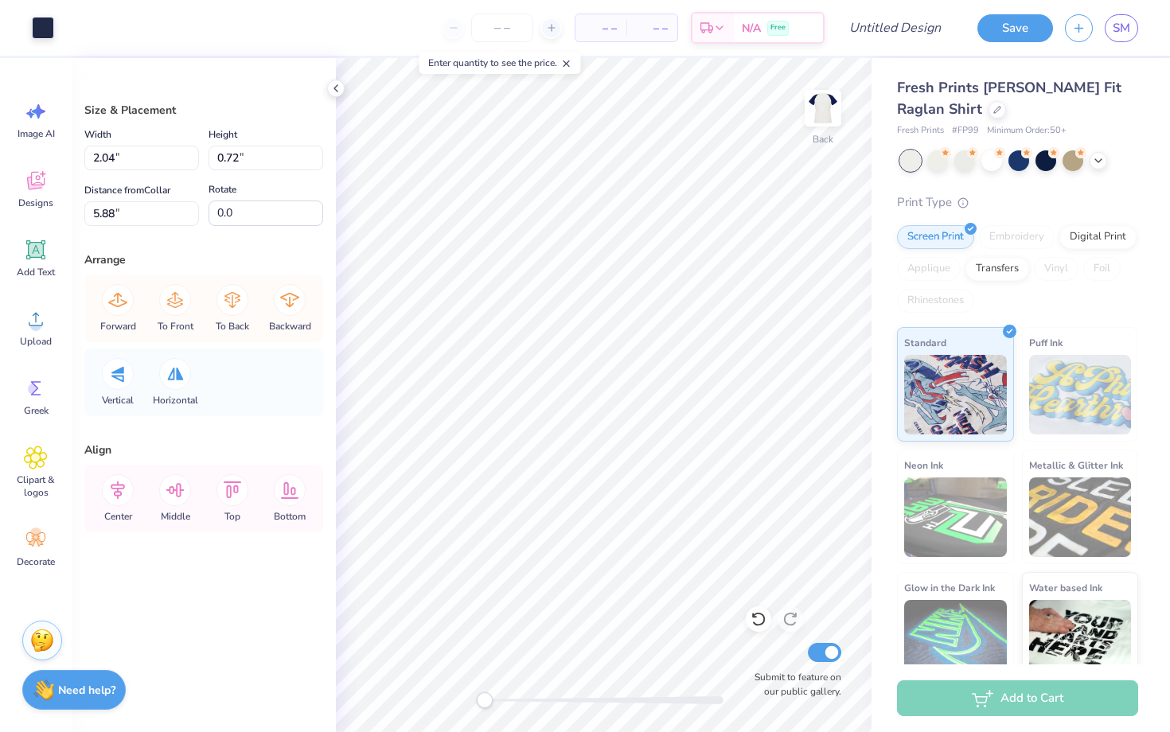
click at [759, 615] on icon at bounding box center [759, 619] width 16 height 16
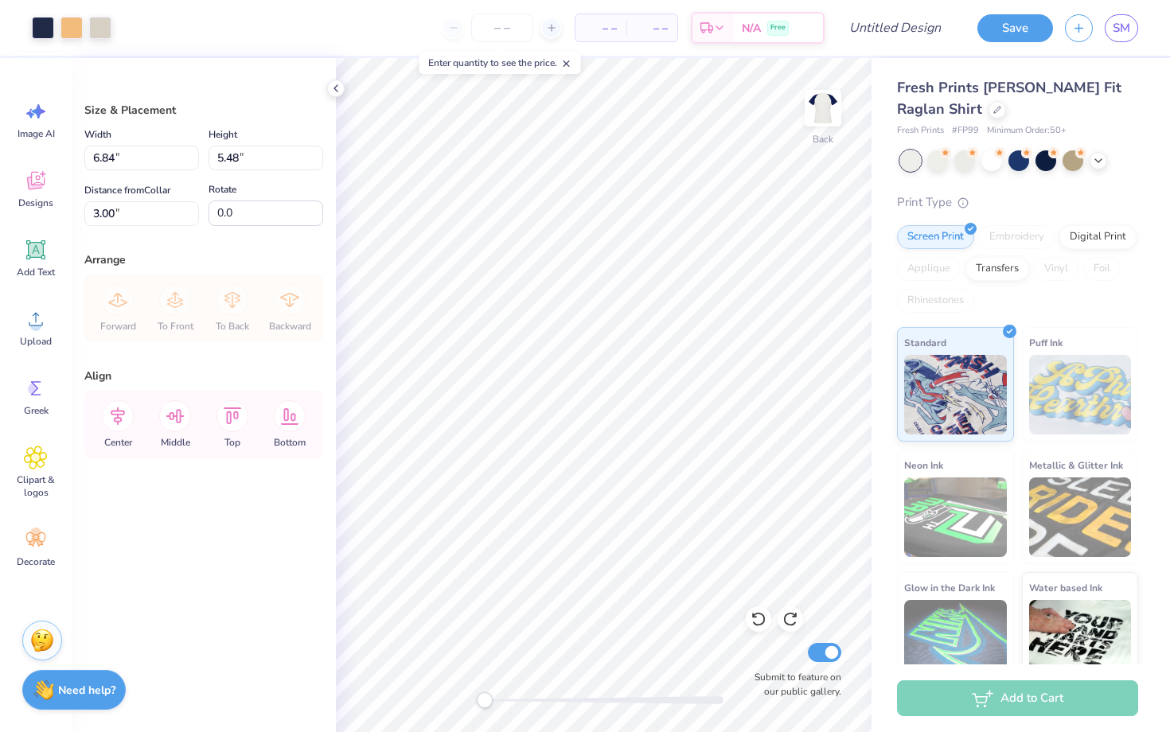
scroll to position [22, 0]
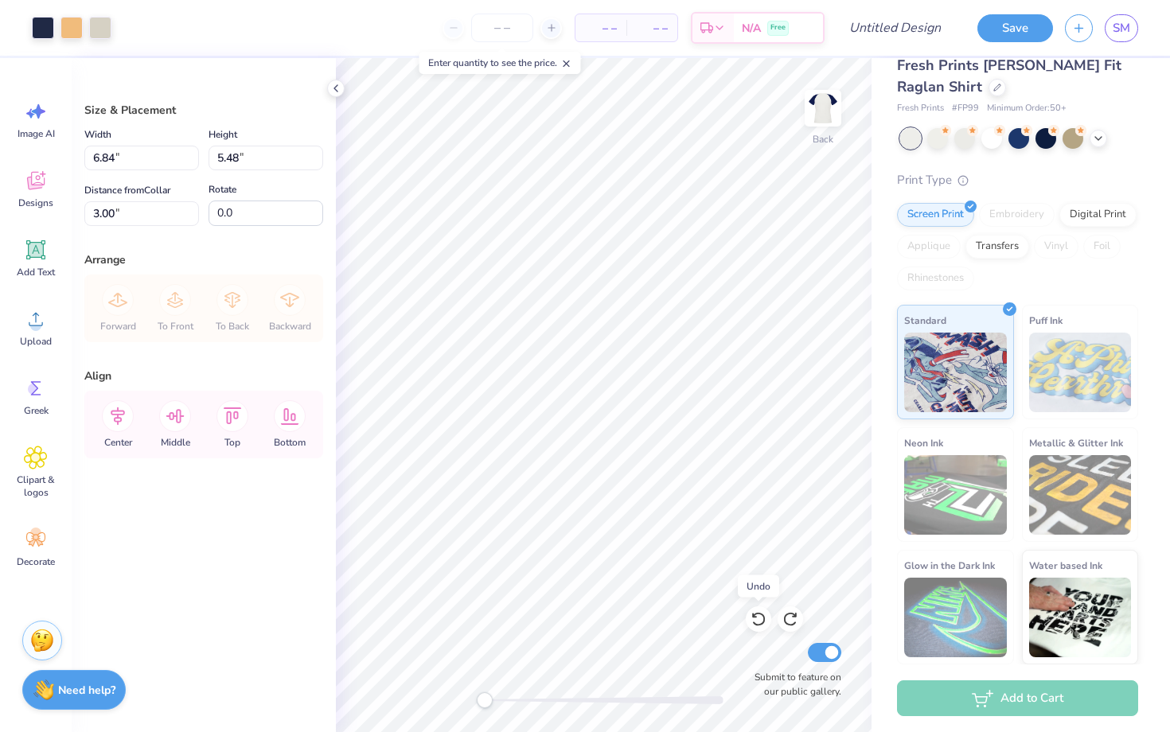
click at [757, 622] on icon at bounding box center [759, 619] width 16 height 16
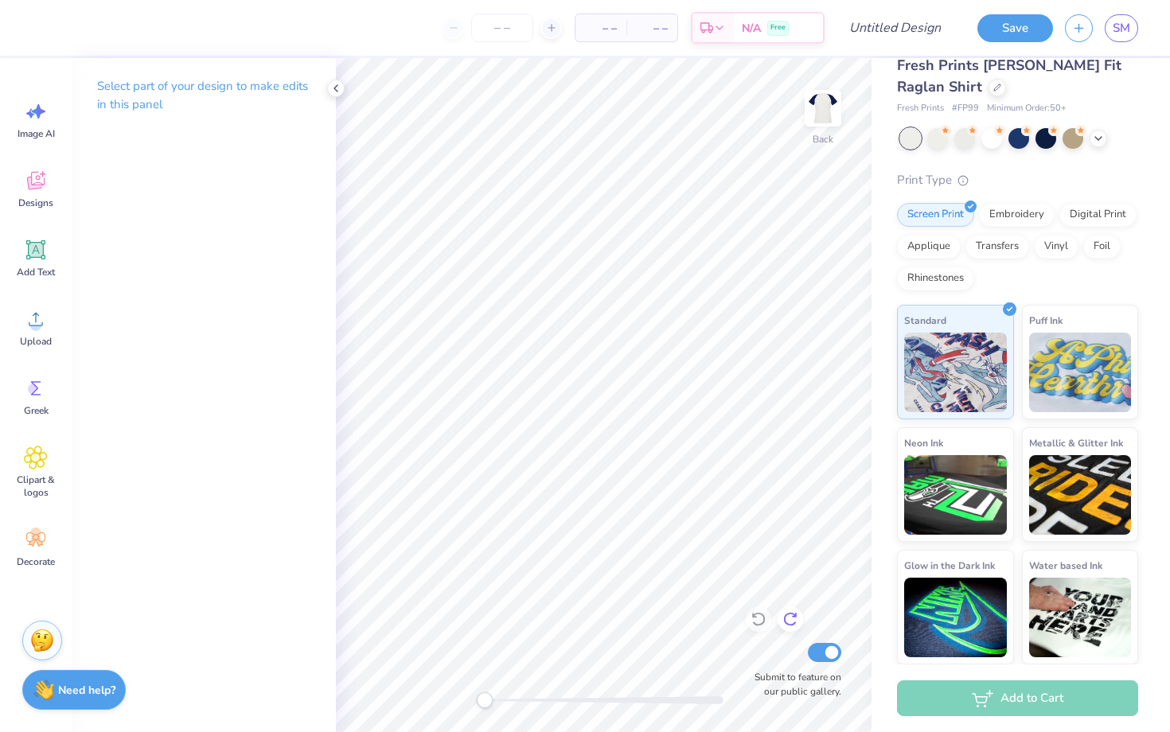
click at [794, 624] on icon at bounding box center [790, 620] width 14 height 14
